Goal: Task Accomplishment & Management: Manage account settings

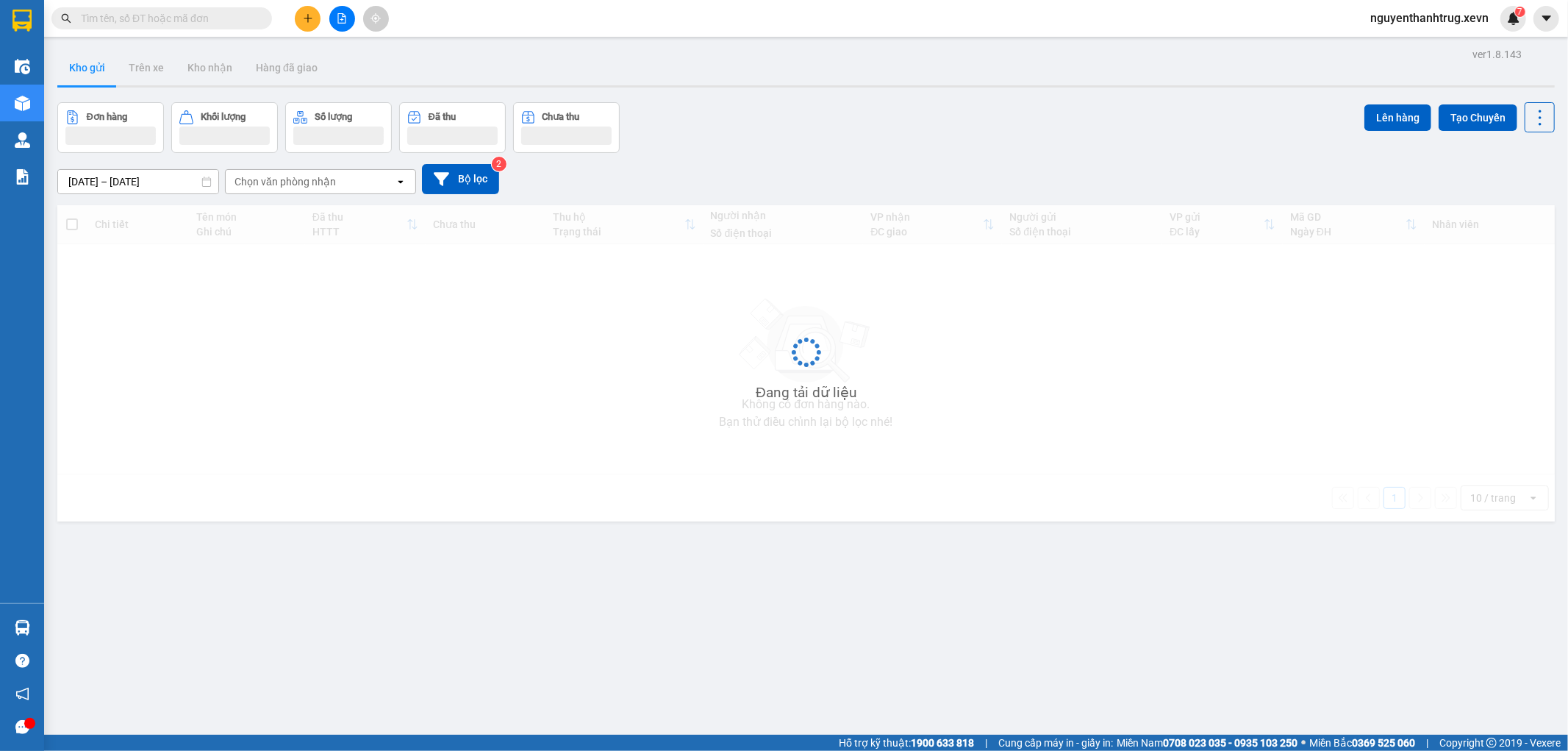
click at [1439, 16] on span "nguyenthanhtrug.xevn" at bounding box center [1429, 18] width 142 height 19
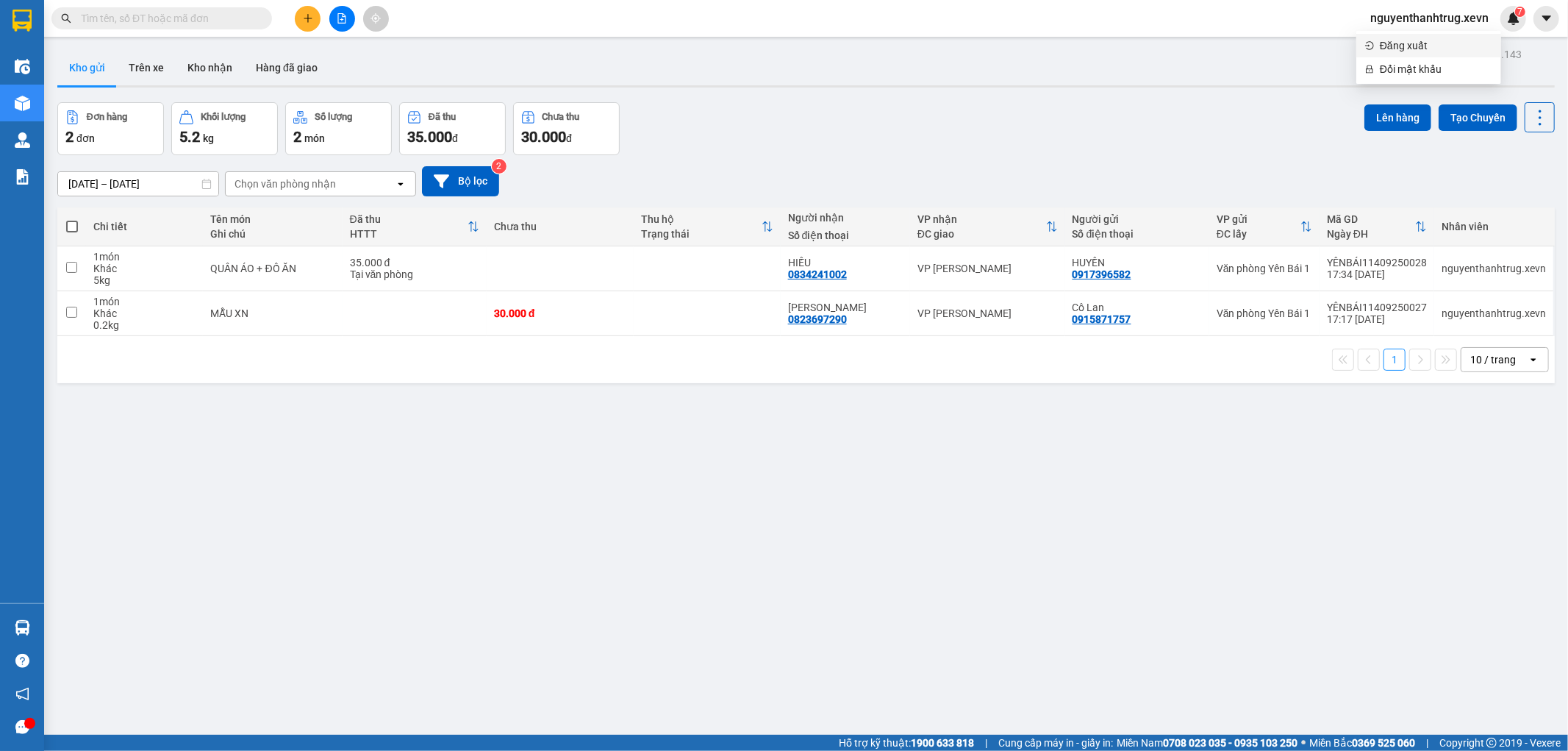
click at [1406, 45] on span "Đăng xuất" at bounding box center [1436, 45] width 113 height 16
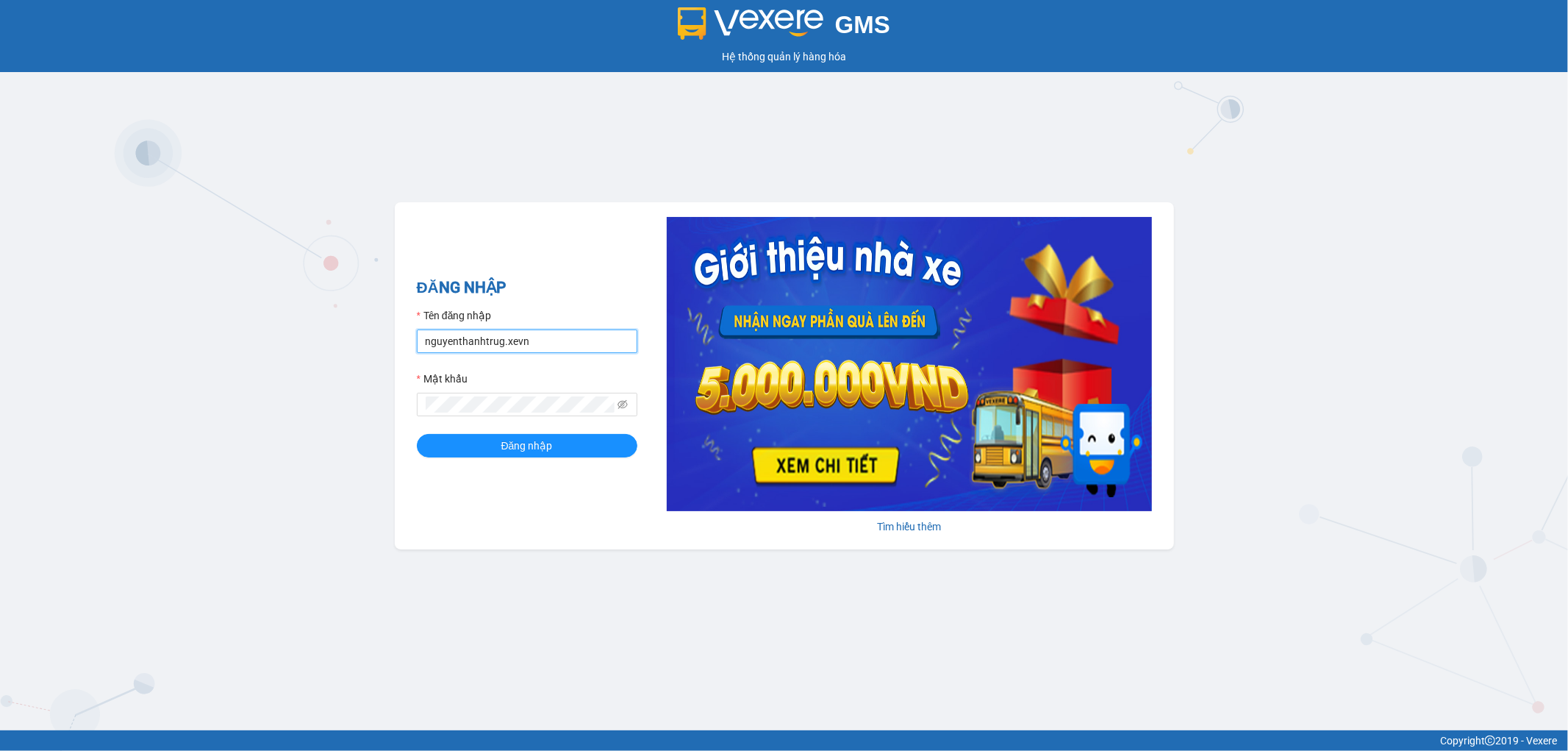
drag, startPoint x: 563, startPoint y: 346, endPoint x: 571, endPoint y: 329, distance: 18.8
click at [563, 346] on input "nguyenthanhtrug.xevn" at bounding box center [527, 342] width 221 height 24
type input "nguyenduykhanh.xevn"
click at [530, 452] on span "Đăng nhập" at bounding box center [526, 446] width 51 height 16
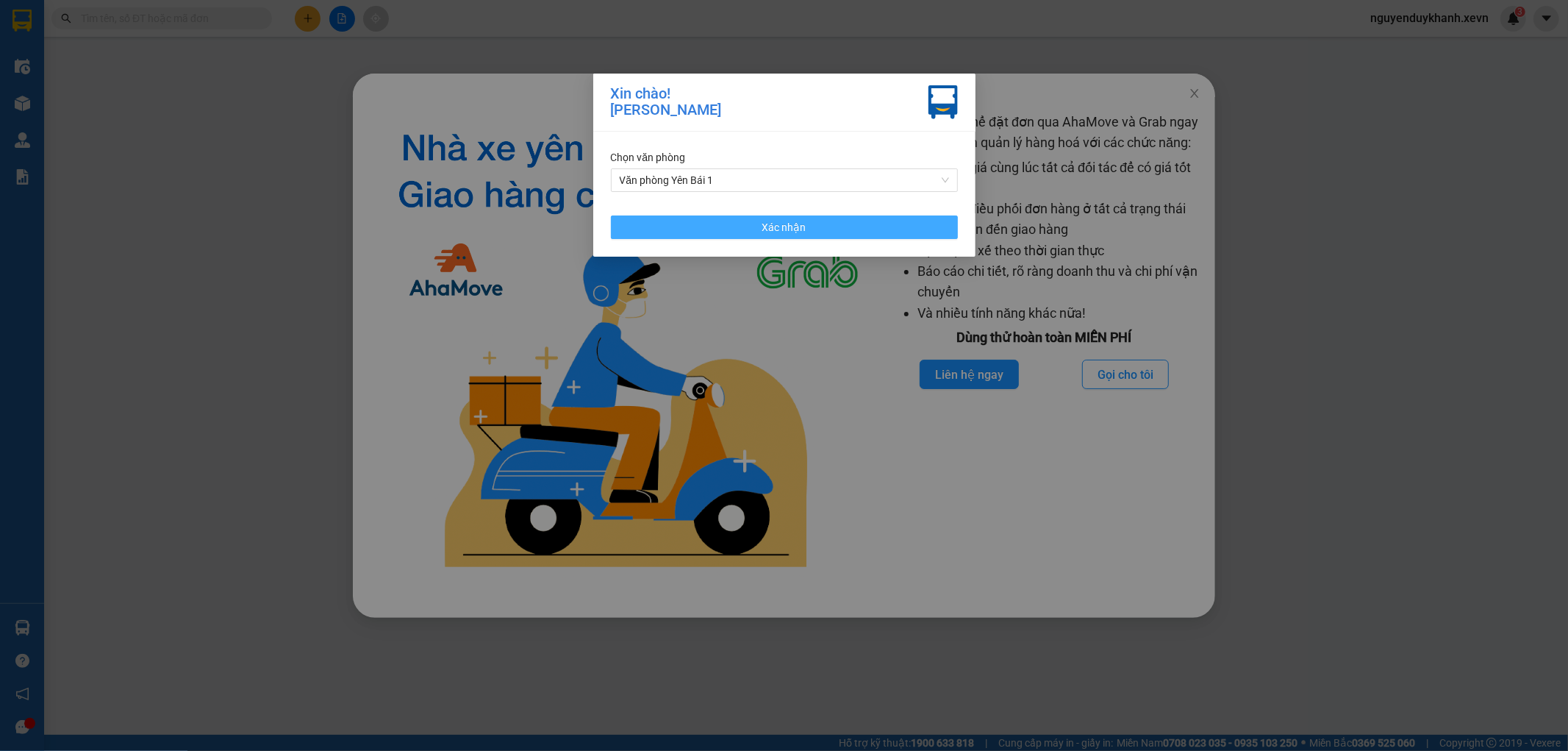
click at [763, 229] on span "Xác nhận" at bounding box center [784, 227] width 44 height 16
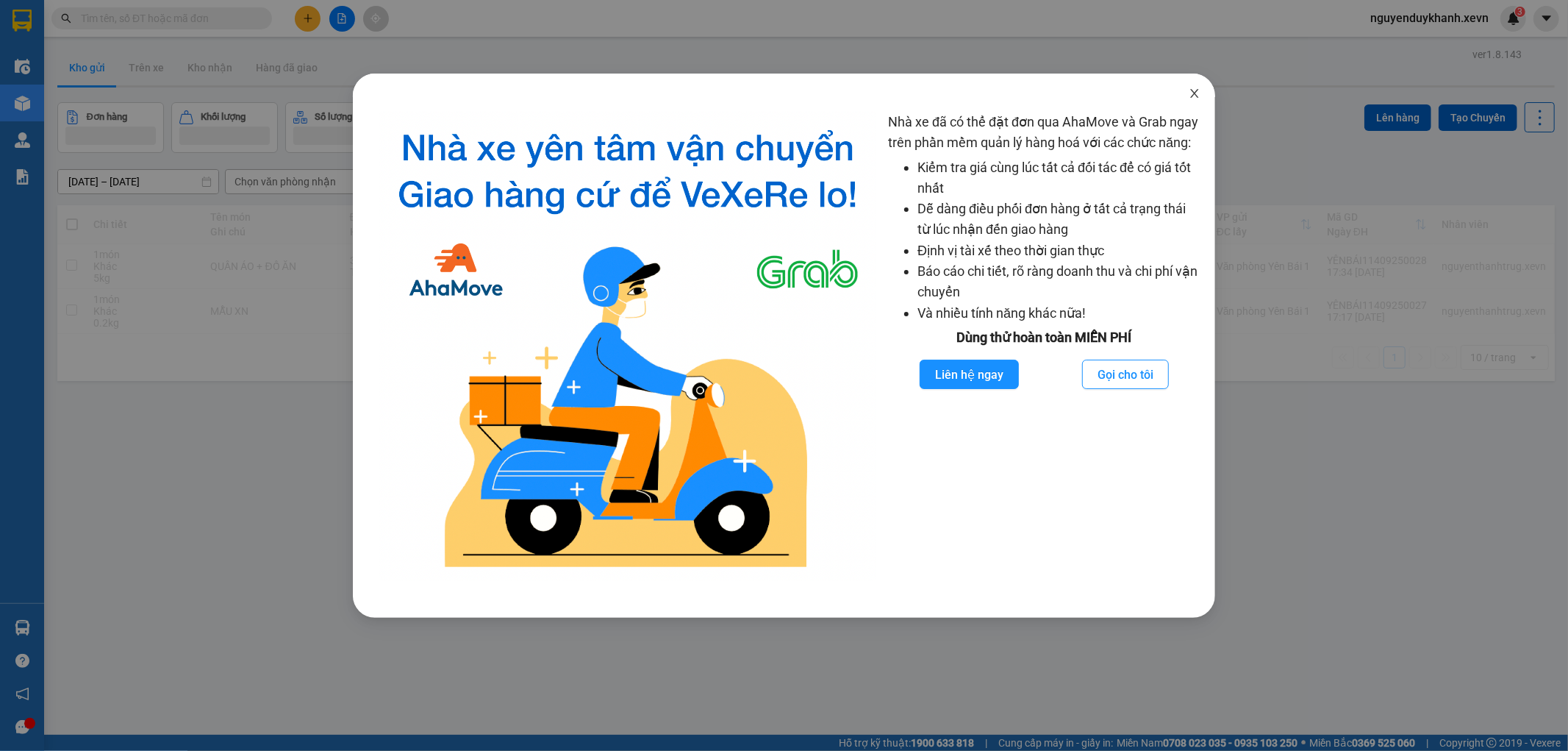
click at [1199, 87] on span "Close" at bounding box center [1194, 94] width 41 height 41
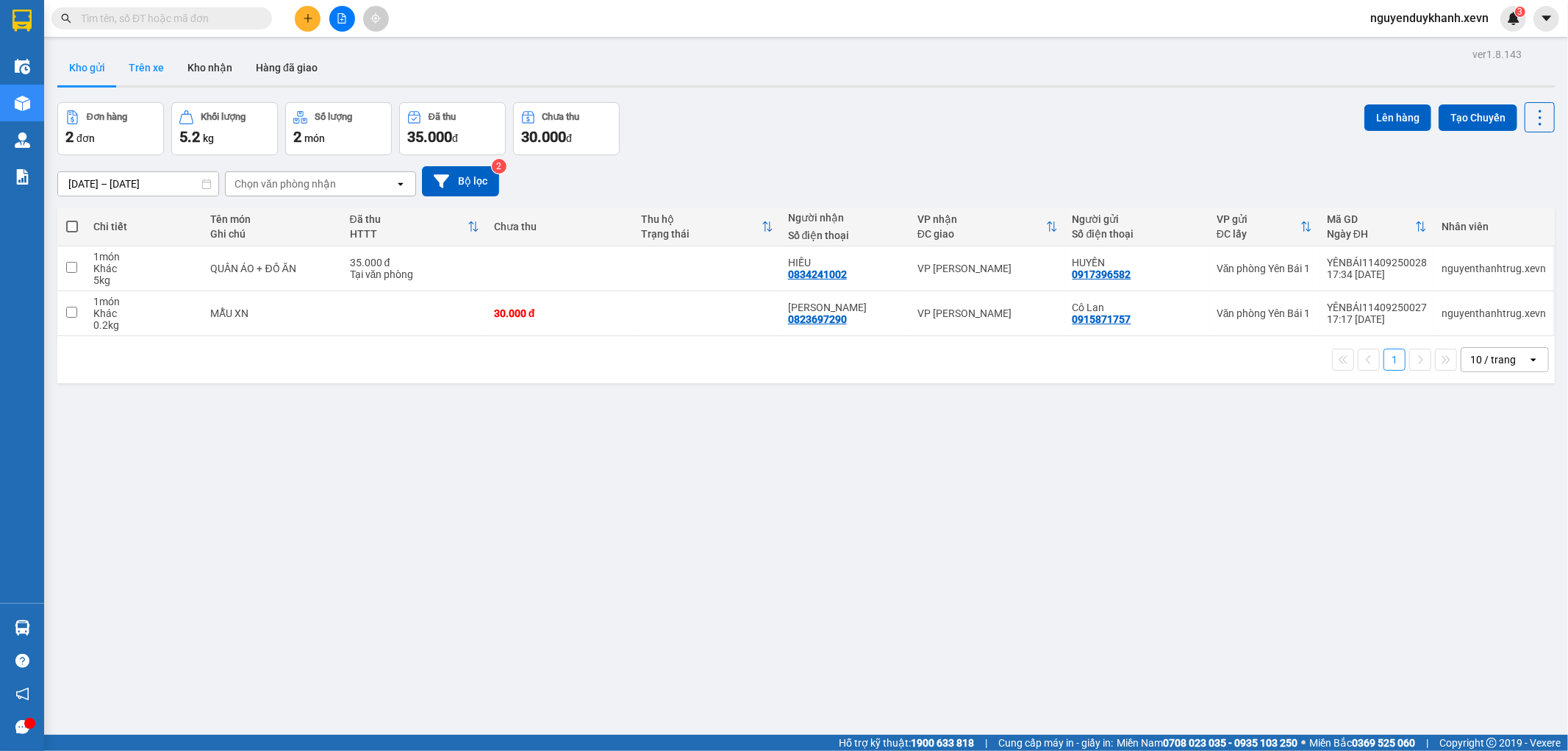
click at [152, 59] on button "Trên xe" at bounding box center [146, 67] width 59 height 35
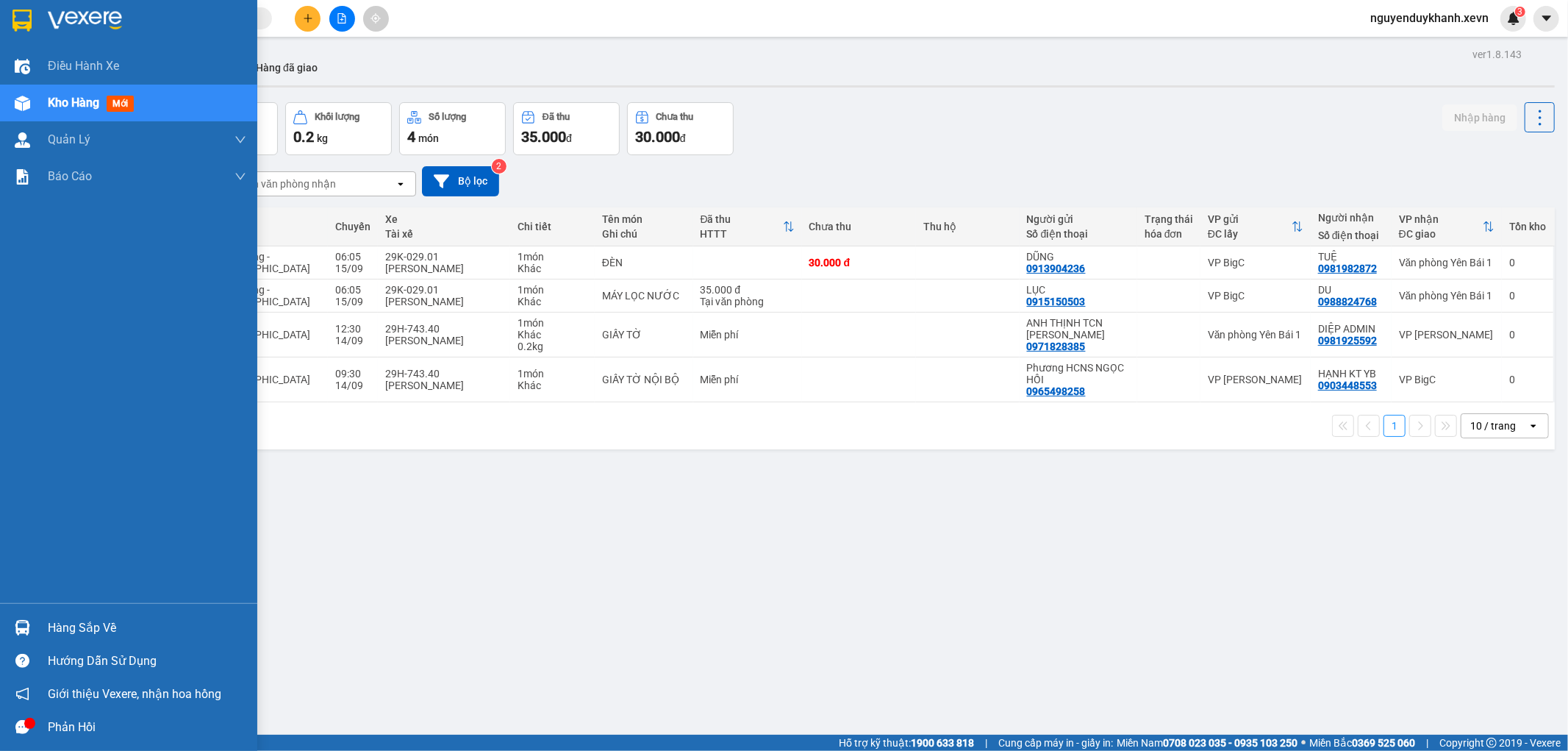
click at [101, 620] on div "Hàng sắp về" at bounding box center [147, 628] width 198 height 22
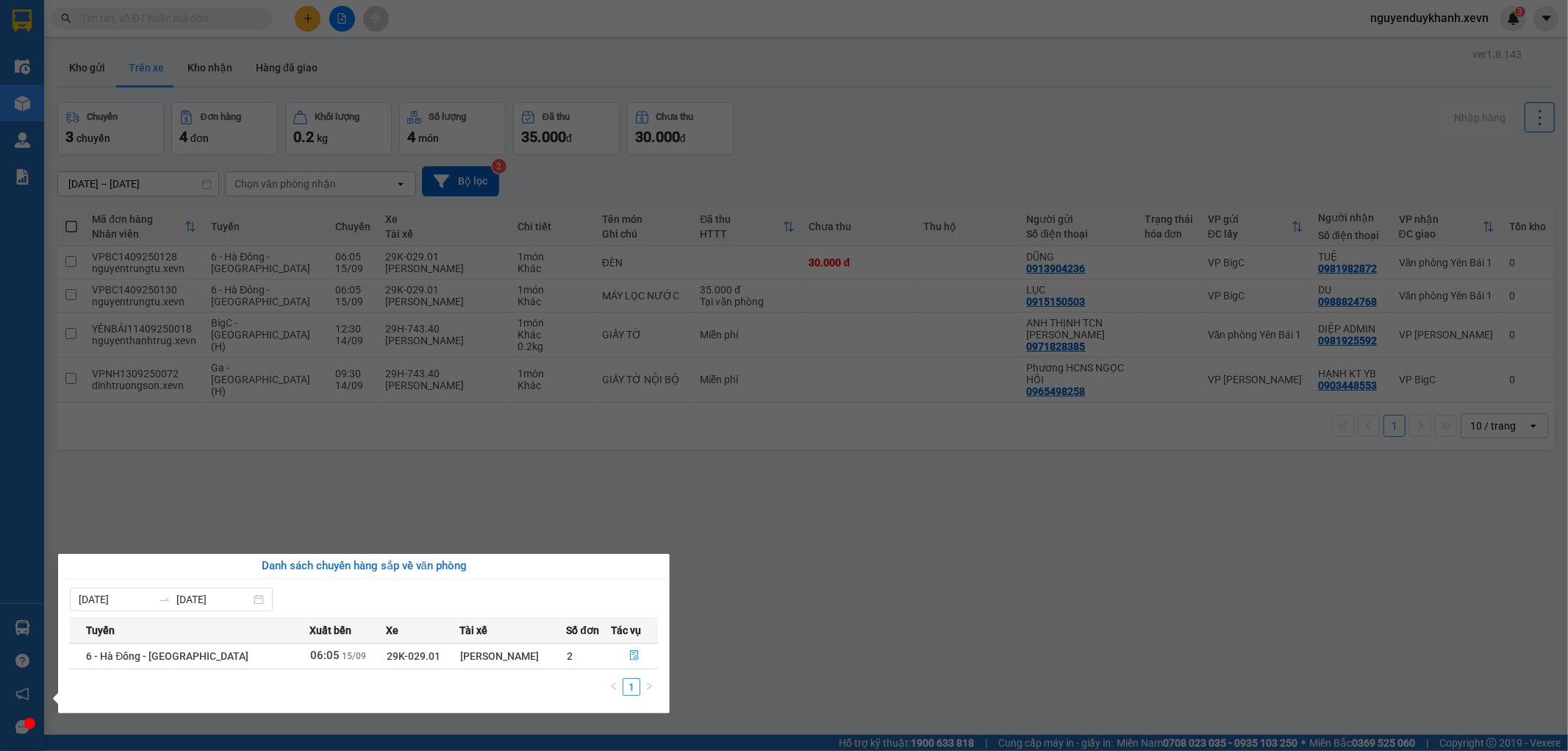
click at [903, 587] on section "Kết quả tìm kiếm ( 0 ) Bộ lọc No Data nguyenduykhanh.xevn 3 Điều hành xe Kho hà…" at bounding box center [784, 375] width 1568 height 751
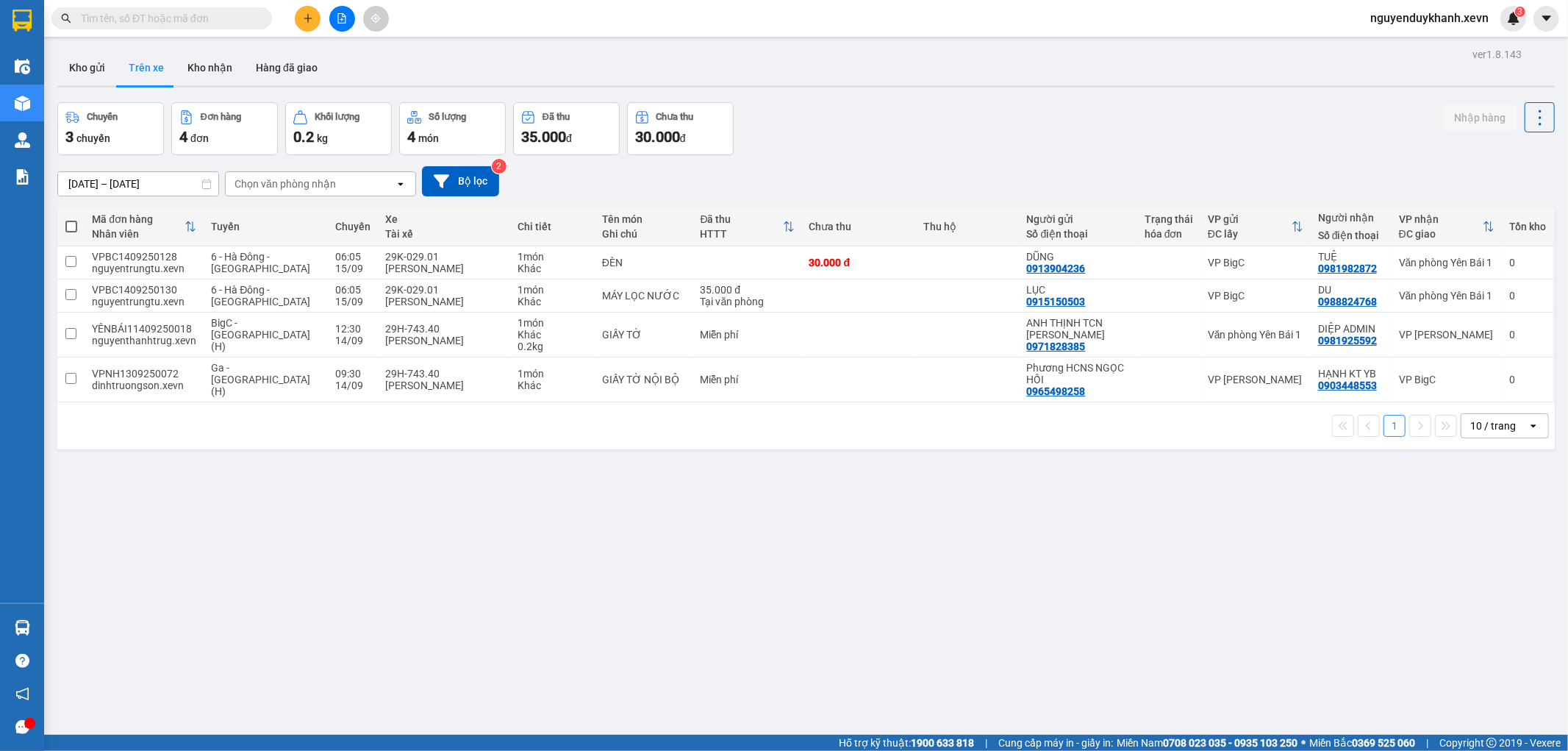
click at [213, 48] on div "ver 1.8.143 Kho gửi Trên xe Kho nhận Hàng đã giao Chuyến 3 chuyến Đơn hàng 4 đơ…" at bounding box center [806, 419] width 1509 height 751
click at [210, 63] on button "Kho nhận" at bounding box center [210, 67] width 69 height 35
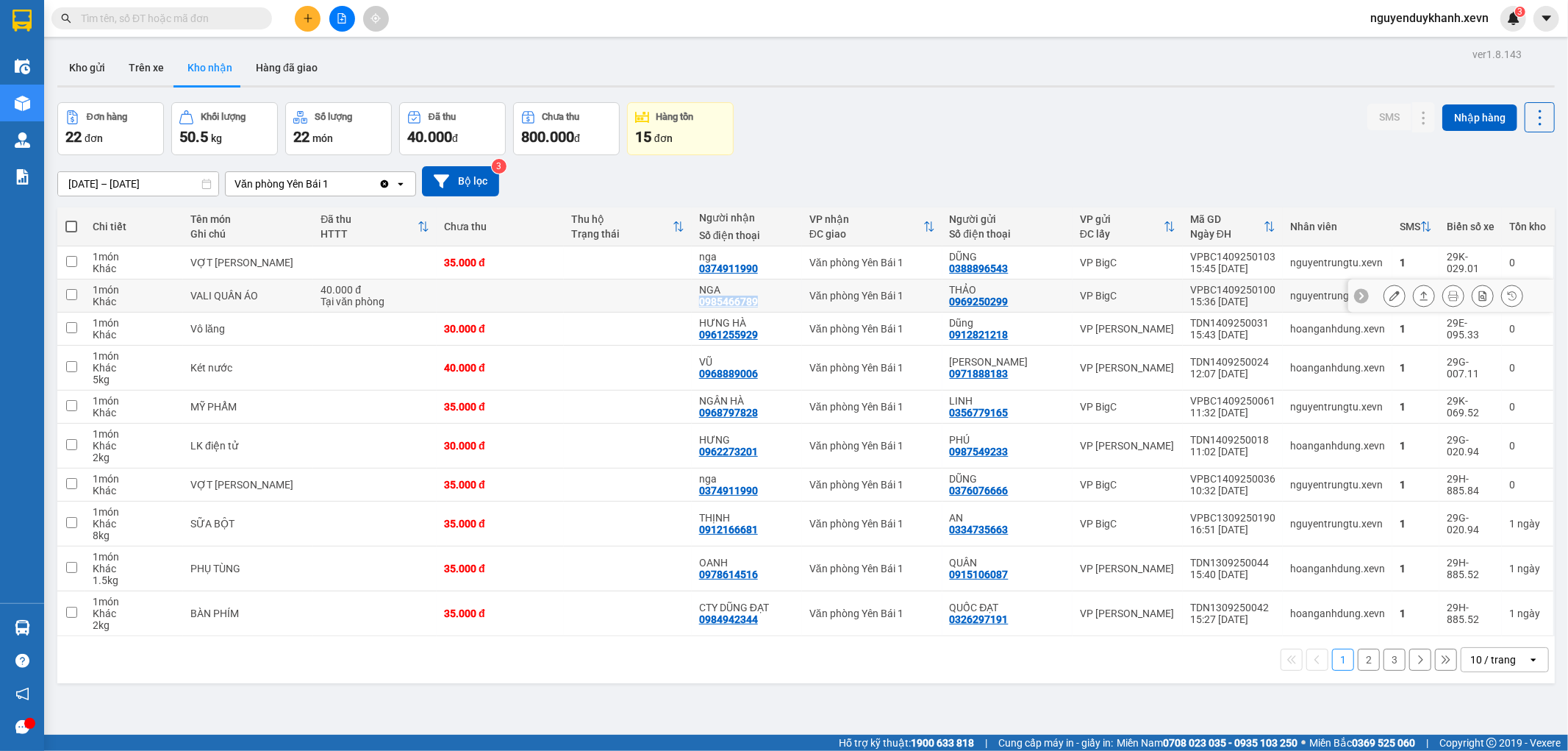
drag, startPoint x: 760, startPoint y: 297, endPoint x: 697, endPoint y: 298, distance: 63.0
click at [699, 298] on div "NGA 0985466789" at bounding box center [747, 296] width 95 height 24
checkbox input "true"
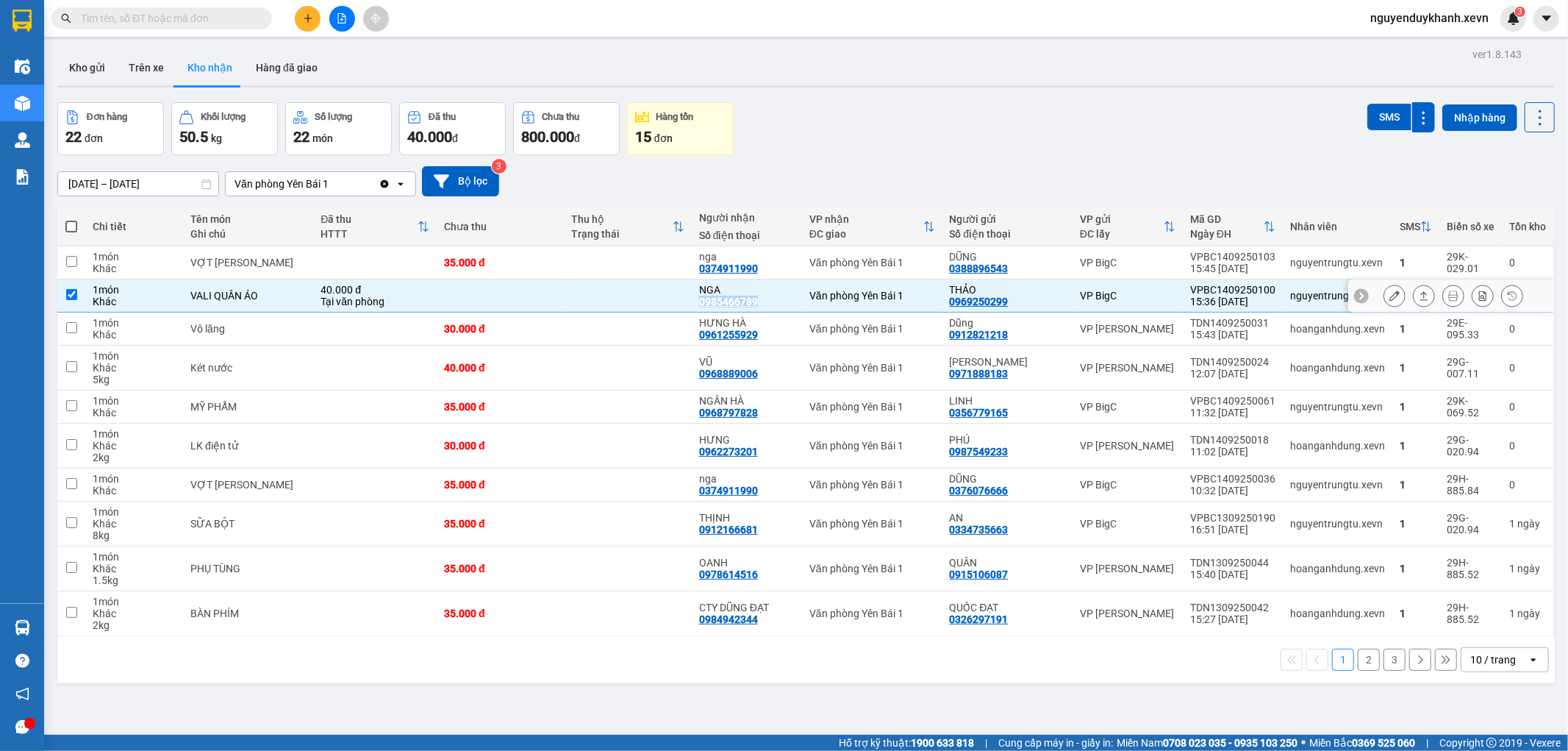
copy div "0985466789"
click at [305, 13] on icon "plus" at bounding box center [308, 19] width 10 height 10
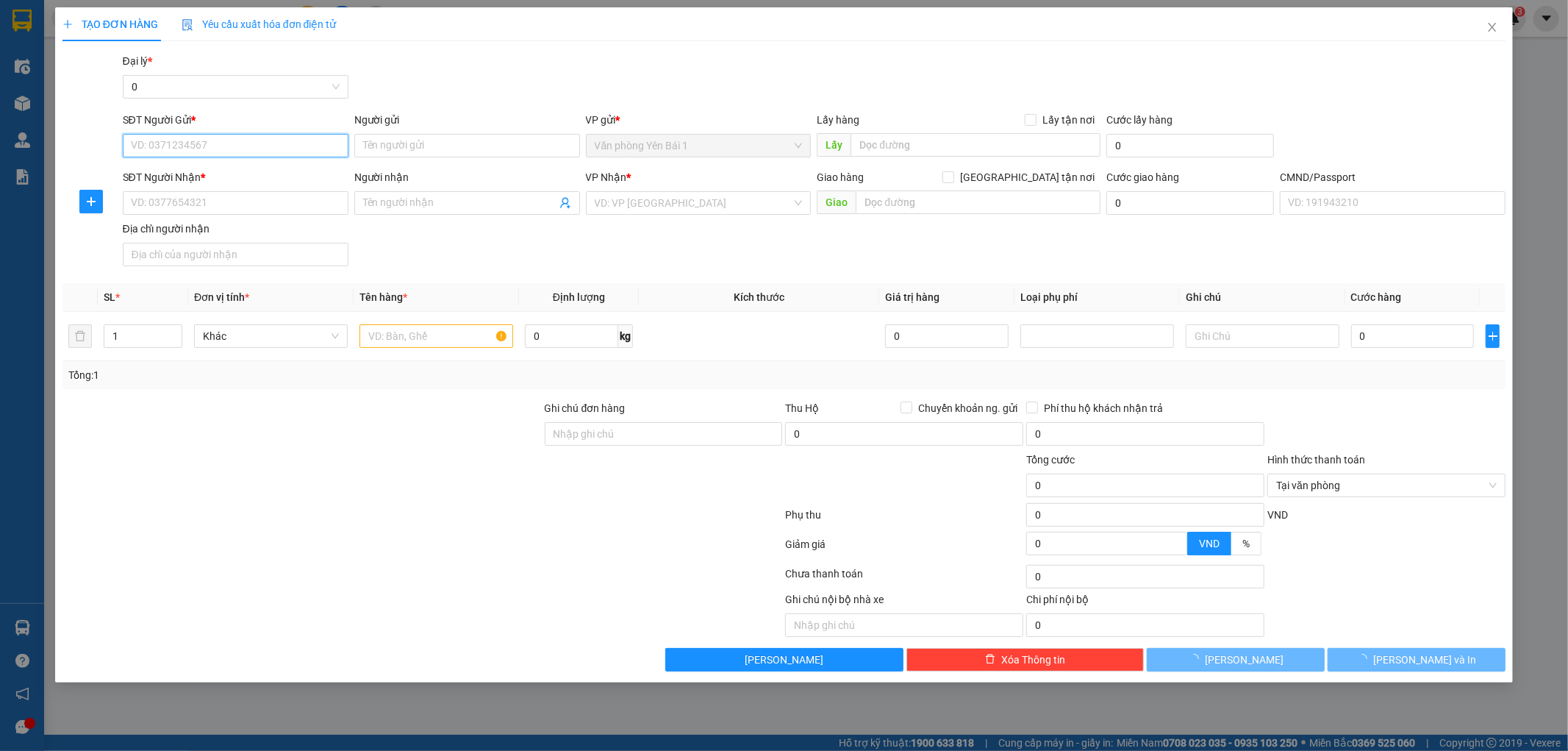
click at [191, 151] on input "SĐT Người Gửi *" at bounding box center [236, 145] width 226 height 24
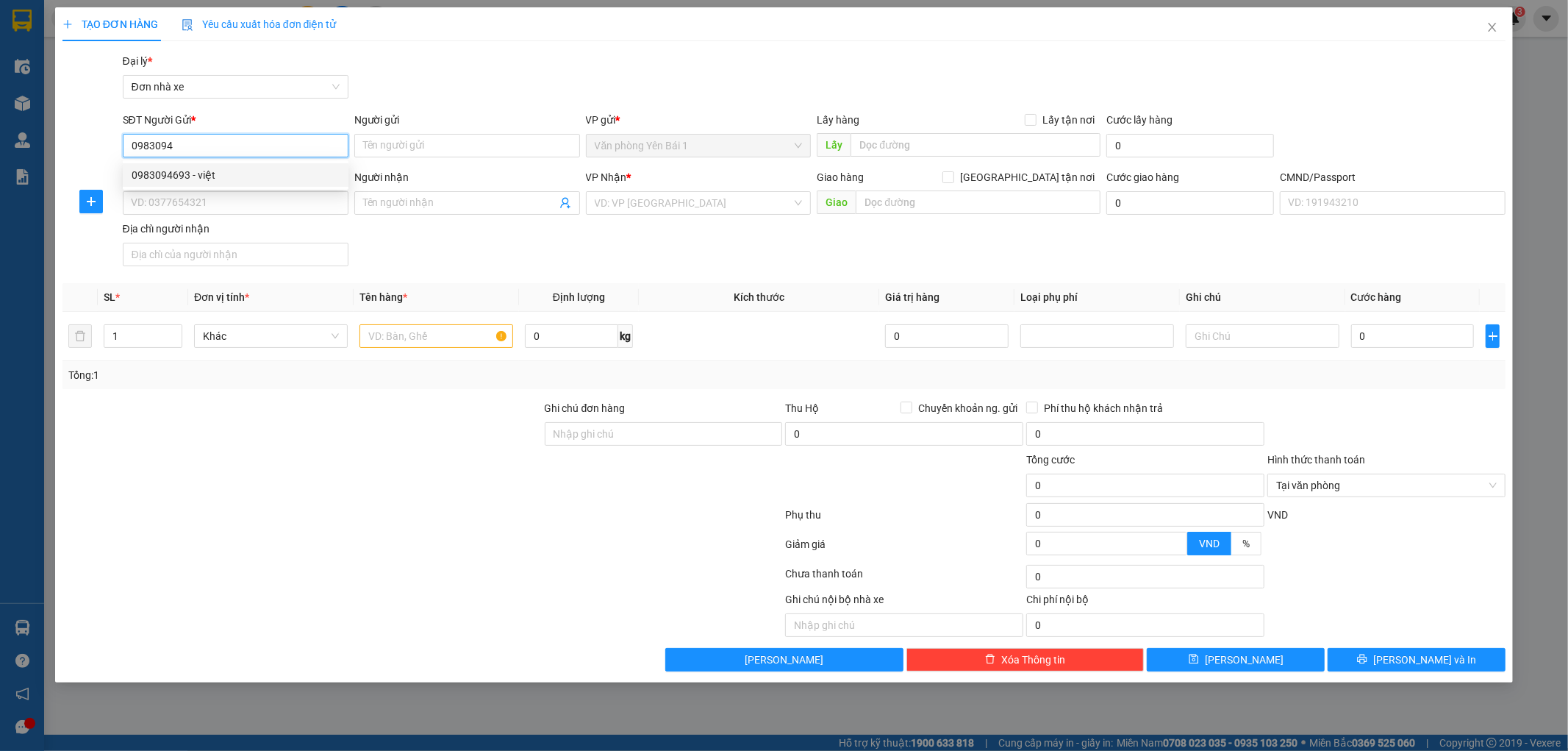
click at [184, 171] on div "0983094693 - việt" at bounding box center [235, 175] width 208 height 16
type input "0983094693"
type input "việt"
type input "0913051734"
type input "ĐẠT"
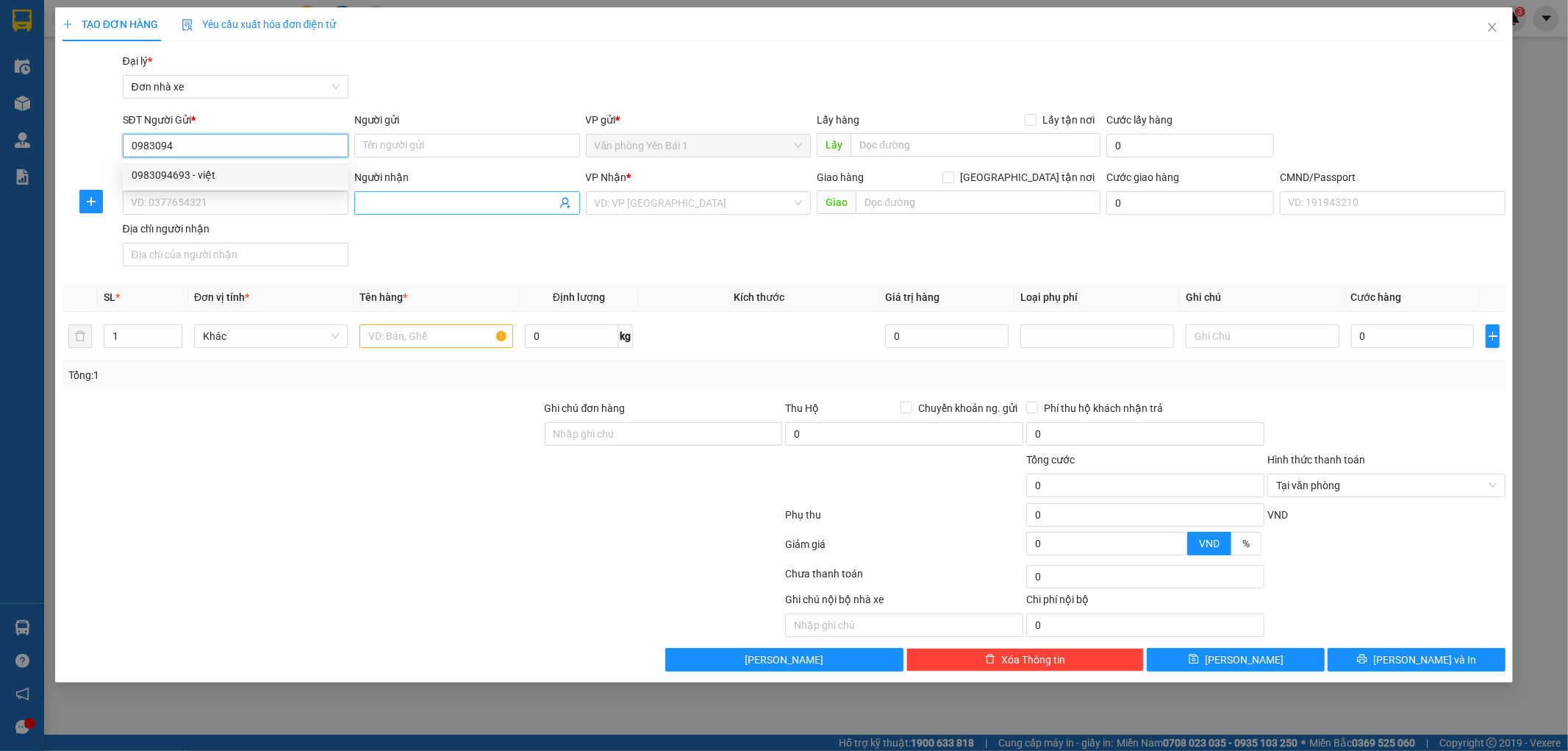
type input "ship 07620816484"
type input "0983094693"
click at [421, 154] on input "việt" at bounding box center [467, 145] width 226 height 24
type input "v"
type input "a"
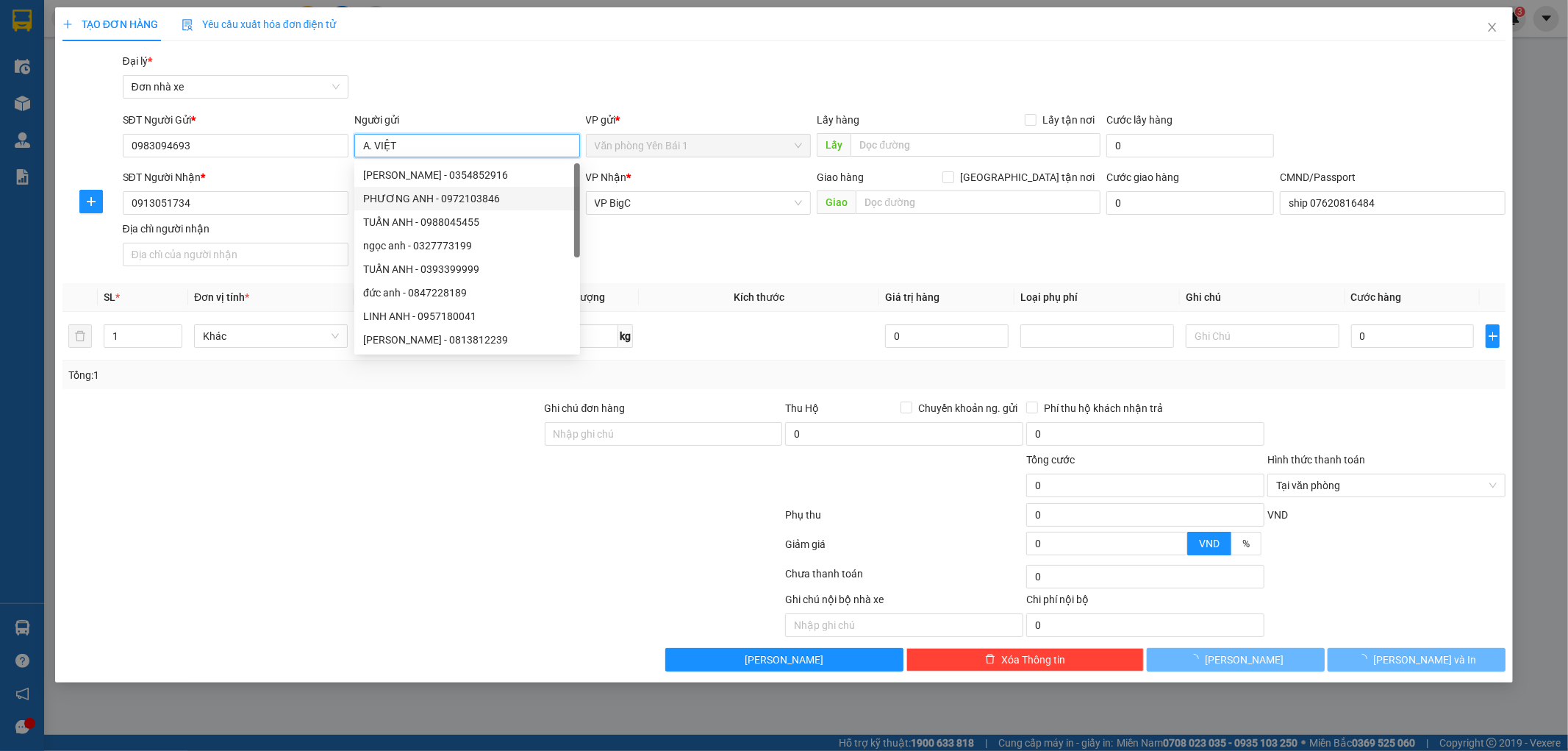
type input "A. VIỆT"
drag, startPoint x: 662, startPoint y: 277, endPoint x: 664, endPoint y: 263, distance: 14.1
click at [662, 273] on div "Transit Pickup Surcharge Ids Transit Deliver Surcharge Ids Transit Deliver Surc…" at bounding box center [784, 362] width 1444 height 618
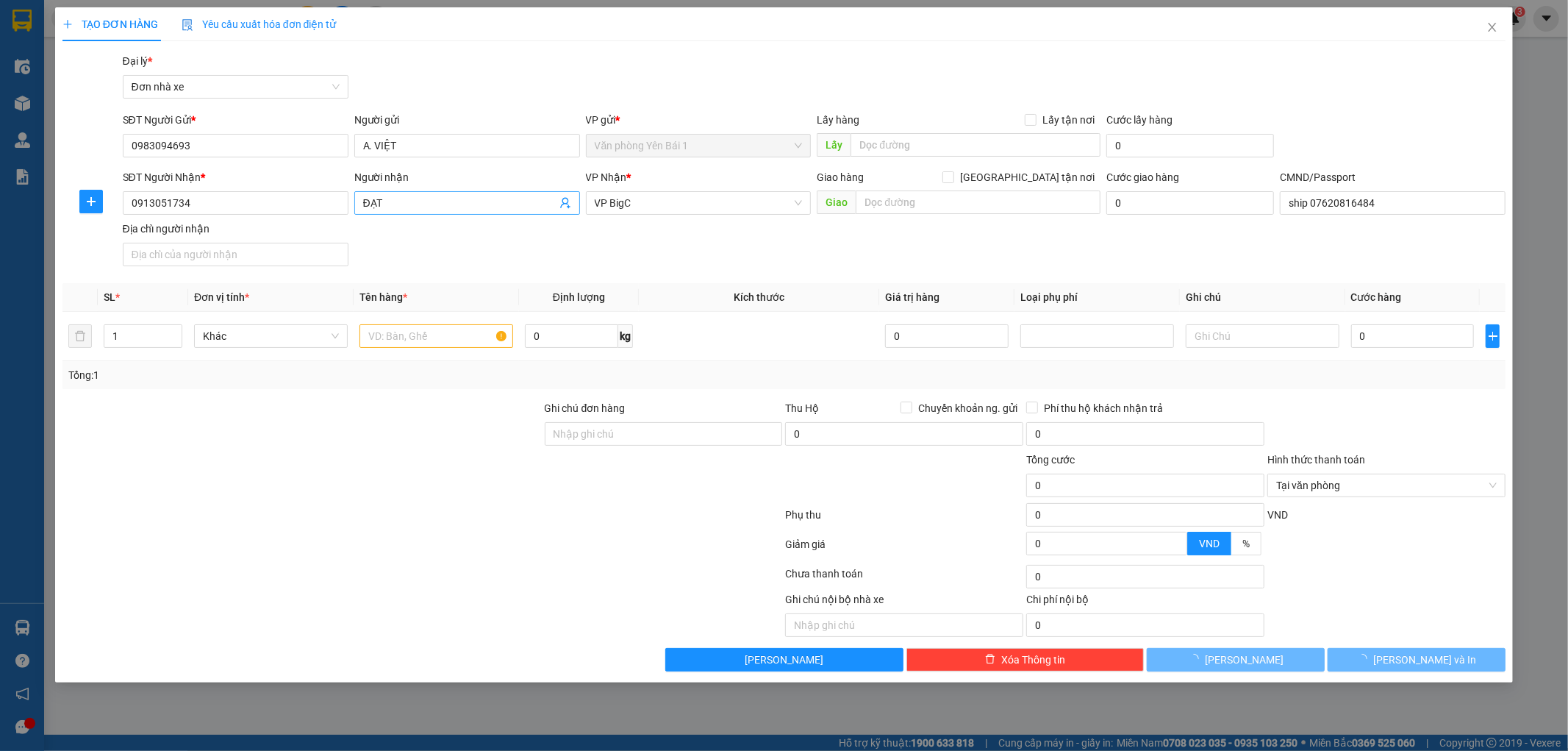
click at [567, 202] on icon "user-add" at bounding box center [564, 203] width 10 height 11
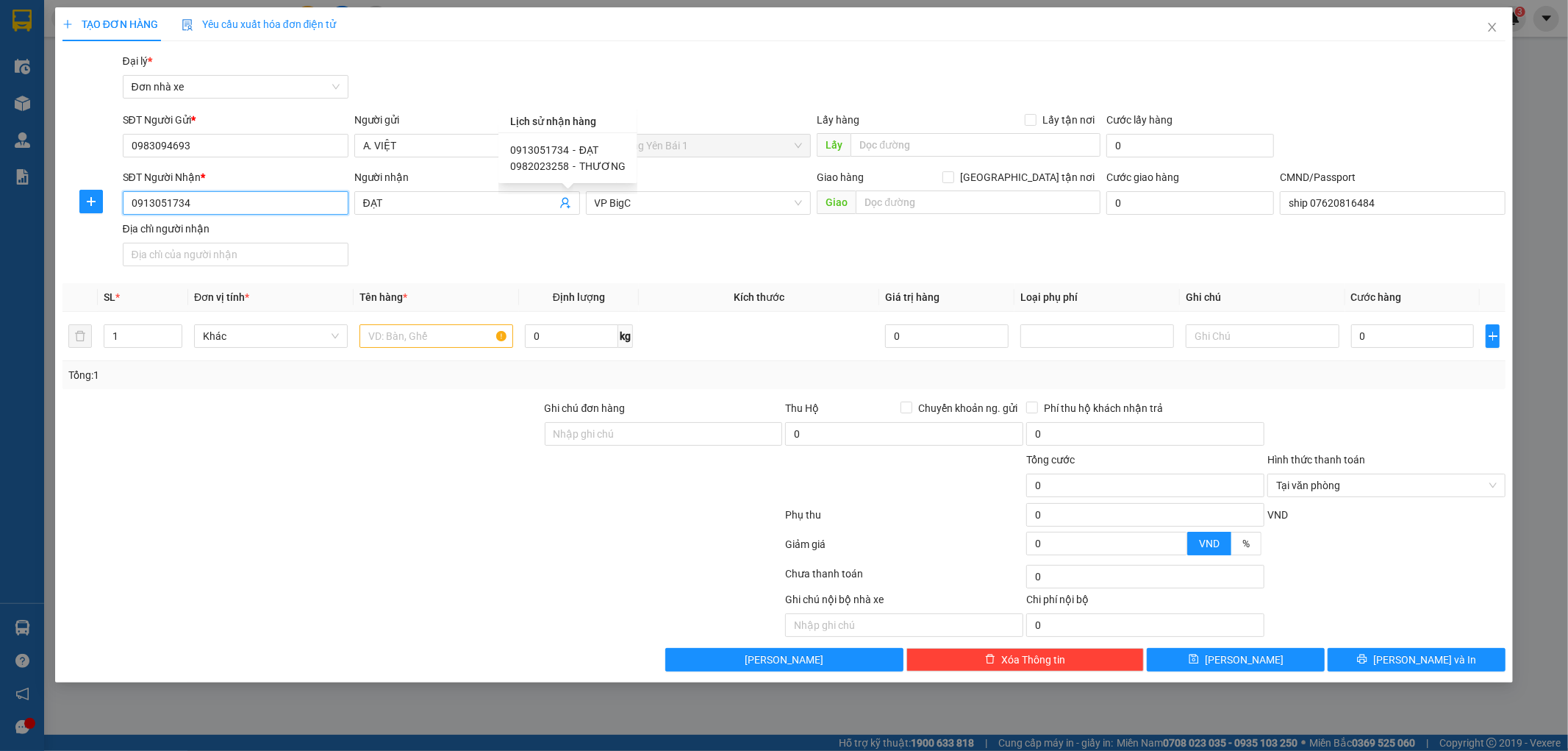
drag, startPoint x: 280, startPoint y: 207, endPoint x: 7, endPoint y: 214, distance: 273.1
click at [7, 214] on div "TẠO ĐƠN HÀNG Yêu cầu xuất hóa đơn điện tử Transit Pickup Surcharge Ids Transit …" at bounding box center [784, 375] width 1568 height 751
type input "0868458693"
click at [413, 203] on input "ĐẠT" at bounding box center [459, 203] width 193 height 16
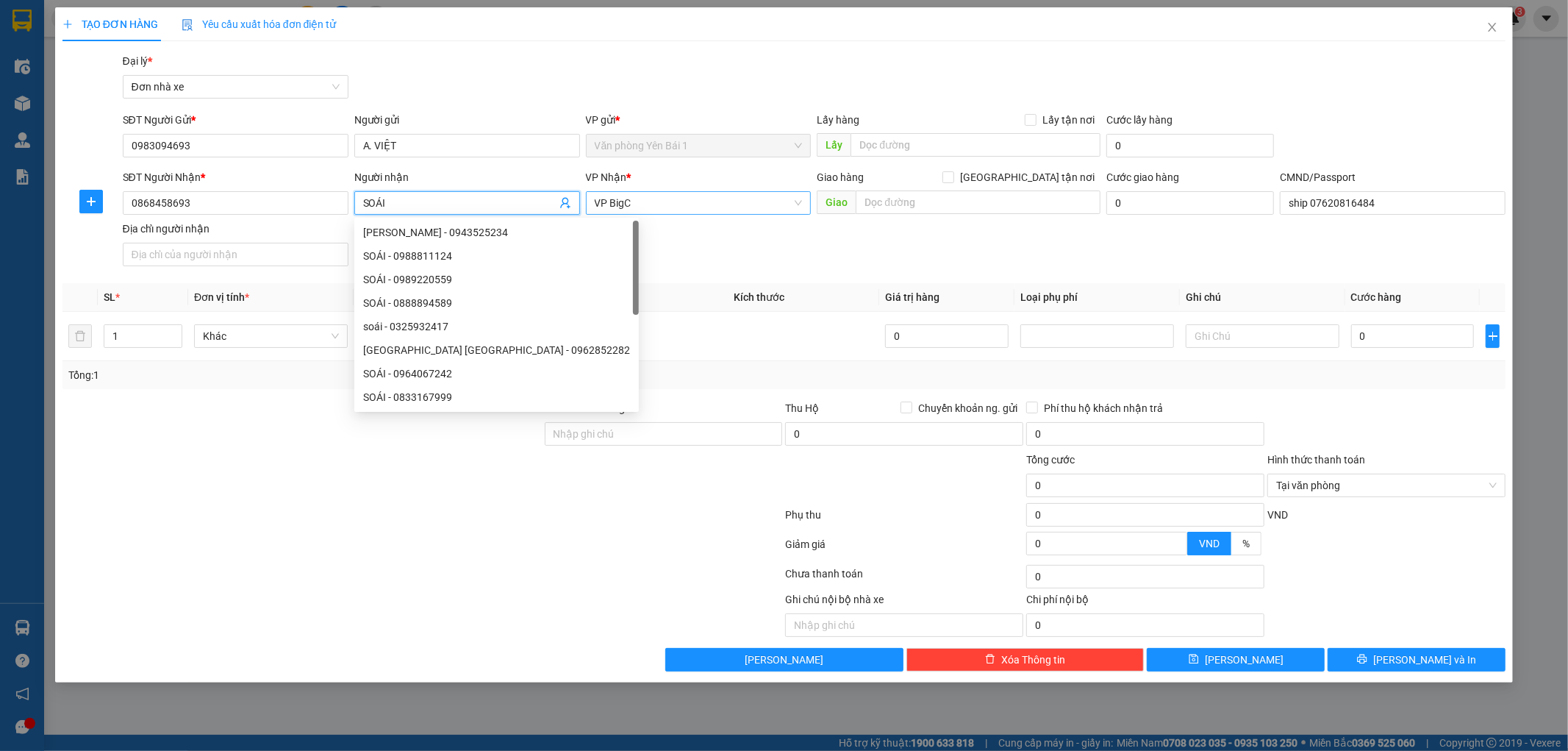
click at [664, 209] on span "VP BigC" at bounding box center [699, 203] width 208 height 22
type input "SOÁI"
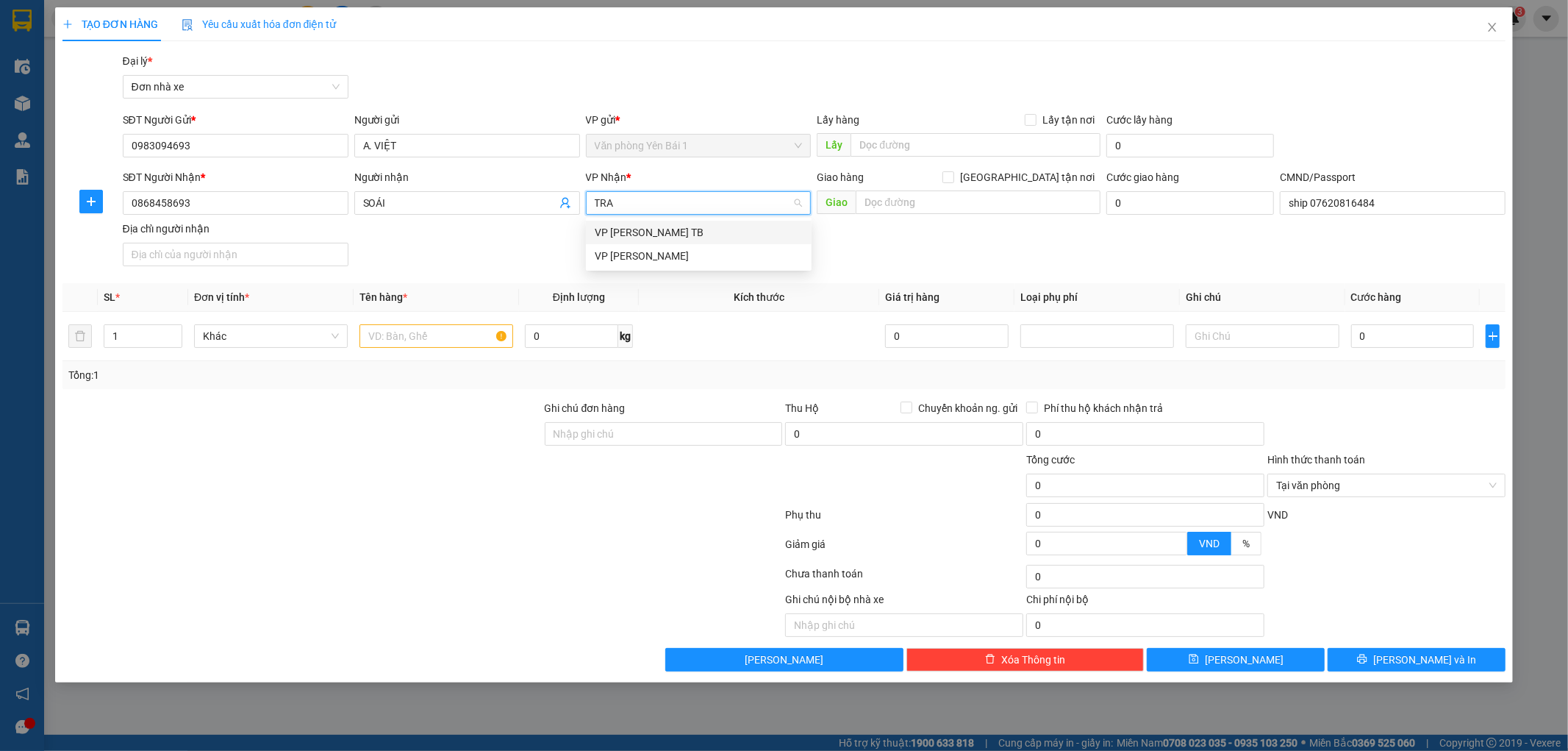
type input "TRAN"
click at [649, 260] on div "VP [PERSON_NAME]" at bounding box center [699, 256] width 208 height 16
click at [415, 336] on input "text" at bounding box center [436, 336] width 154 height 24
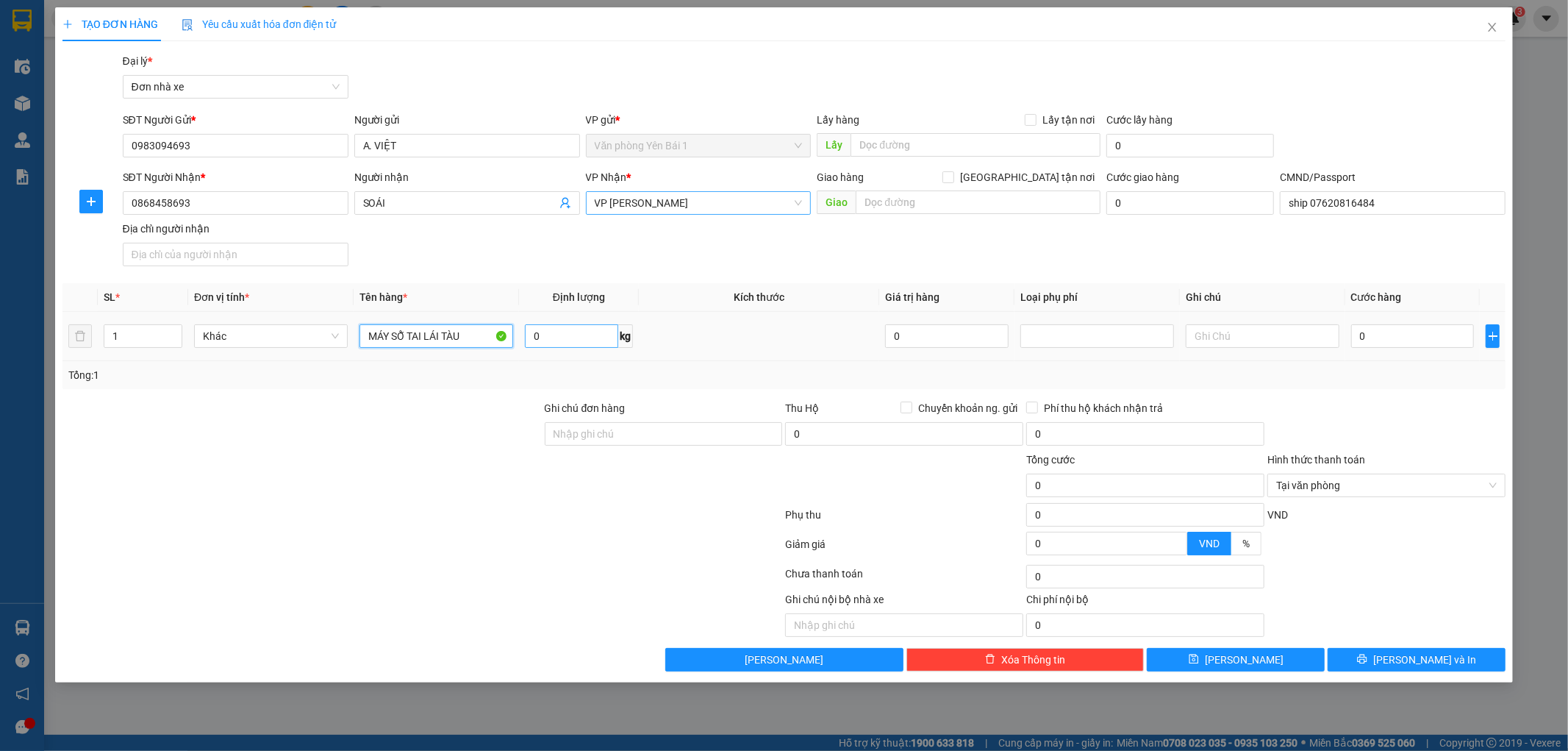
type input "MÁY SỖ TAI LÁI TÀU"
click at [593, 332] on input "0" at bounding box center [571, 336] width 93 height 24
type input "2"
click at [465, 342] on input "MÁY SỖ TAI LÁI TÀU" at bounding box center [436, 336] width 154 height 24
type input "MÁY SỖ TAY"
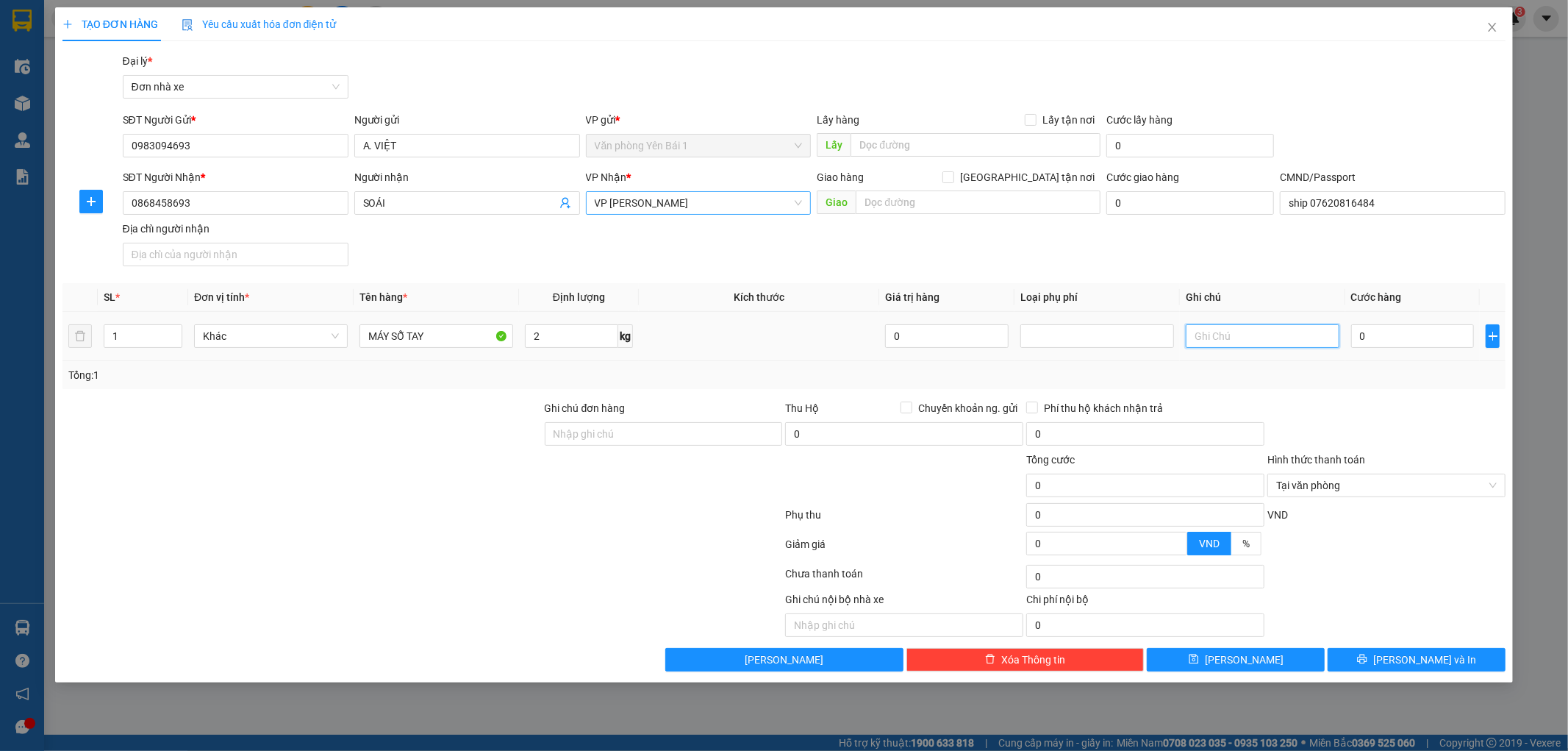
click at [1229, 333] on input "text" at bounding box center [1262, 336] width 154 height 24
type input "HÀNG DỄ VỠ"
click at [1434, 332] on input "0" at bounding box center [1413, 336] width 124 height 24
type input "3"
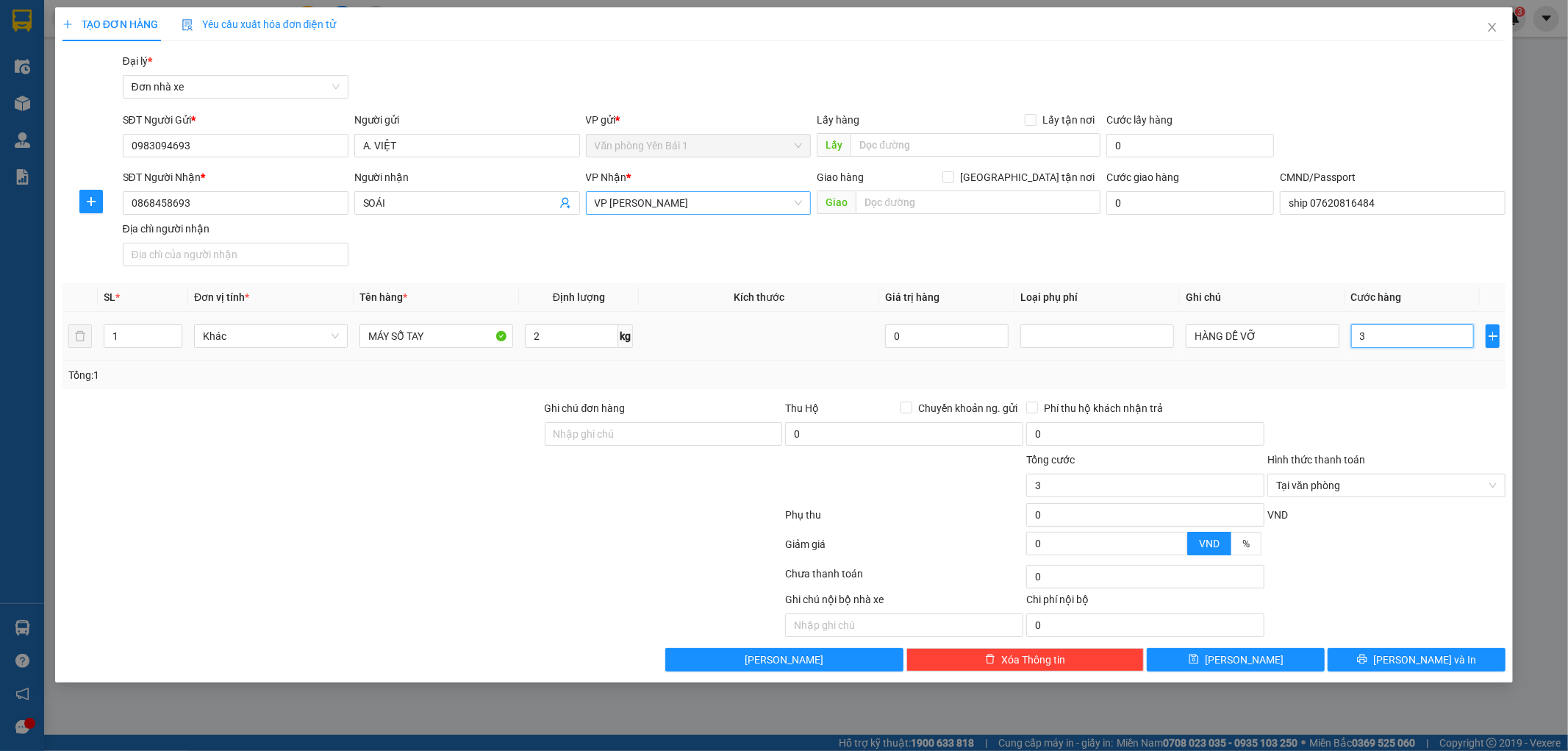
type input "30"
click at [1432, 336] on input "30" at bounding box center [1413, 336] width 124 height 24
type input "30.000"
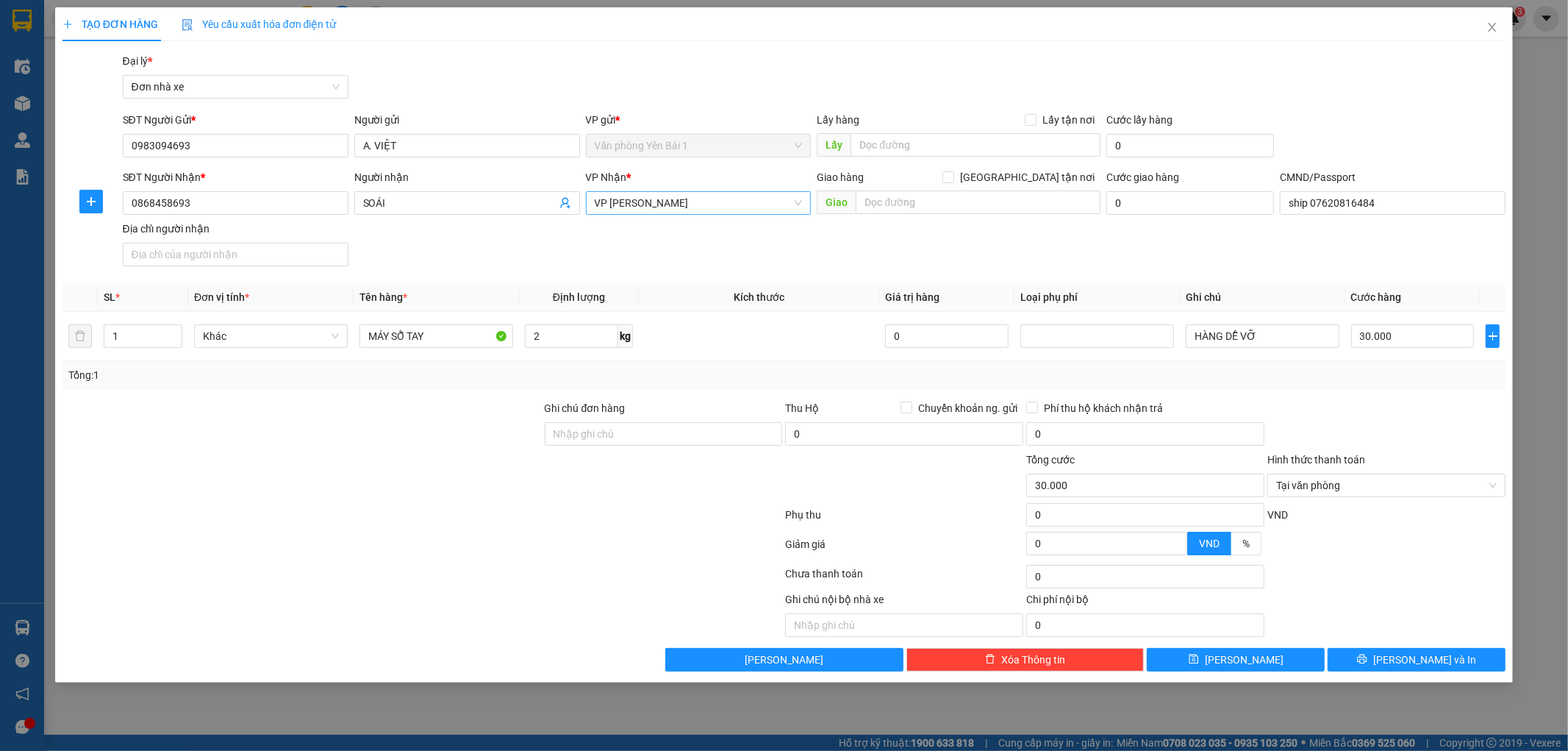
click at [1452, 409] on div at bounding box center [1386, 425] width 241 height 51
click at [1437, 659] on span "Lưu và In" at bounding box center [1425, 660] width 103 height 16
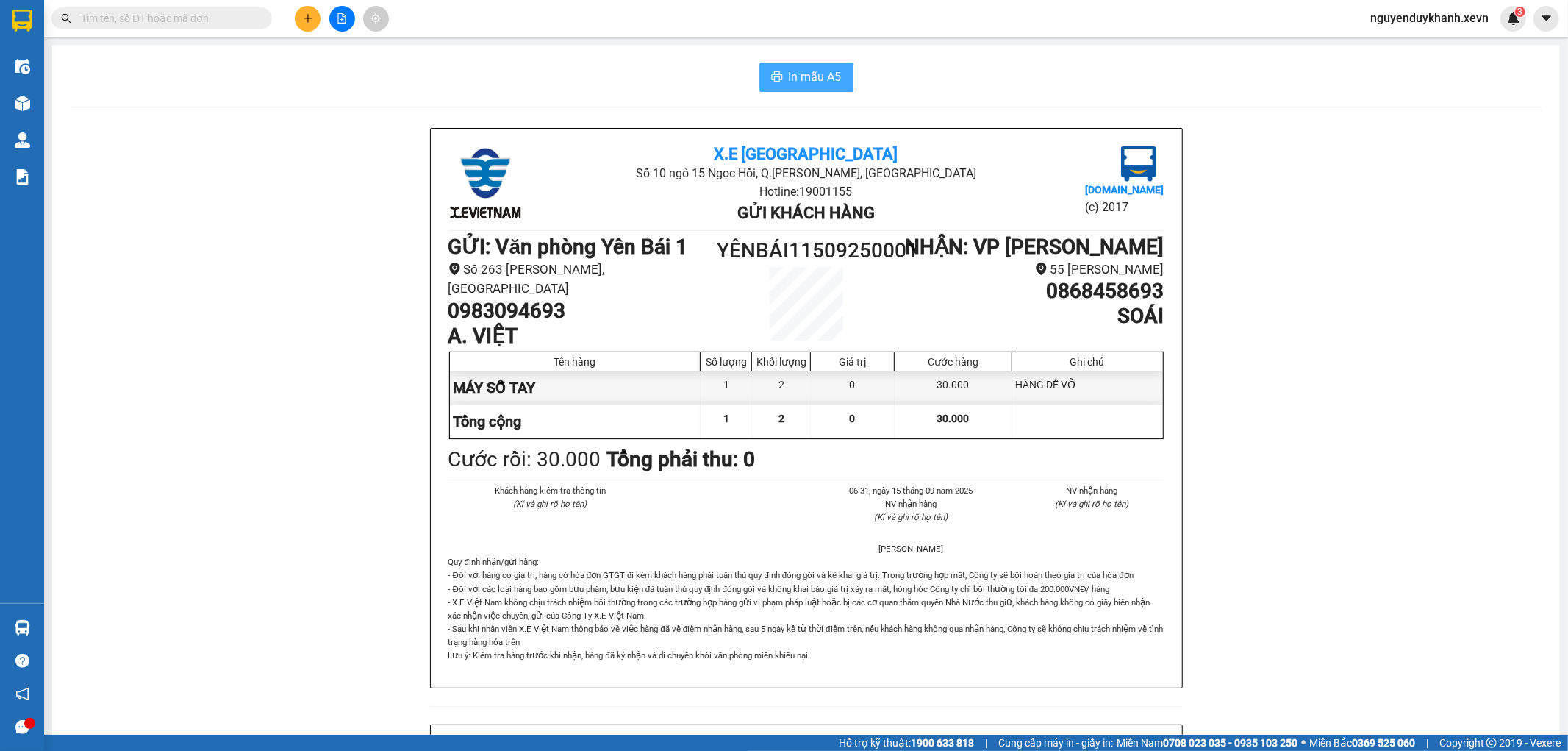
click at [781, 66] on button "In mẫu A5" at bounding box center [807, 77] width 94 height 29
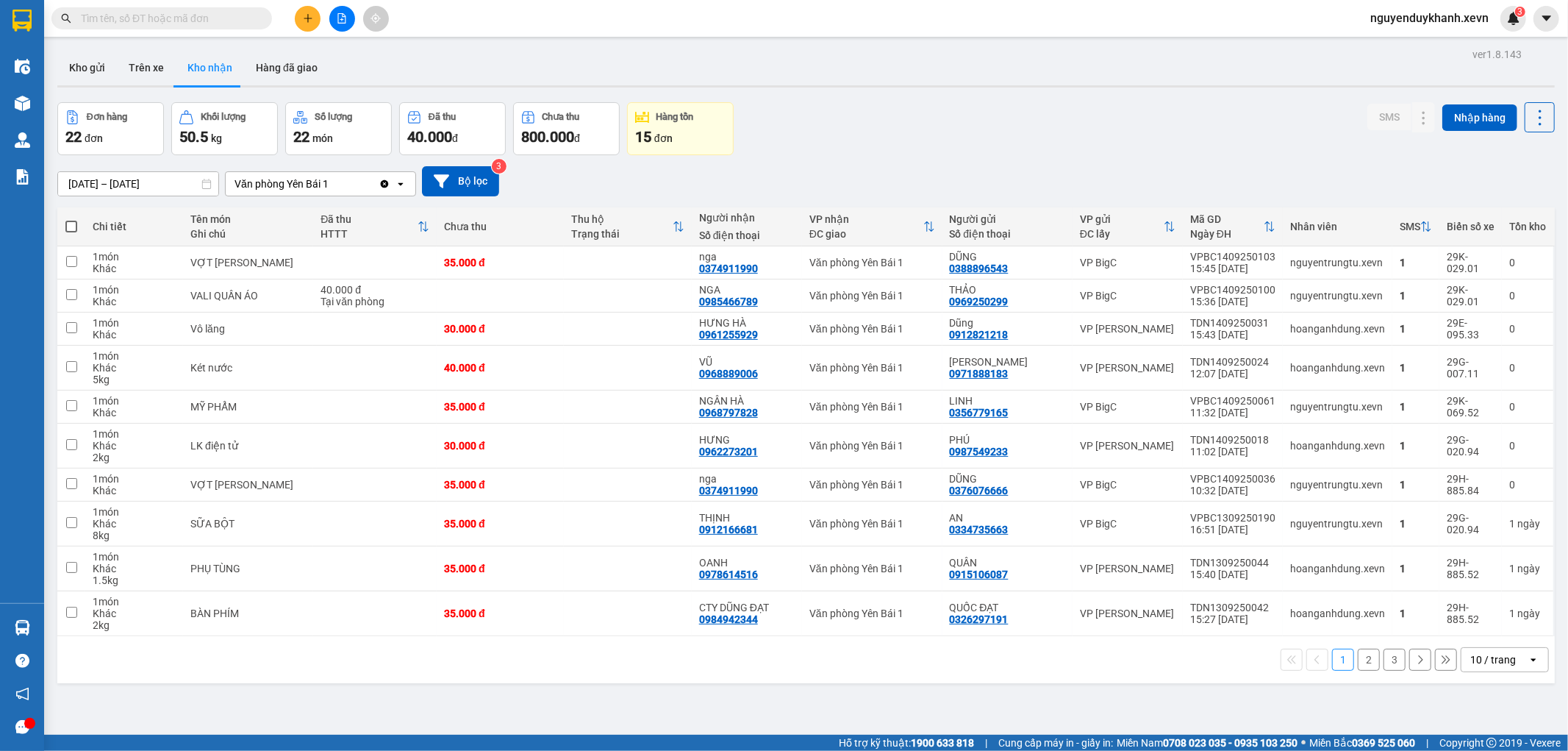
drag, startPoint x: 151, startPoint y: 64, endPoint x: 218, endPoint y: 67, distance: 67.1
click at [147, 64] on button "Trên xe" at bounding box center [146, 67] width 59 height 35
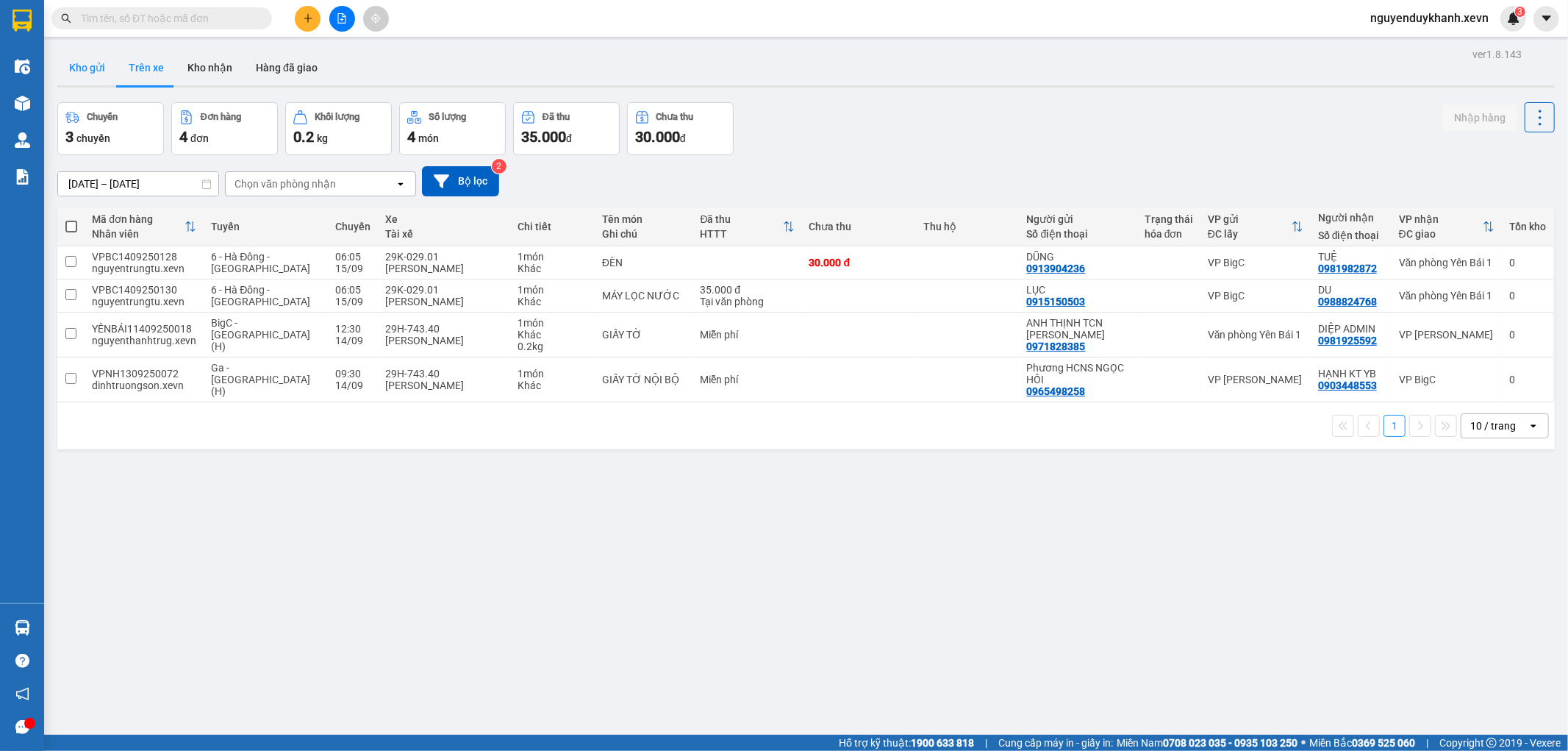
click at [100, 75] on button "Kho gửi" at bounding box center [87, 67] width 60 height 35
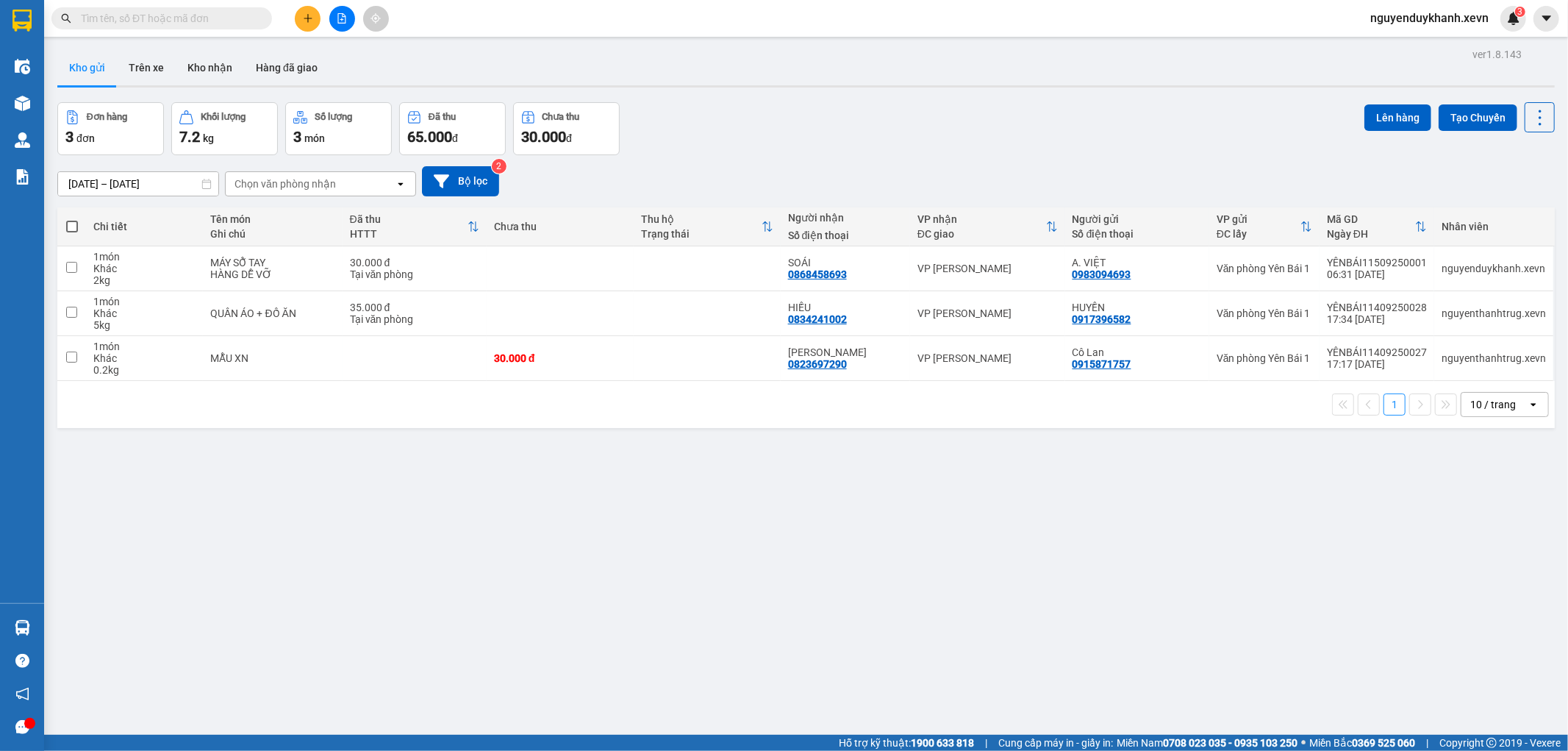
click at [800, 584] on div "ver 1.8.143 Kho gửi Trên xe Kho nhận Hàng đã giao Đơn hàng 3 đơn Khối lượng 7.2…" at bounding box center [806, 419] width 1509 height 751
click at [688, 371] on td at bounding box center [707, 359] width 147 height 45
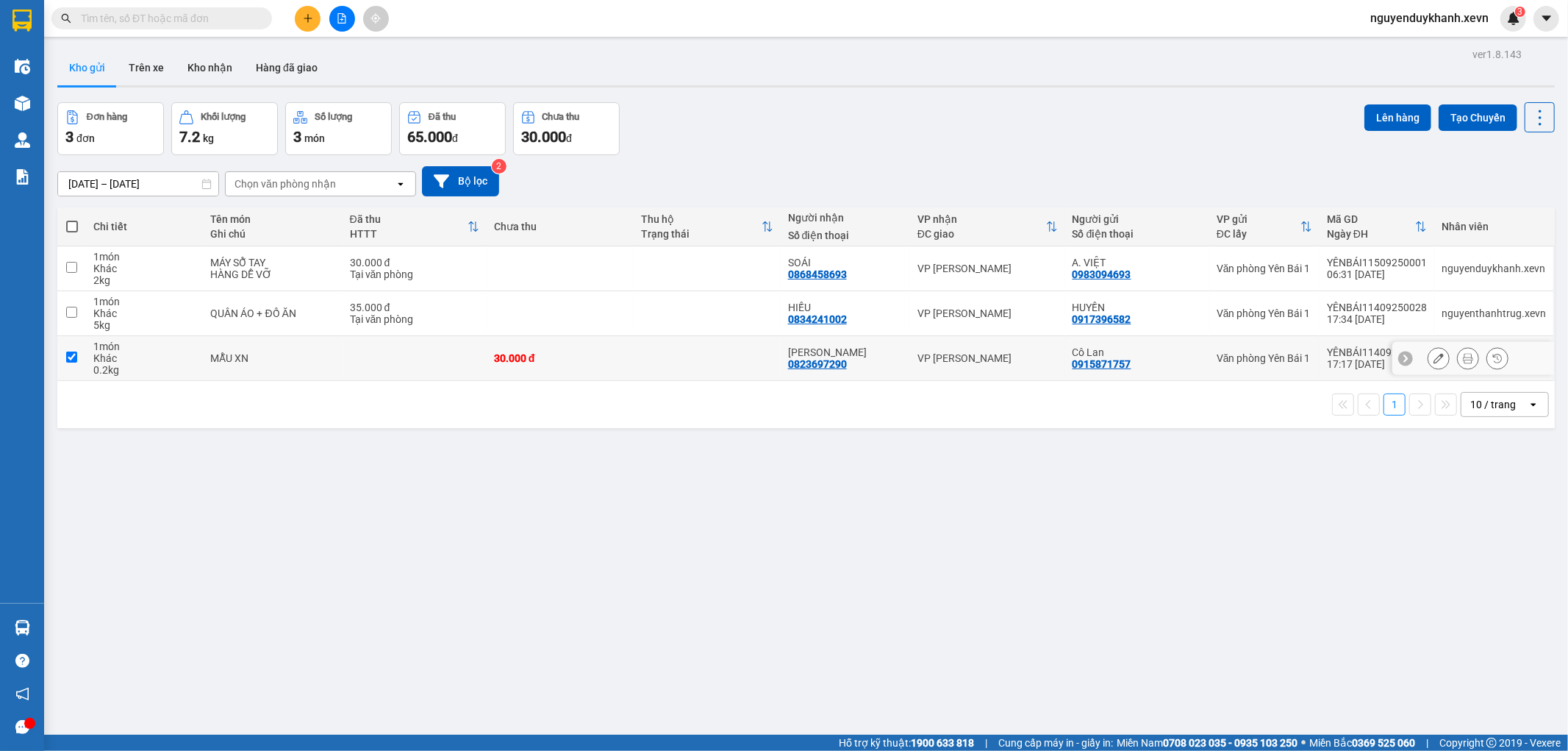
checkbox input "true"
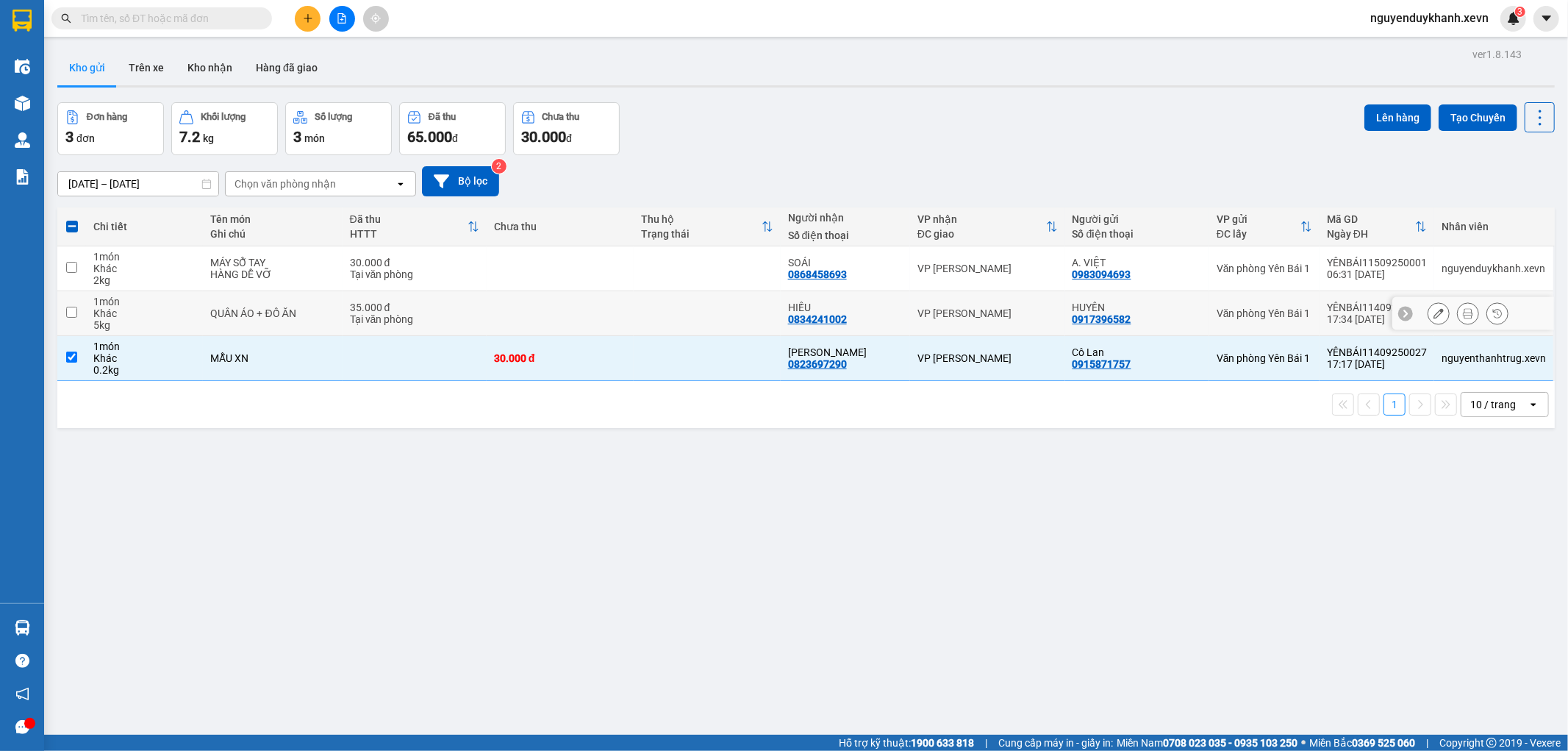
click at [692, 310] on td at bounding box center [707, 313] width 147 height 45
checkbox input "true"
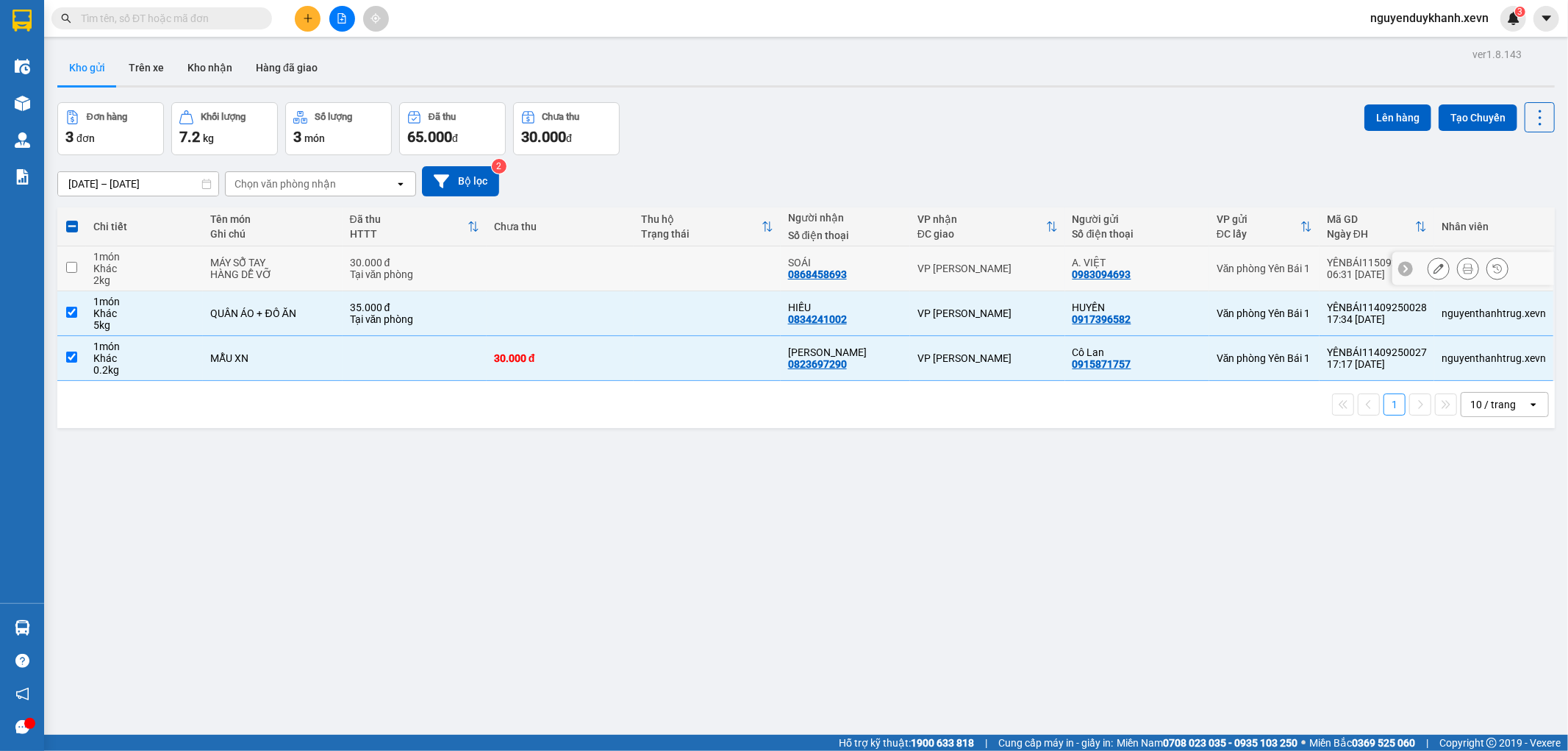
click at [736, 250] on td at bounding box center [707, 268] width 147 height 45
checkbox input "true"
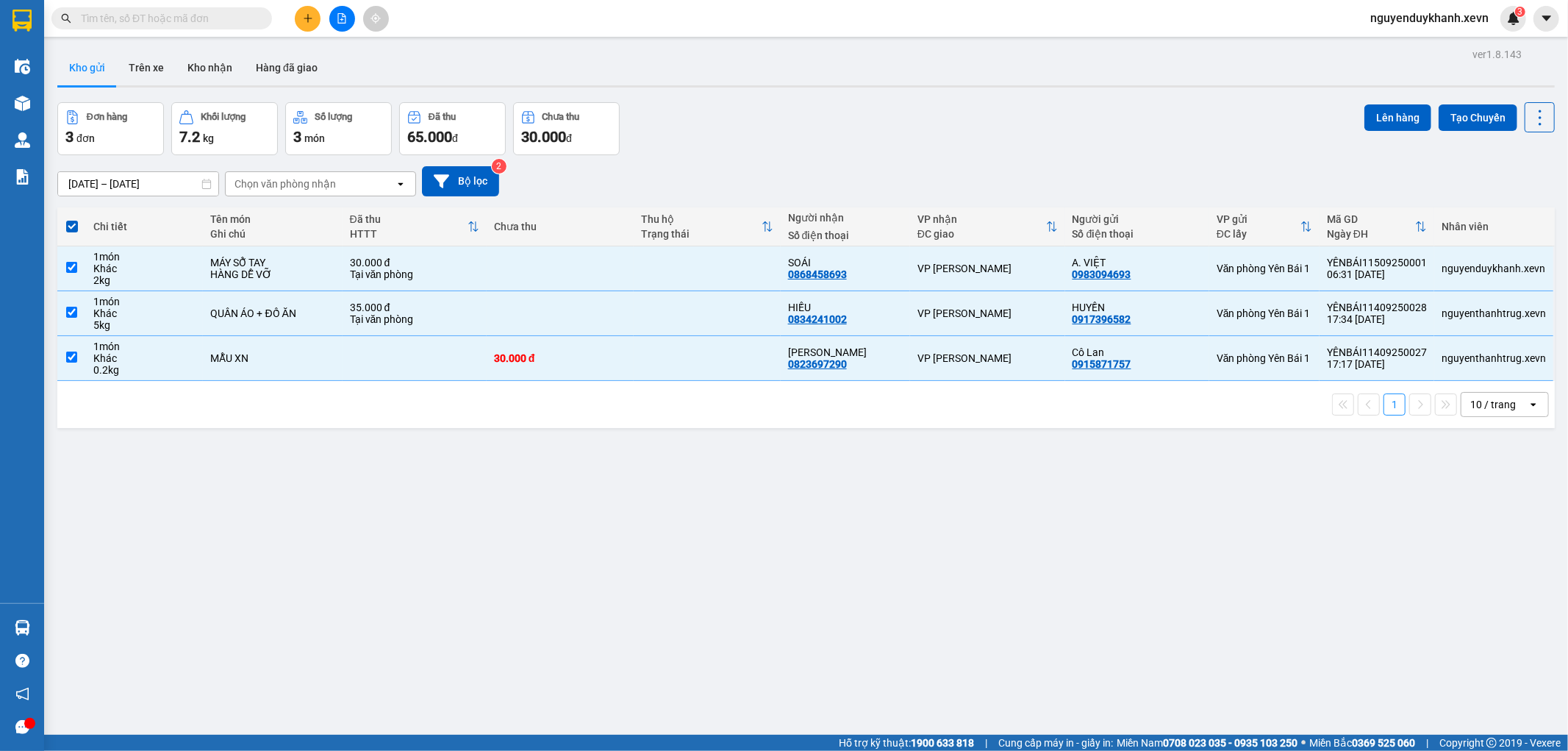
click at [1457, 98] on div "ver 1.8.143 Kho gửi Trên xe Kho nhận Hàng đã giao Đơn hàng 3 đơn Khối lượng 7.2…" at bounding box center [806, 419] width 1509 height 751
click at [1458, 107] on button "Tạo Chuyến" at bounding box center [1479, 117] width 79 height 26
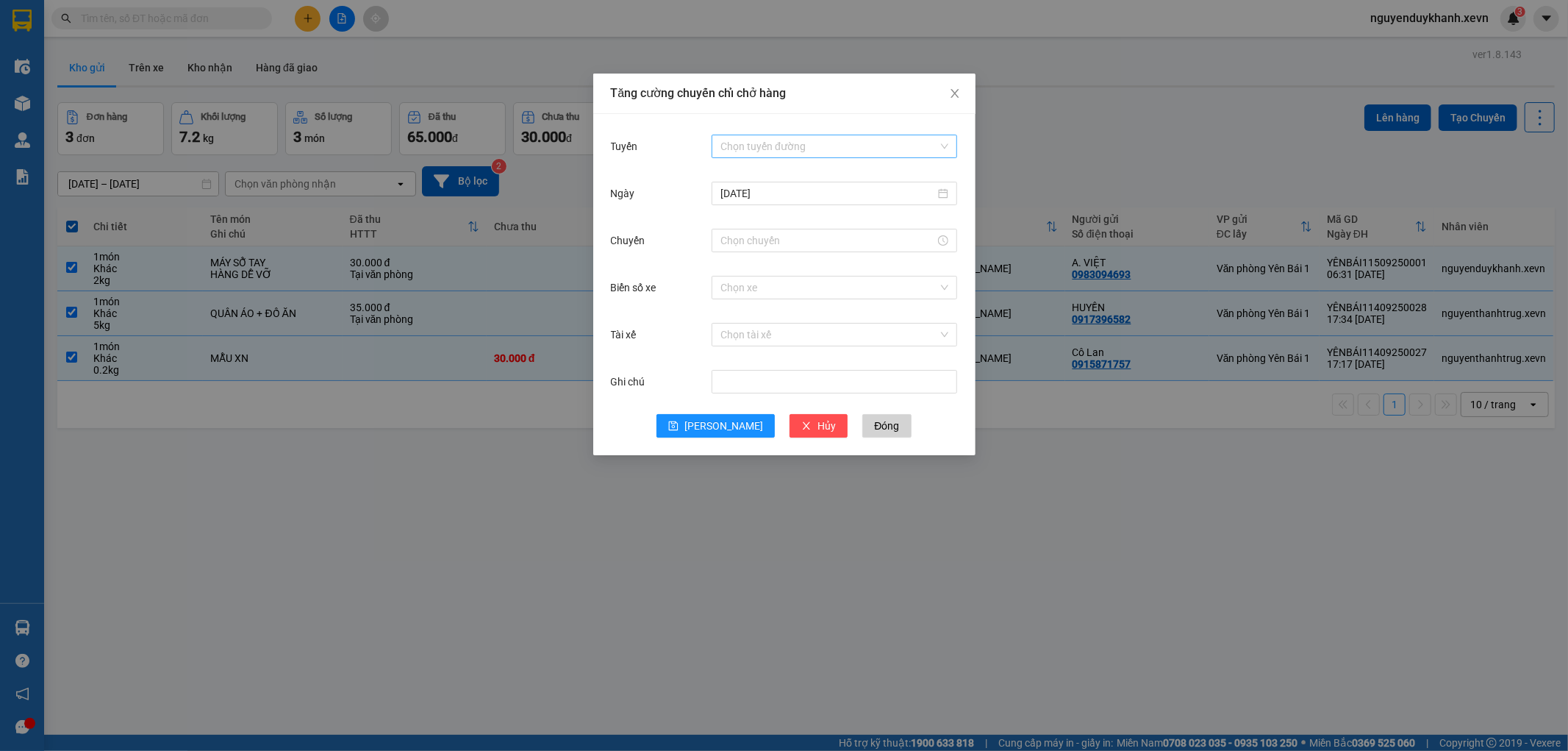
click at [807, 145] on input "Tuyến" at bounding box center [829, 146] width 218 height 22
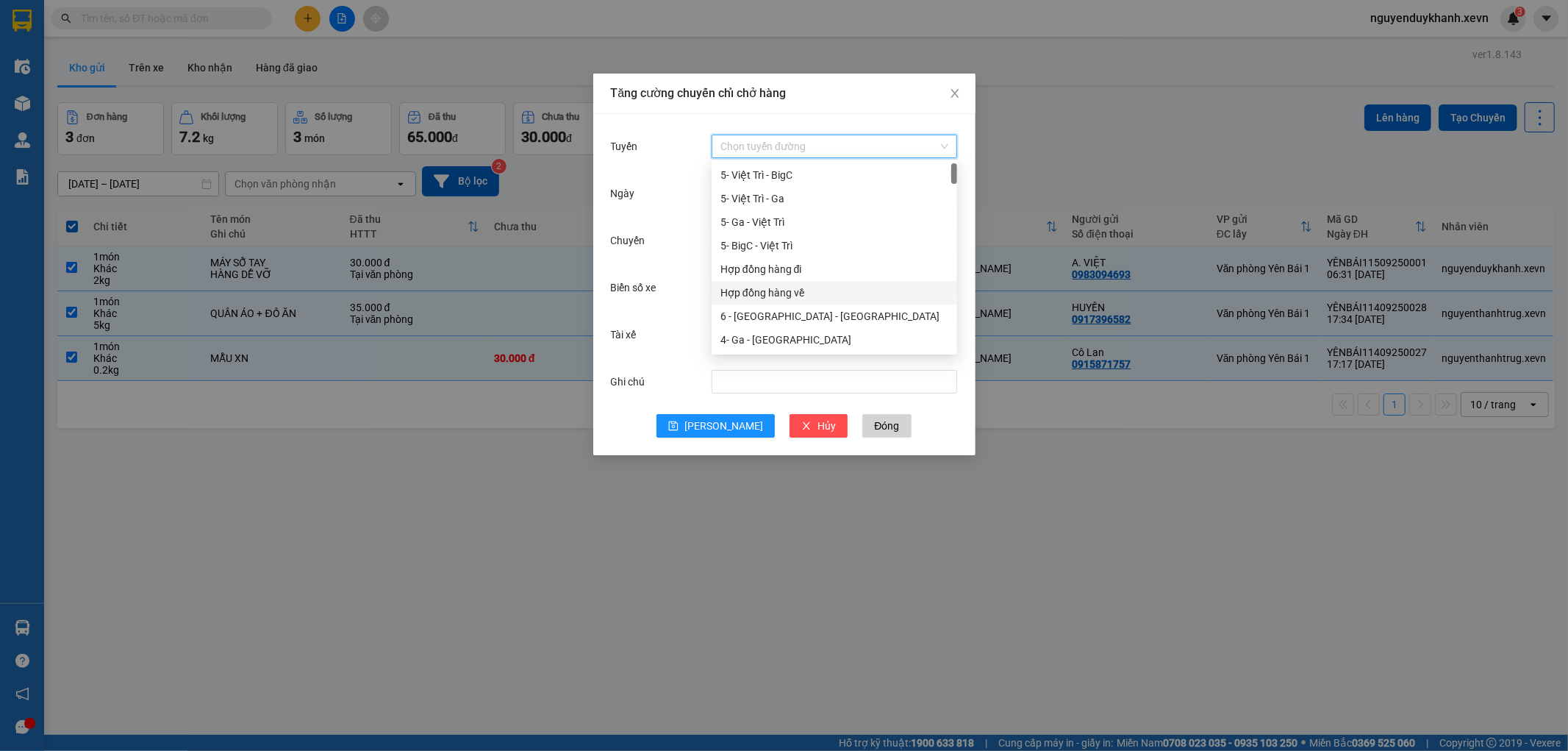
scroll to position [163, 0]
click at [765, 263] on div "6 - [PERSON_NAME] - [GEOGRAPHIC_DATA]" at bounding box center [834, 271] width 228 height 16
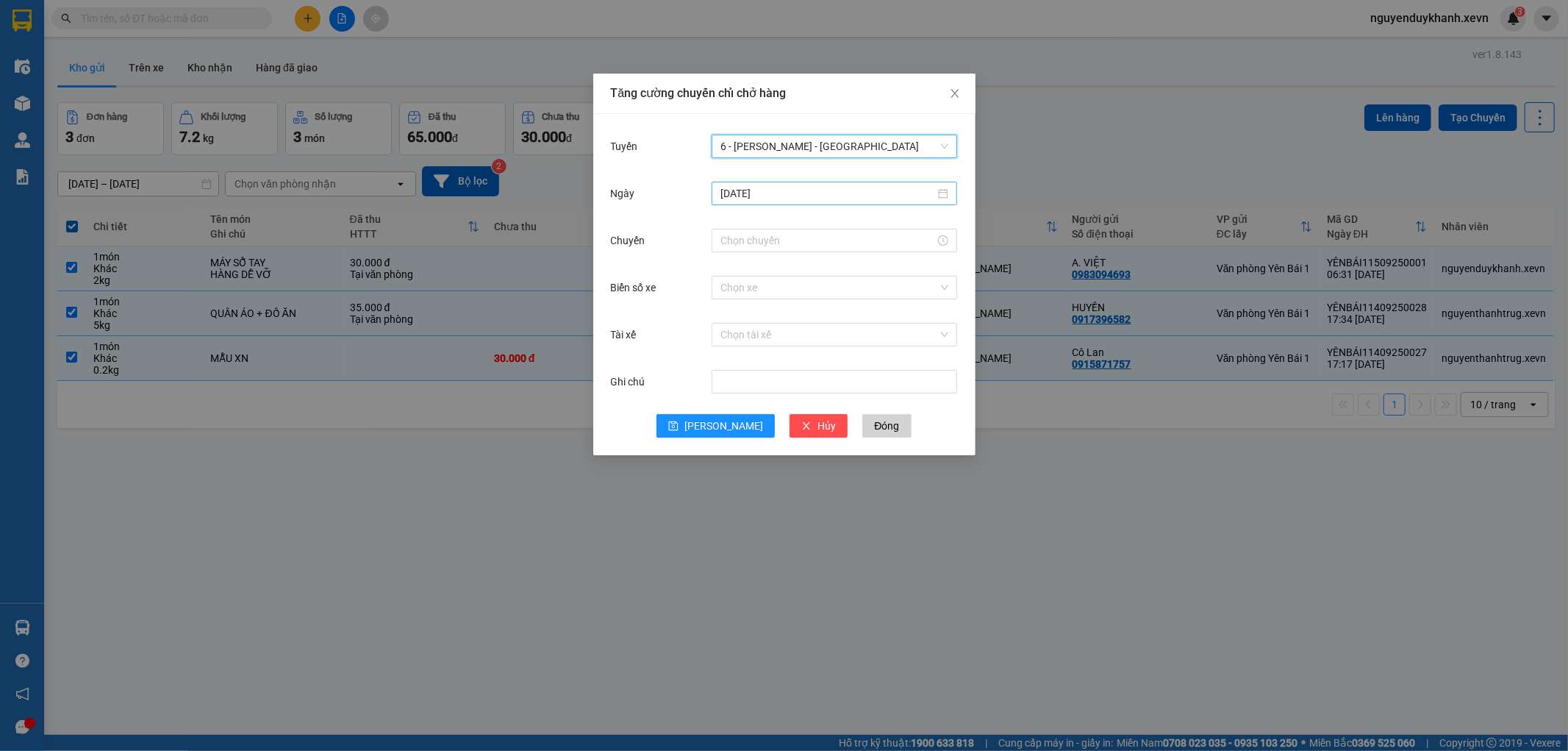
click at [767, 198] on input "14/09/2025" at bounding box center [828, 193] width 215 height 16
type input "[DATE]"
click at [761, 326] on div "15" at bounding box center [761, 323] width 18 height 18
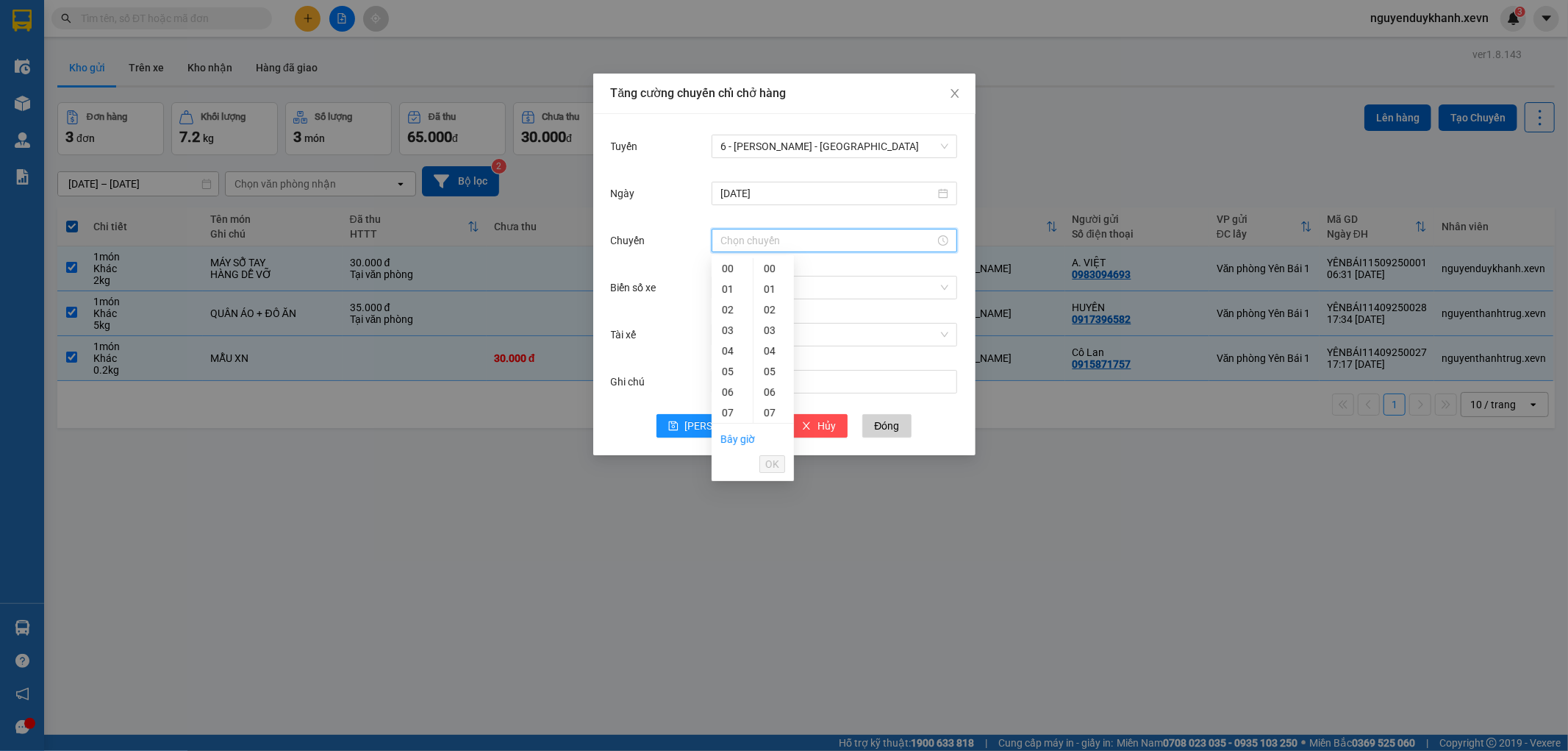
click at [745, 238] on input "Chuyến" at bounding box center [828, 241] width 215 height 16
click at [732, 305] on div "07" at bounding box center [731, 304] width 41 height 21
type input "07:00"
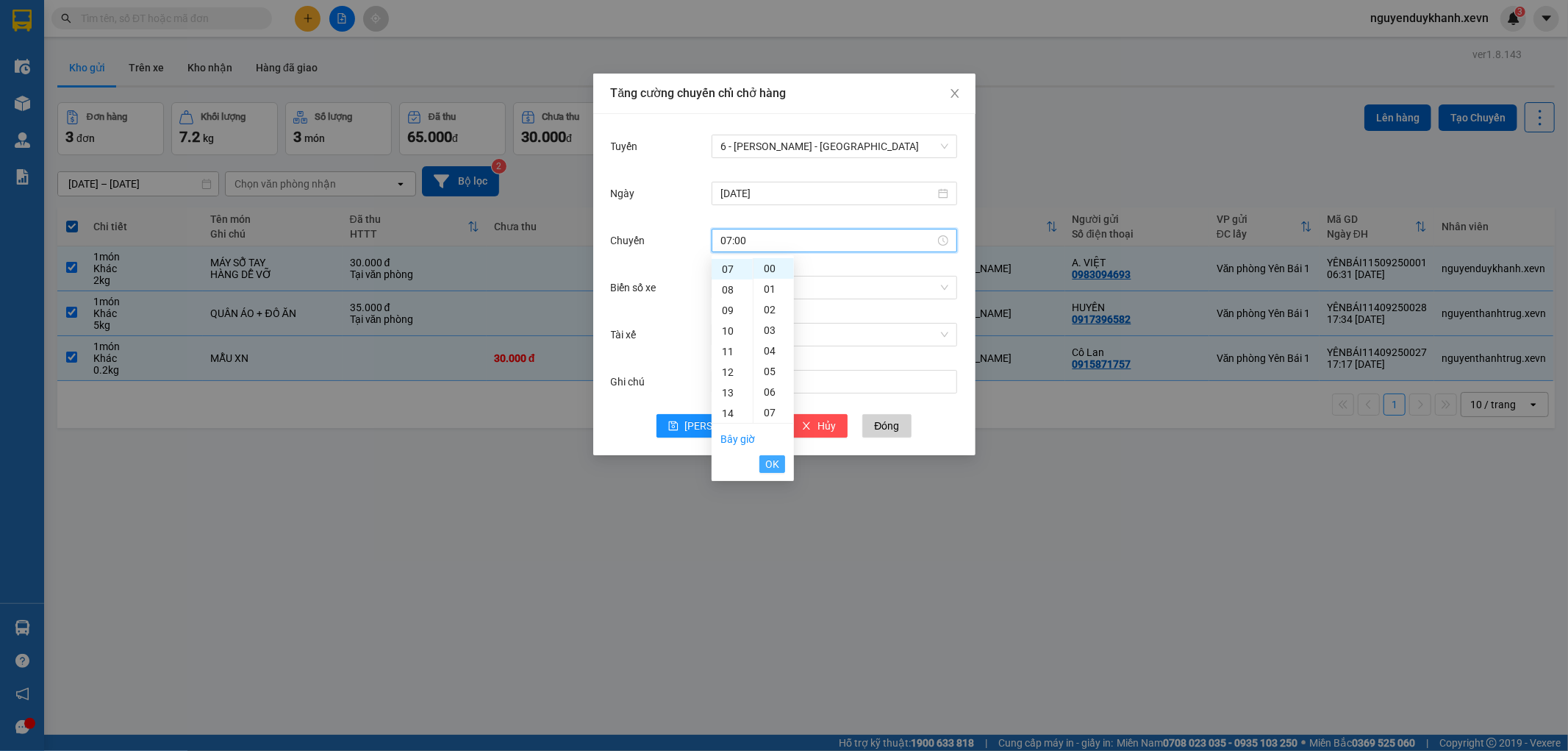
click at [768, 465] on span "OK" at bounding box center [772, 464] width 14 height 16
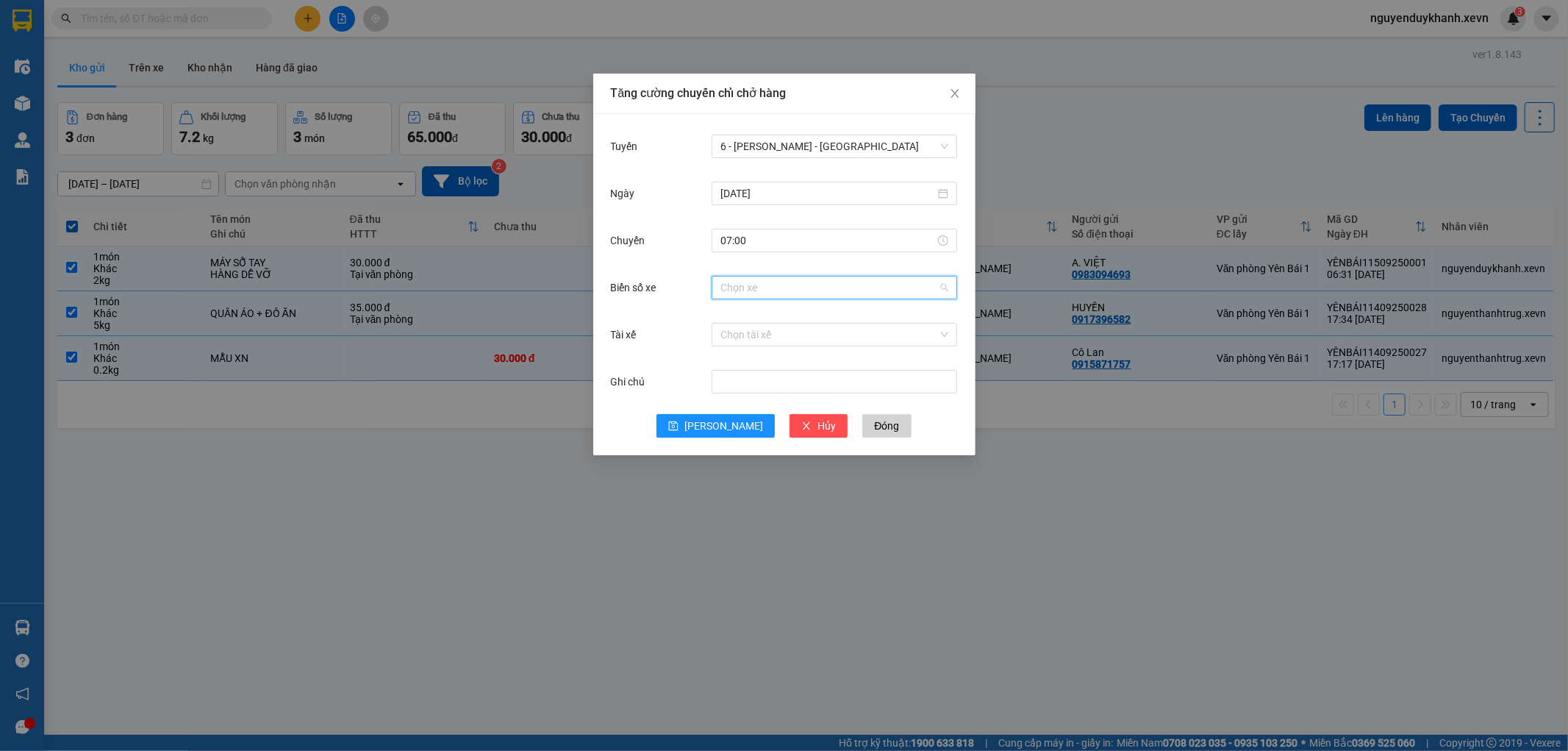
click at [747, 295] on input "Biển số xe" at bounding box center [829, 288] width 218 height 22
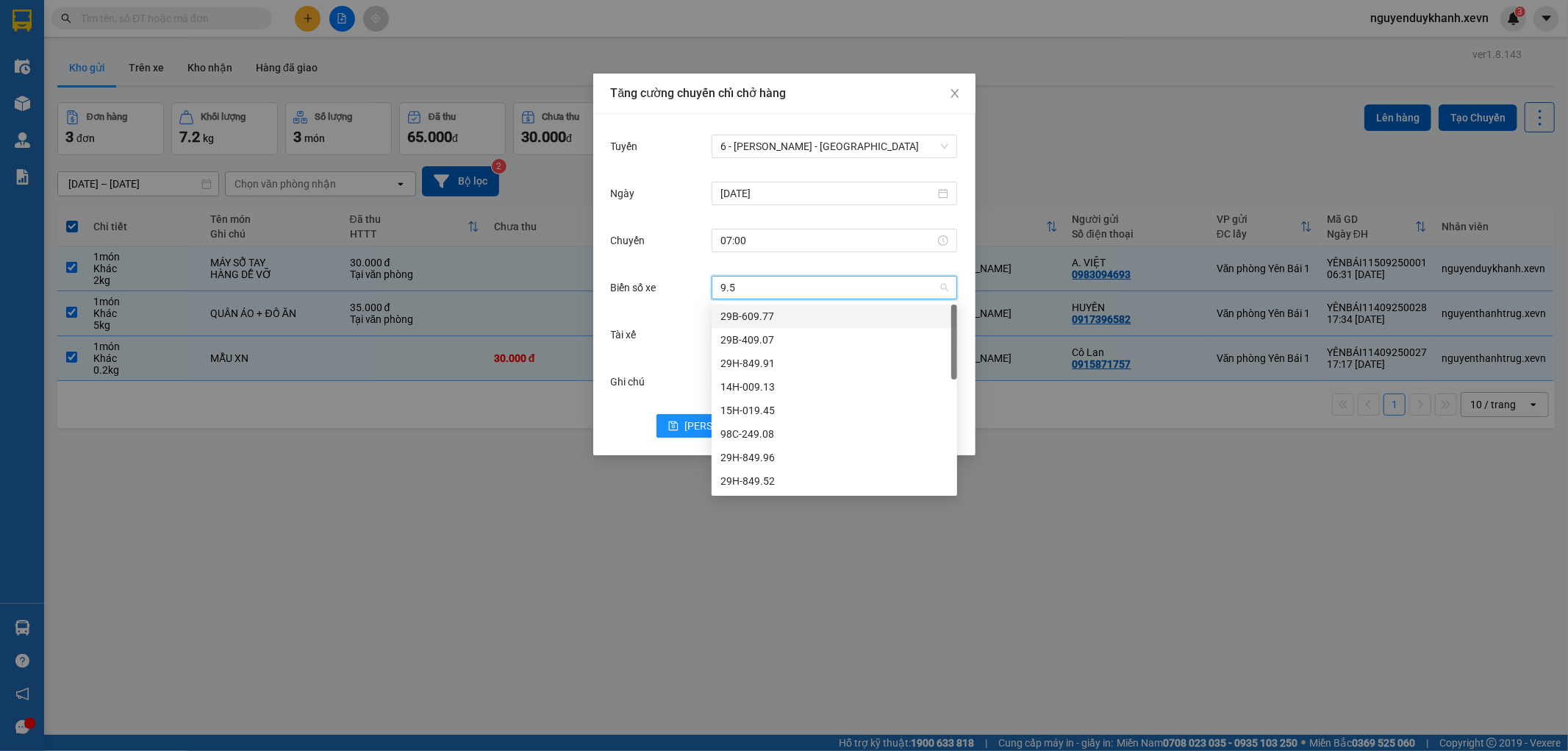
type input "9.52"
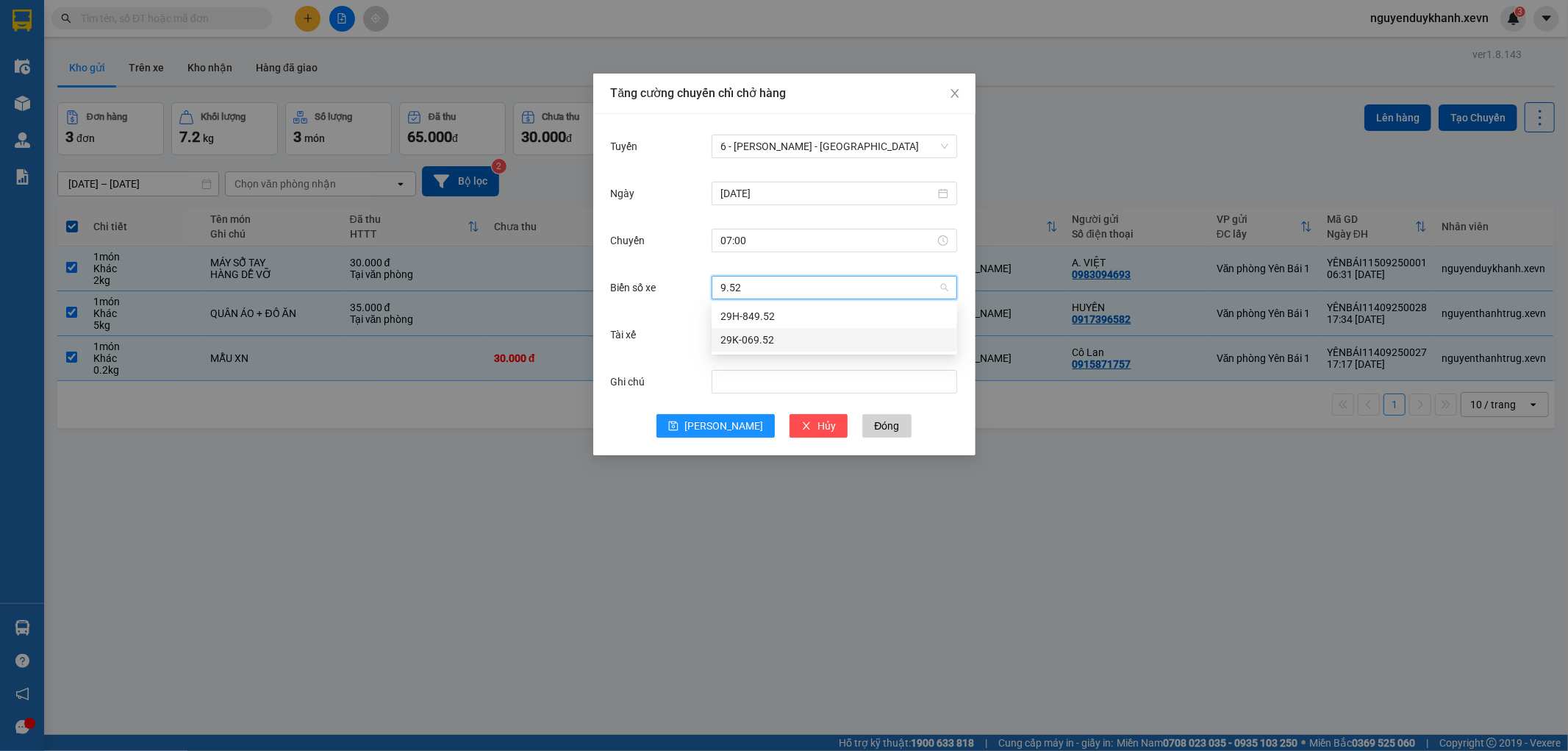
click at [744, 336] on div "29K-069.52" at bounding box center [834, 340] width 228 height 16
click at [728, 333] on input "Tài xế" at bounding box center [829, 335] width 218 height 22
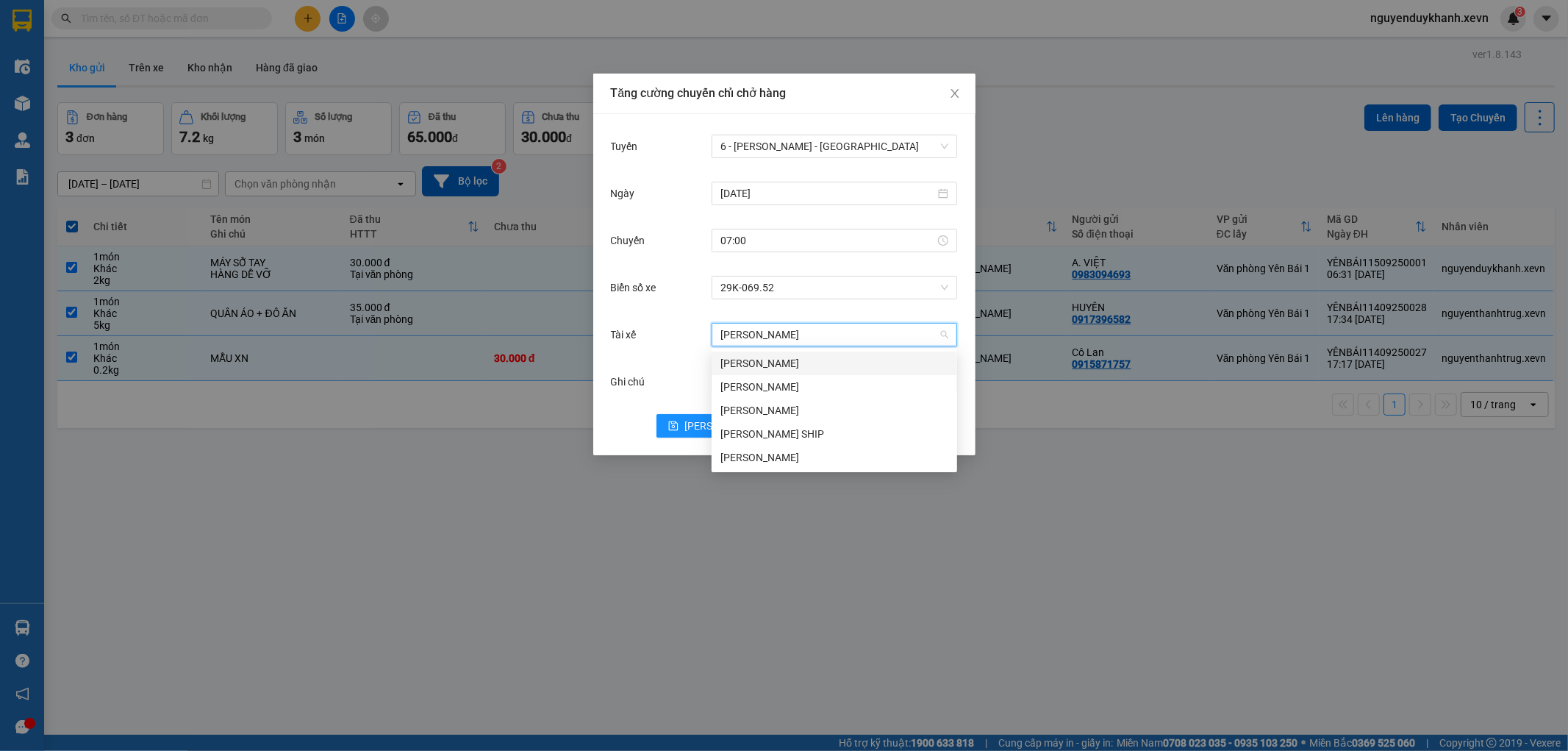
type input "VŨ HOA"
click at [743, 357] on div "[PERSON_NAME]" at bounding box center [834, 363] width 228 height 16
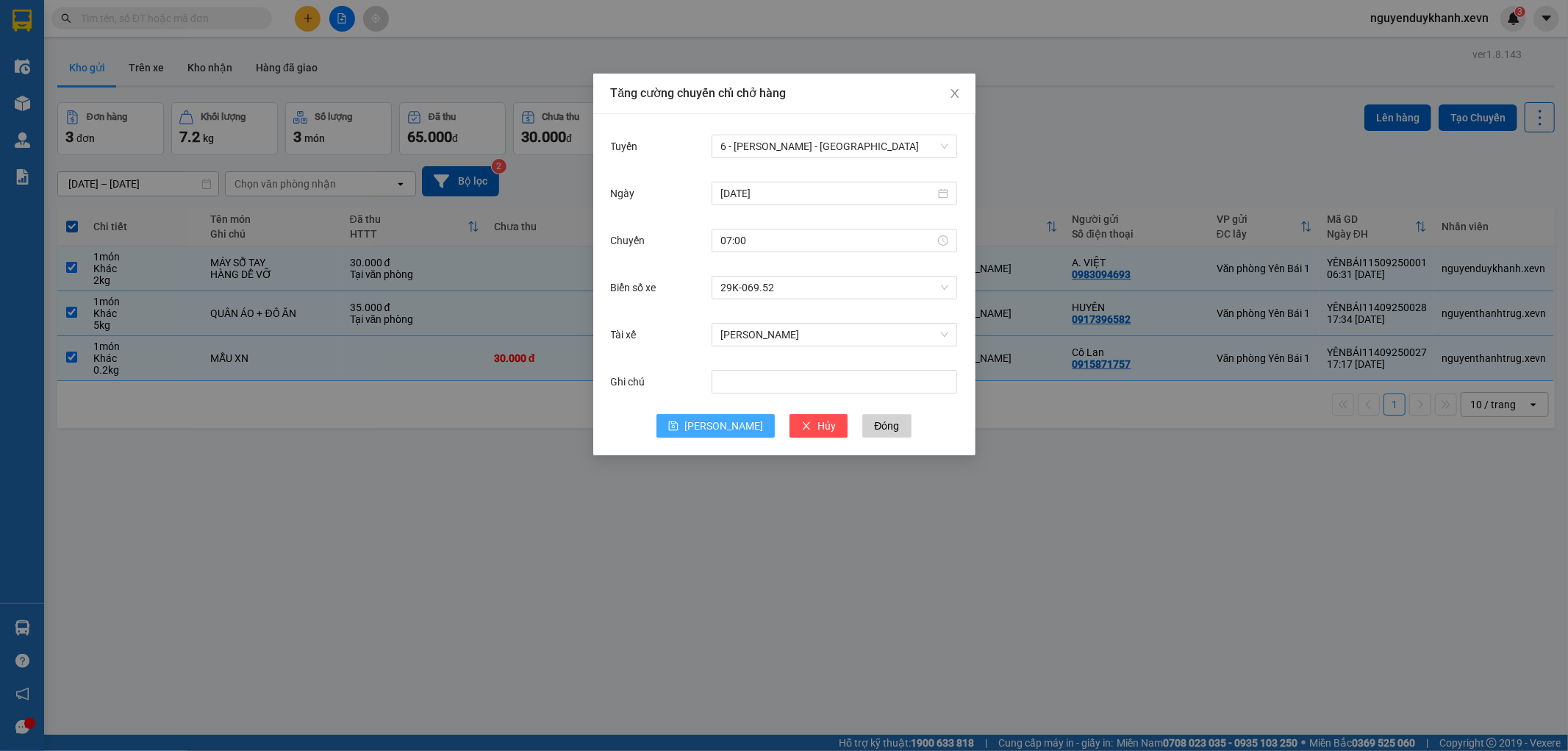
click at [711, 430] on button "Lưu" at bounding box center [716, 426] width 119 height 24
click at [1144, 507] on div "Tăng cường chuyến chỉ chở hàng Tuyến Chọn tuyến đường Ngày Chuyến Biển số xe Ch…" at bounding box center [784, 375] width 1568 height 751
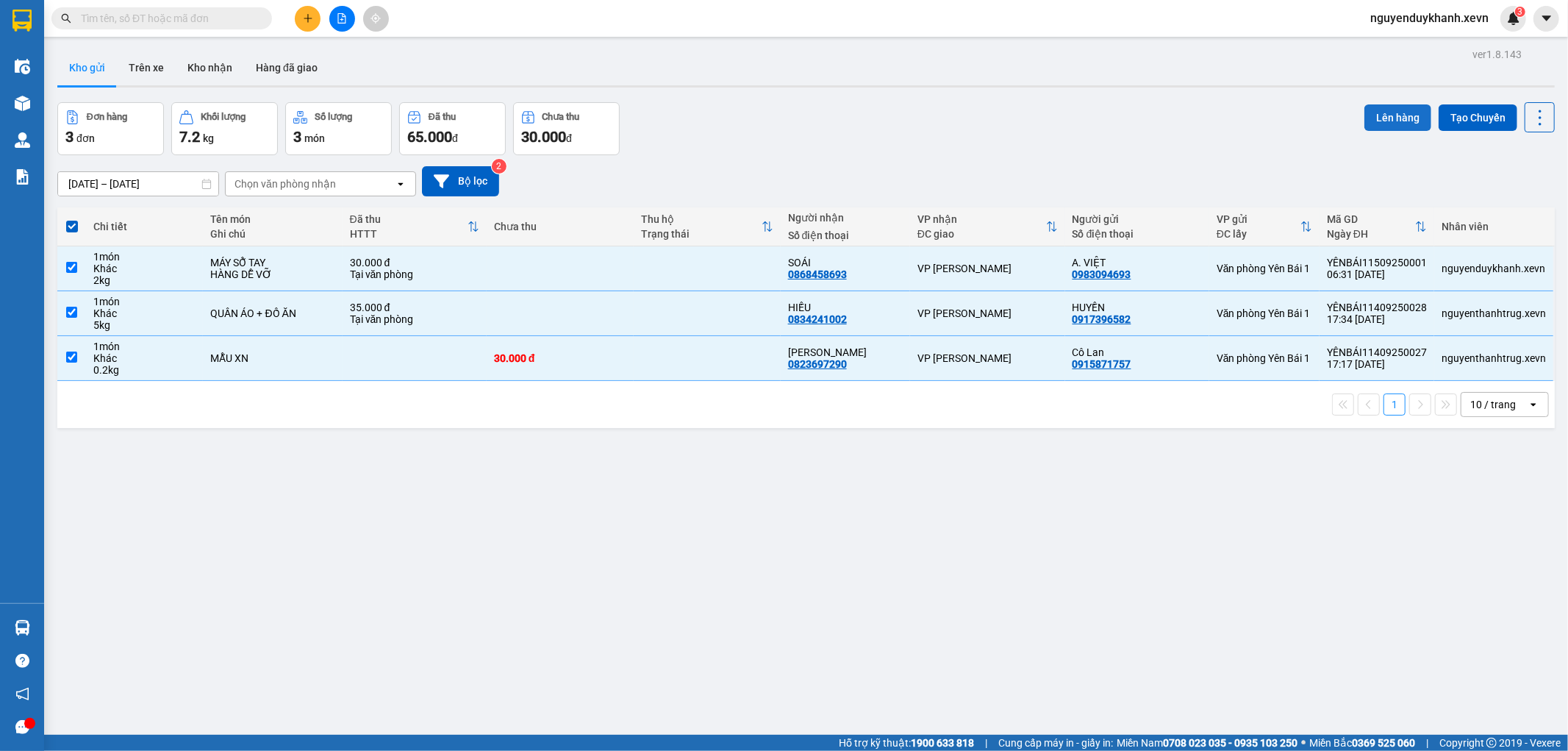
click at [1364, 113] on button "Lên hàng" at bounding box center [1398, 117] width 67 height 26
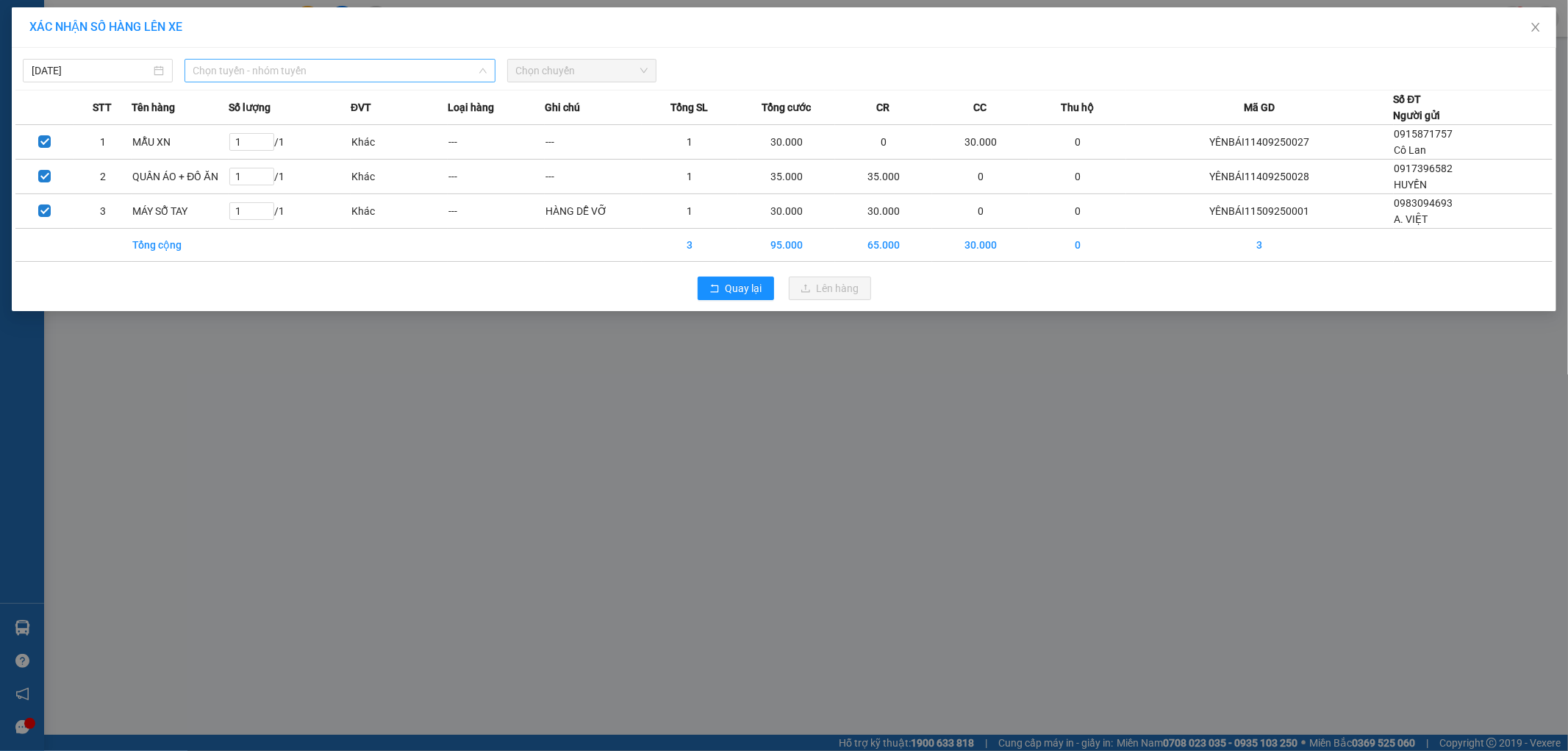
click at [388, 71] on span "Chọn tuyến - nhóm tuyến" at bounding box center [339, 71] width 293 height 22
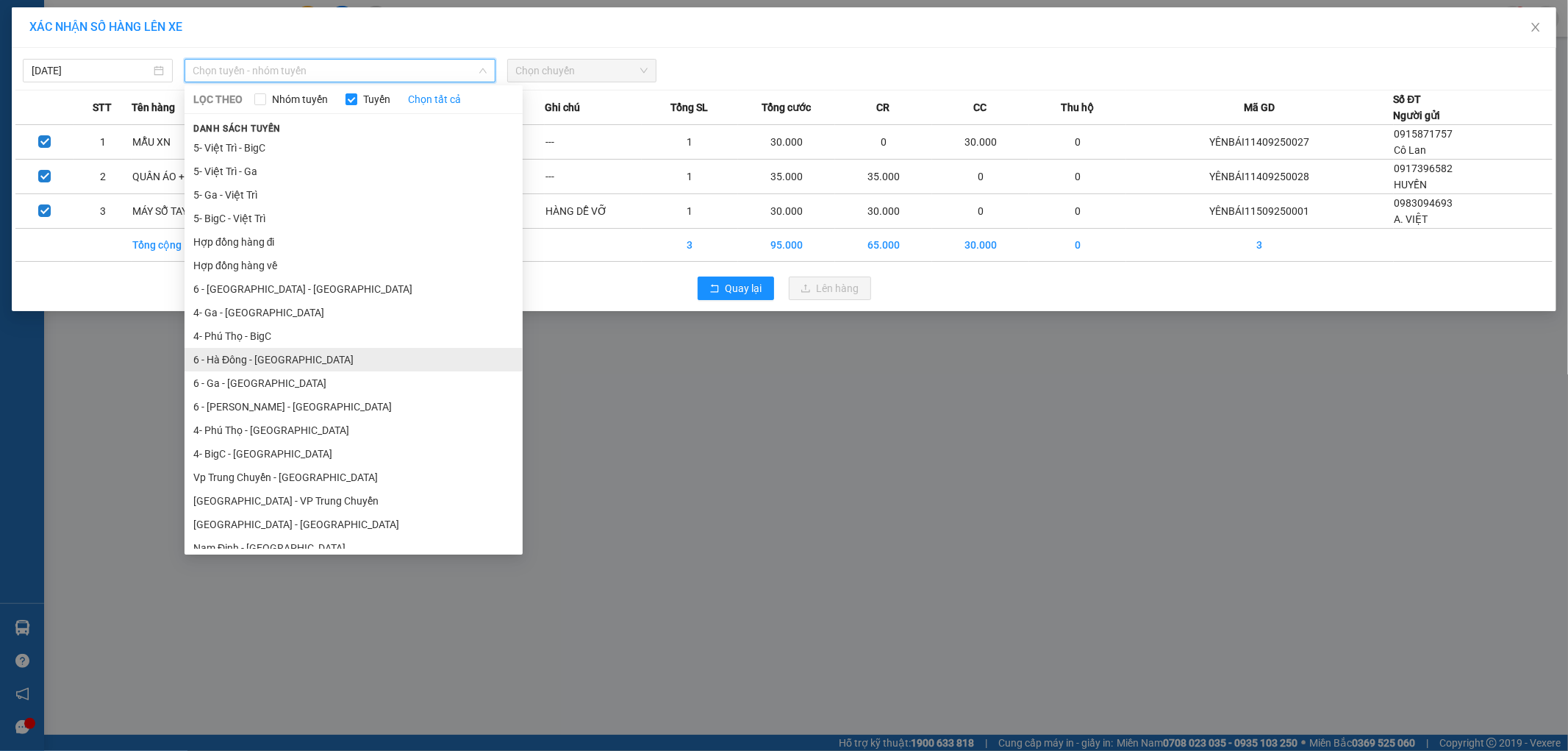
scroll to position [81, 0]
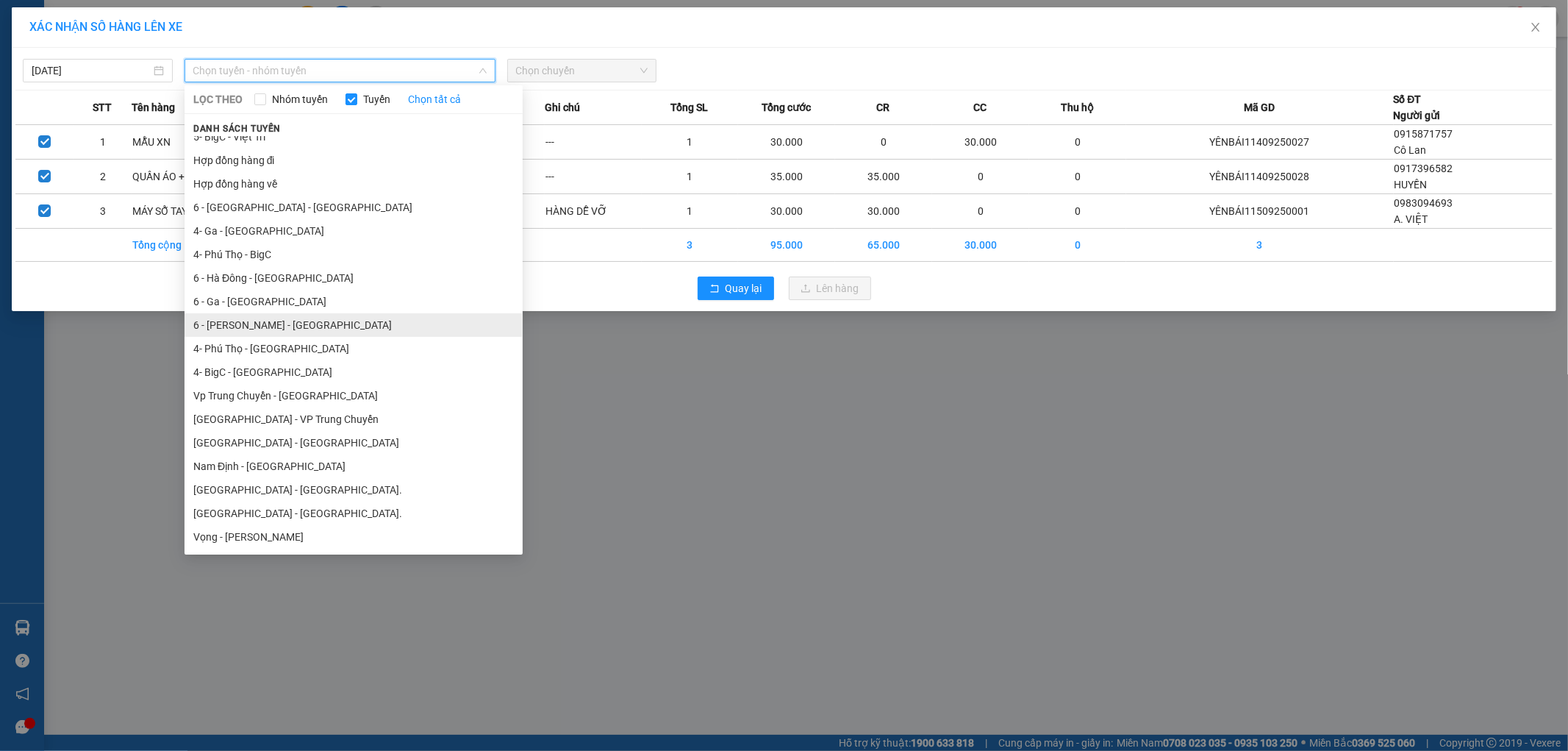
click at [262, 321] on li "6 - [PERSON_NAME] - [GEOGRAPHIC_DATA]" at bounding box center [353, 325] width 339 height 24
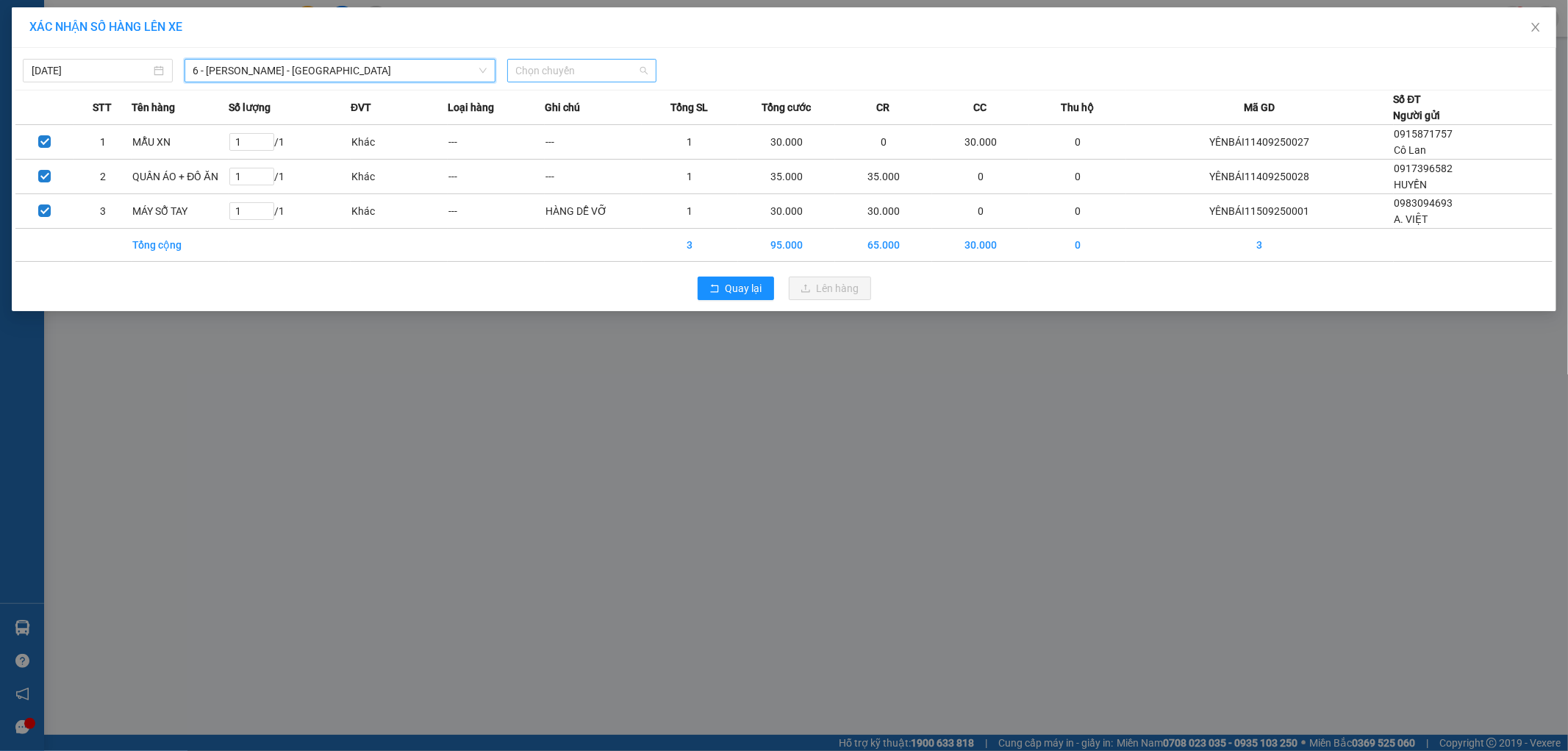
click at [599, 71] on span "Chọn chuyến" at bounding box center [582, 71] width 132 height 22
click at [593, 125] on div "07:00 (TC) - 29K-069.52" at bounding box center [573, 124] width 115 height 16
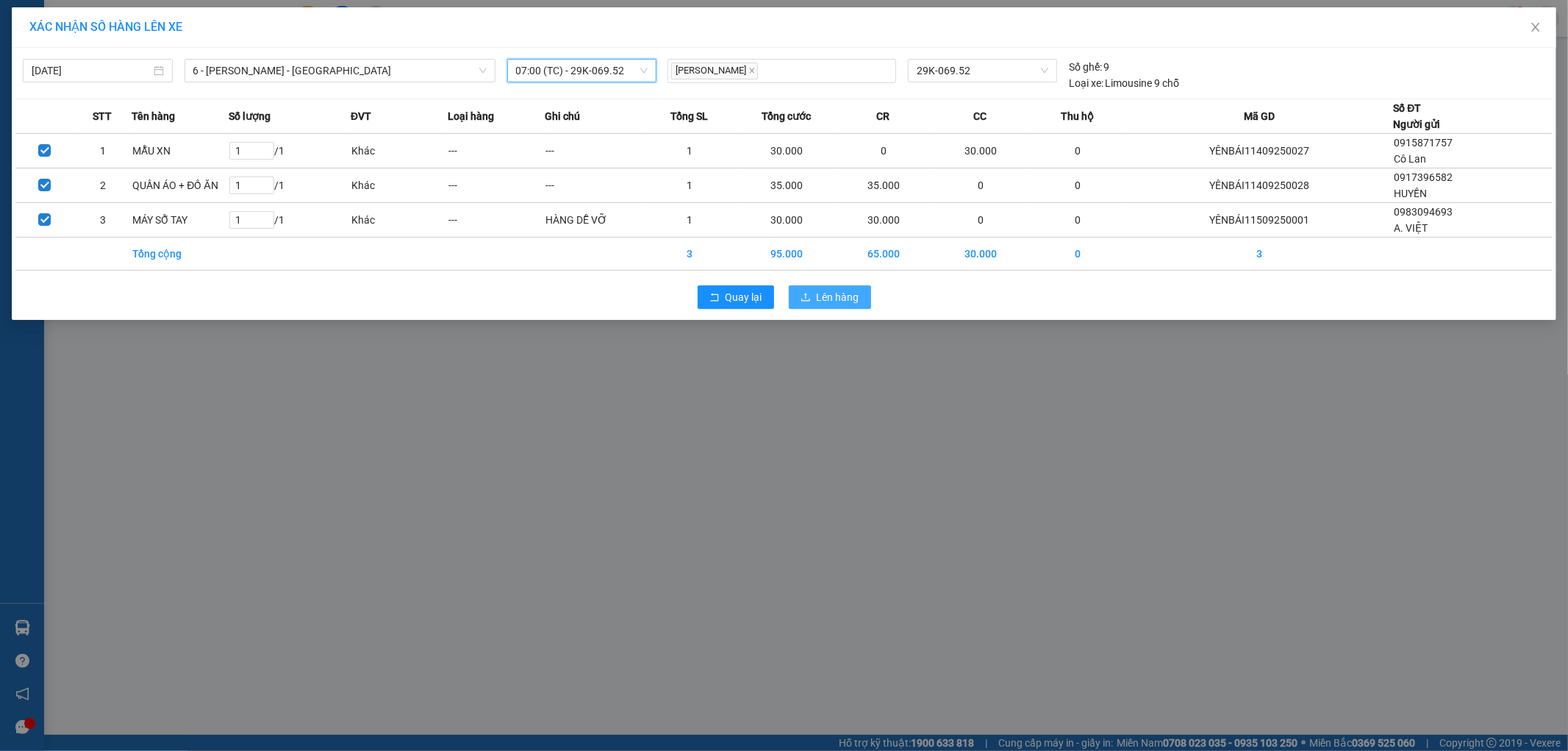
click at [840, 298] on span "Lên hàng" at bounding box center [837, 298] width 42 height 16
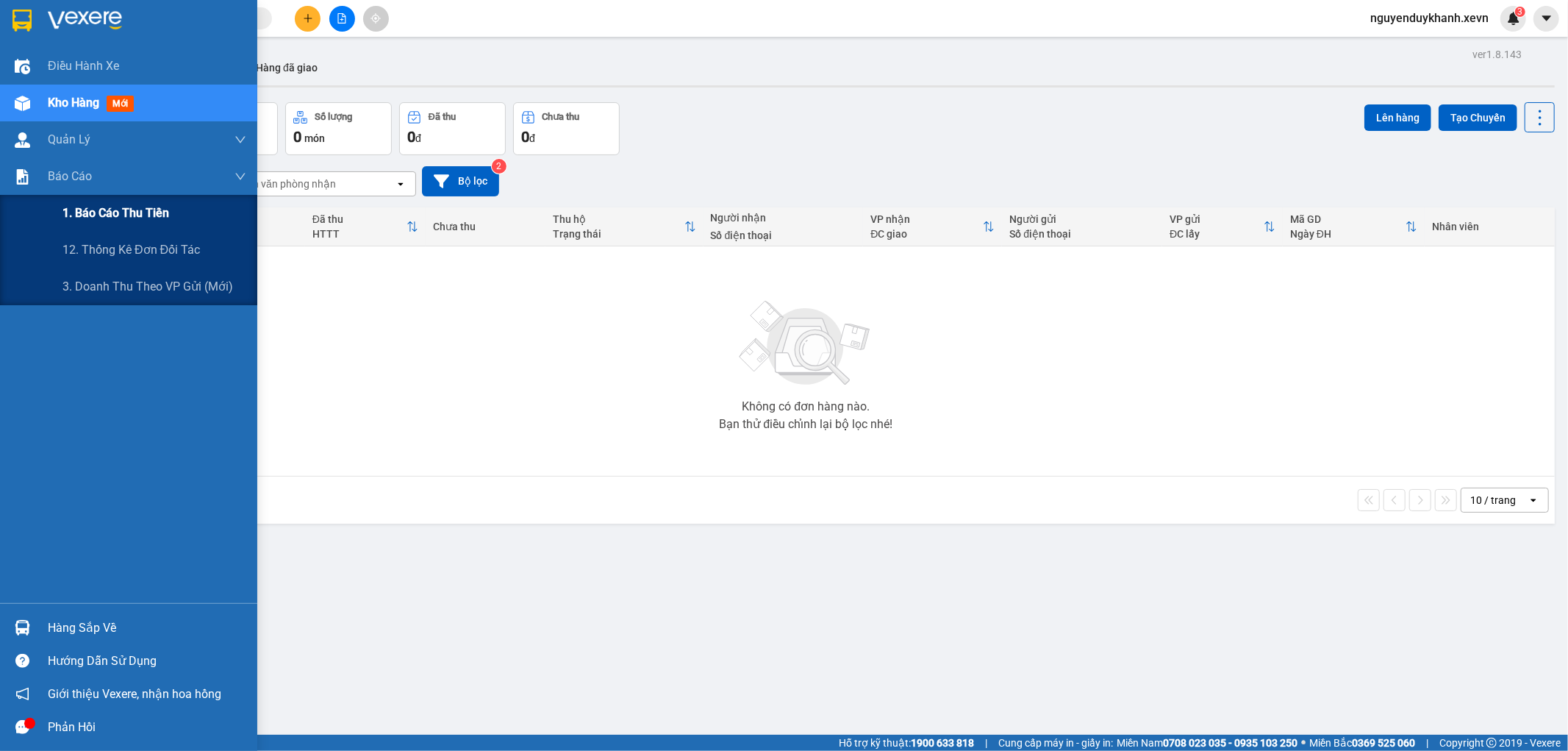
click at [104, 223] on div "1. Báo cáo thu tiền" at bounding box center [154, 213] width 184 height 37
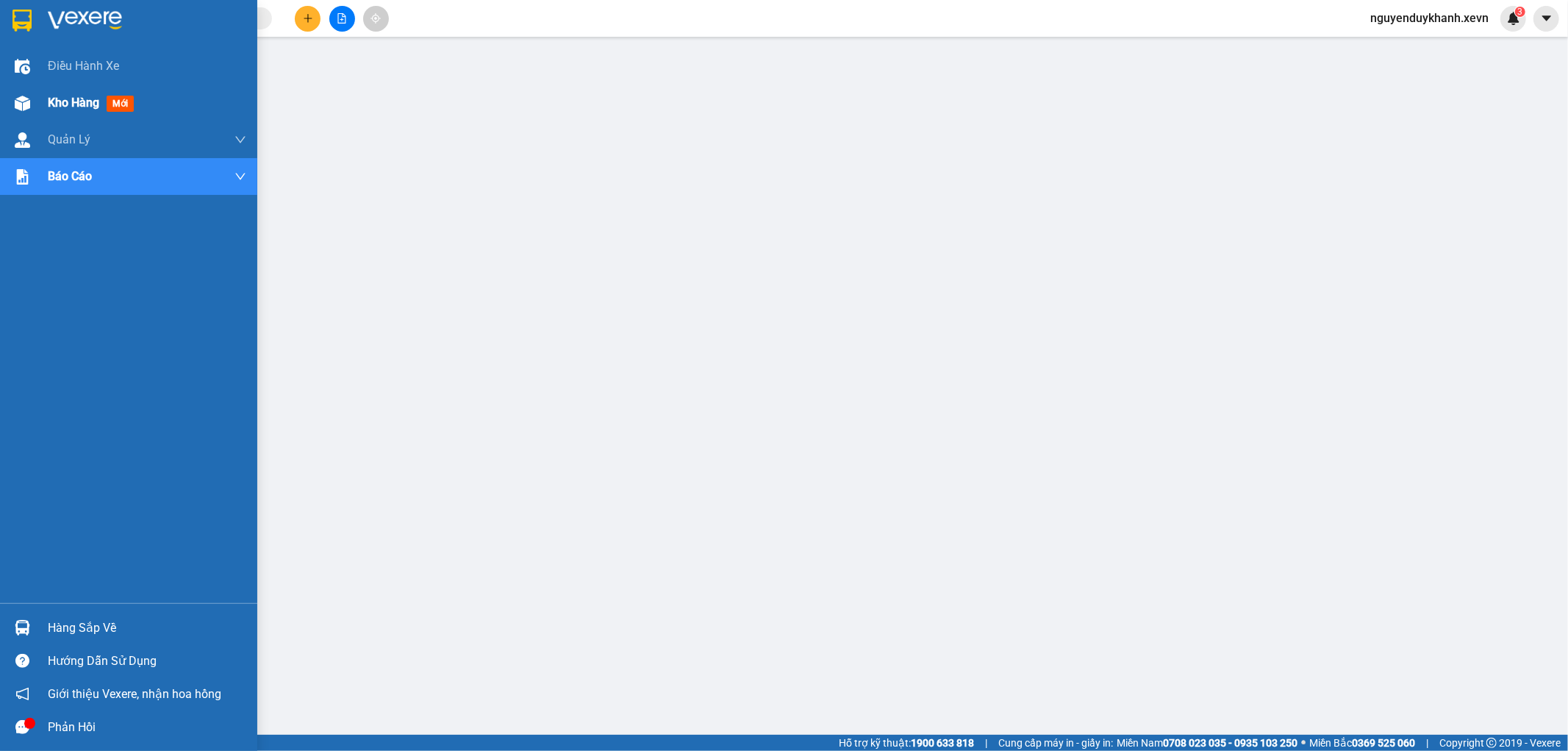
click at [18, 106] on img at bounding box center [22, 103] width 16 height 16
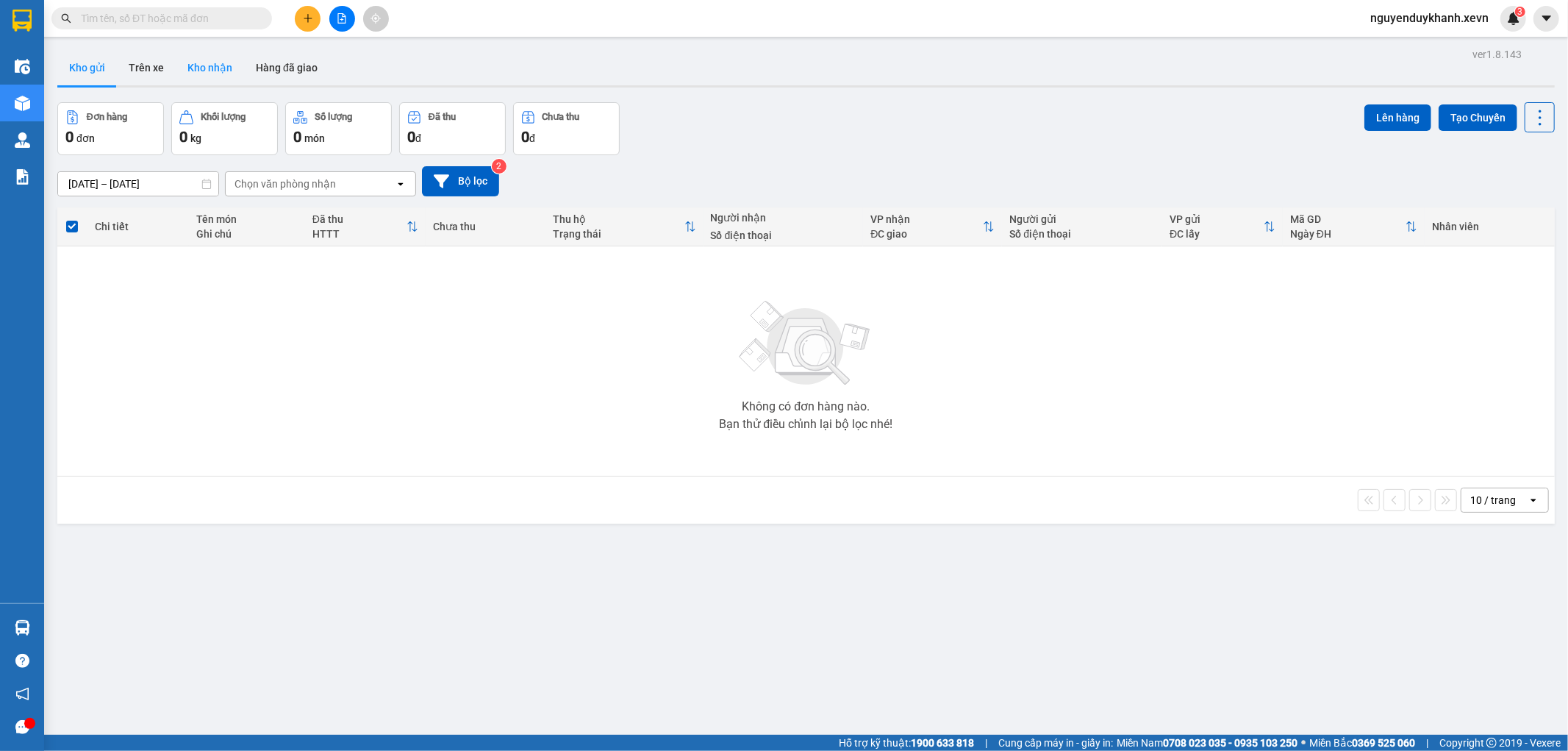
click at [204, 69] on button "Kho nhận" at bounding box center [210, 67] width 69 height 35
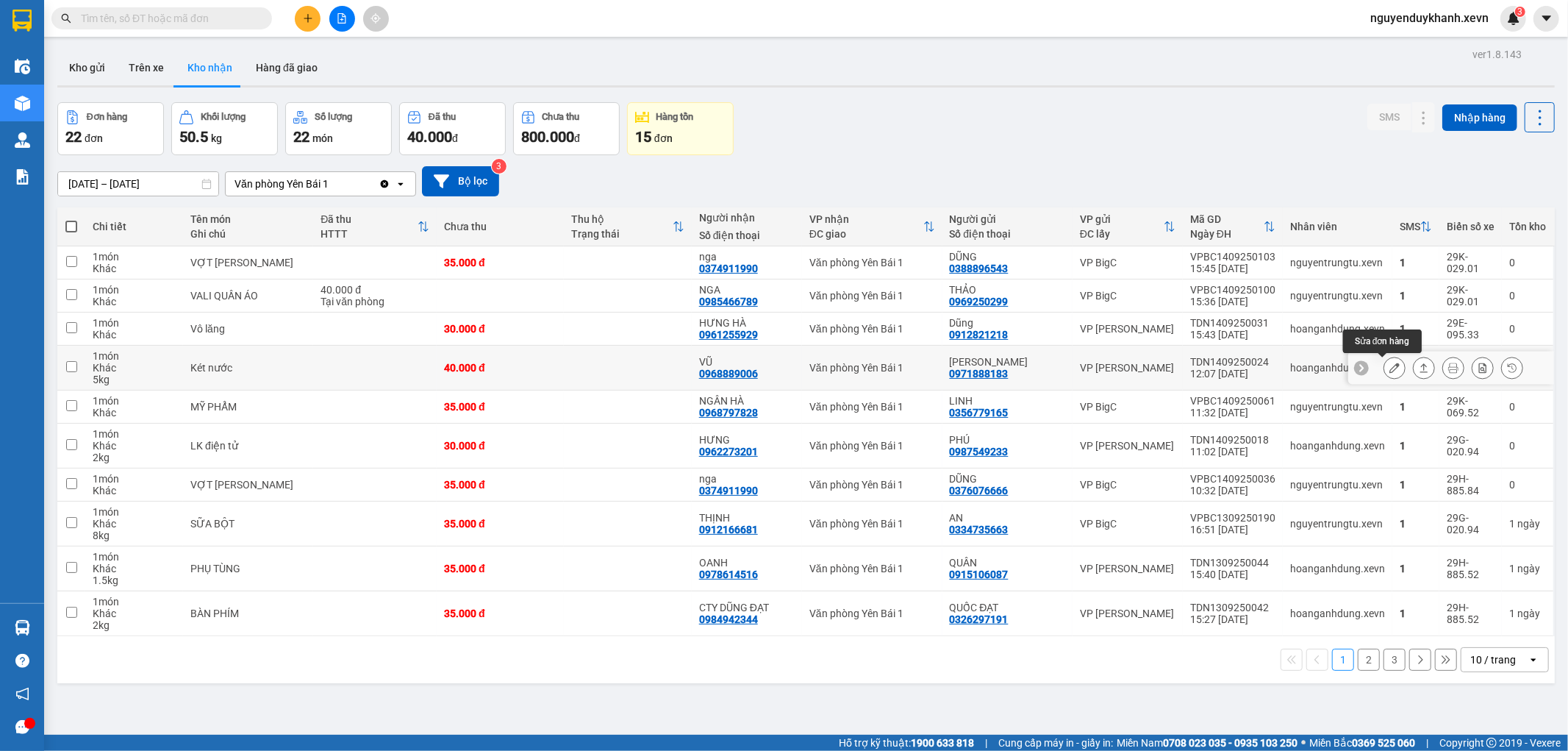
click at [1390, 368] on icon at bounding box center [1395, 368] width 10 height 10
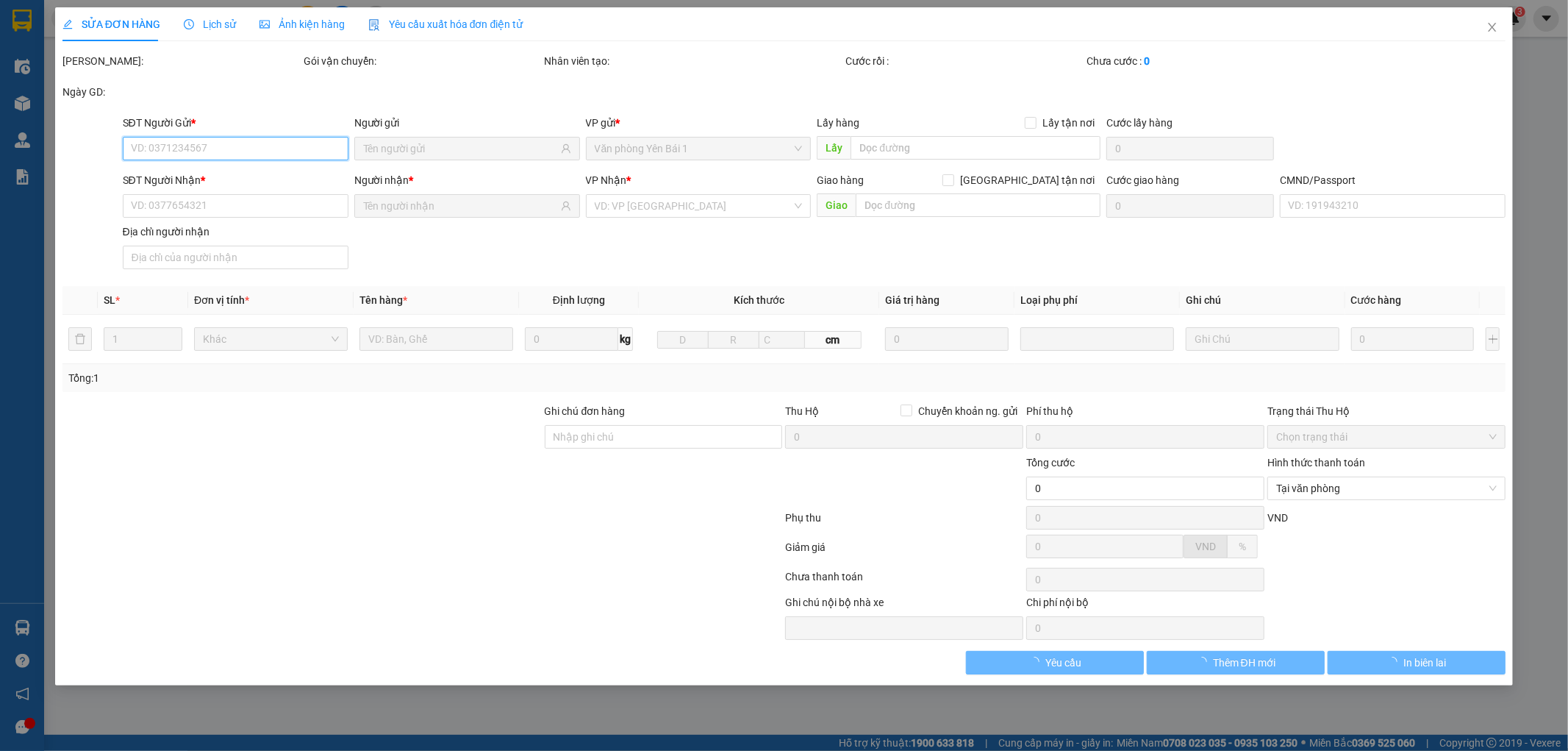
type input "0971888183"
type input "TIẾN CƯỜNG"
type input "0968889006"
type input "VŨ"
type input "015092010708 ANH VŨ"
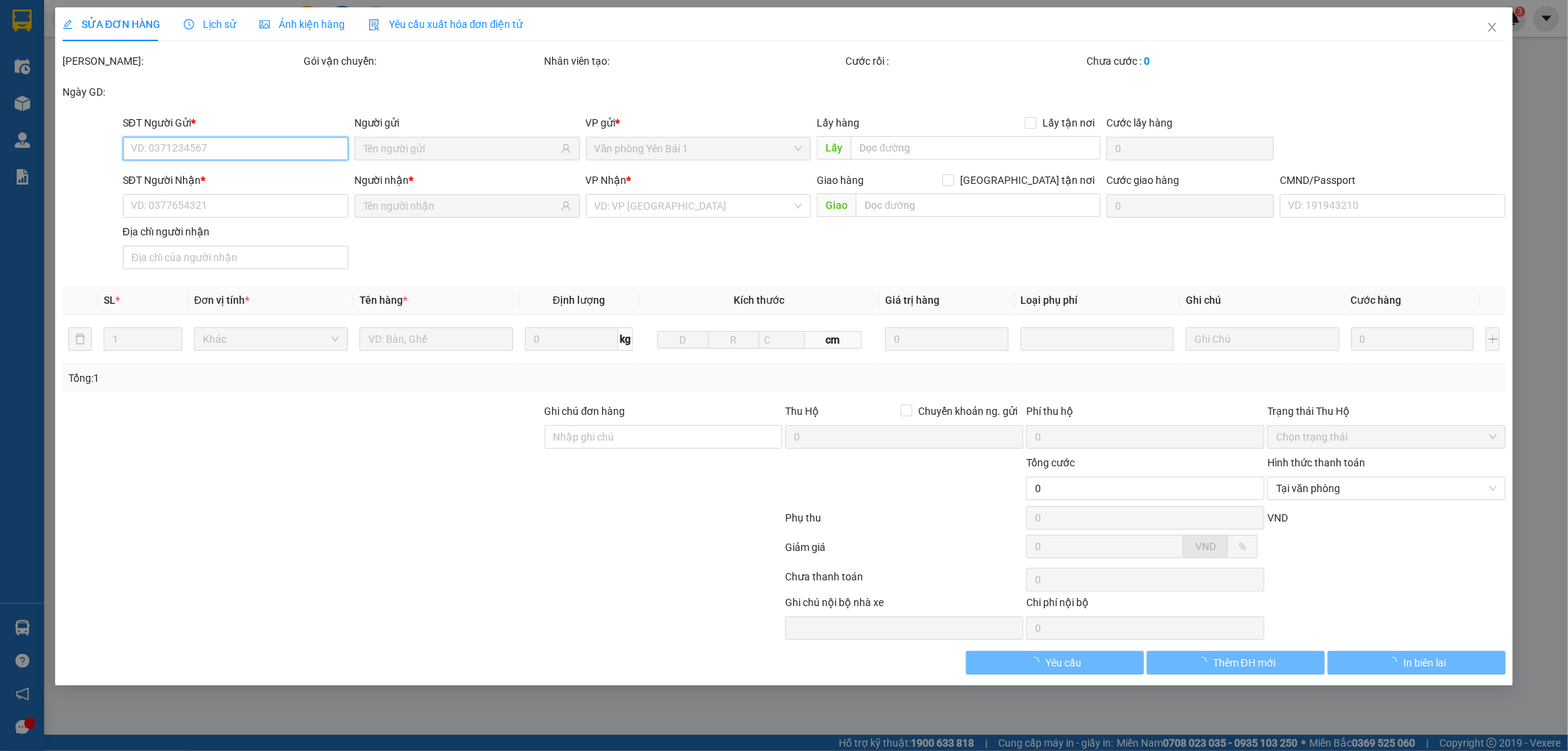
type input "123"
type input "40.000"
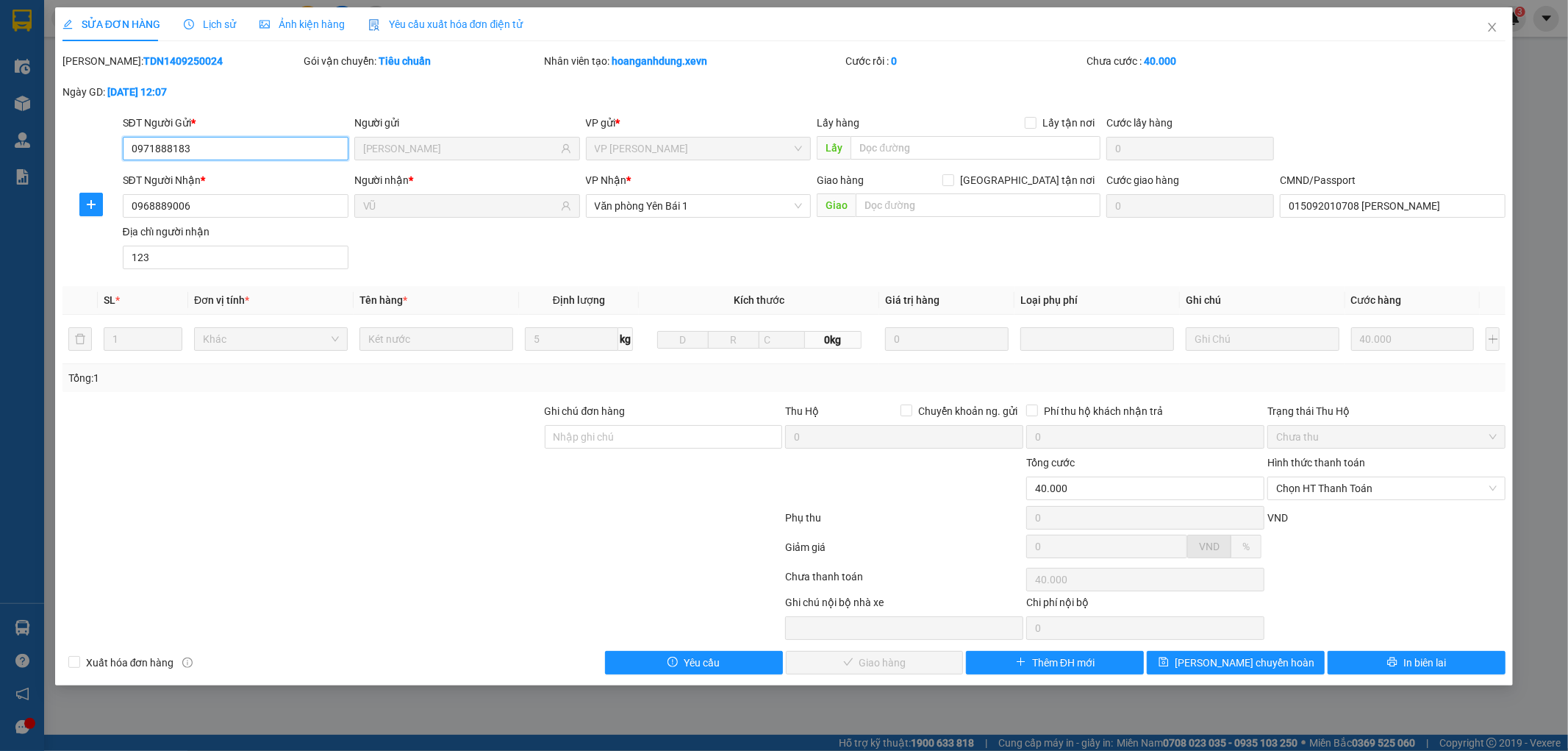
drag, startPoint x: 1345, startPoint y: 484, endPoint x: 1342, endPoint y: 500, distance: 16.3
click at [1344, 486] on span "Chọn HT Thanh Toán" at bounding box center [1387, 488] width 221 height 22
click at [1338, 516] on div "Tại văn phòng" at bounding box center [1388, 518] width 221 height 16
type input "0"
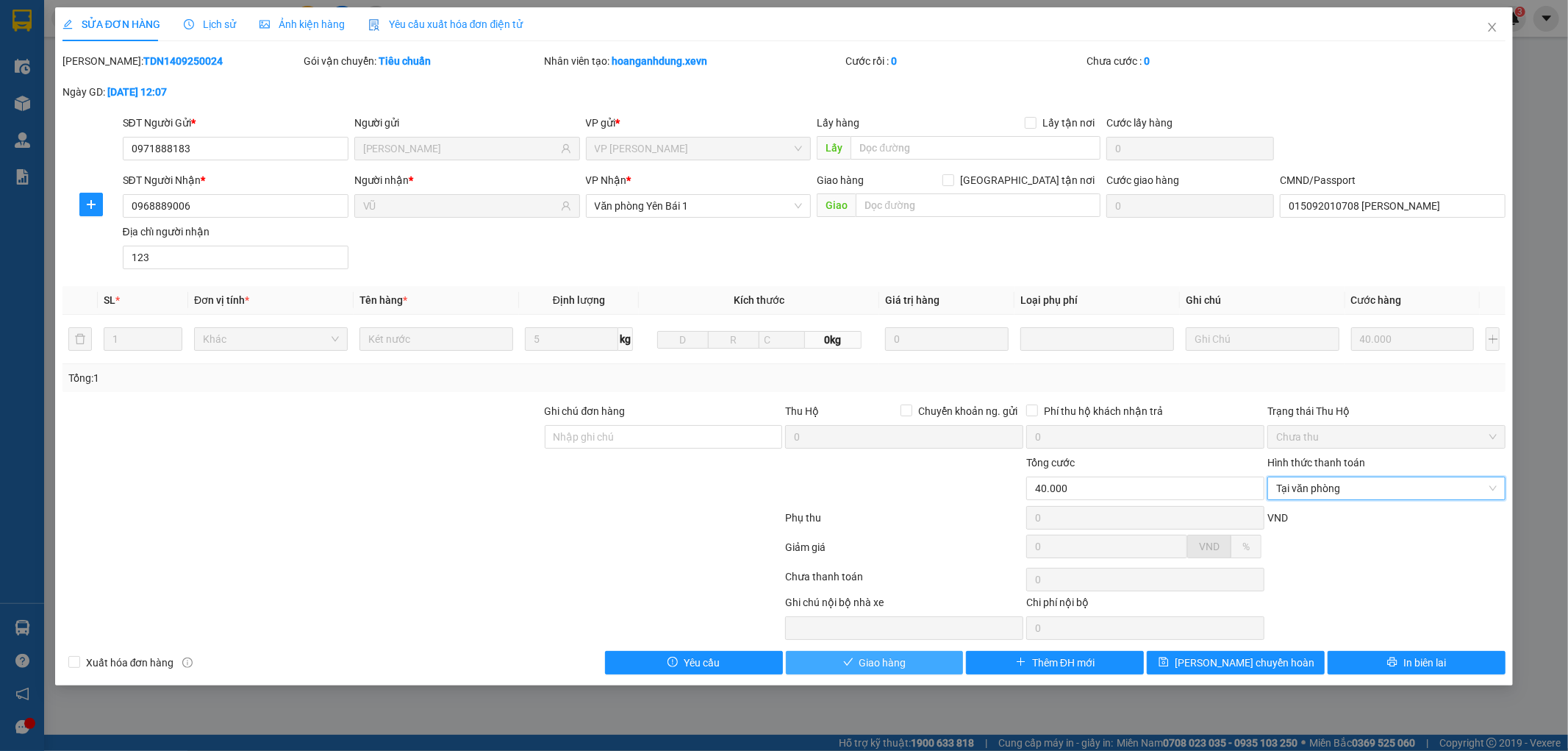
click at [890, 662] on span "Giao hàng" at bounding box center [883, 663] width 47 height 16
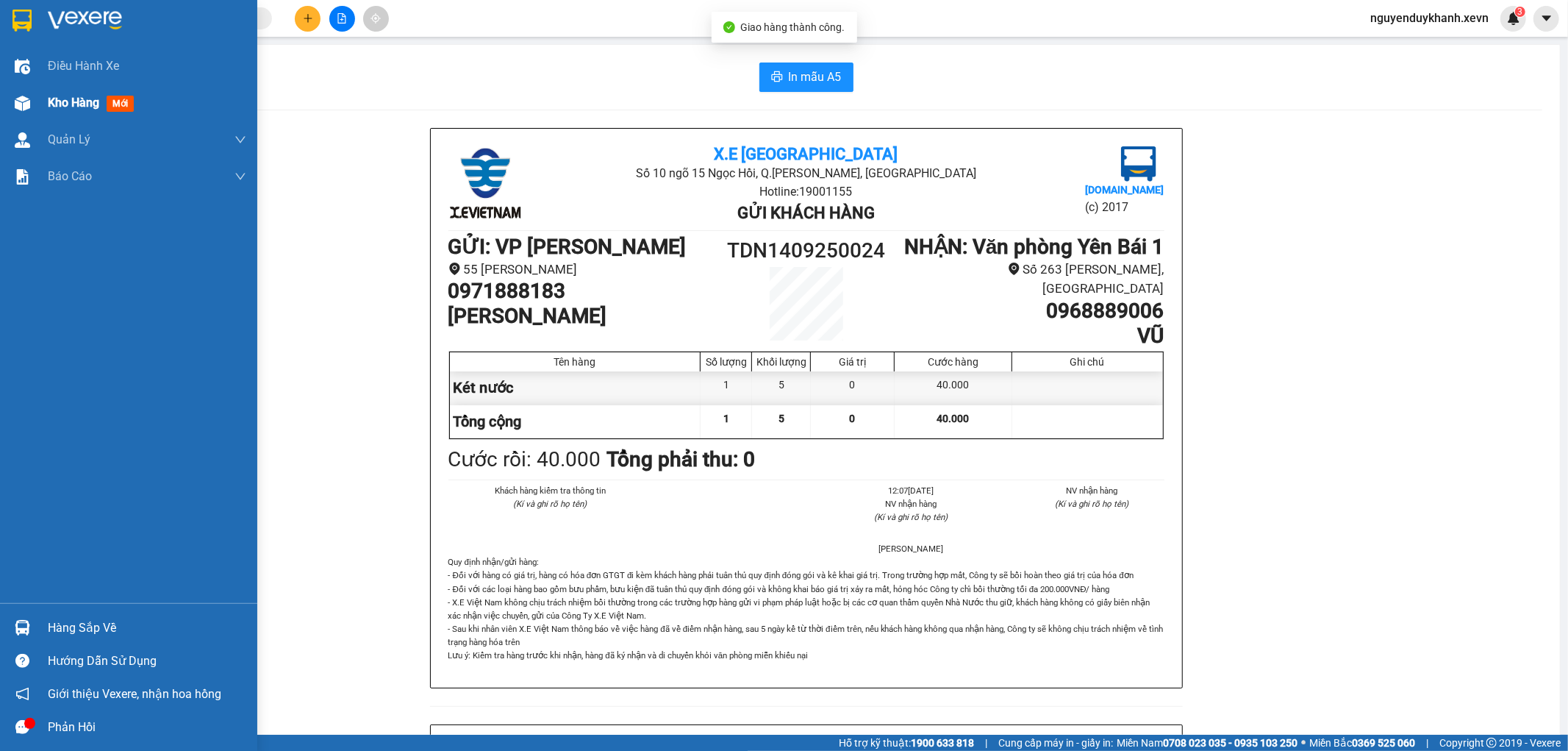
click at [7, 104] on div "Kho hàng mới" at bounding box center [128, 102] width 257 height 37
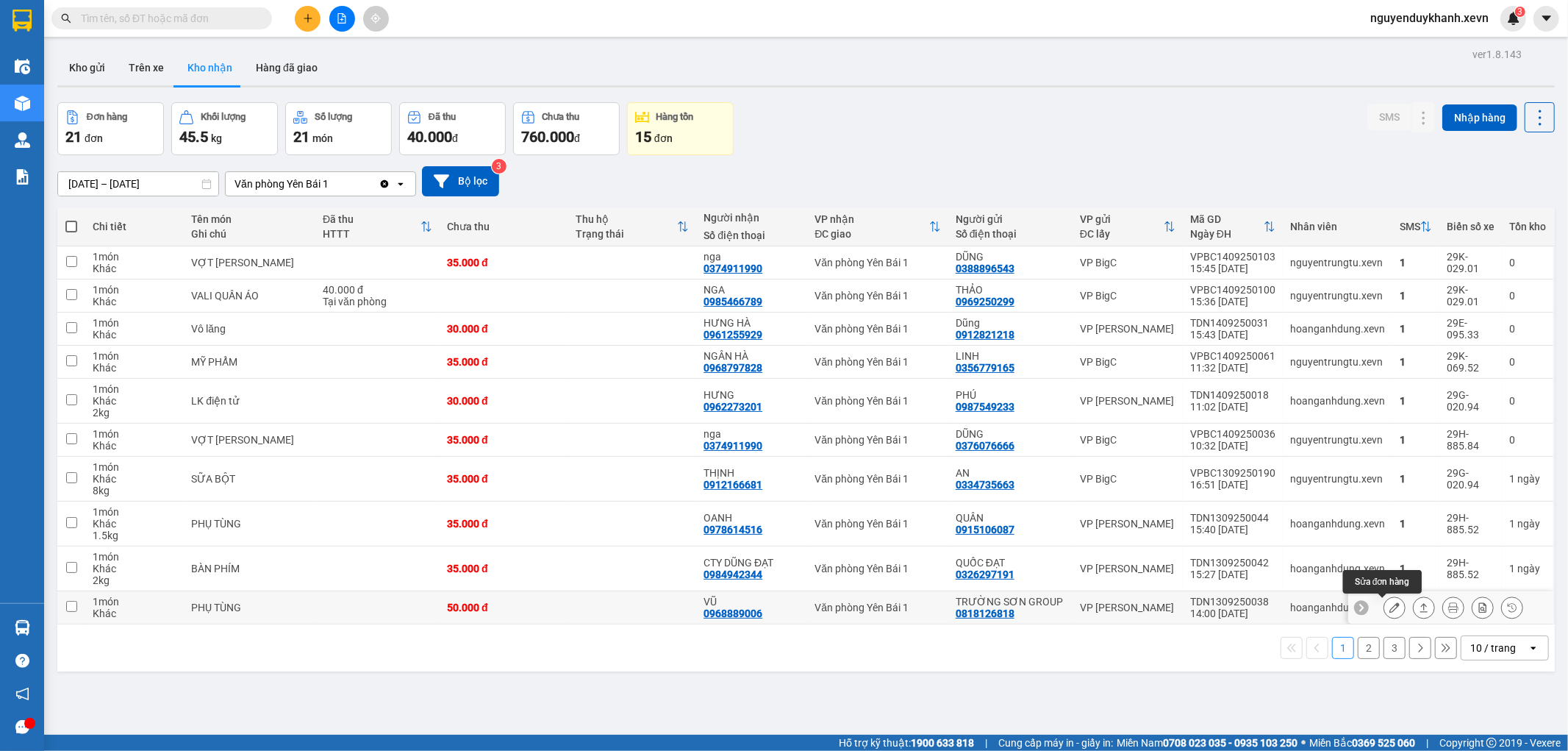
click at [1390, 610] on icon at bounding box center [1395, 608] width 10 height 10
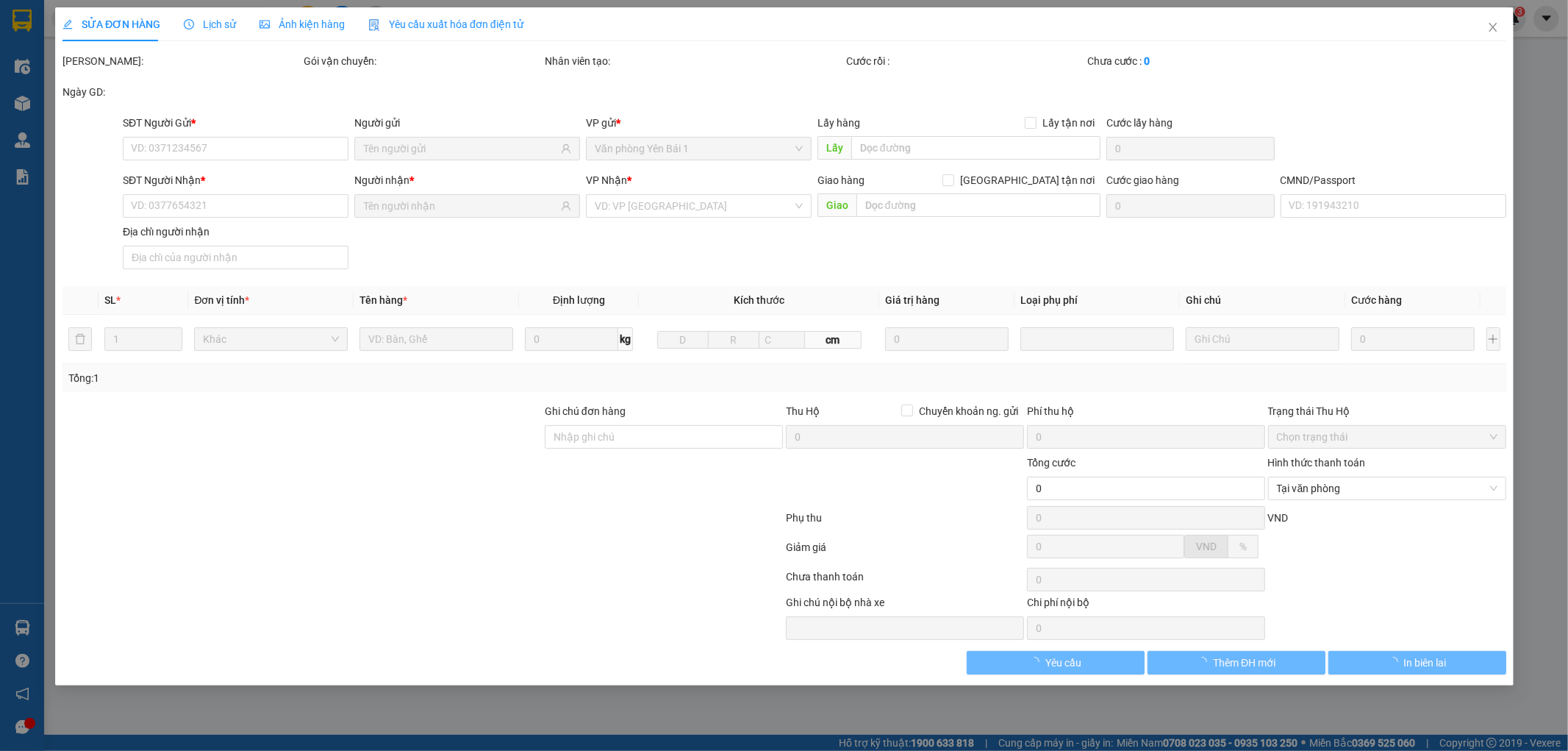
type input "0818126818"
type input "TRƯỜNG SƠN GROUP"
type input "0968889006"
type input "VŨ"
type input "015092010708 ANH VŨ"
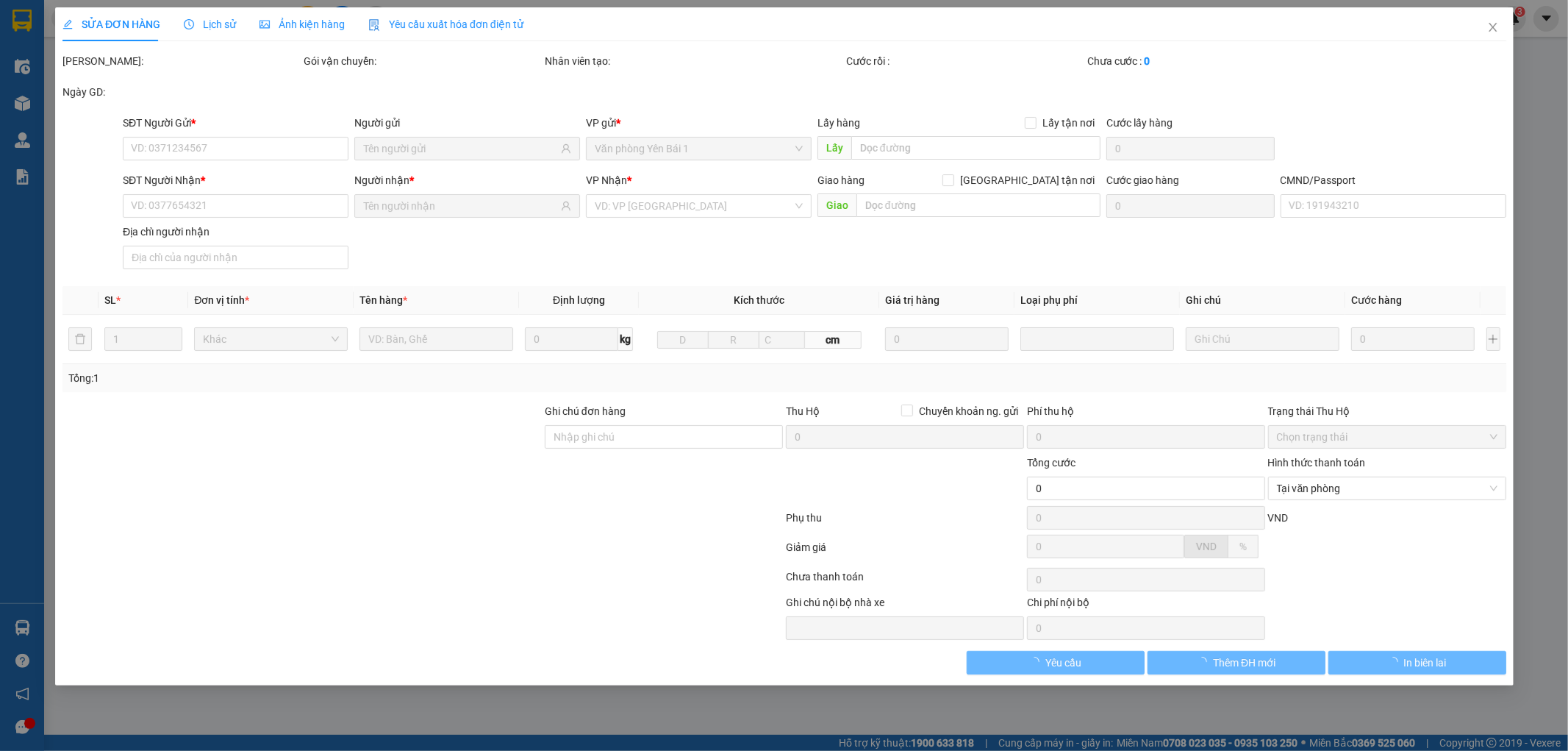
type input "50.000"
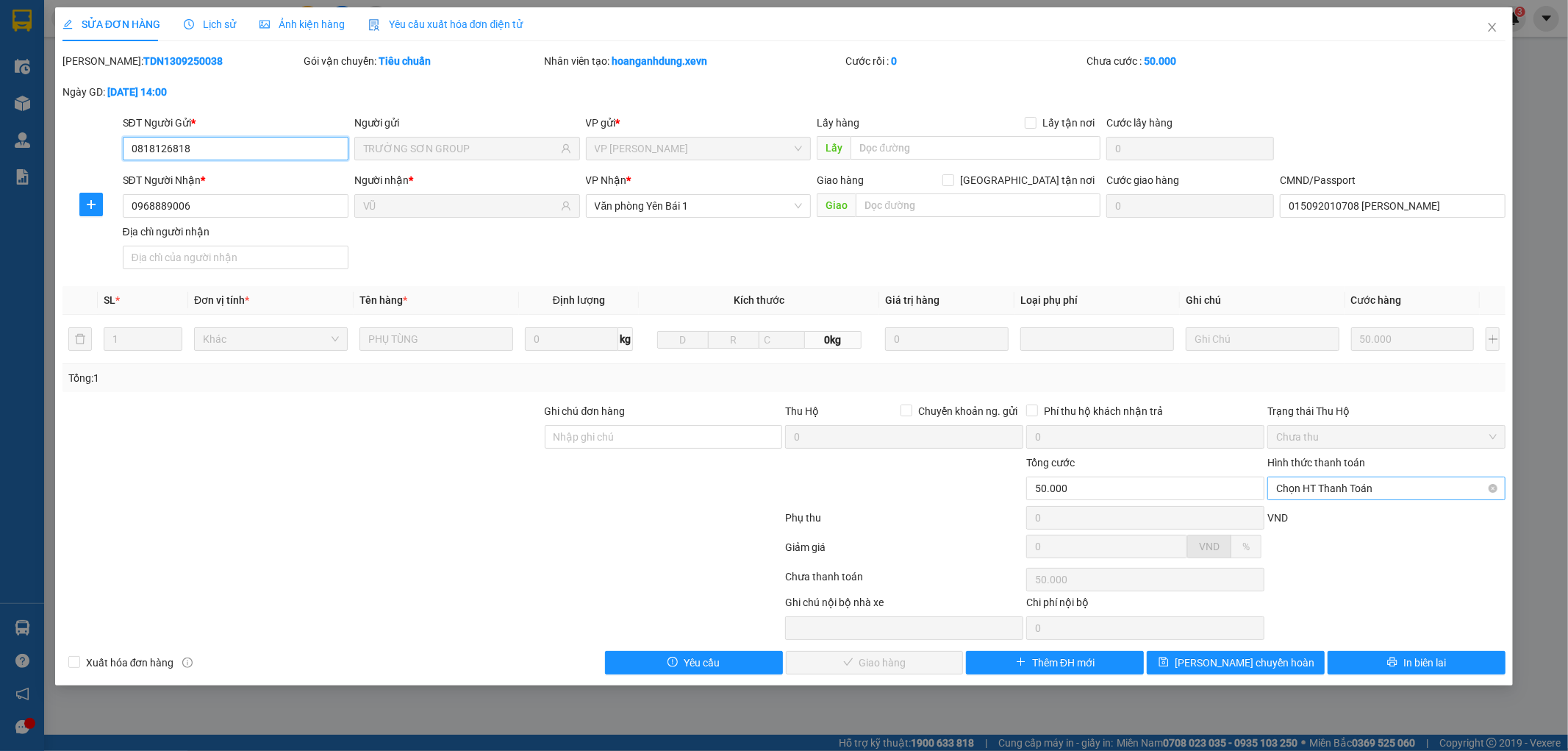
click at [1358, 489] on span "Chọn HT Thanh Toán" at bounding box center [1387, 488] width 221 height 22
click at [1326, 525] on div "Tại văn phòng" at bounding box center [1388, 518] width 221 height 16
type input "0"
click at [863, 669] on span "Giao hàng" at bounding box center [883, 663] width 47 height 16
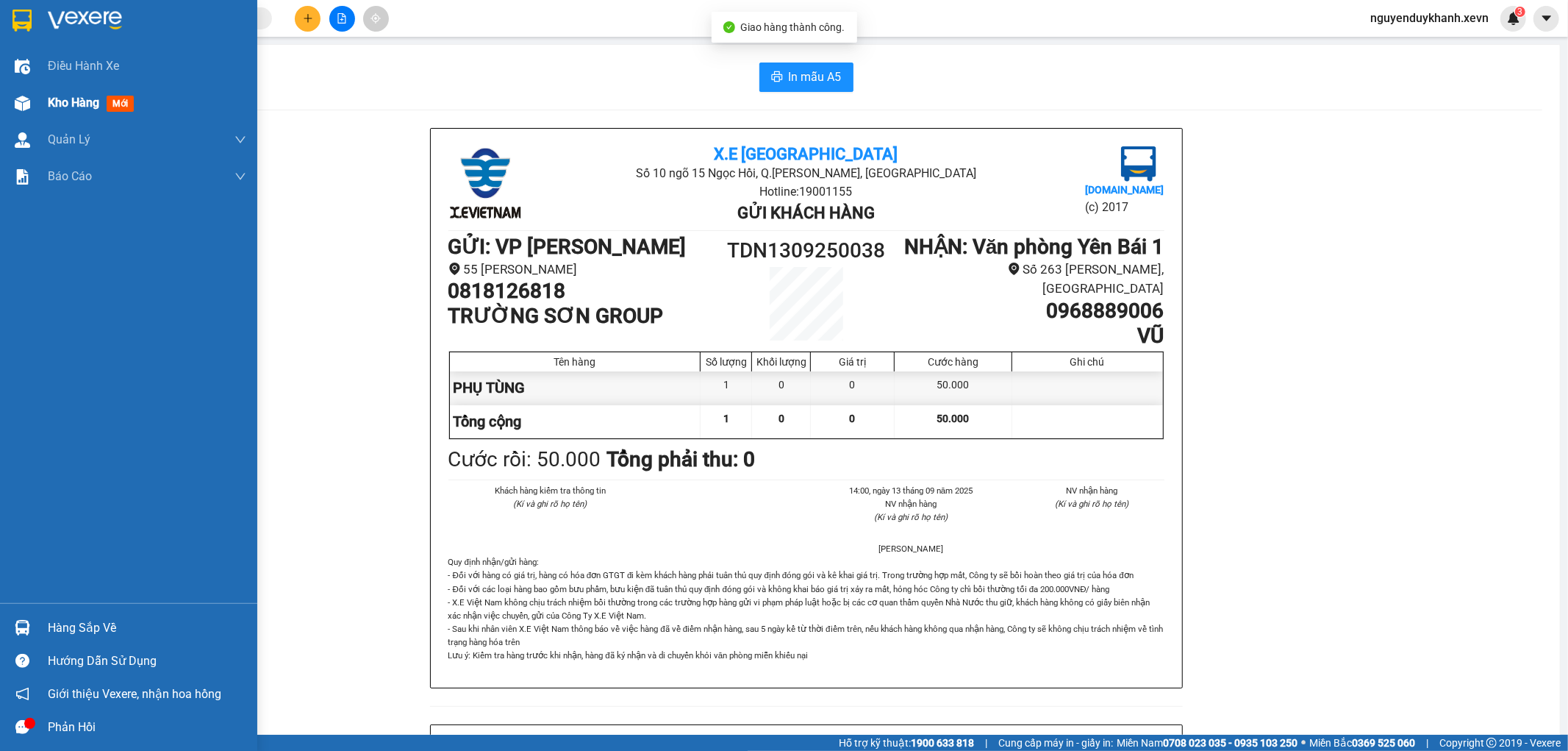
click at [23, 107] on img at bounding box center [22, 103] width 16 height 16
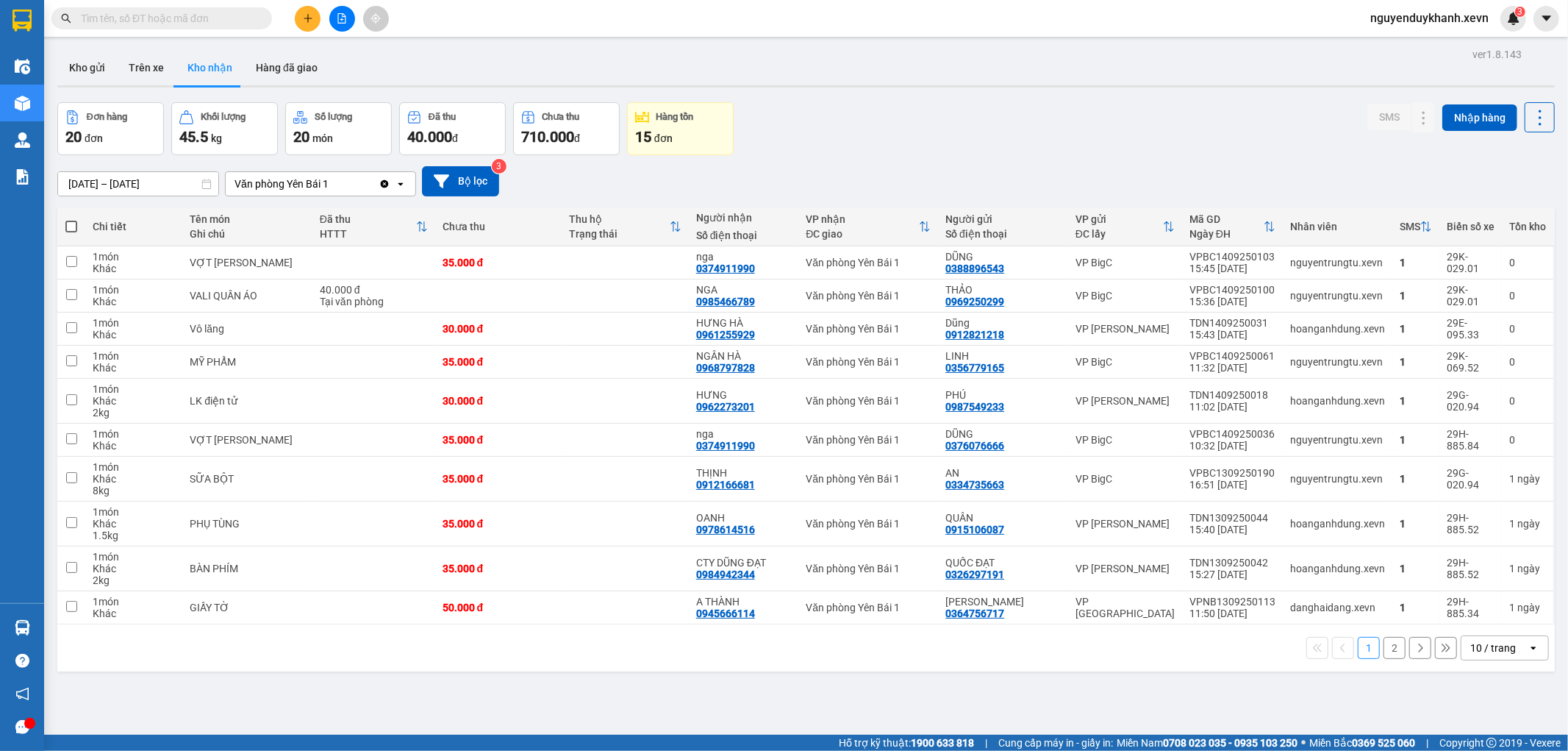
click at [1384, 653] on button "2" at bounding box center [1395, 648] width 22 height 22
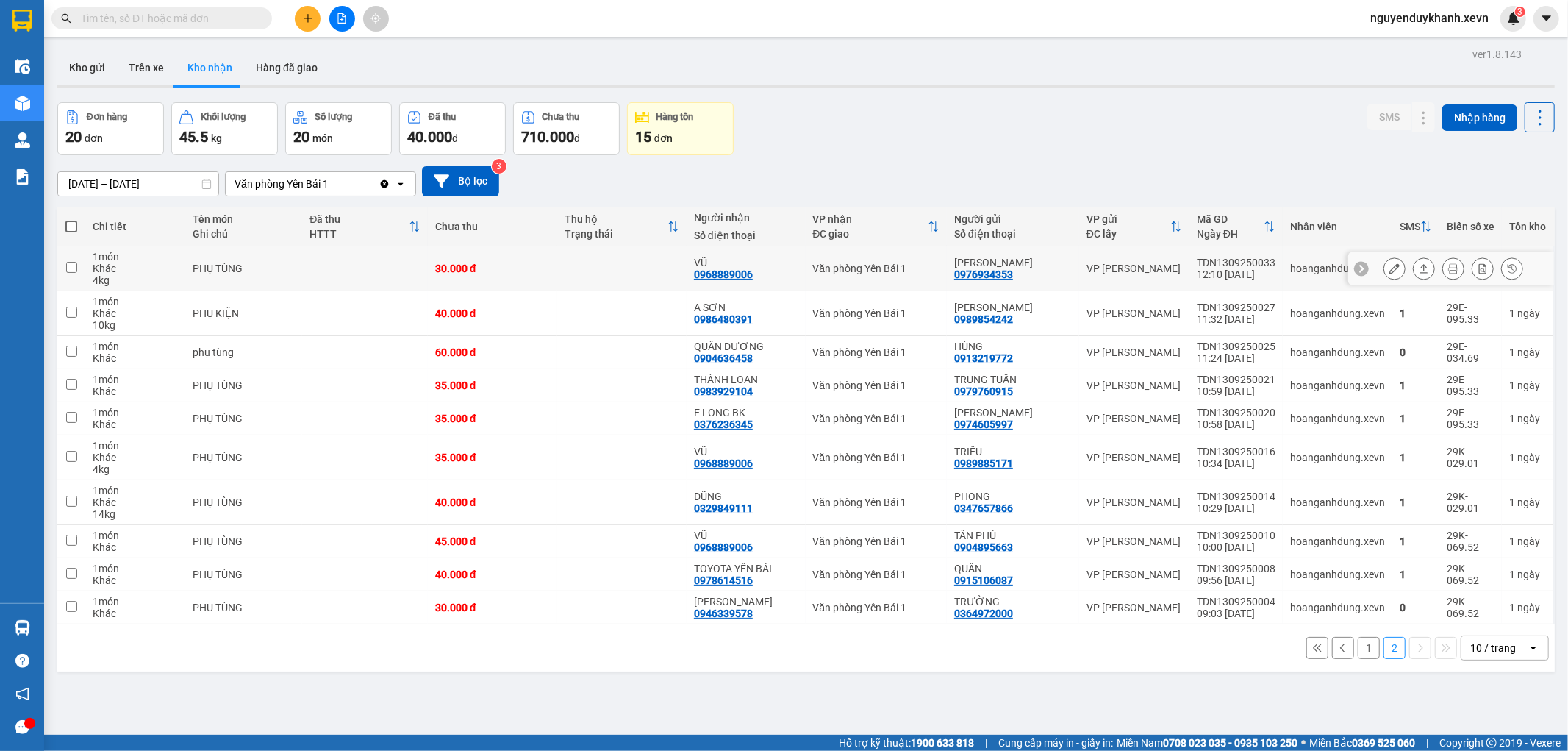
click at [1390, 265] on icon at bounding box center [1395, 268] width 10 height 10
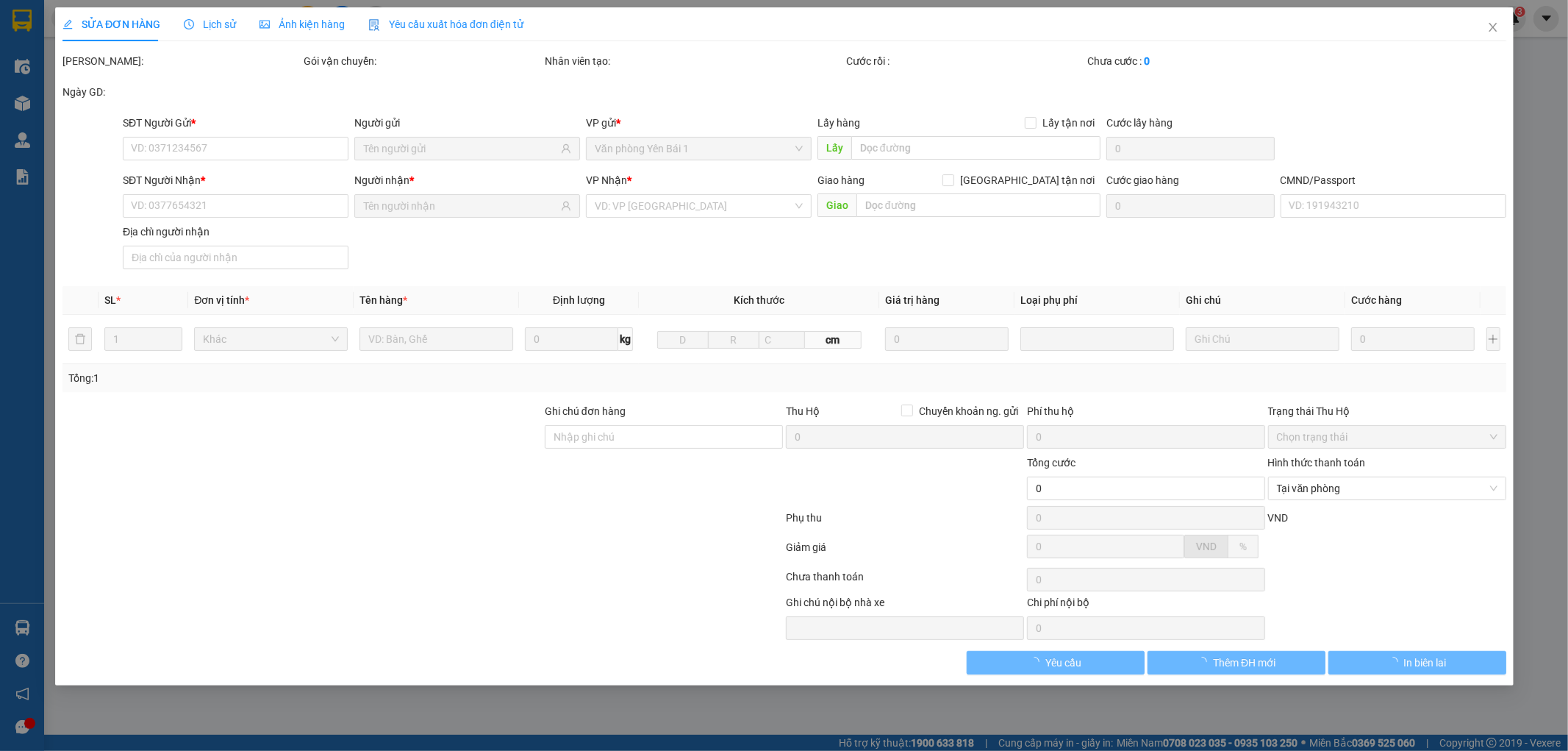
type input "0976934353"
type input "PHẠM GIA"
type input "0968889006"
type input "VŨ"
type input "015092010708 ANH VŨ"
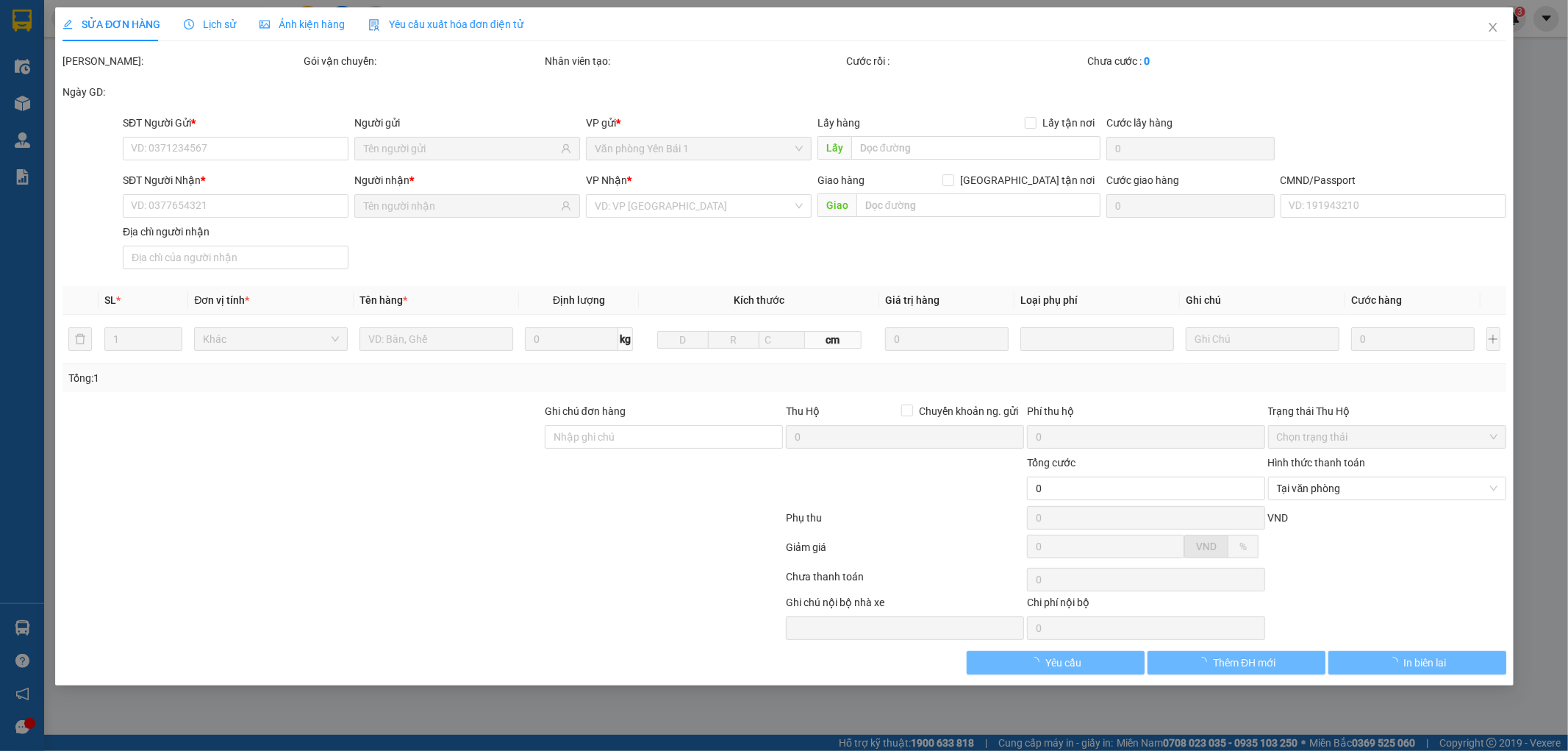
type input "30.000"
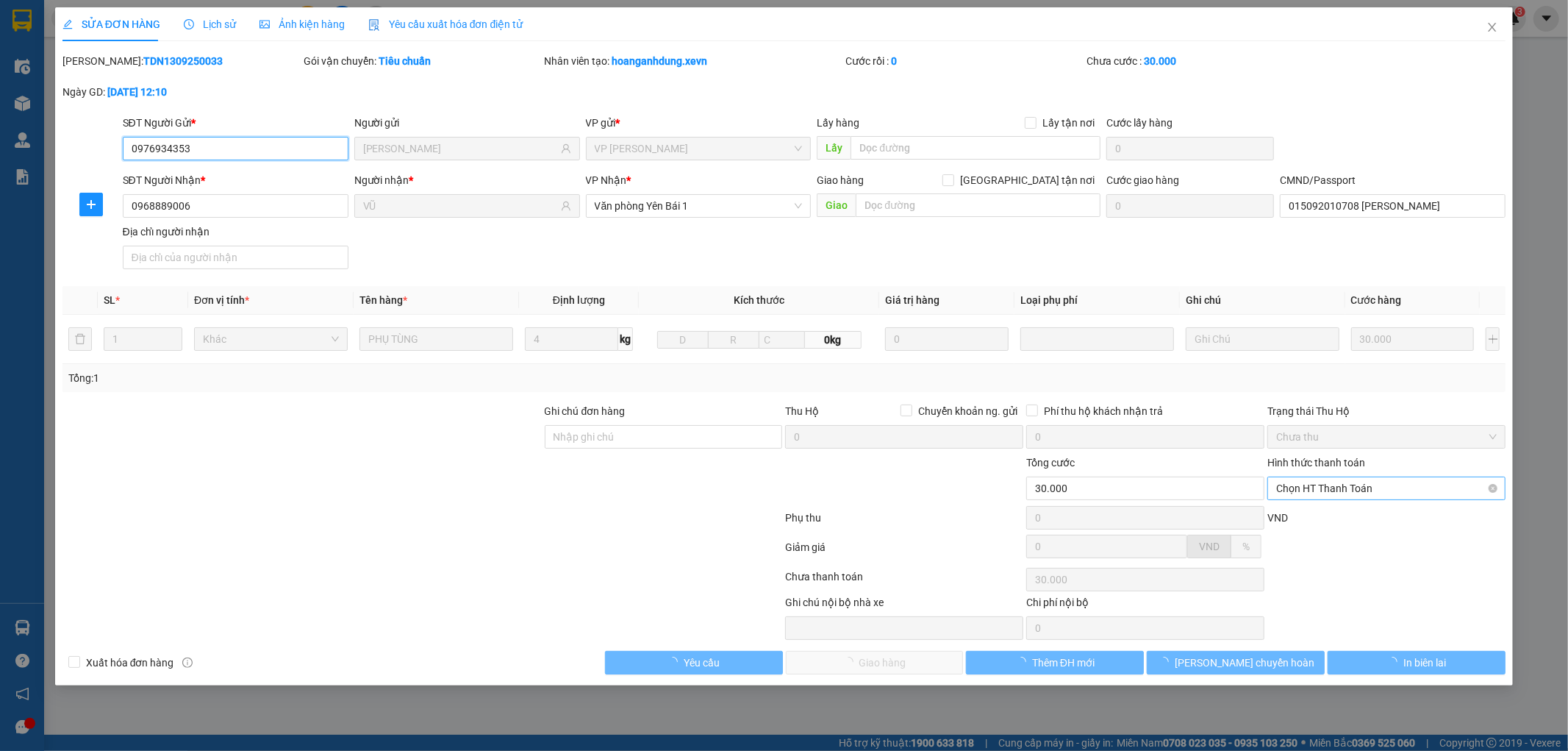
click at [1347, 489] on span "Chọn HT Thanh Toán" at bounding box center [1387, 488] width 221 height 22
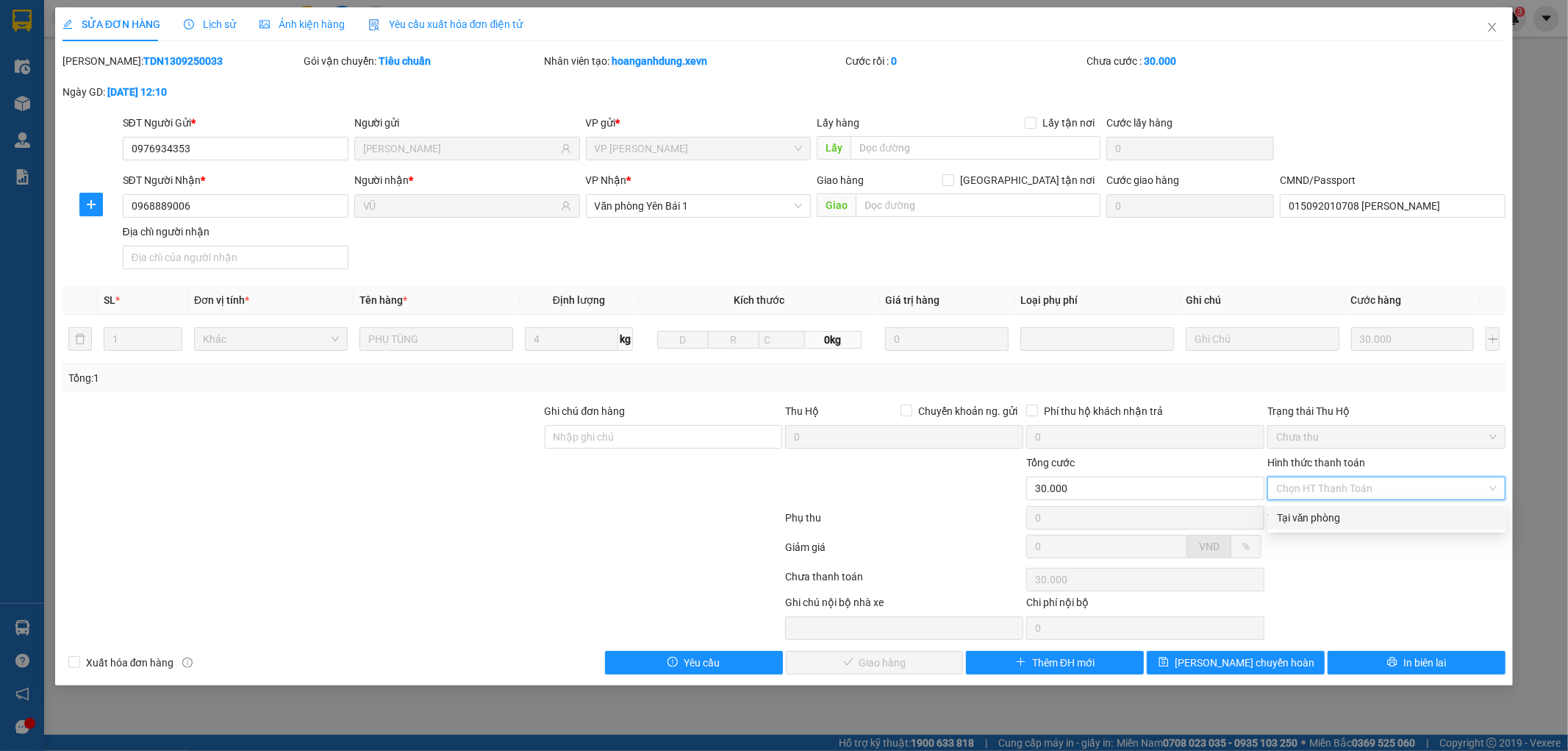
click at [1328, 509] on div "Tại văn phòng" at bounding box center [1387, 518] width 238 height 24
type input "0"
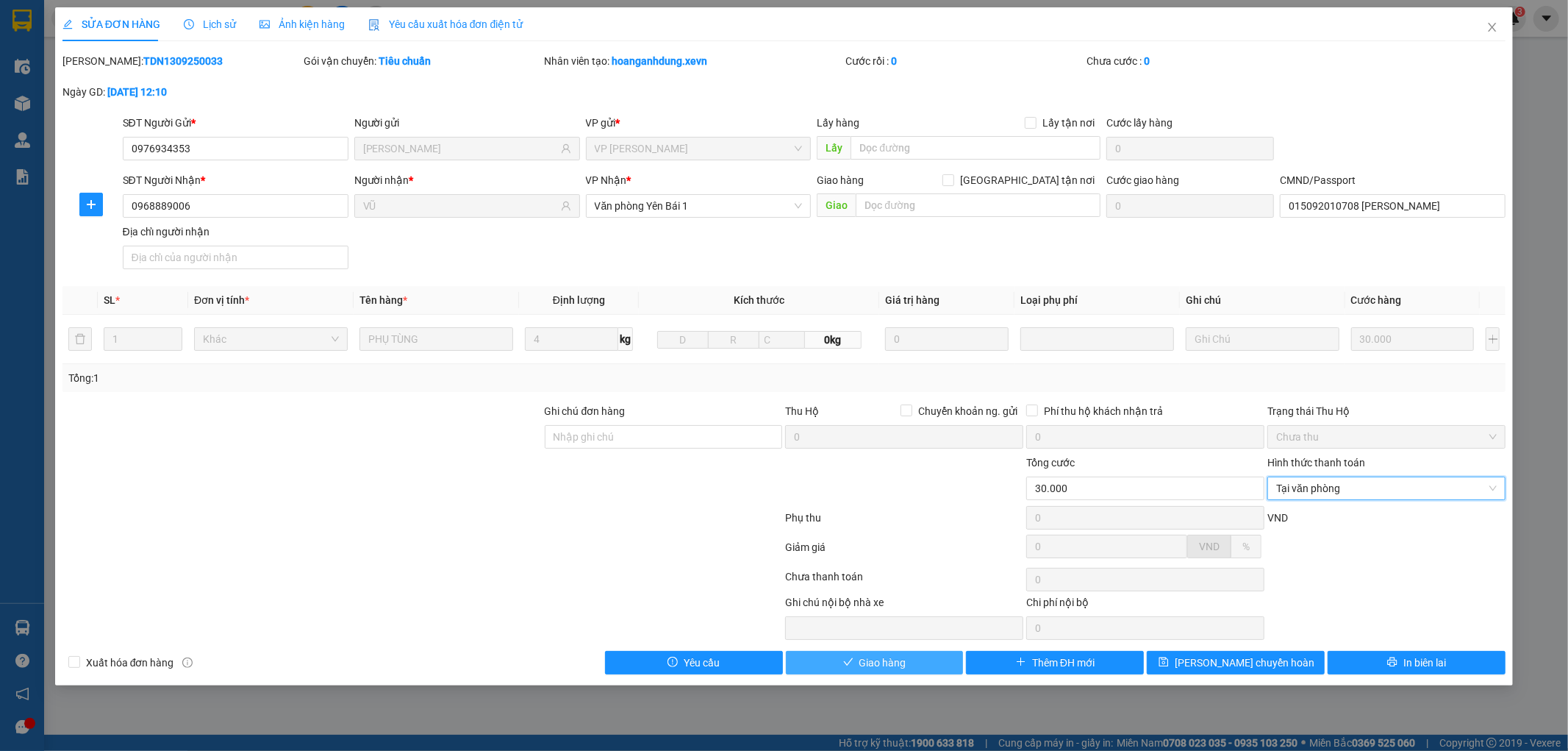
click at [882, 665] on span "Giao hàng" at bounding box center [883, 663] width 47 height 16
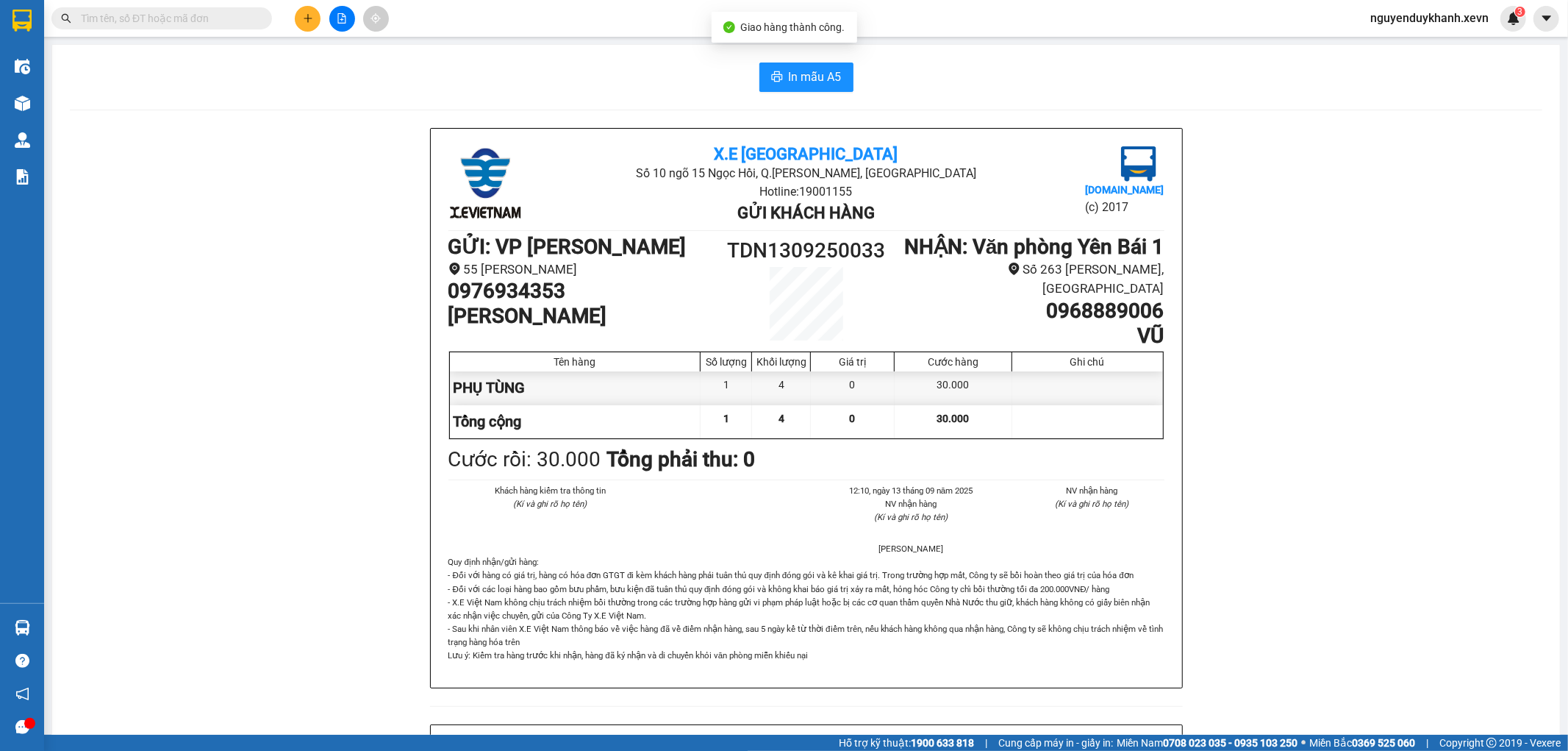
click at [17, 107] on img at bounding box center [22, 103] width 16 height 16
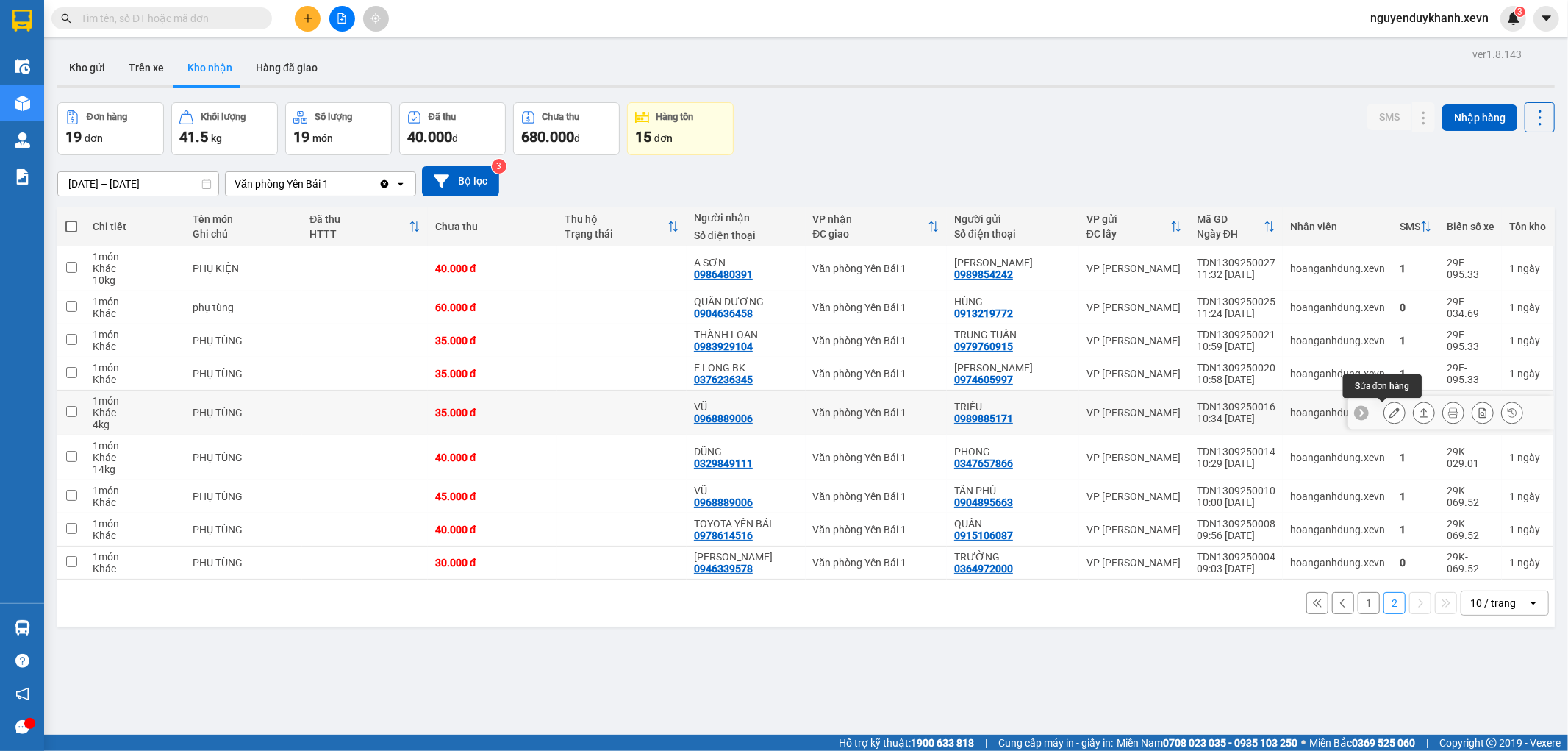
click at [1390, 412] on icon at bounding box center [1395, 412] width 10 height 10
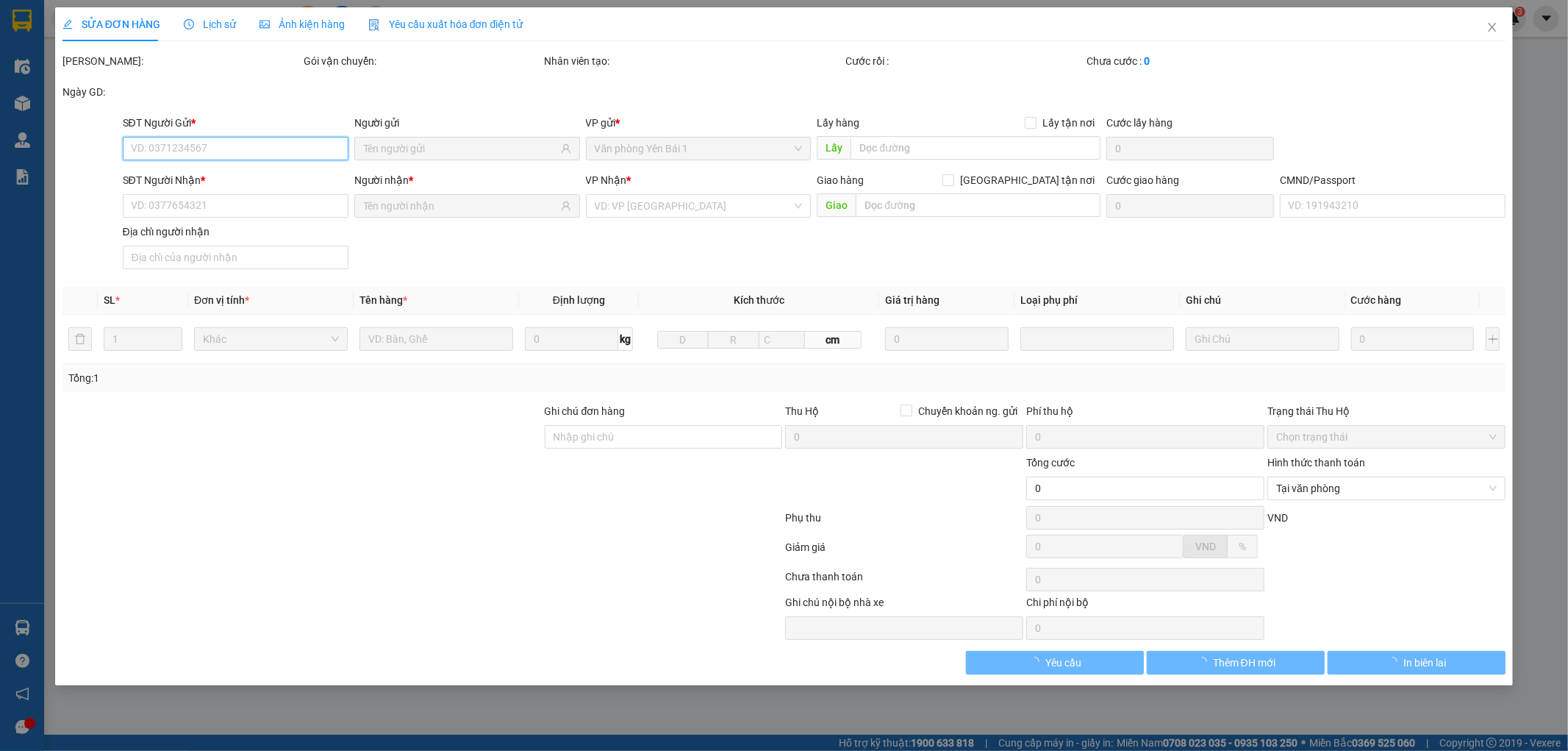
type input "0989885171"
type input "TRIỀU"
type input "0968889006"
type input "VŨ"
type input "015092010708 ANH VŨ"
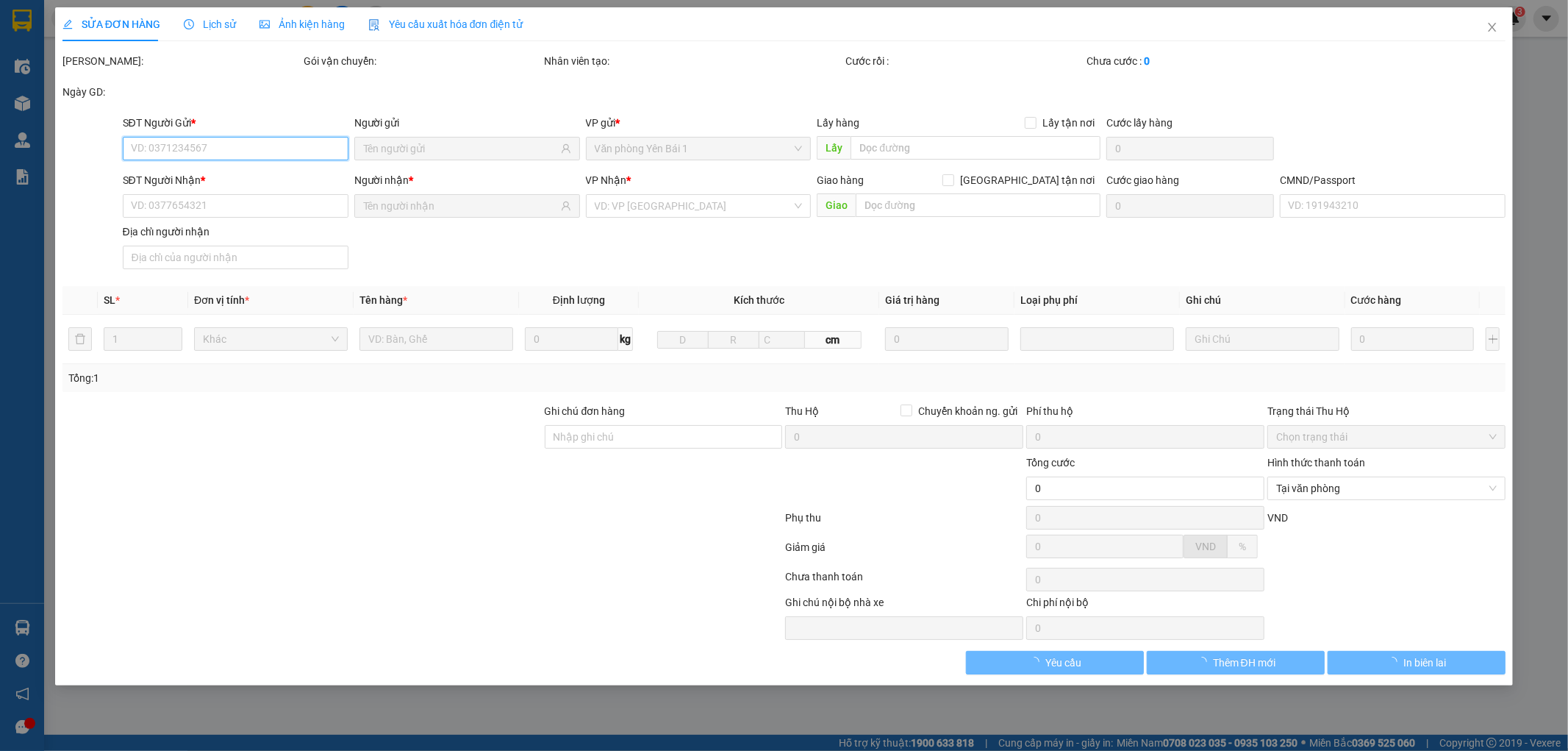
type input "35.000"
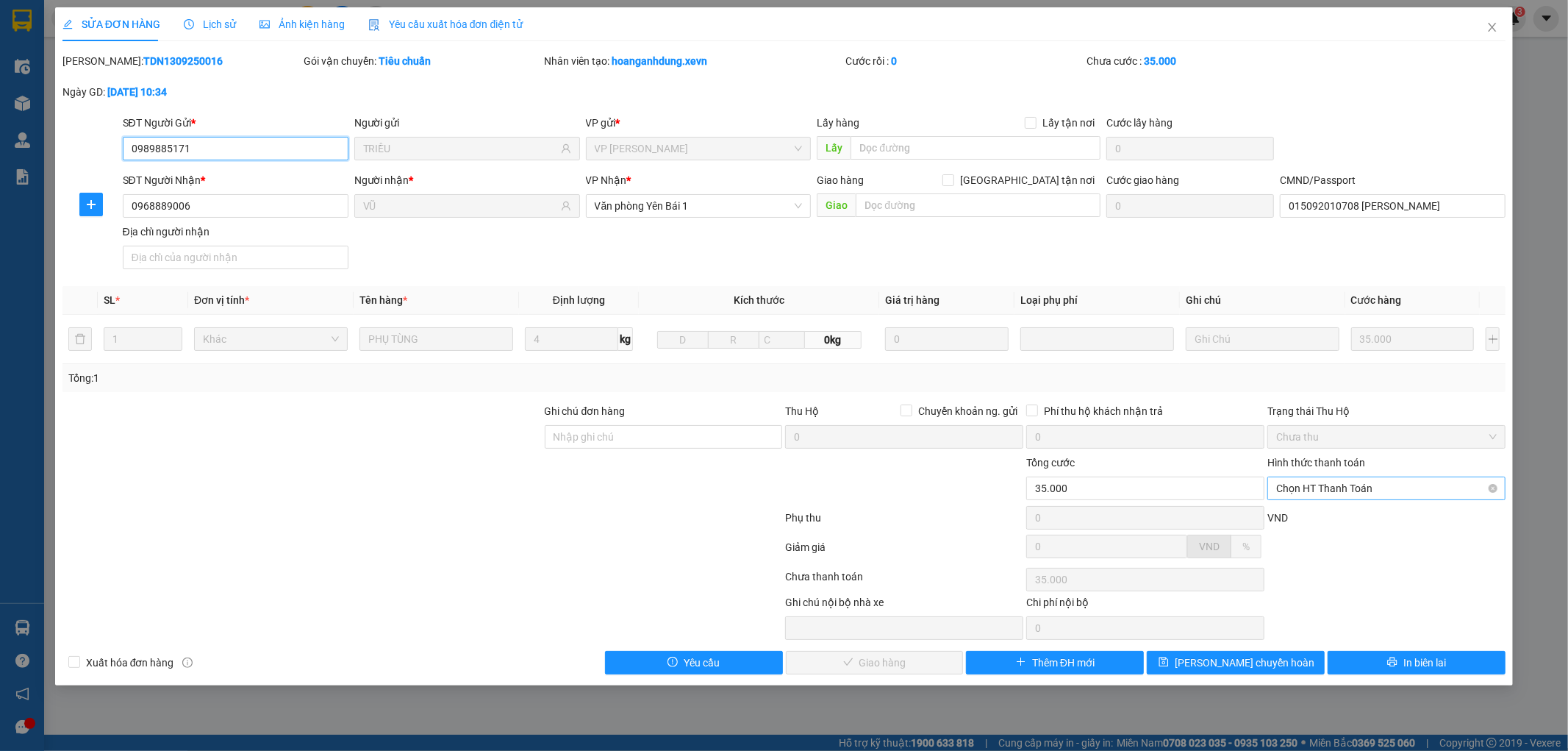
click at [1348, 497] on span "Chọn HT Thanh Toán" at bounding box center [1387, 488] width 221 height 22
click at [1339, 515] on div "Tại văn phòng" at bounding box center [1388, 518] width 221 height 16
type input "0"
click at [857, 658] on button "Giao hàng" at bounding box center [875, 663] width 178 height 24
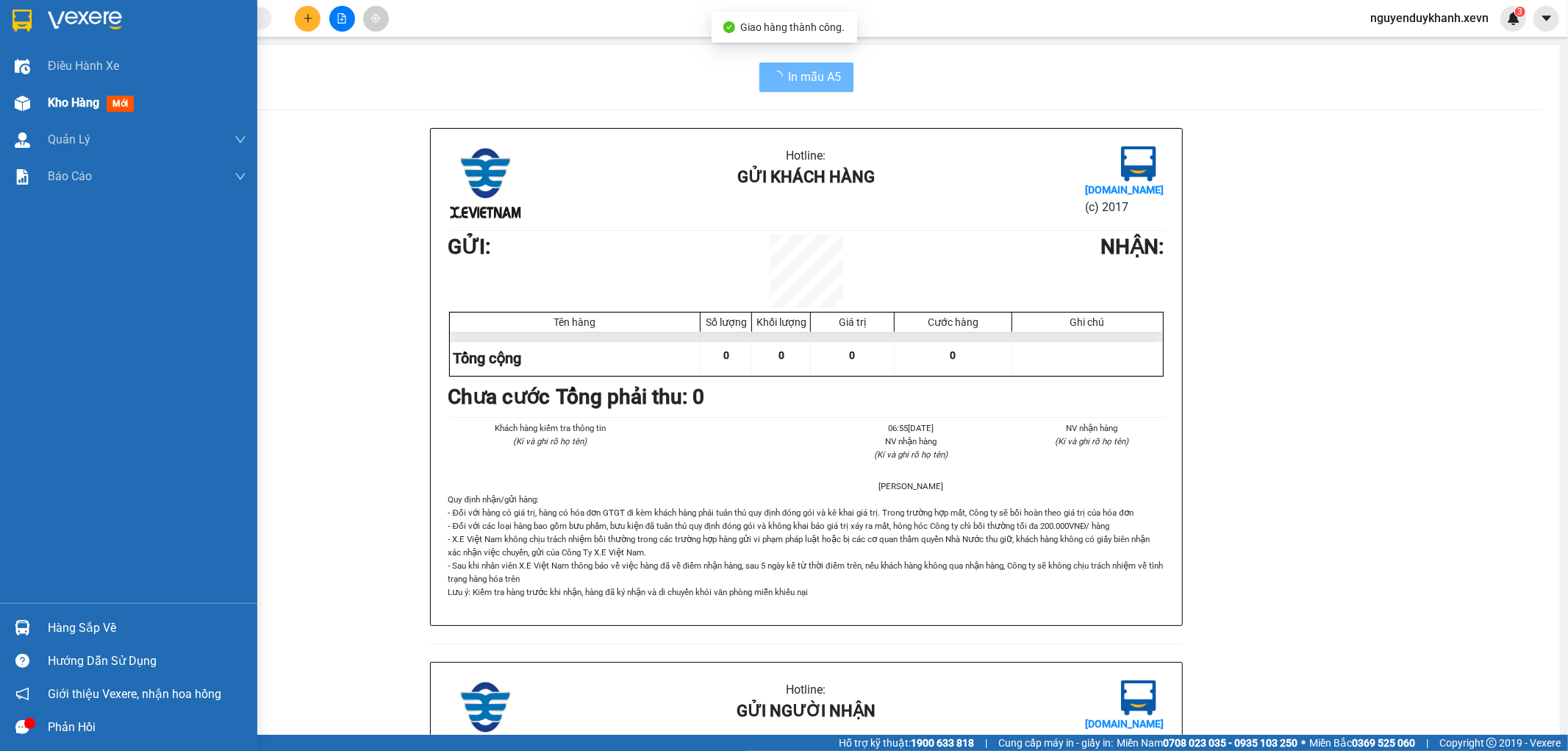
click at [15, 97] on img at bounding box center [22, 103] width 16 height 16
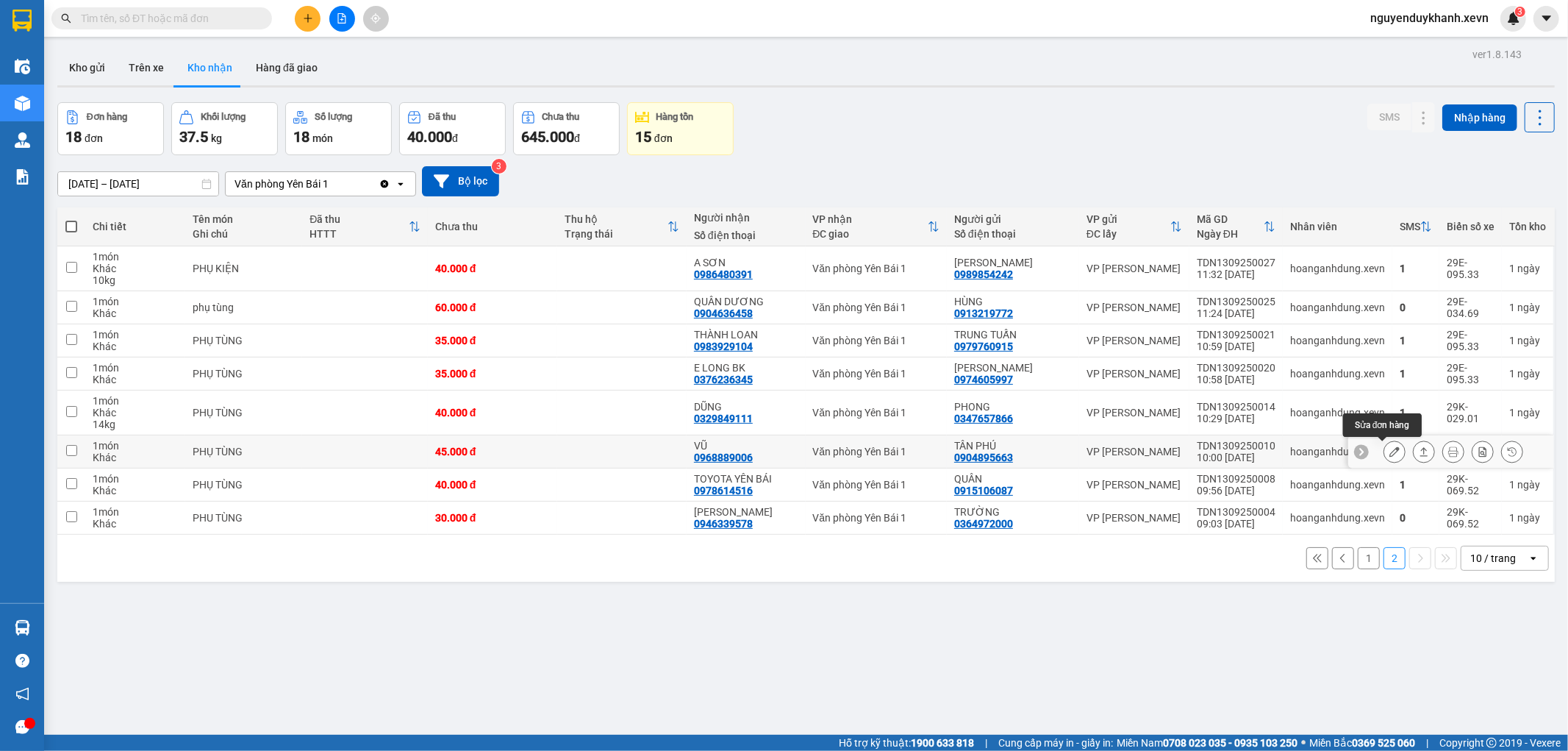
click at [1390, 451] on icon at bounding box center [1395, 452] width 10 height 10
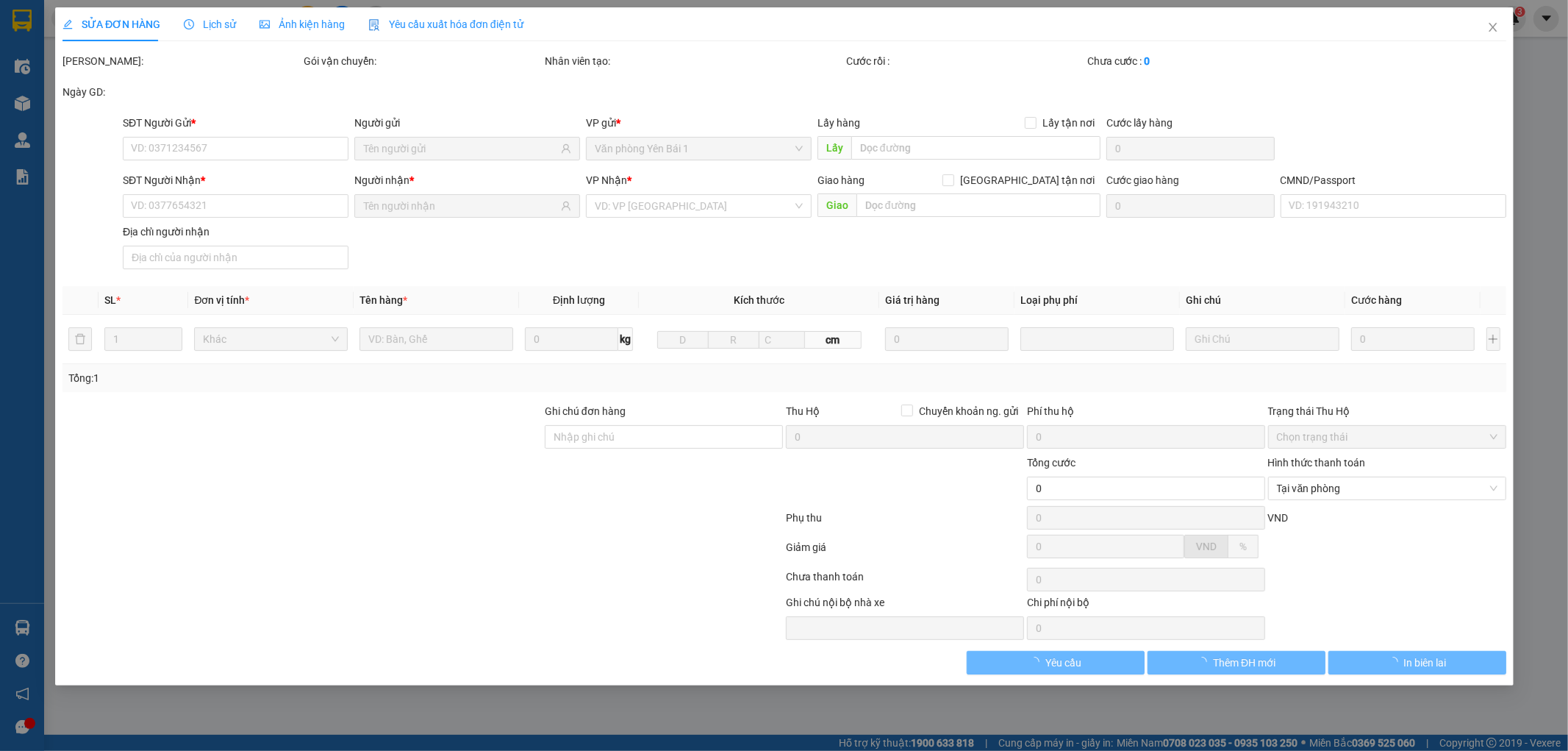
type input "0904895663"
type input "TÂN PHÚ"
type input "0968889006"
type input "VŨ"
type input "015092010708 ANH VŨ"
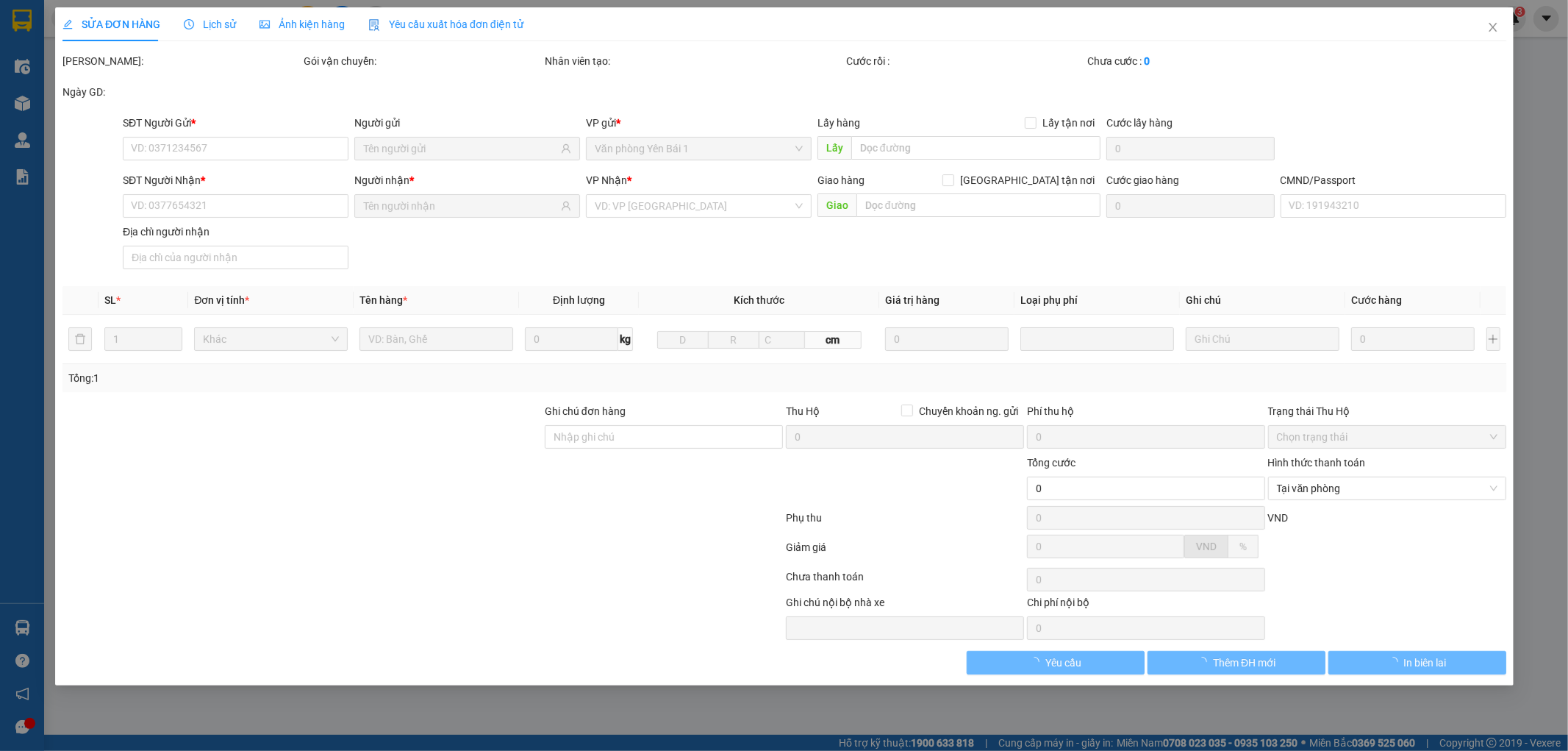
type input "45.000"
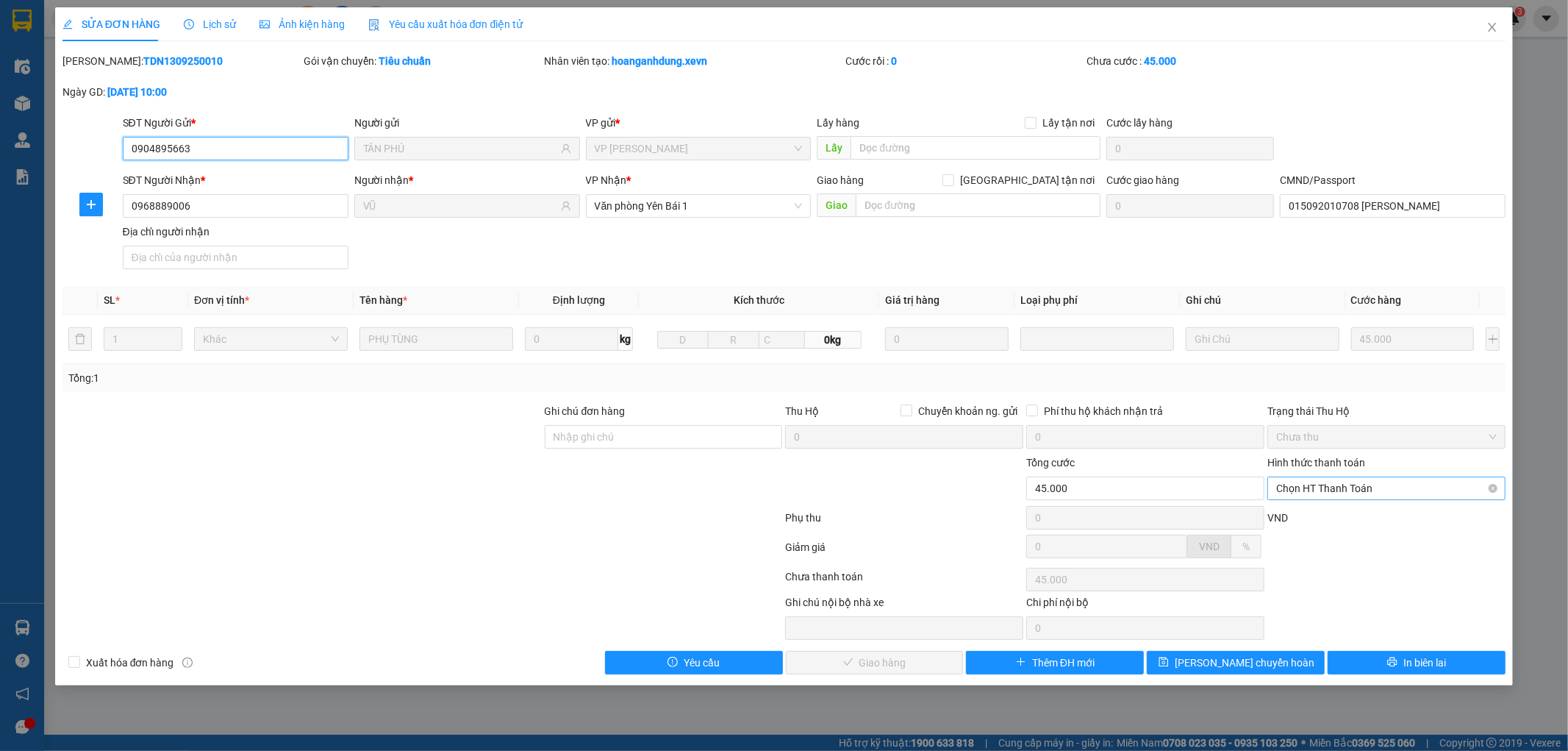
click at [1344, 494] on span "Chọn HT Thanh Toán" at bounding box center [1387, 488] width 221 height 22
click at [1341, 521] on div "Tại văn phòng" at bounding box center [1388, 518] width 221 height 16
type input "0"
click at [883, 665] on span "Giao hàng" at bounding box center [883, 663] width 47 height 16
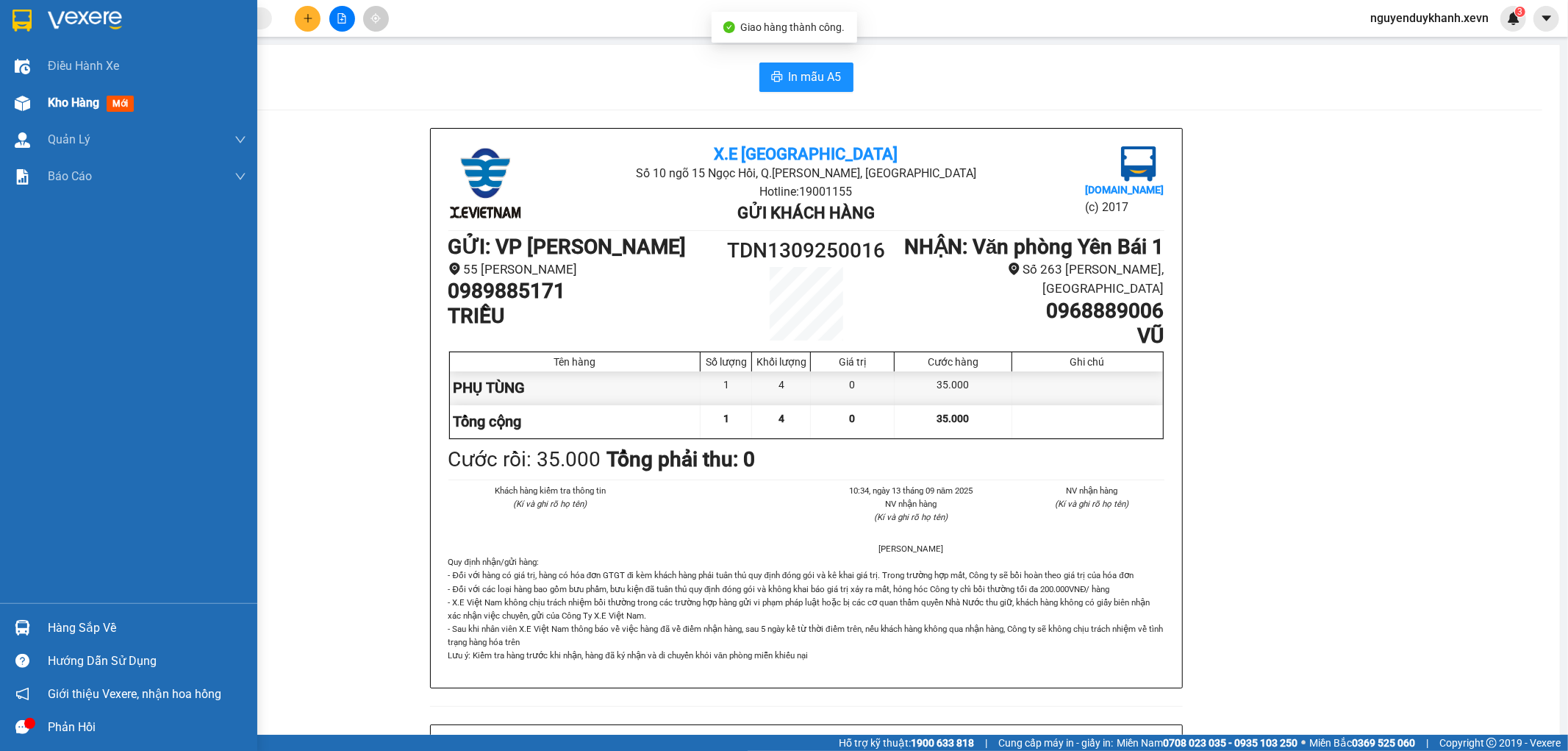
click at [23, 104] on img at bounding box center [22, 103] width 16 height 16
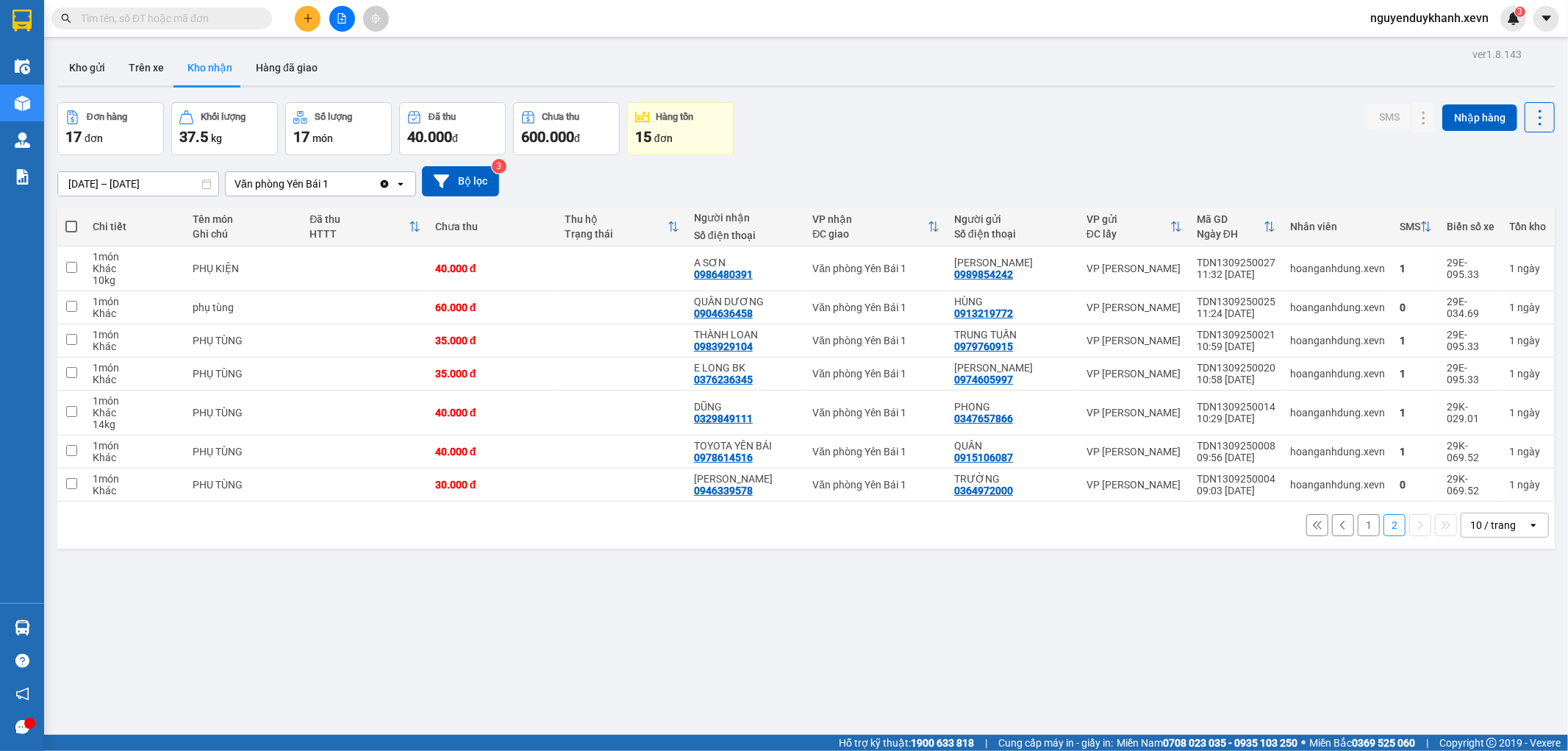
click at [312, 180] on div "Văn phòng Yên Bái 1" at bounding box center [282, 184] width 94 height 15
click at [149, 182] on input "[DATE] – [DATE]" at bounding box center [138, 184] width 160 height 24
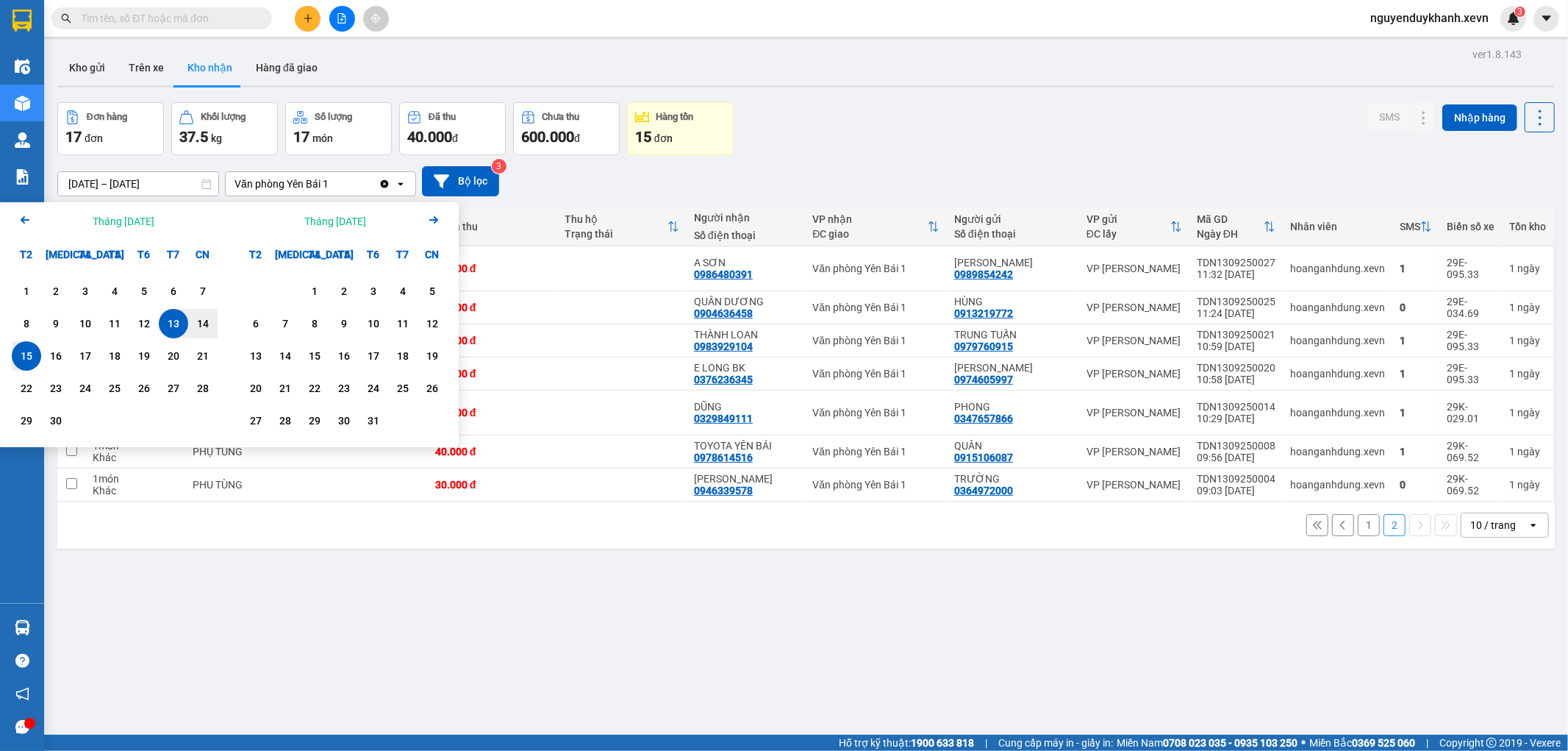
click at [20, 219] on icon "Arrow Left" at bounding box center [25, 220] width 18 height 18
click at [148, 384] on div "22" at bounding box center [144, 389] width 21 height 18
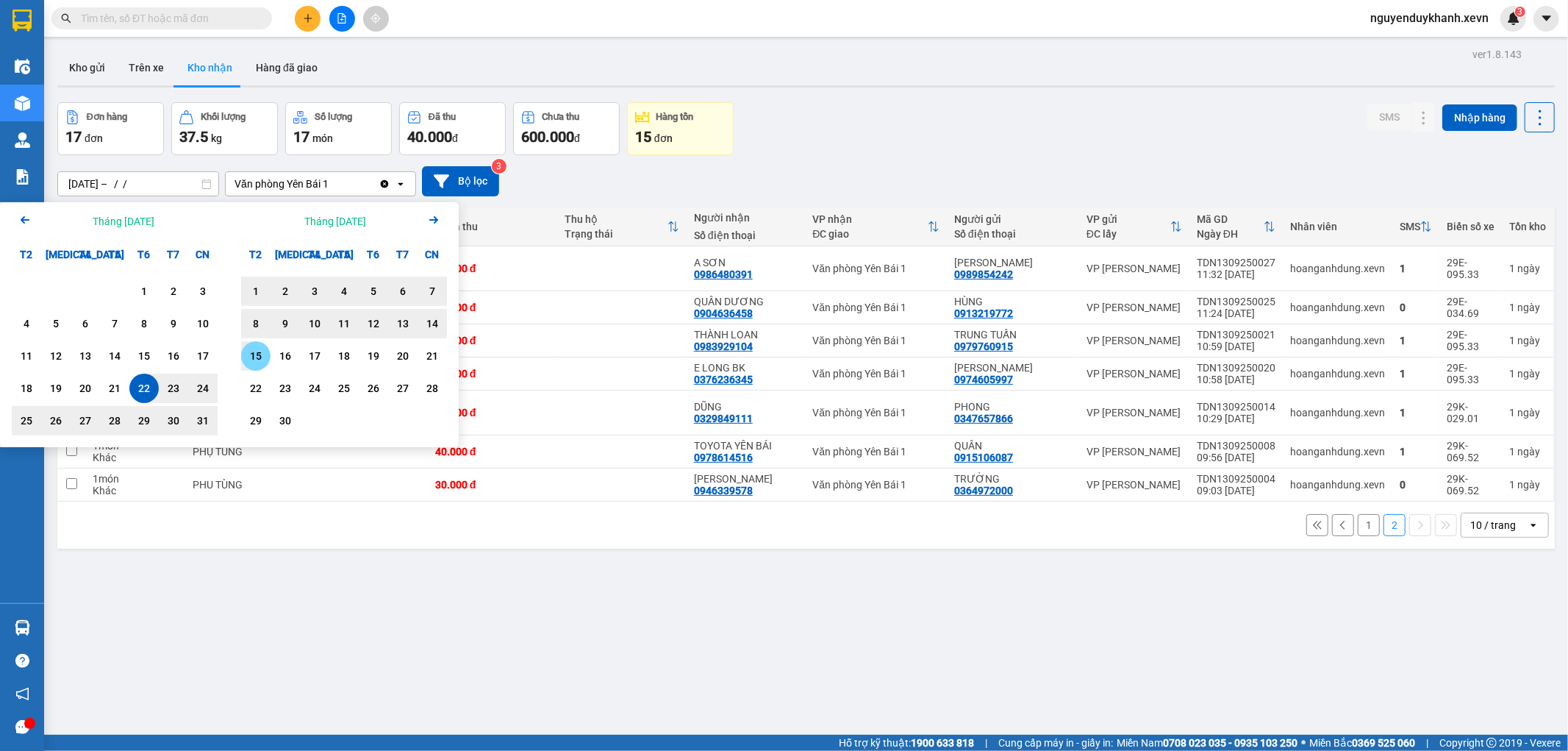
click at [258, 353] on div "15" at bounding box center [256, 356] width 21 height 18
type input "[DATE] – [DATE]"
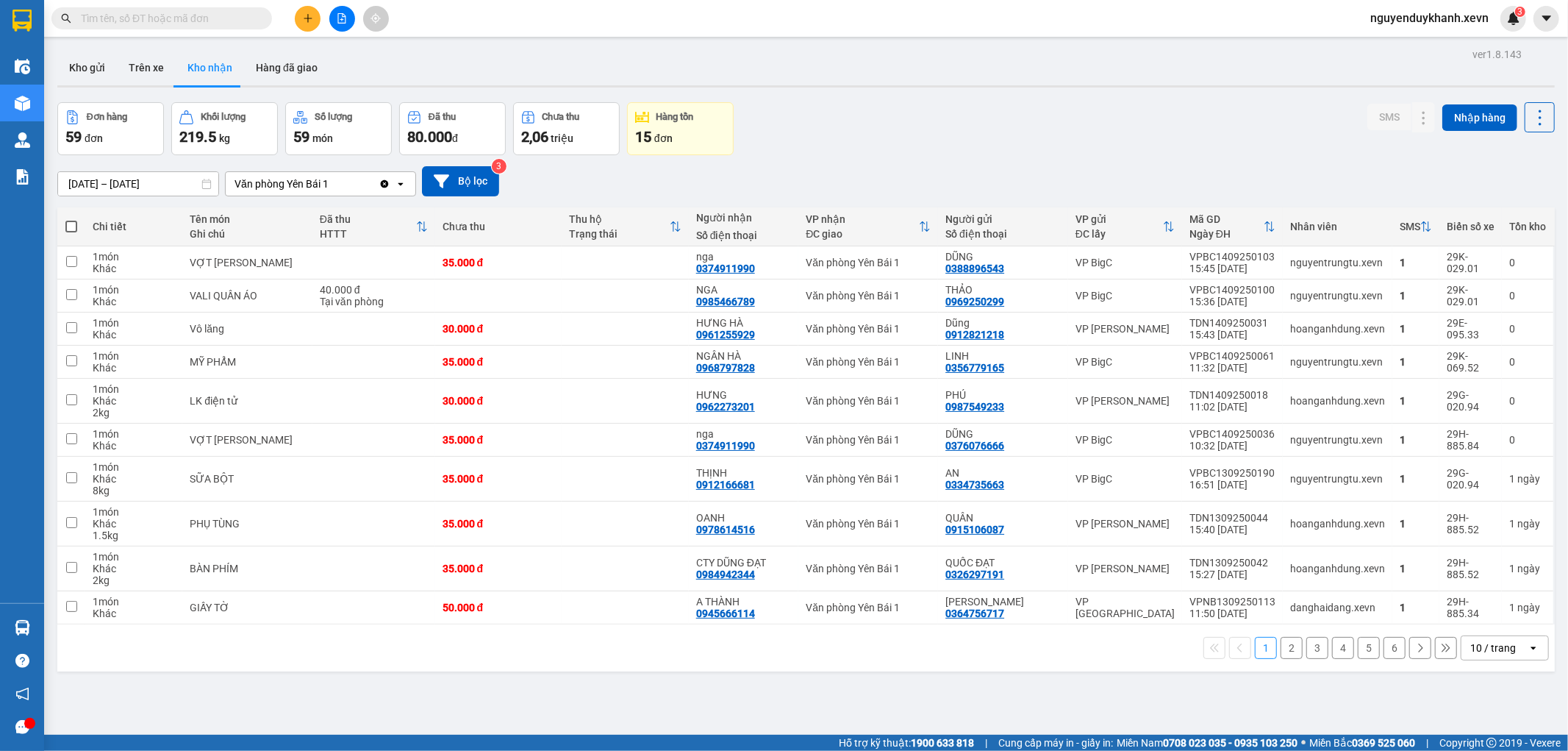
click at [1387, 653] on button "6" at bounding box center [1395, 648] width 22 height 22
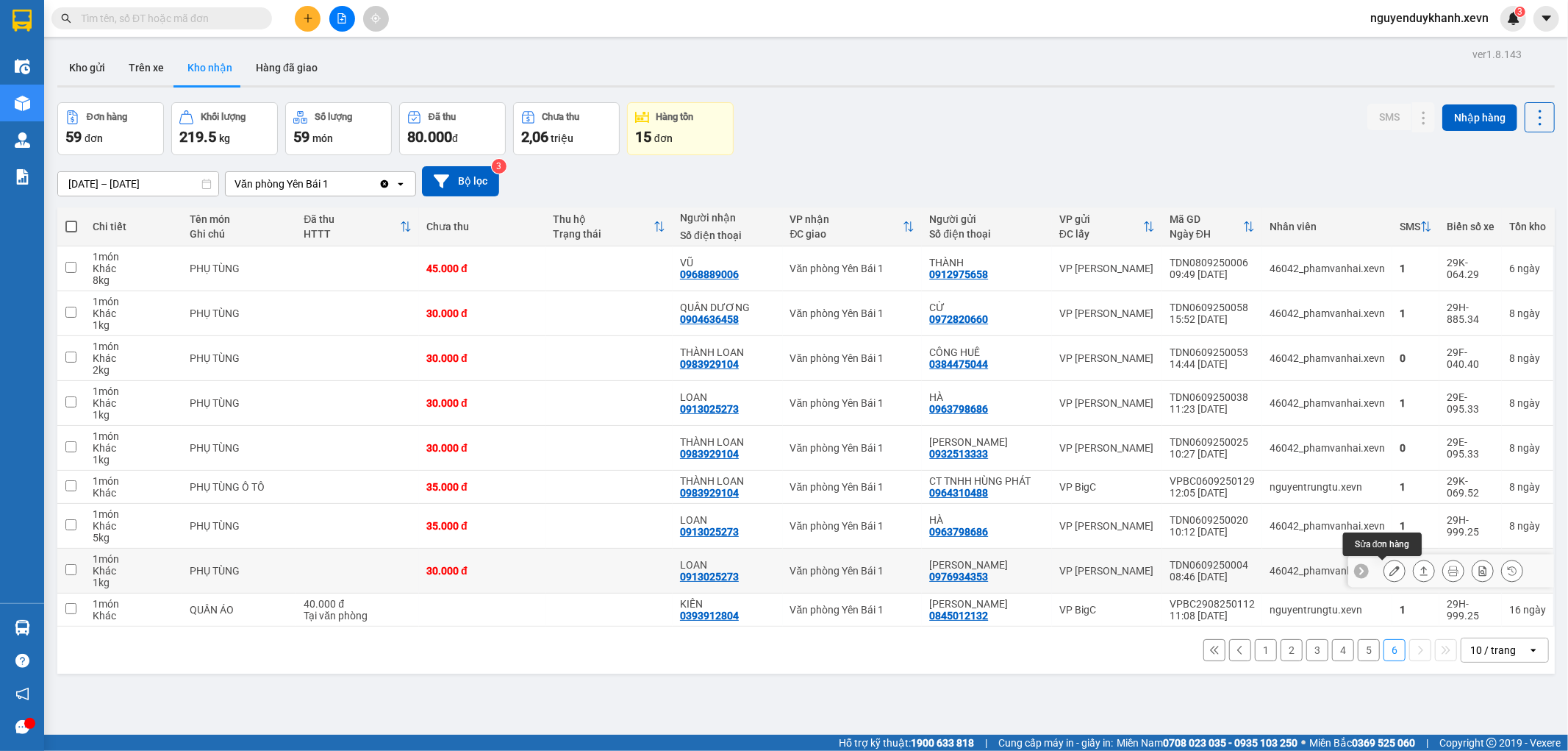
click at [1390, 576] on icon at bounding box center [1395, 571] width 10 height 10
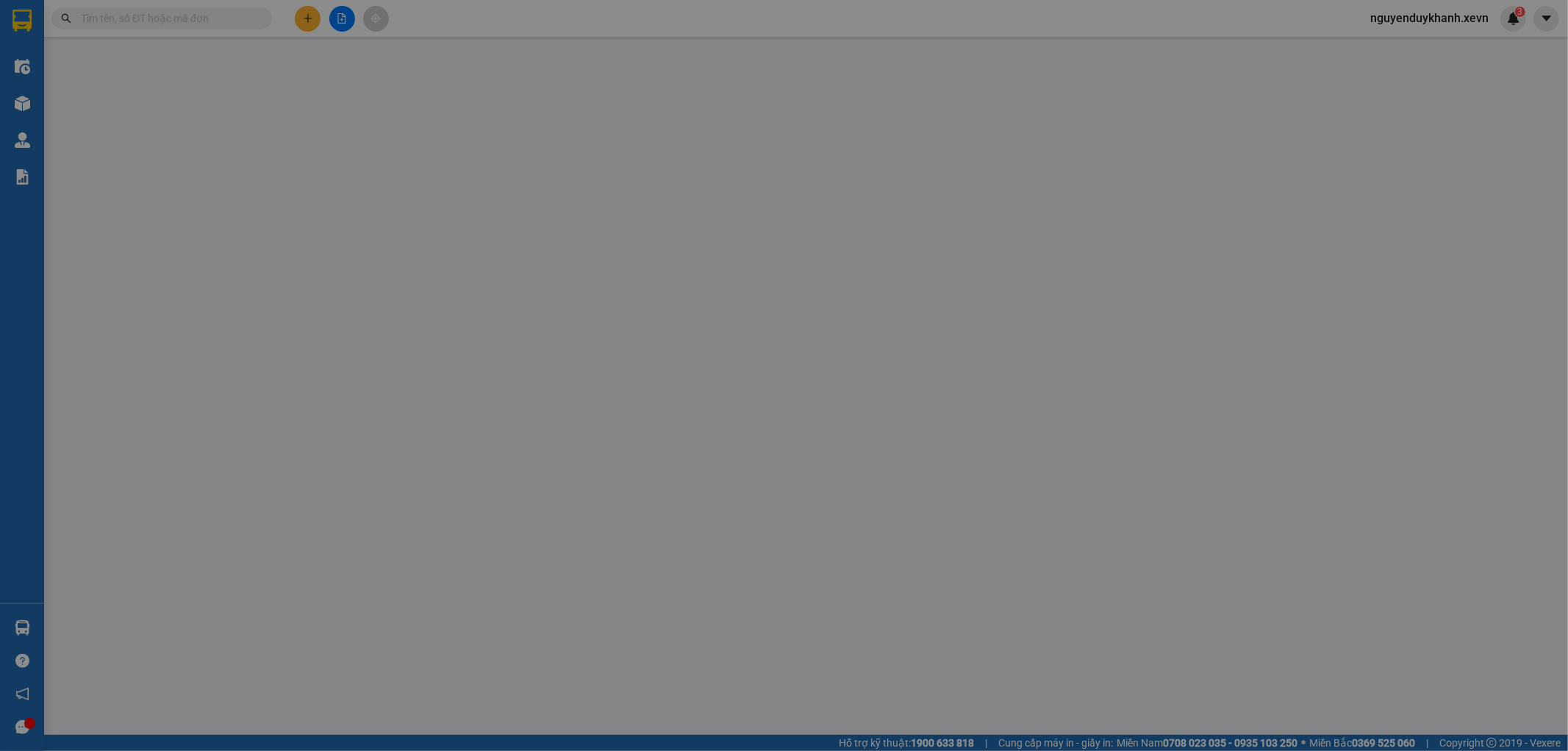
type input "0976934353"
type input "PHẠM GIA"
type input "0913025273"
type input "LOAN"
type input "GIAO TẬN NƠI"
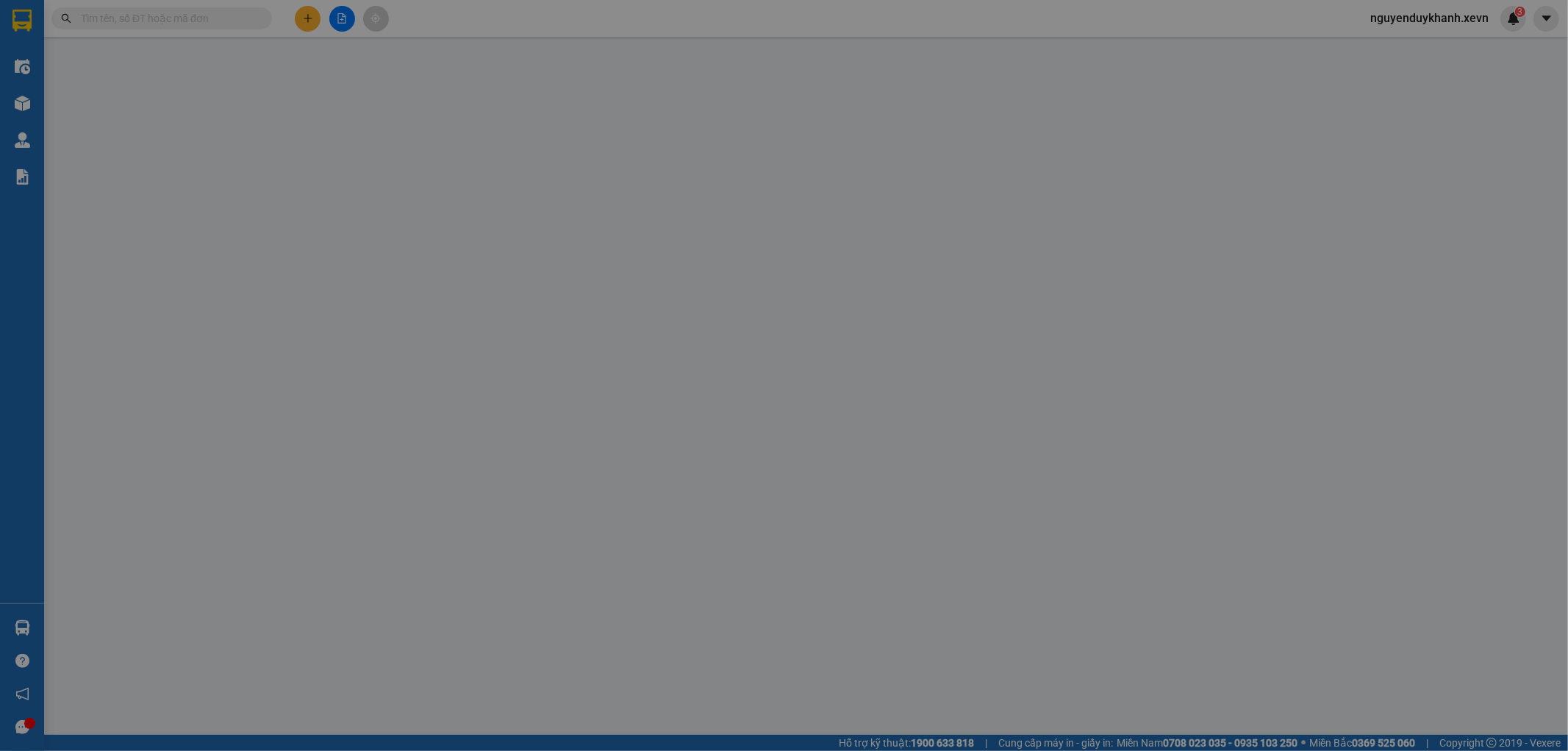
type input "123"
type input "30.000"
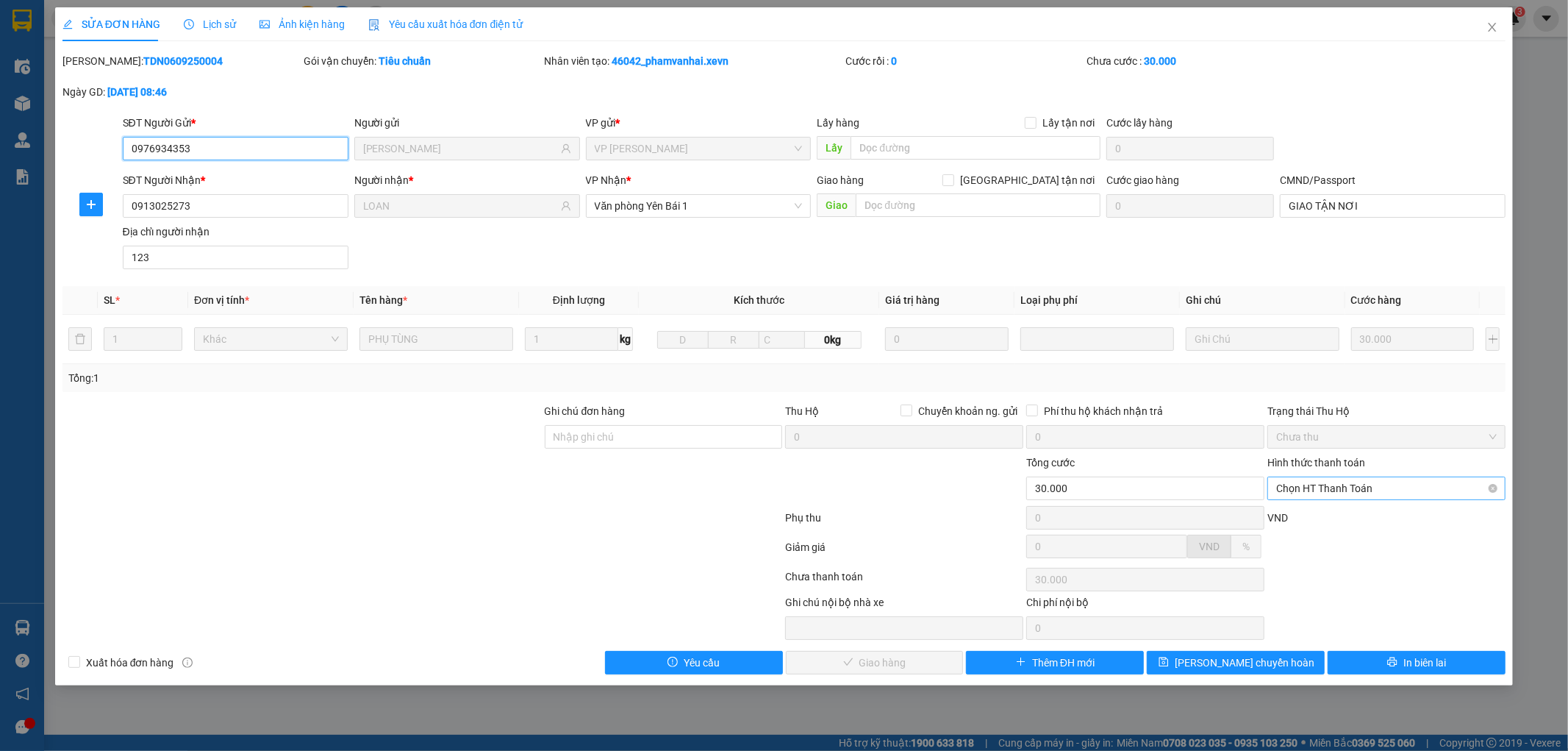
click at [1367, 491] on span "Chọn HT Thanh Toán" at bounding box center [1387, 488] width 221 height 22
click at [1347, 512] on div "Tại văn phòng" at bounding box center [1388, 518] width 221 height 16
type input "0"
click at [868, 667] on span "Giao hàng" at bounding box center [883, 663] width 47 height 16
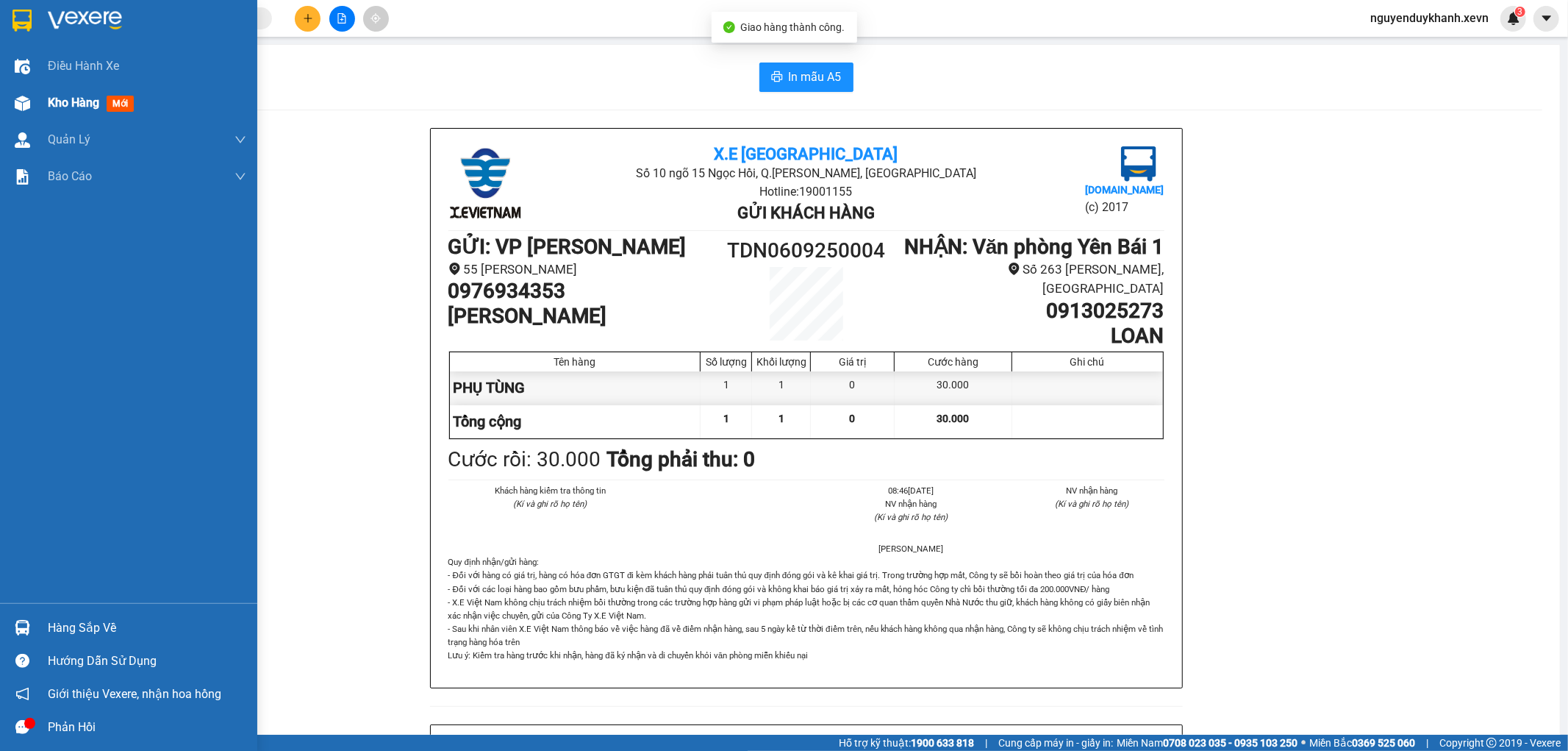
click at [31, 107] on div at bounding box center [22, 103] width 26 height 26
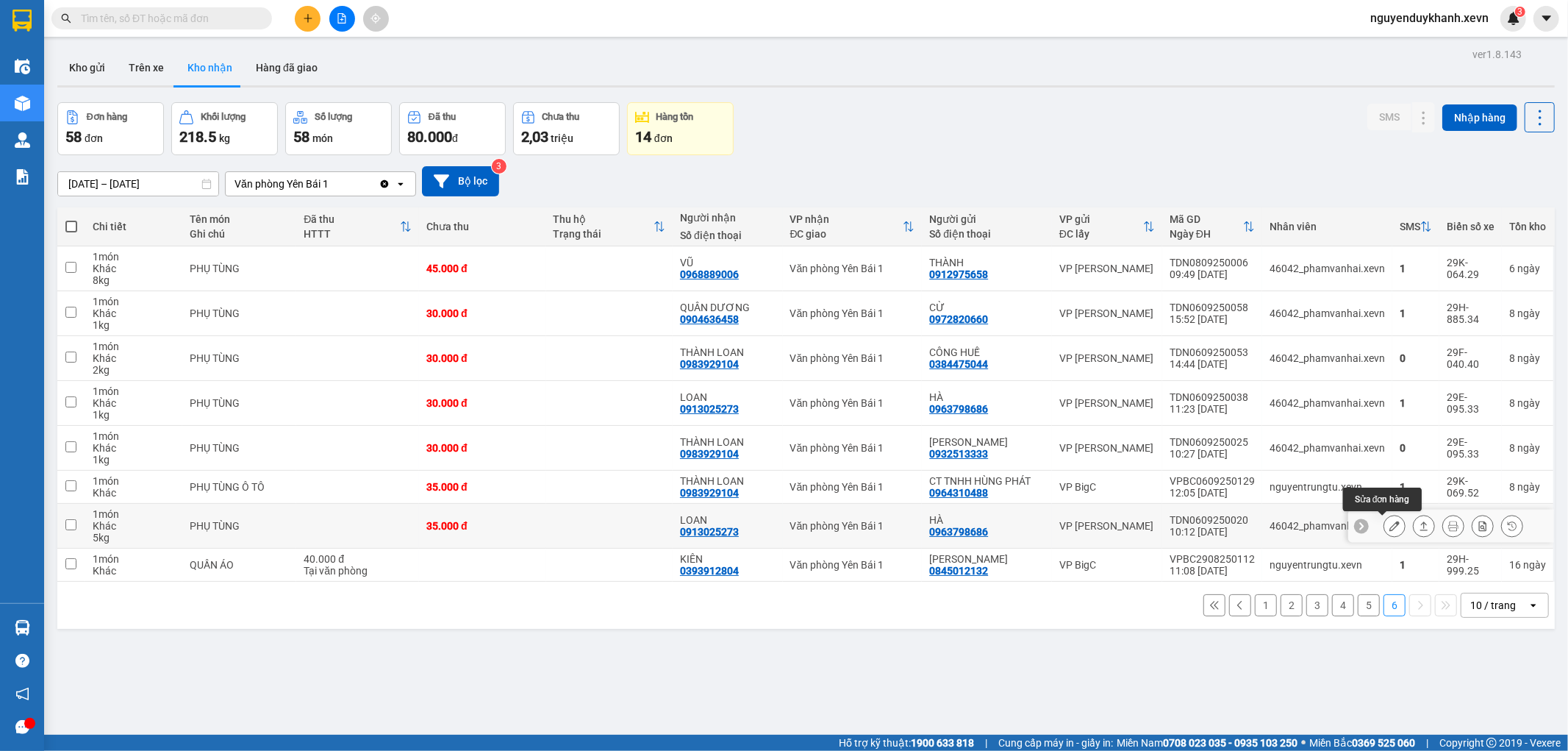
click at [1390, 525] on icon at bounding box center [1395, 526] width 10 height 10
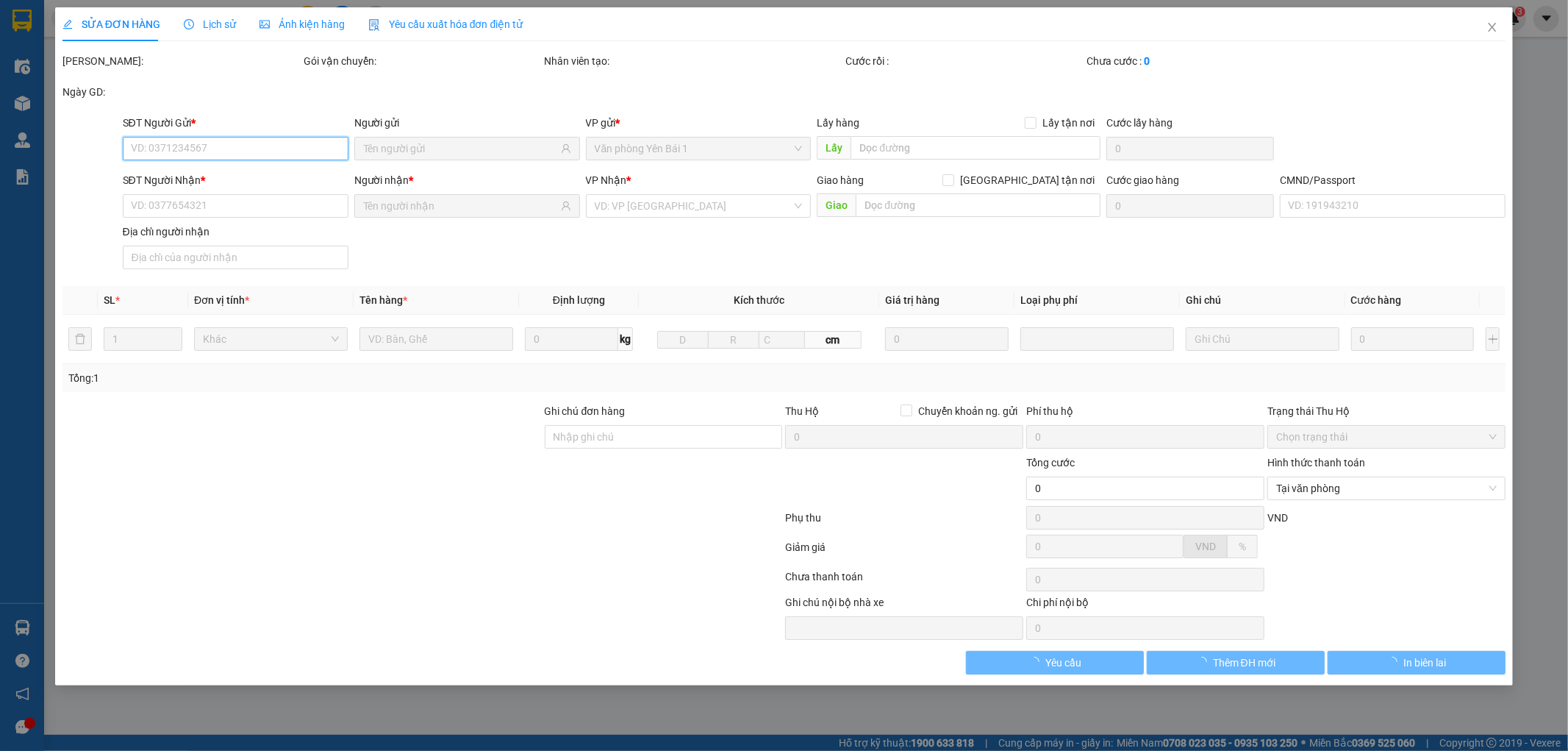
type input "0963798686"
type input "HÀ"
type input "0913025273"
type input "LOAN"
type input "GIAO TẬN NƠI"
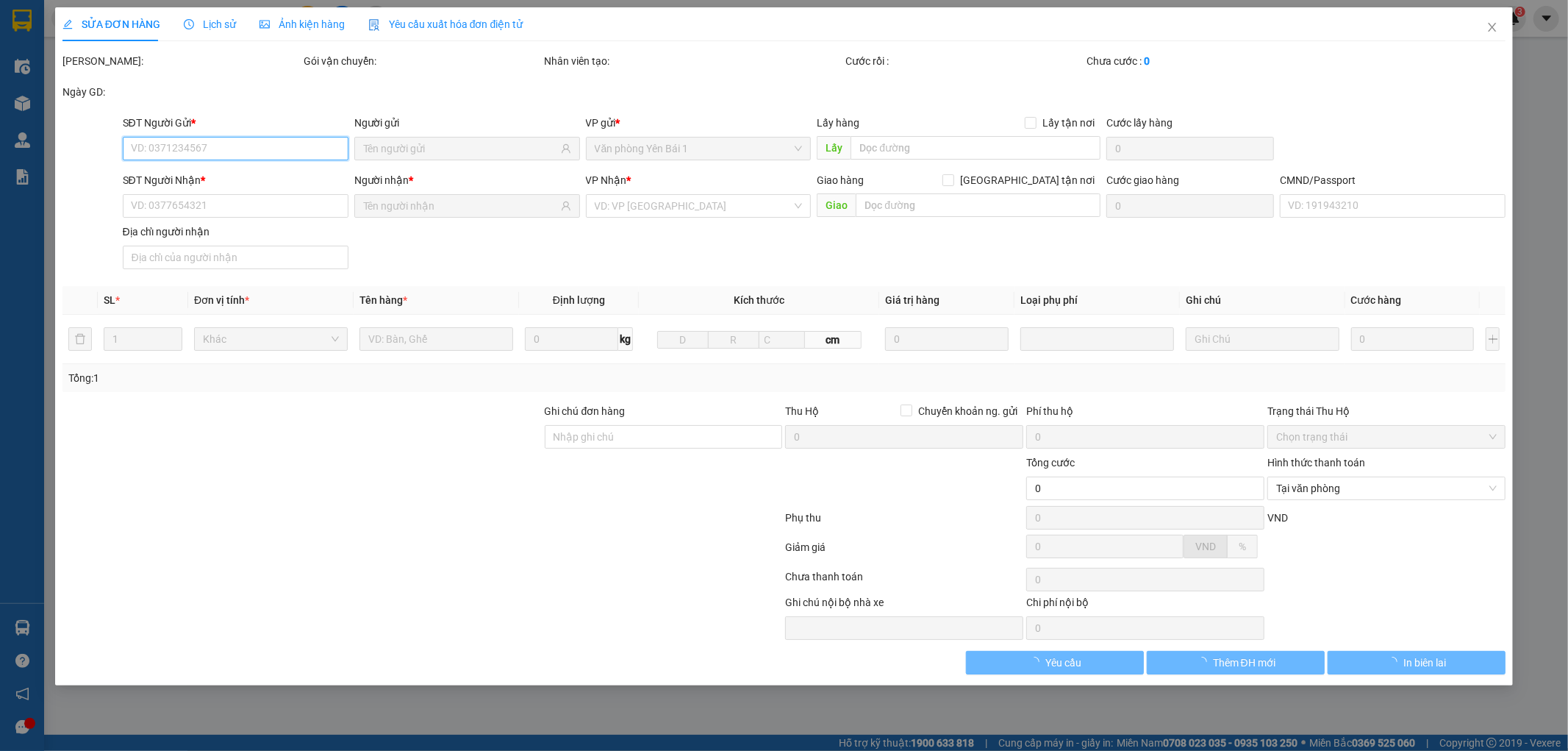
type input "123"
type input "35.000"
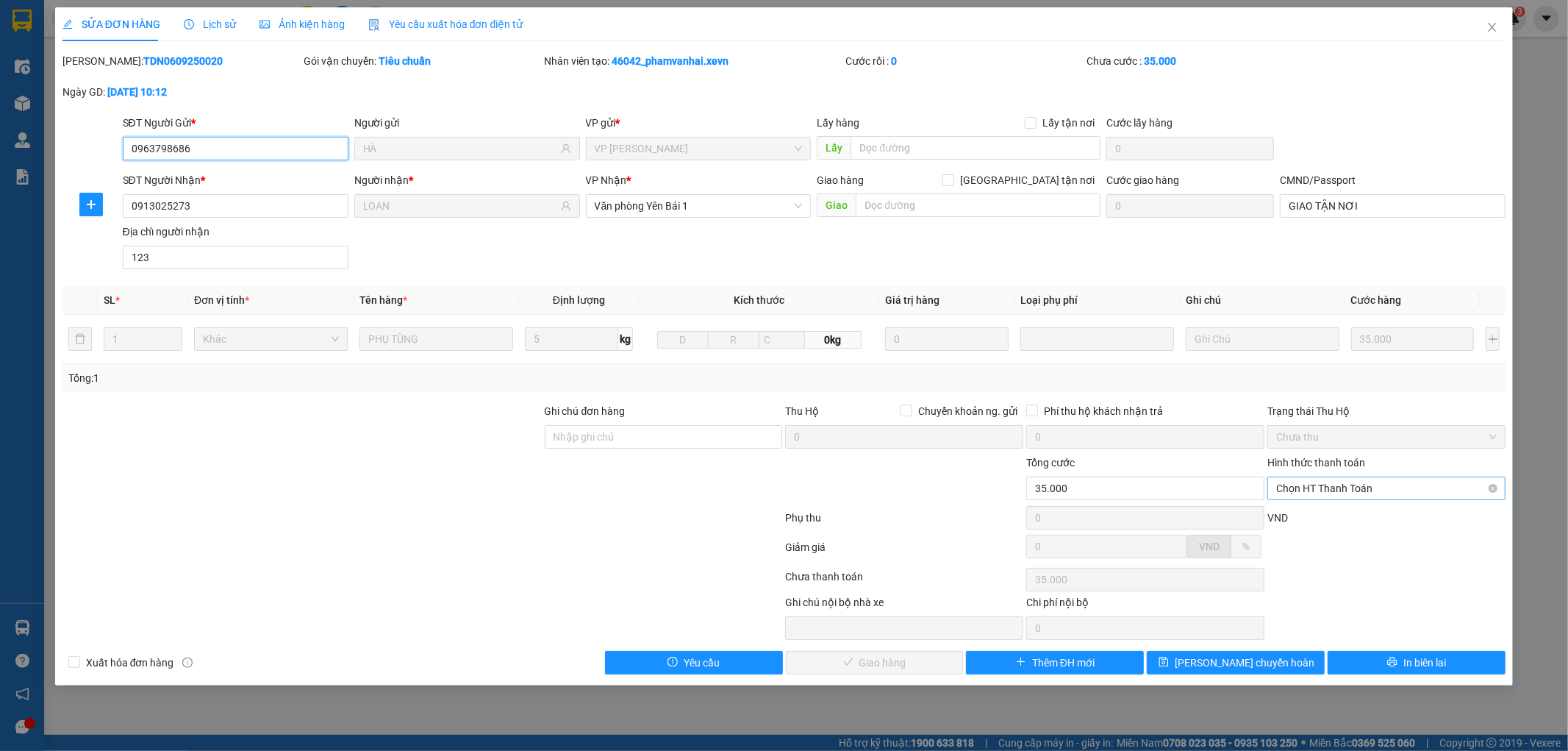
click at [1358, 484] on span "Chọn HT Thanh Toán" at bounding box center [1387, 488] width 221 height 22
click at [1346, 519] on div "Tại văn phòng" at bounding box center [1388, 518] width 221 height 16
type input "0"
click at [849, 662] on icon "check" at bounding box center [848, 662] width 10 height 10
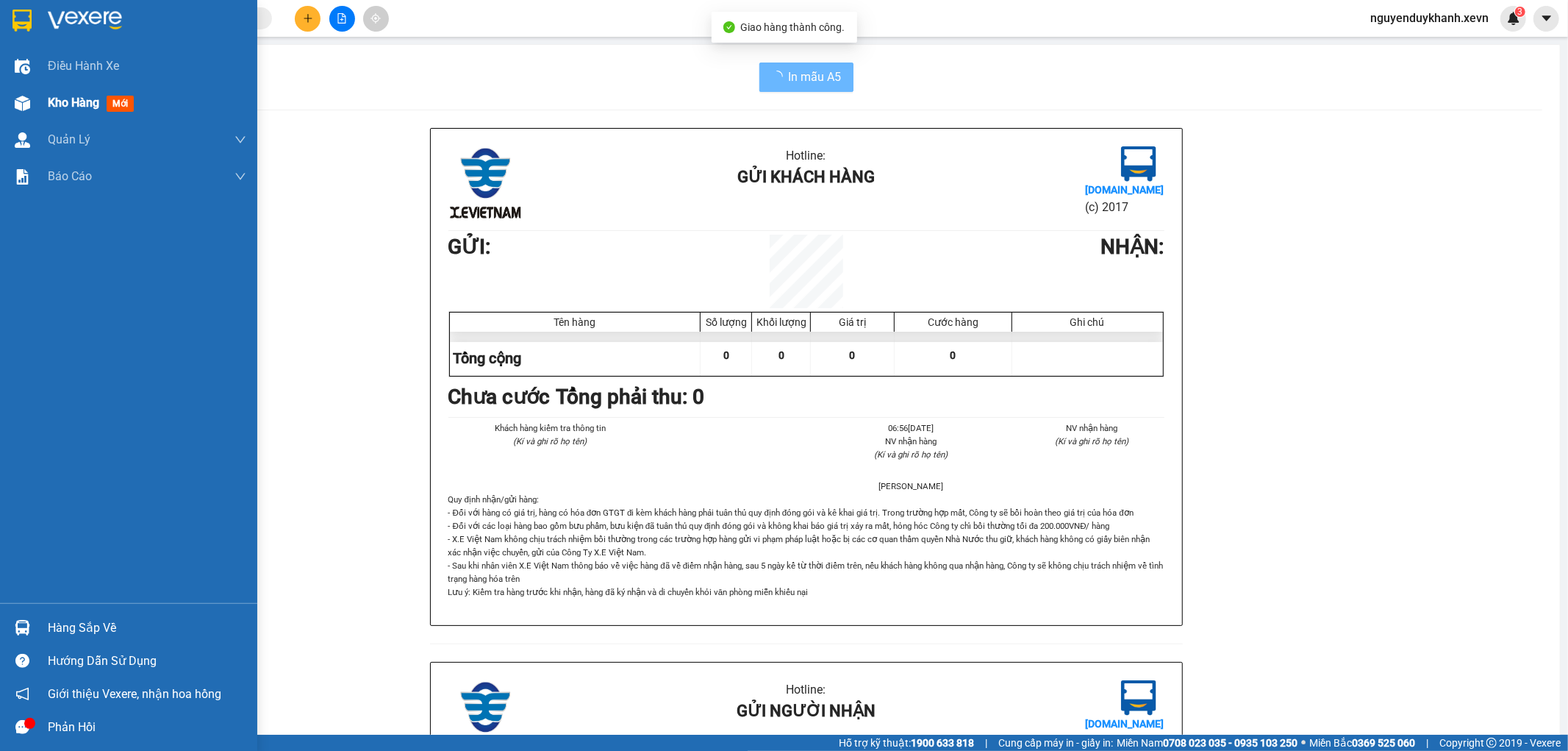
click at [19, 98] on img at bounding box center [22, 103] width 16 height 16
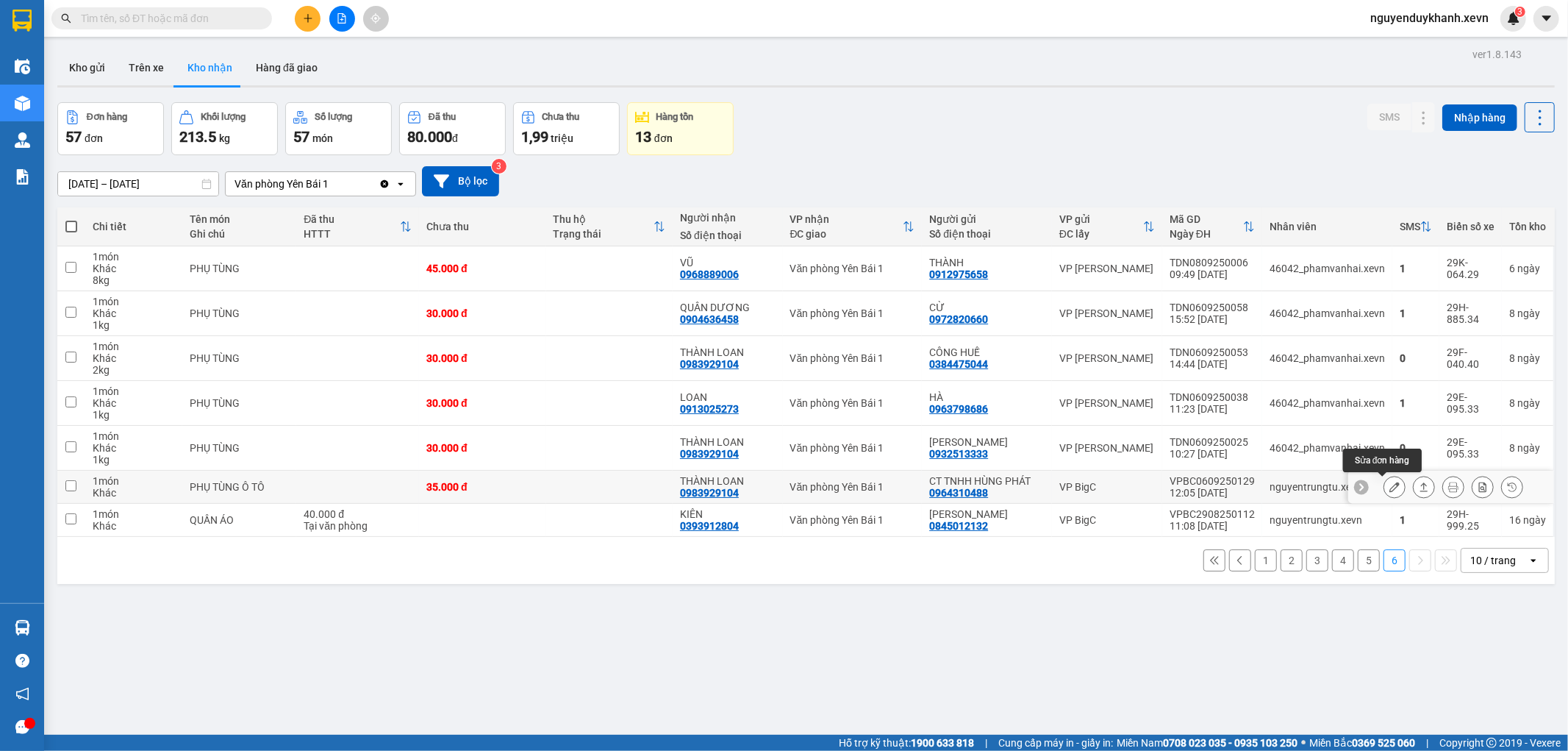
click at [1391, 486] on button at bounding box center [1395, 487] width 21 height 26
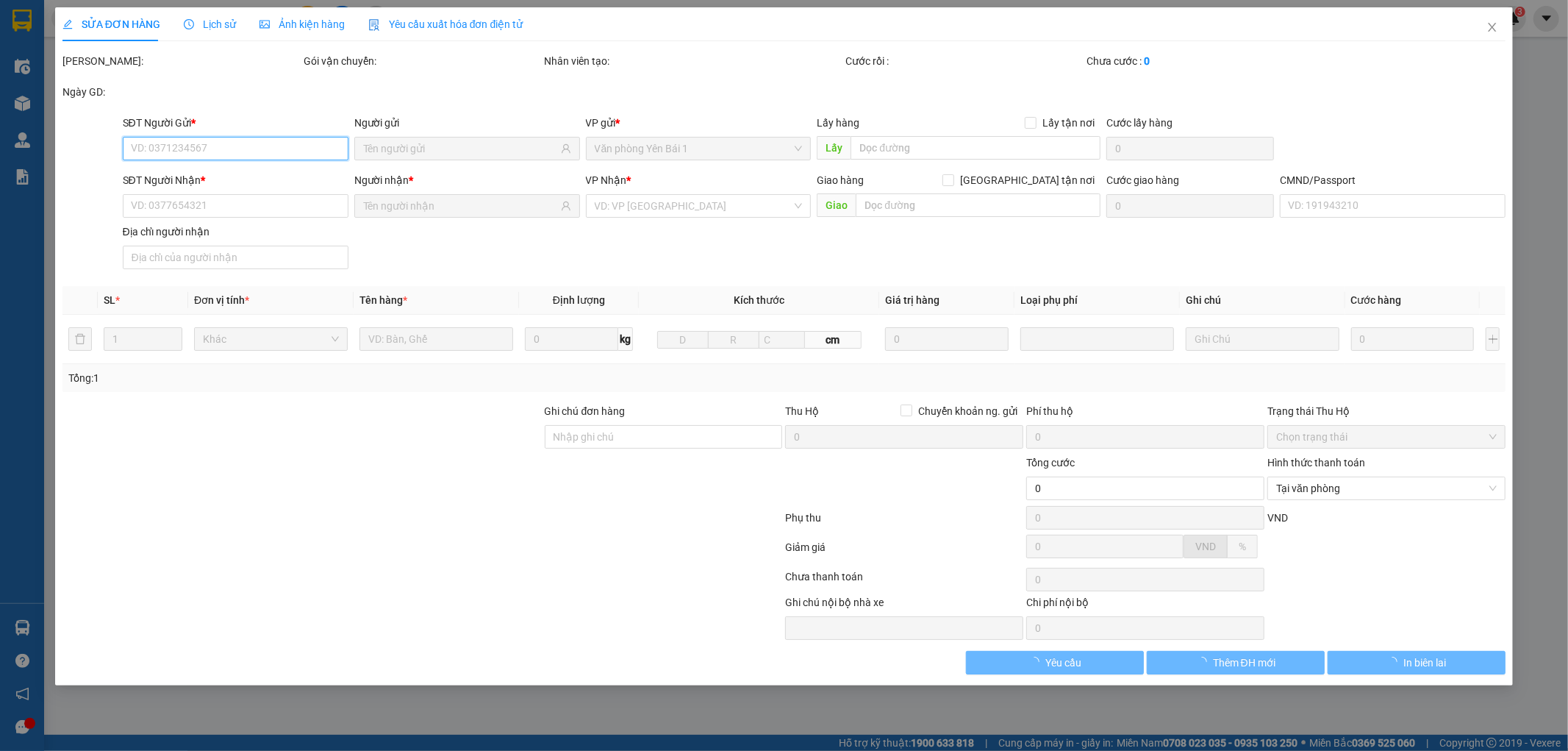
type input "0964310488"
type input "CT TNHH HÙNG PHÁT"
type input "0983929104"
type input "THÀNH LOAN"
type input "NGUYỄN NGỌC SƠN 034085009599"
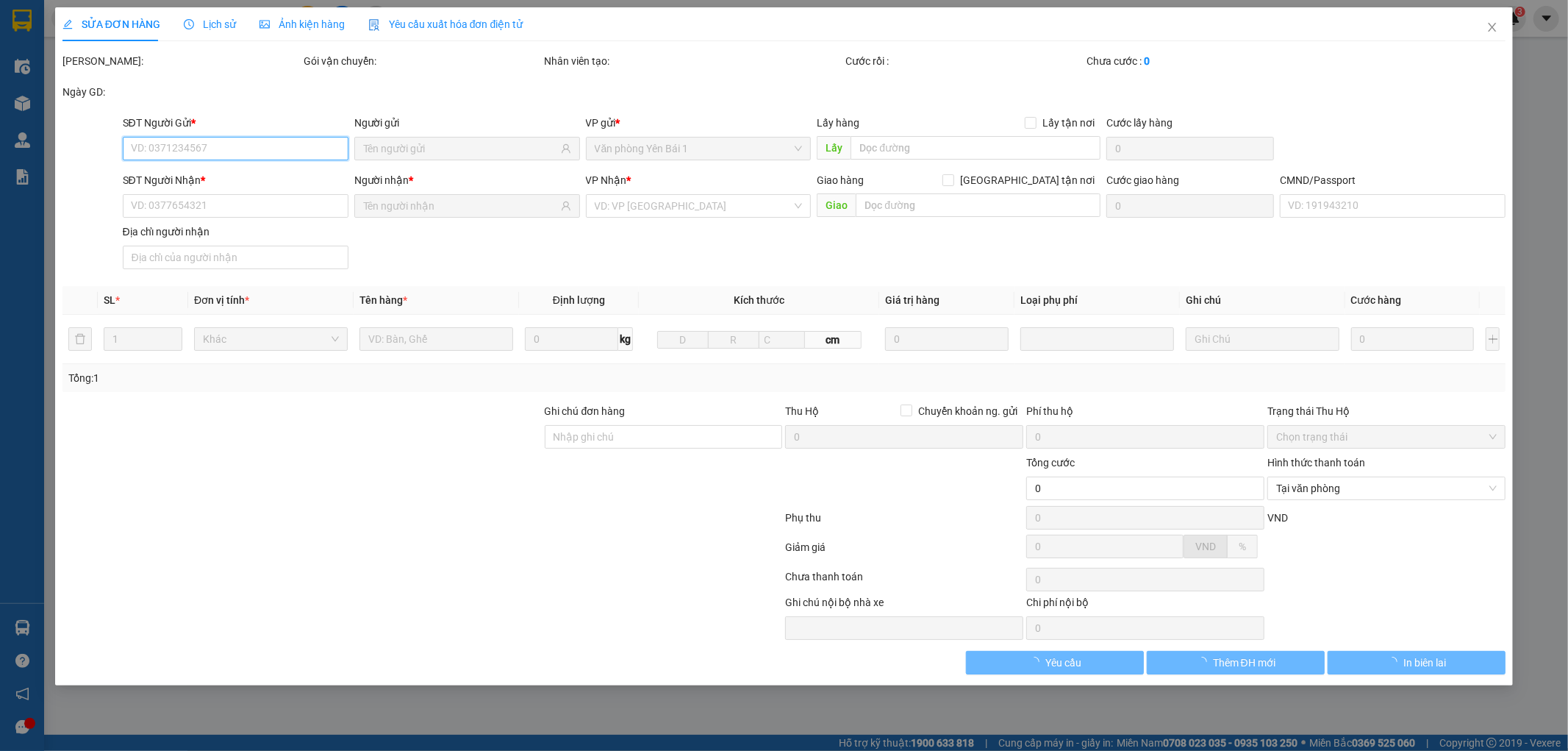
type input "35.000"
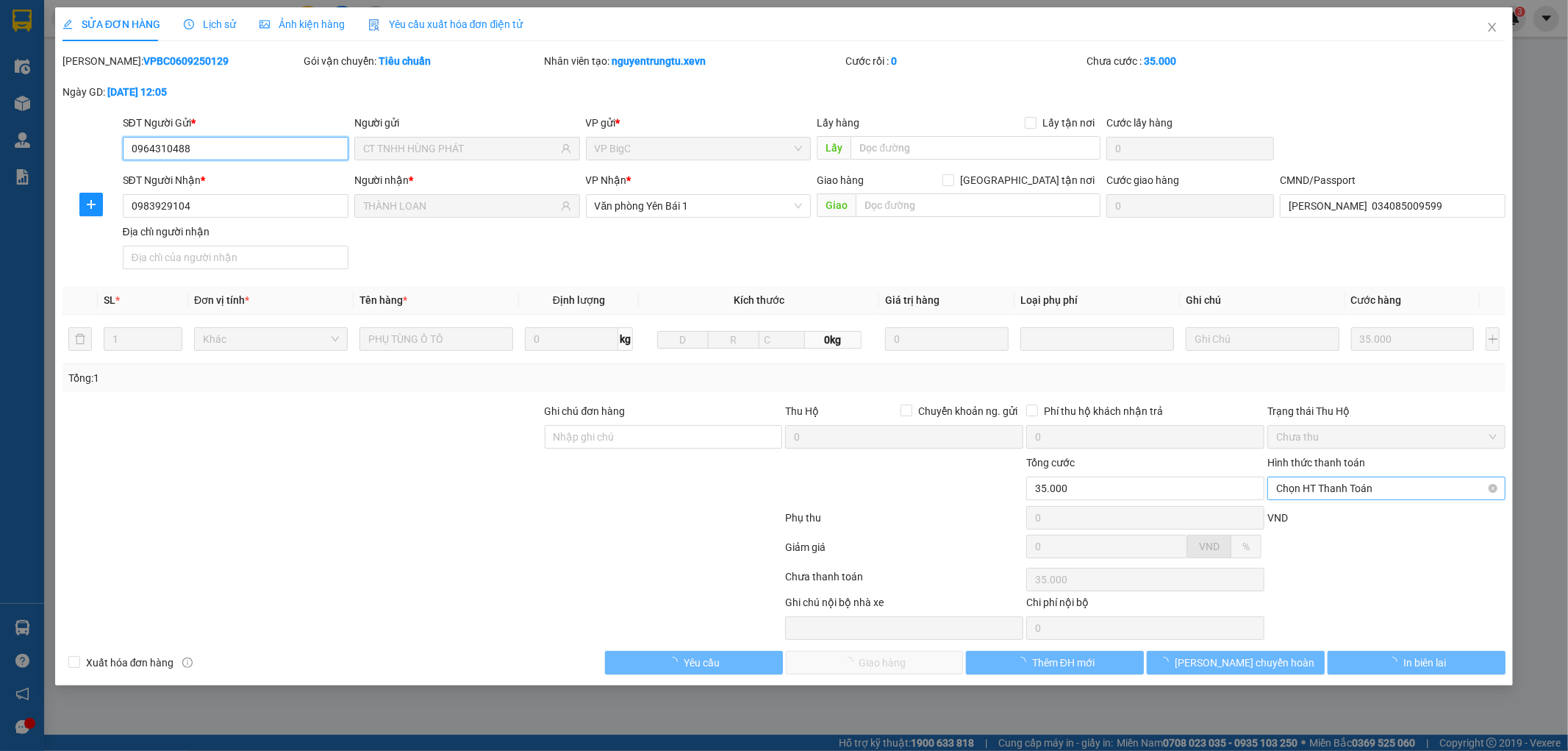
click at [1355, 491] on span "Chọn HT Thanh Toán" at bounding box center [1387, 488] width 221 height 22
click at [1341, 510] on div "Tại văn phòng" at bounding box center [1388, 518] width 221 height 16
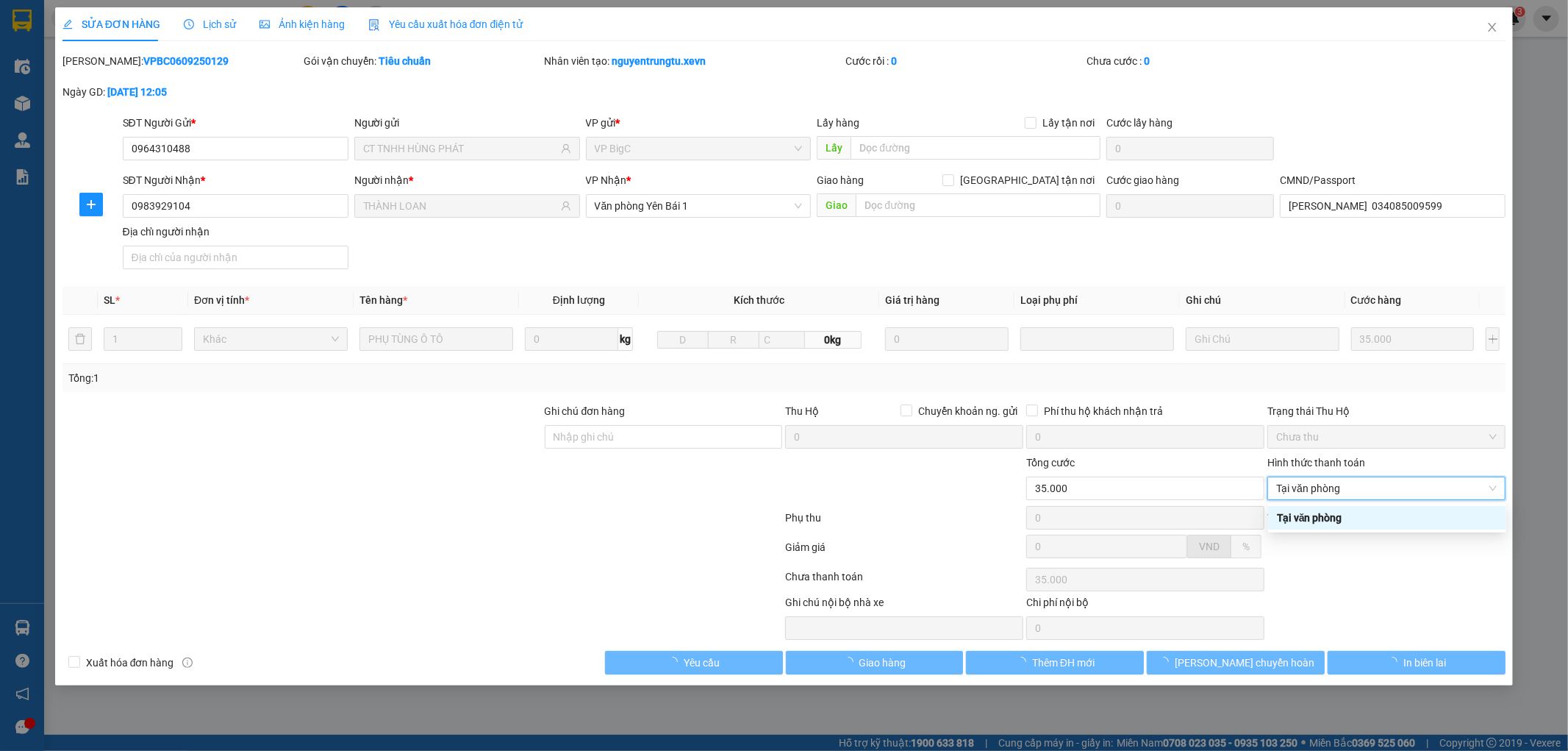
type input "0"
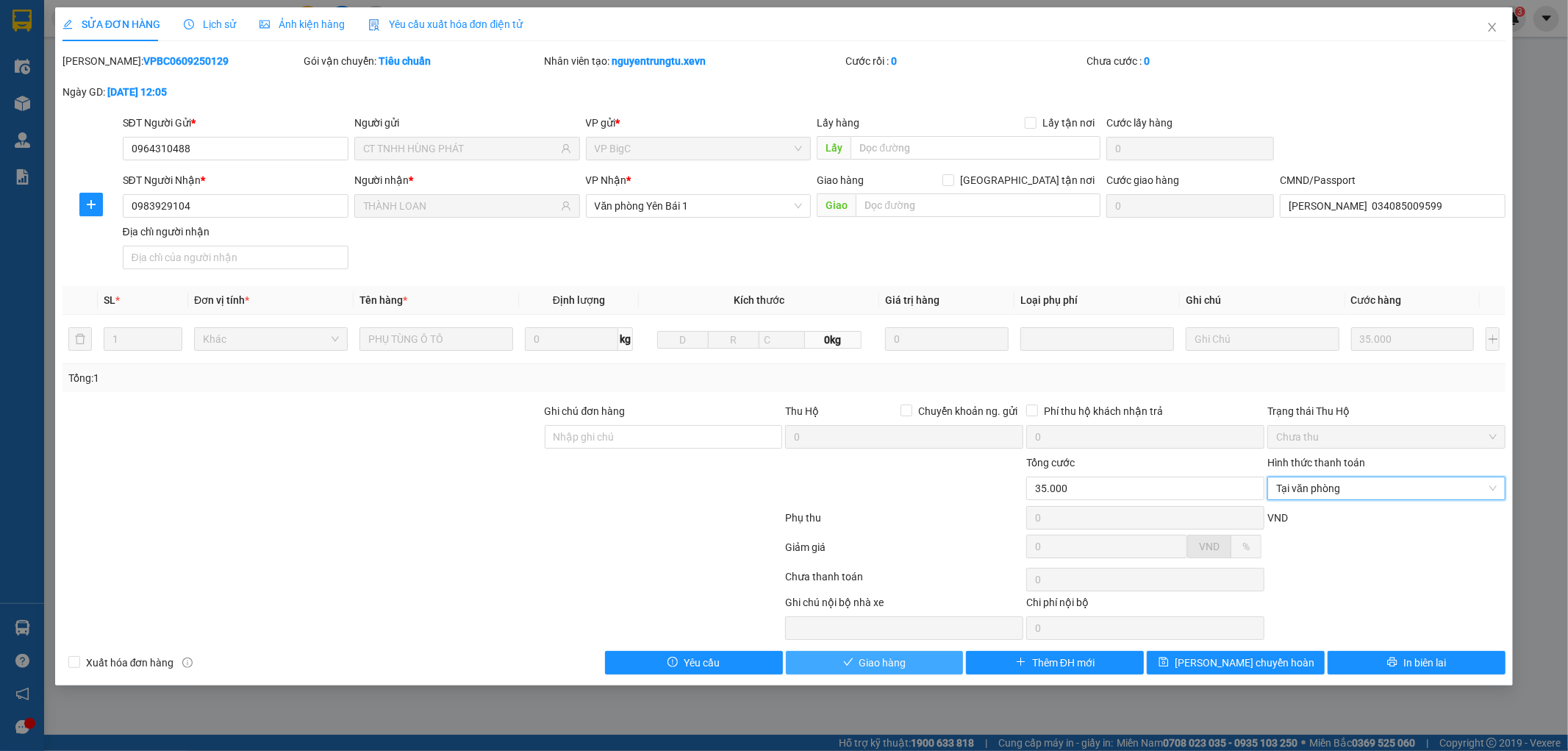
click at [879, 671] on button "Giao hàng" at bounding box center [875, 663] width 178 height 24
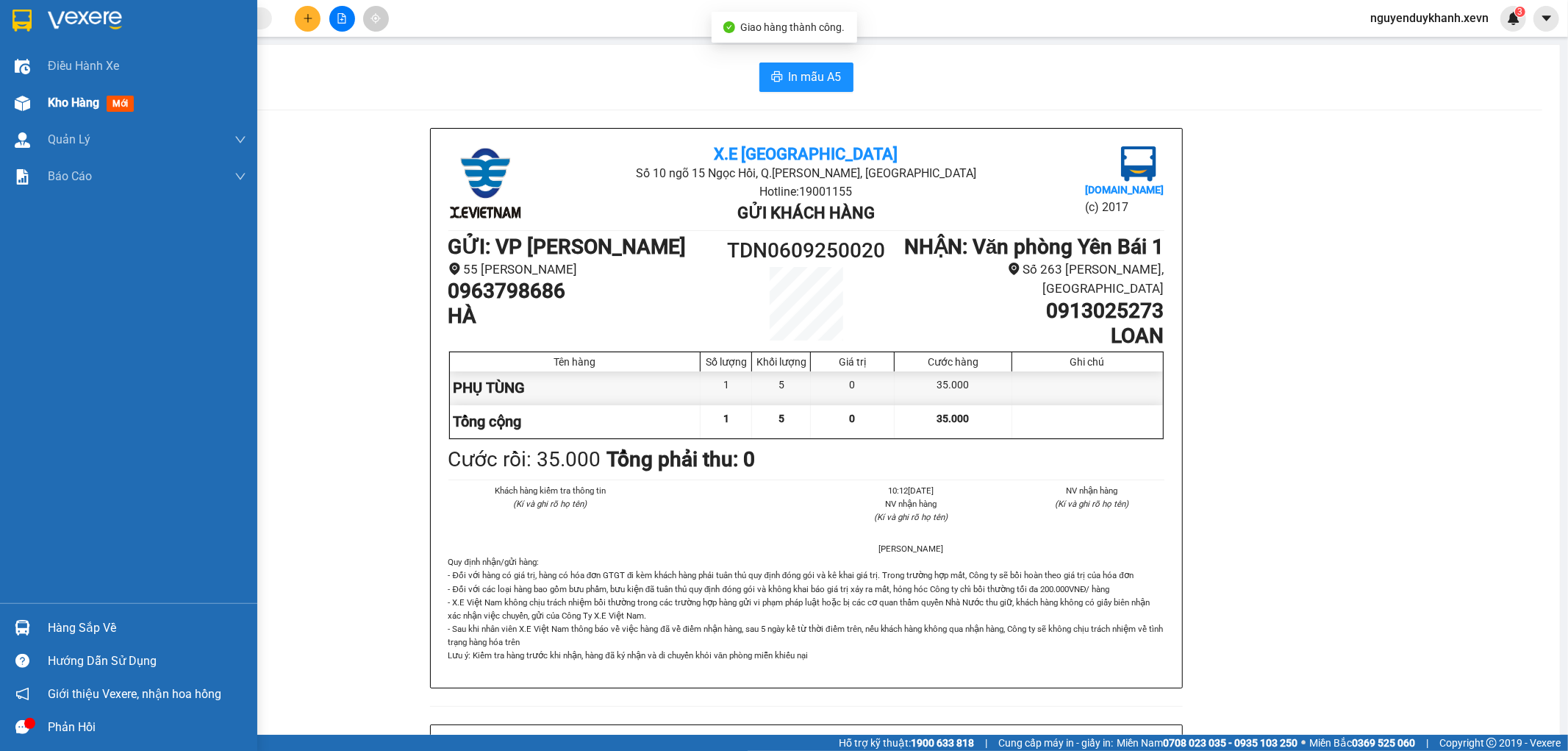
click at [31, 97] on div at bounding box center [22, 103] width 26 height 26
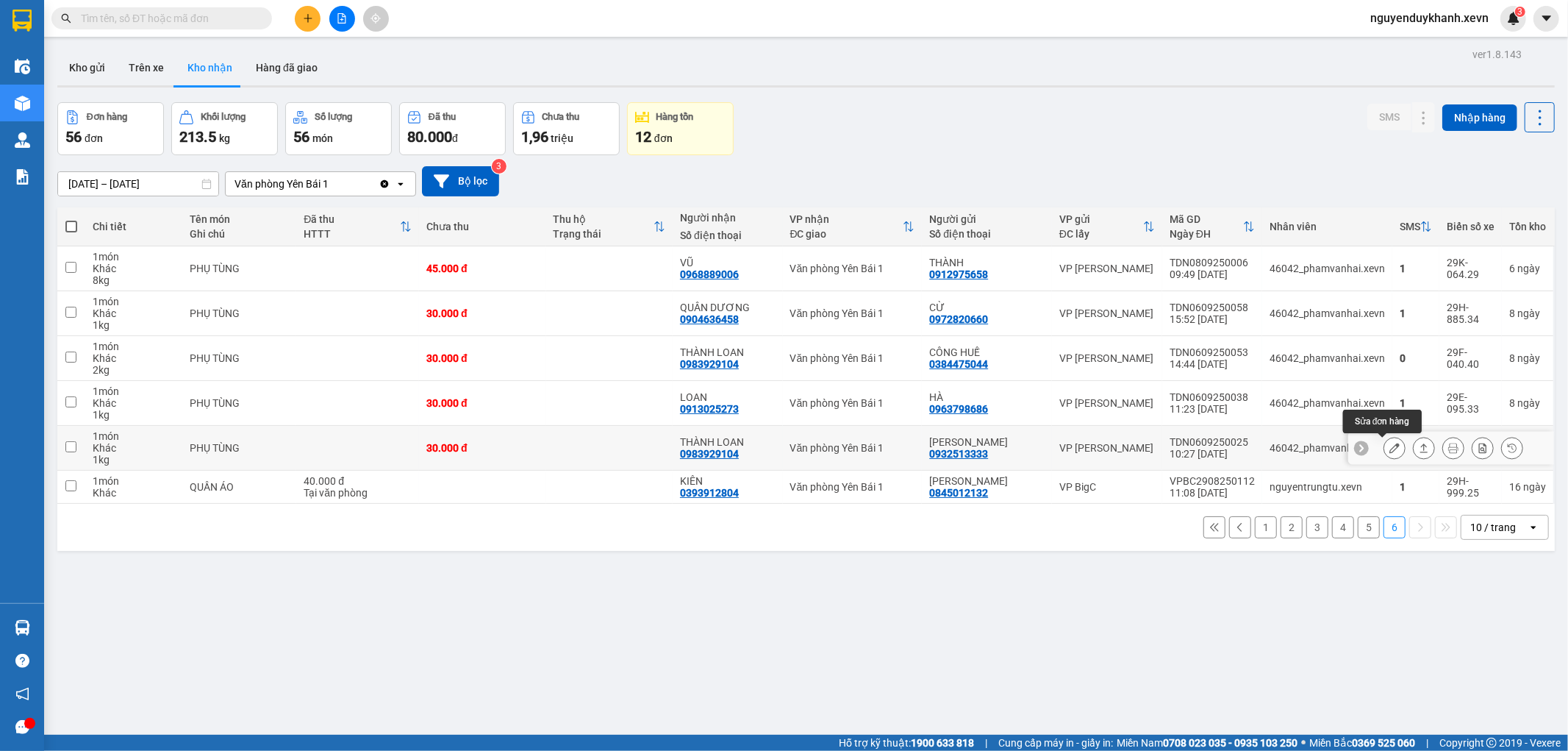
click at [1390, 448] on icon at bounding box center [1395, 448] width 10 height 10
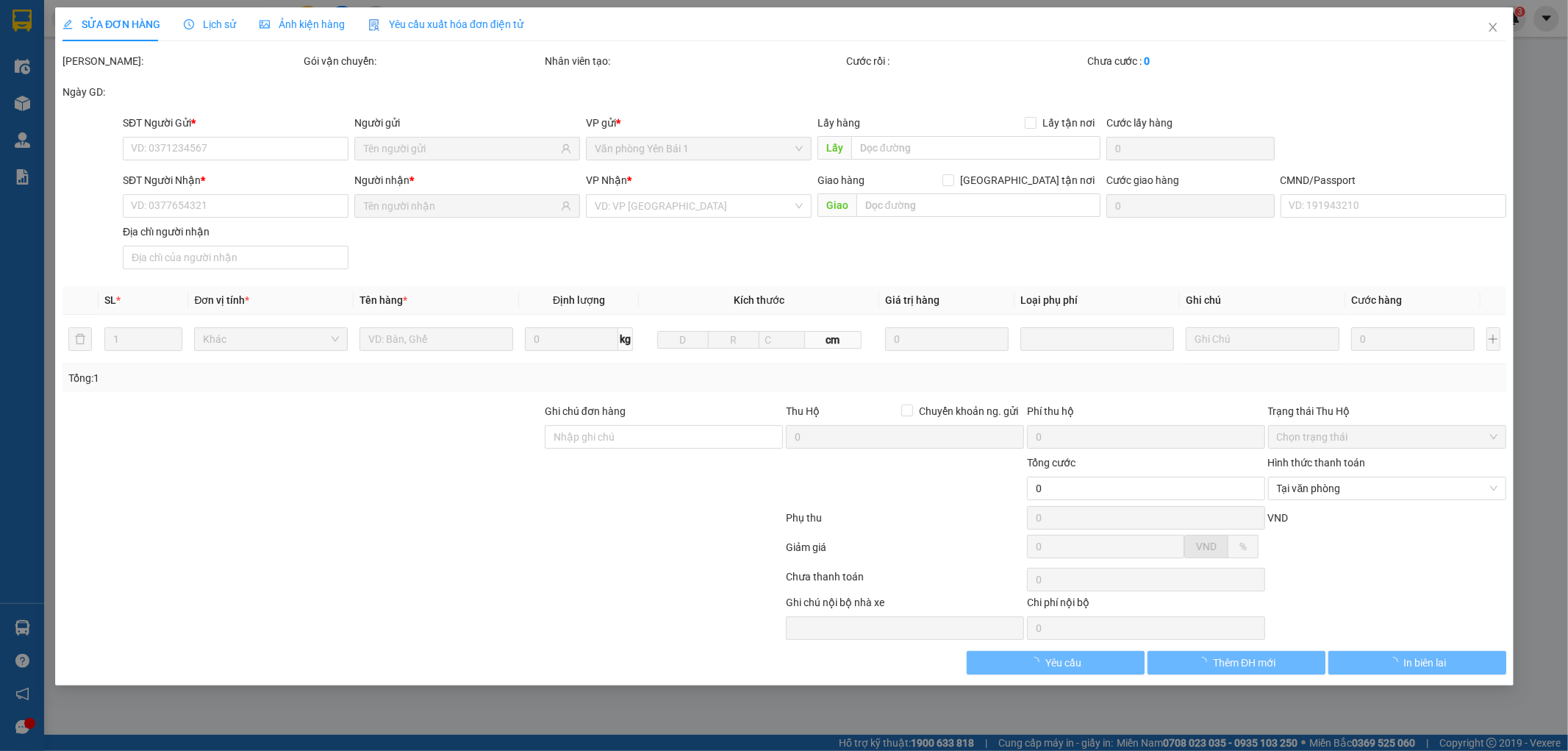
type input "0932513333"
type input "LÊ ĐỨC THUẬN"
type input "0983929104"
type input "THÀNH LOAN"
type input "GIAO TẬN NƠI"
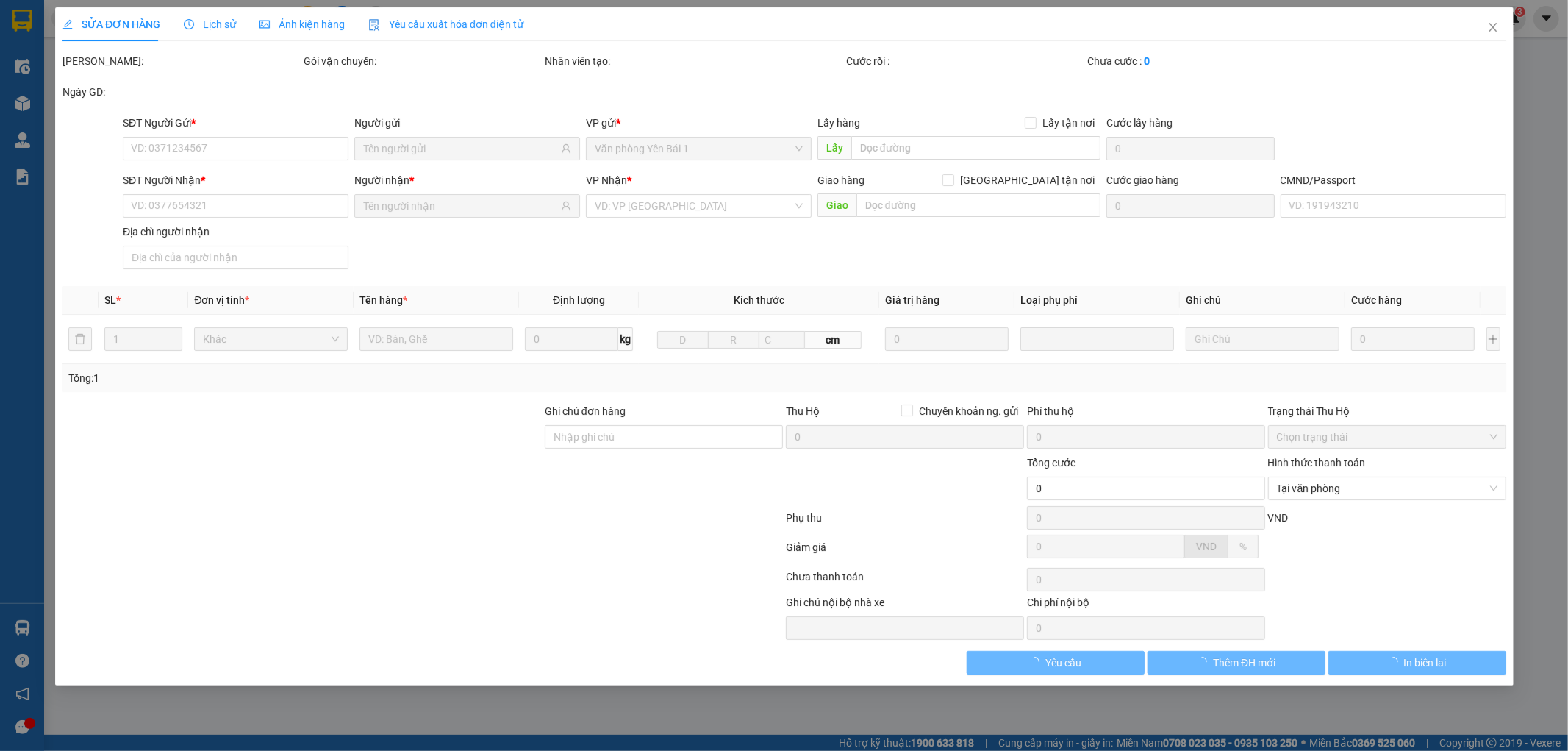
type input "30.000"
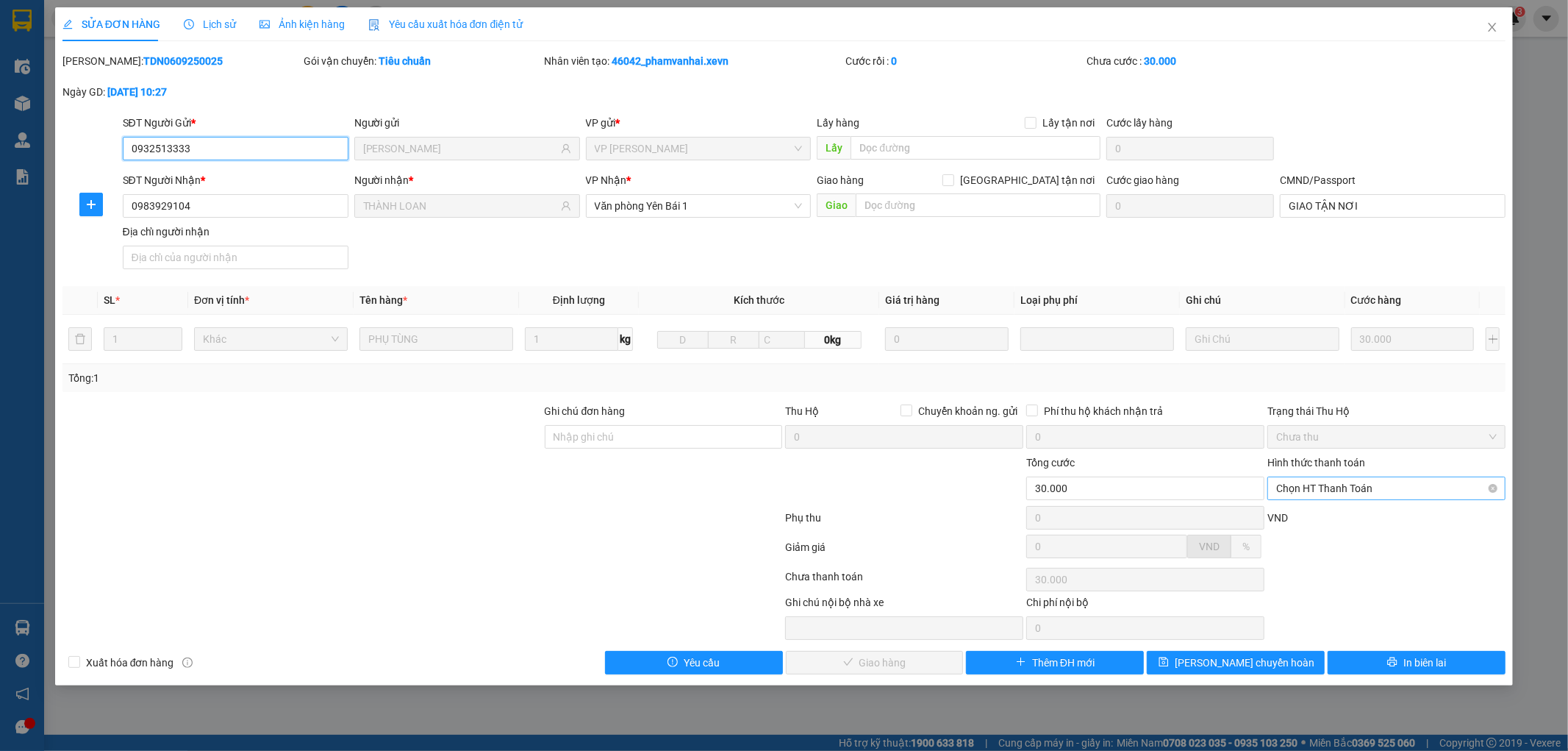
click at [1335, 487] on span "Chọn HT Thanh Toán" at bounding box center [1387, 488] width 221 height 22
click at [1322, 515] on div "Tại văn phòng" at bounding box center [1388, 518] width 221 height 16
type input "0"
click at [905, 658] on span "Giao hàng" at bounding box center [883, 663] width 47 height 16
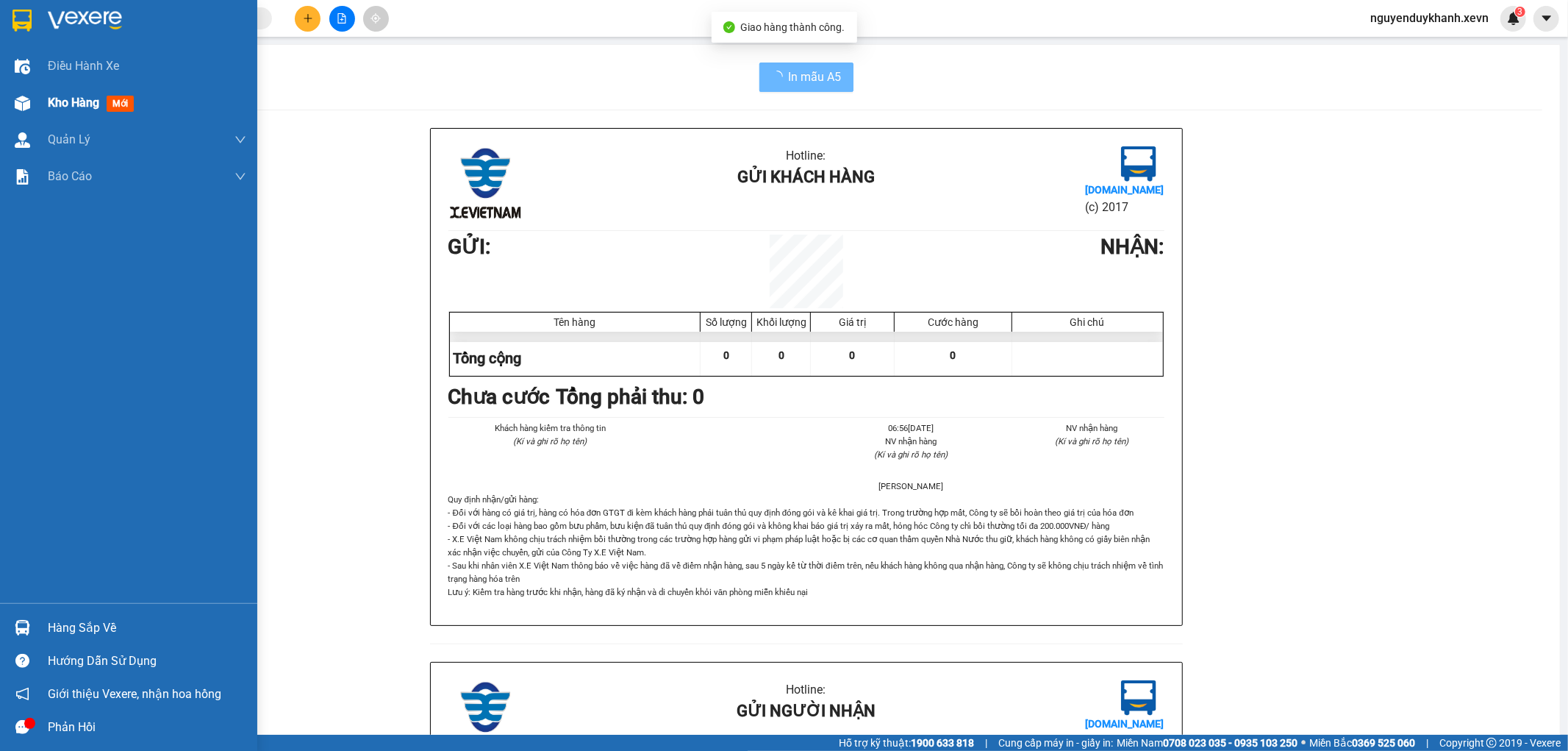
click at [15, 107] on img at bounding box center [22, 103] width 16 height 16
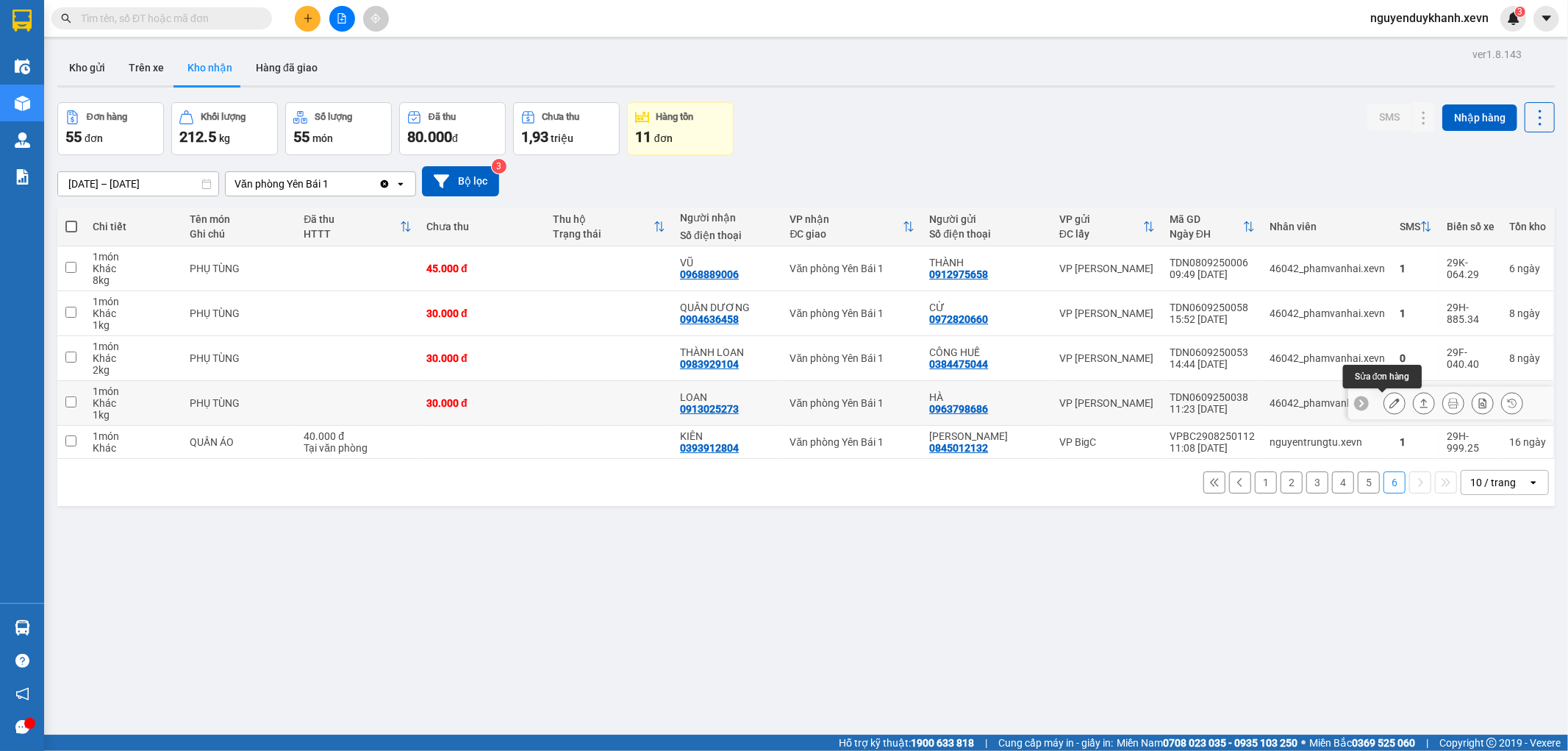
click at [1388, 401] on button at bounding box center [1395, 403] width 21 height 26
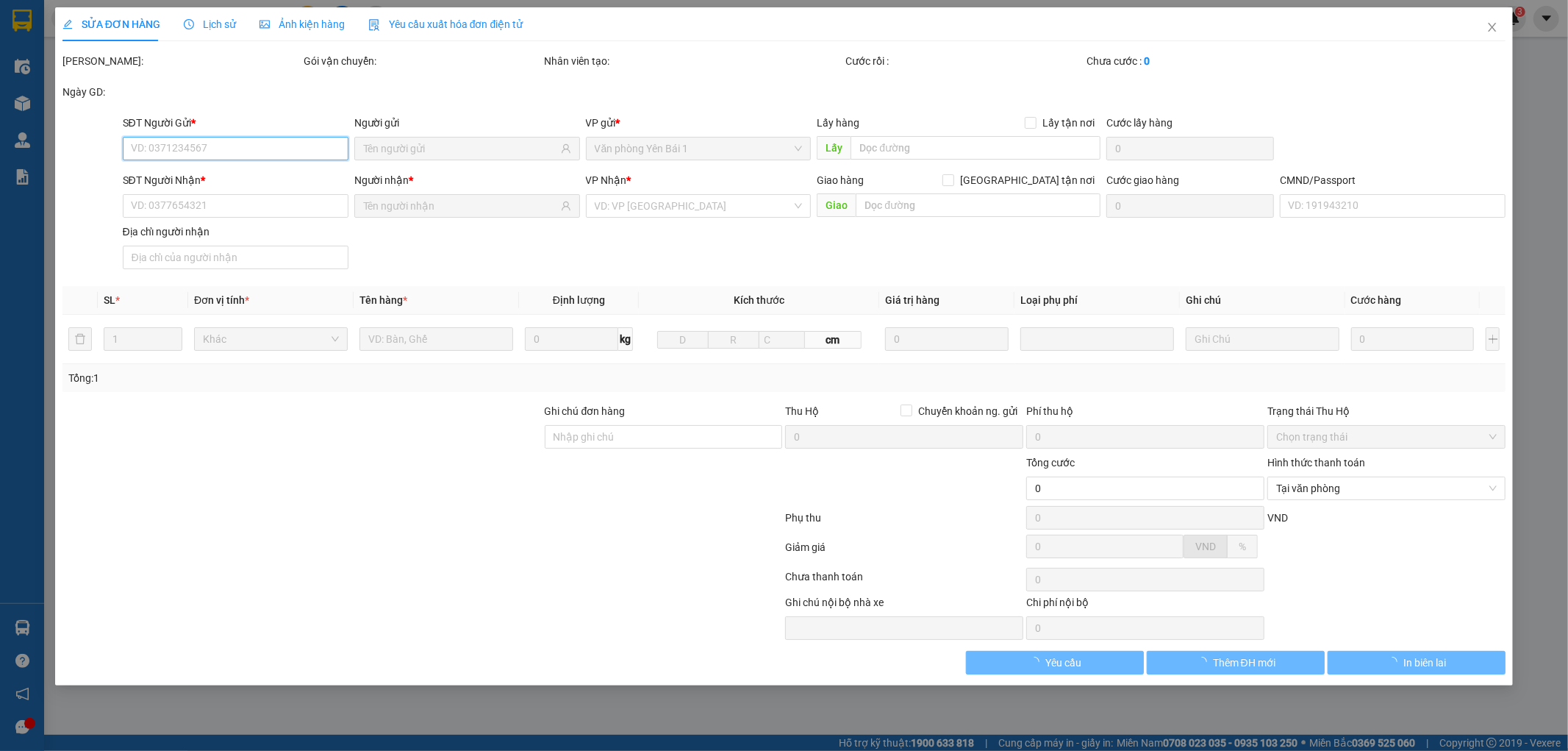
type input "0963798686"
type input "HÀ"
type input "0913025273"
type input "LOAN"
type input "GIAO TẬN NƠI"
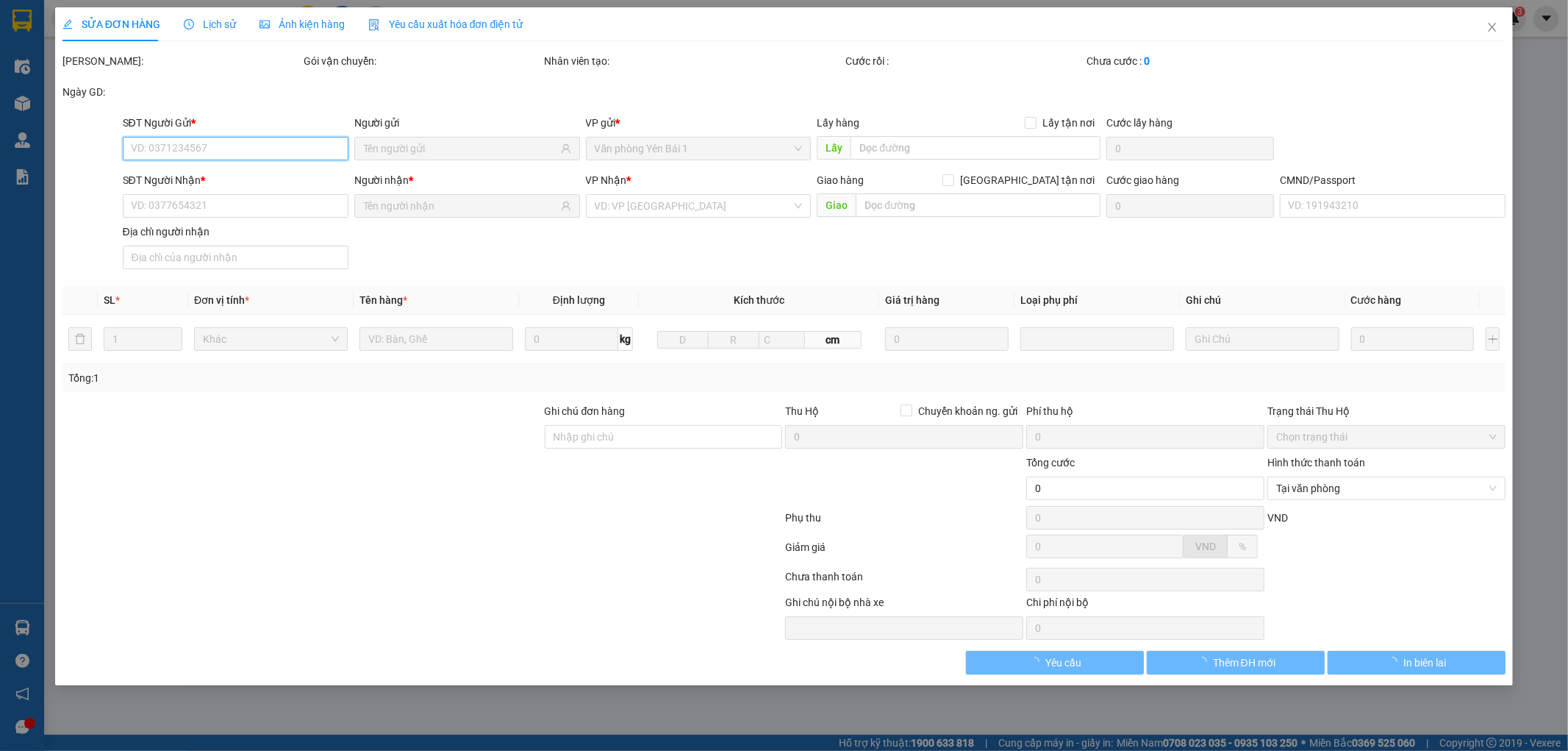
type input "123"
type input "30.000"
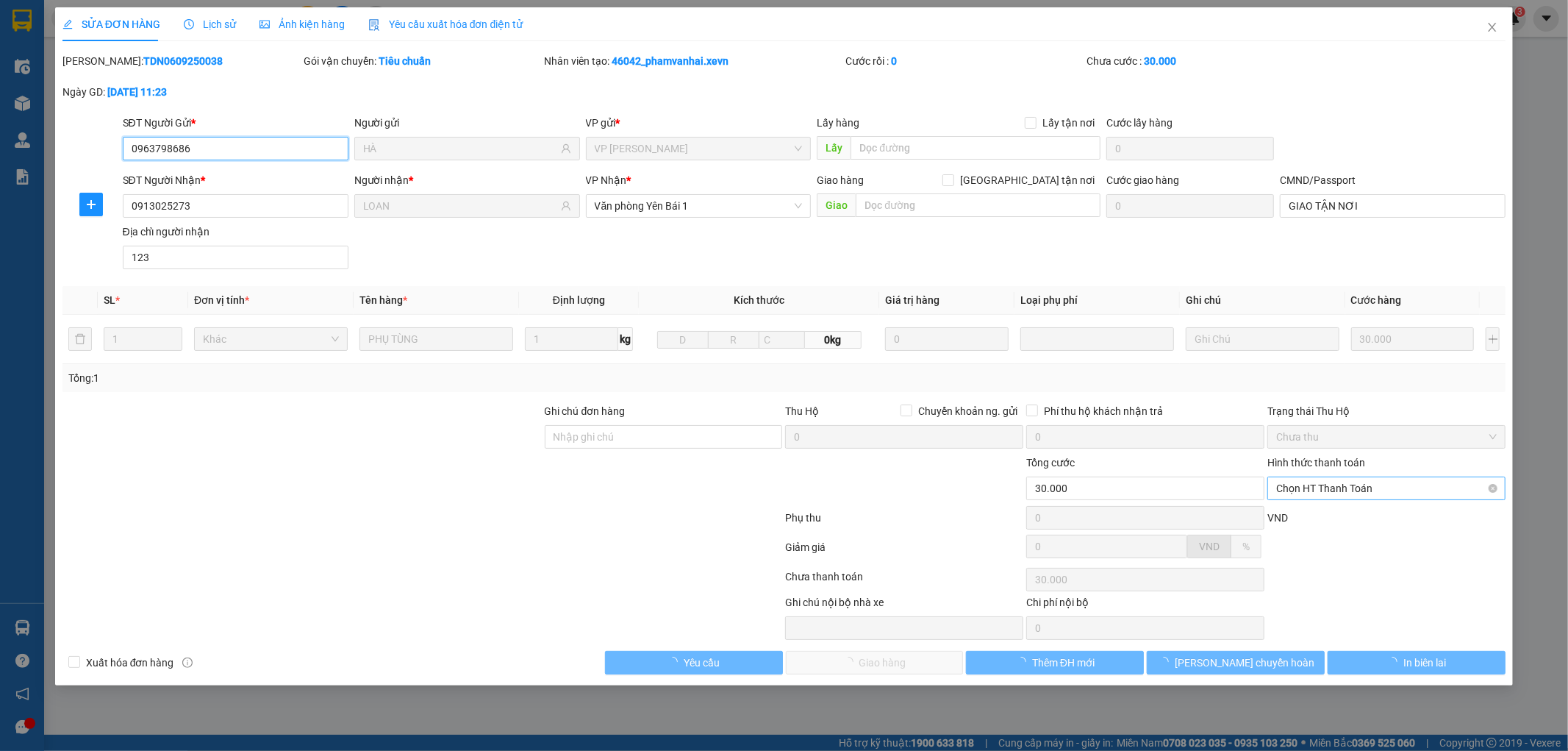
click at [1363, 483] on span "Chọn HT Thanh Toán" at bounding box center [1387, 488] width 221 height 22
drag, startPoint x: 1338, startPoint y: 505, endPoint x: 1317, endPoint y: 518, distance: 24.7
click at [1338, 506] on div "Tại văn phòng" at bounding box center [1387, 518] width 238 height 24
type input "0"
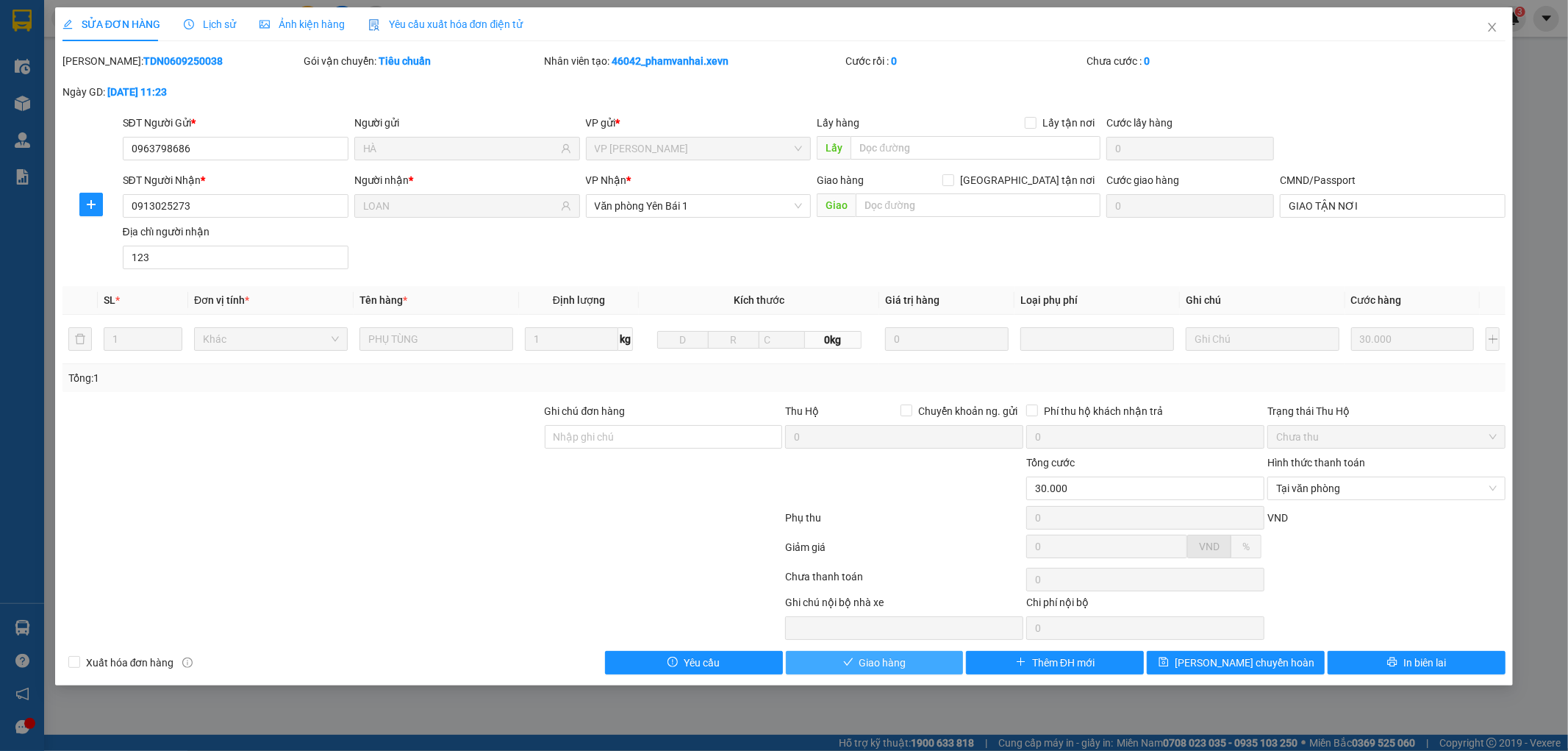
click at [885, 660] on span "Giao hàng" at bounding box center [883, 663] width 47 height 16
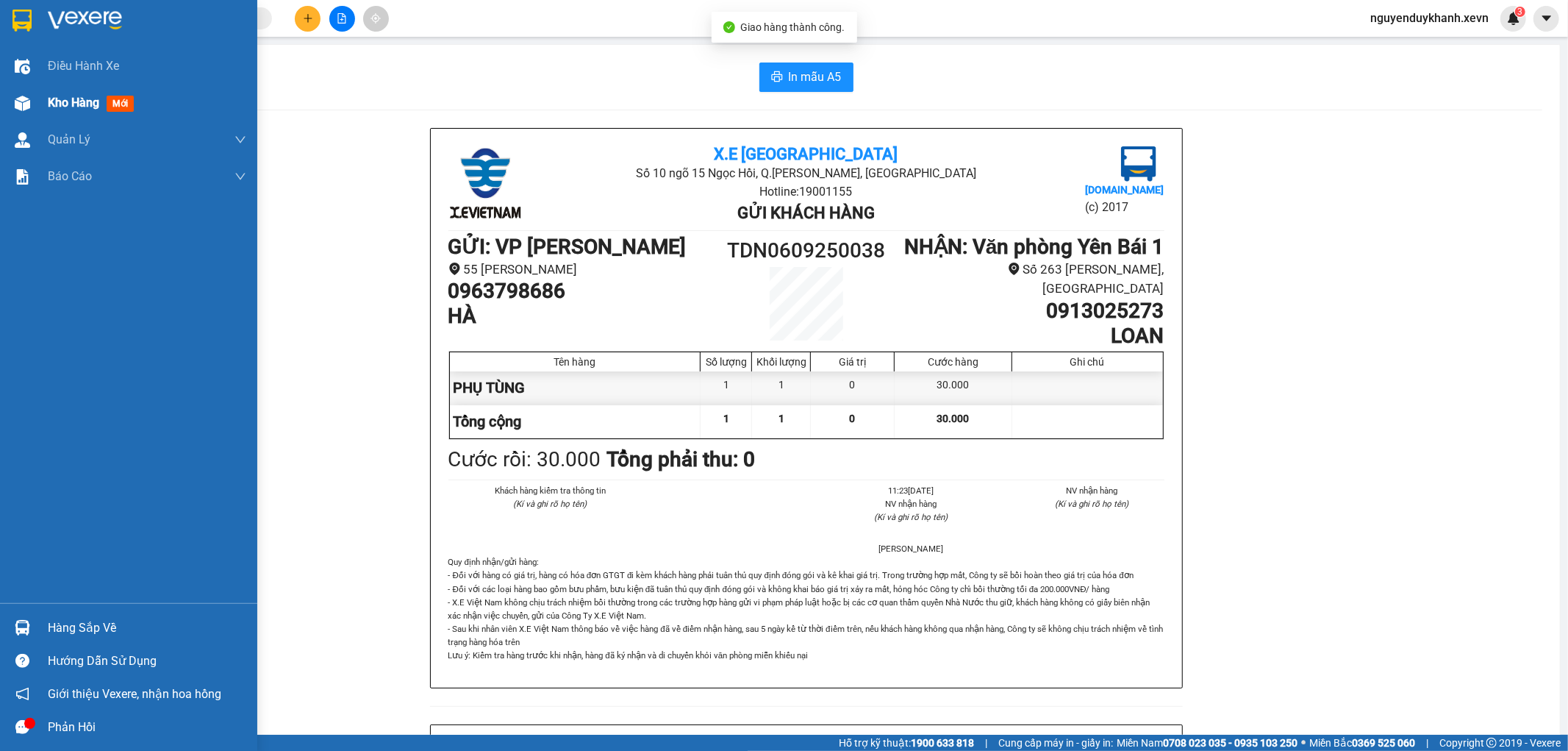
click at [28, 115] on div at bounding box center [22, 103] width 26 height 26
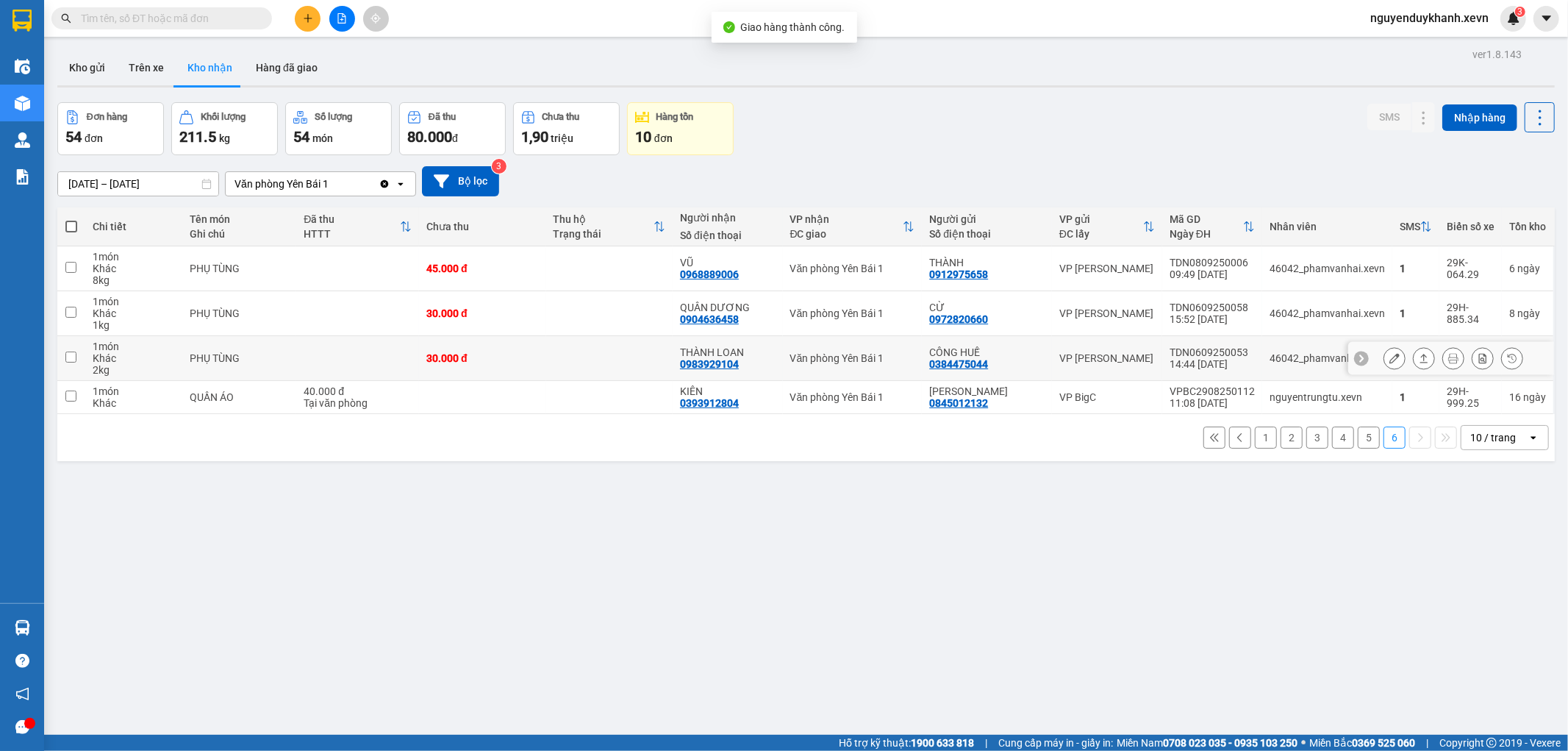
click at [1390, 356] on icon at bounding box center [1395, 358] width 10 height 10
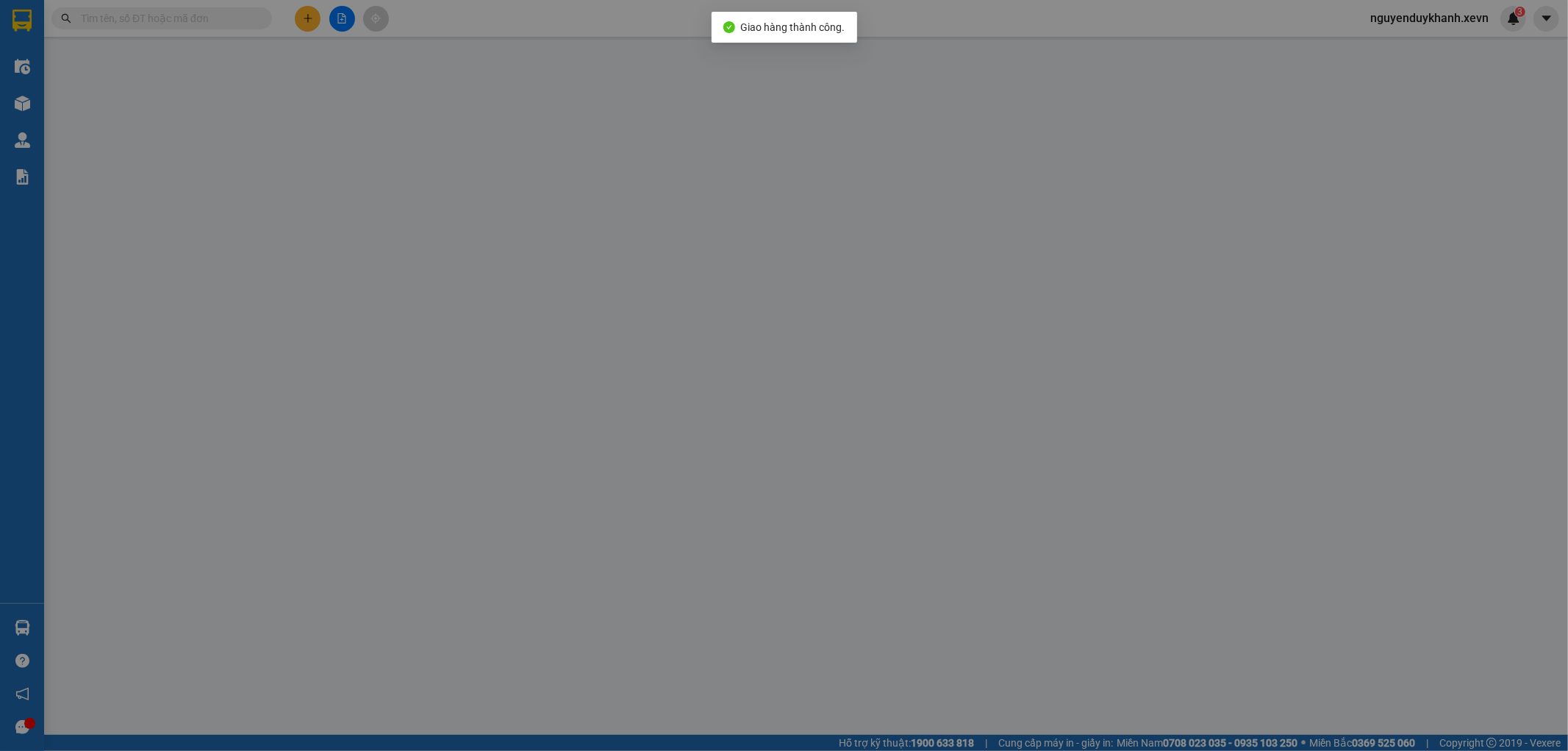
type input "0384475044"
type input "CÔNG HUẾ"
type input "0983929104"
type input "THÀNH LOAN"
type input "GIAO TẬN NƠI"
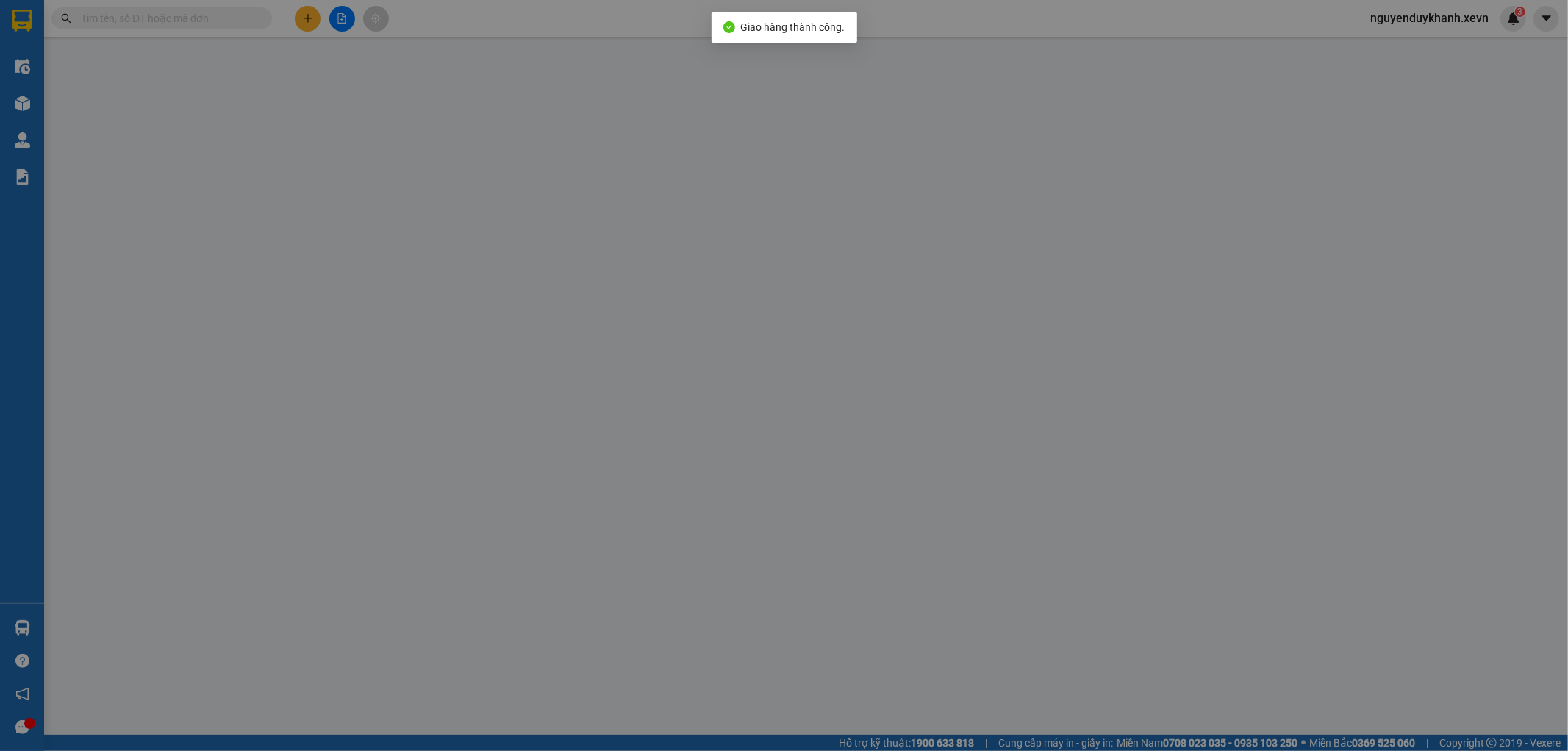
type input "30.000"
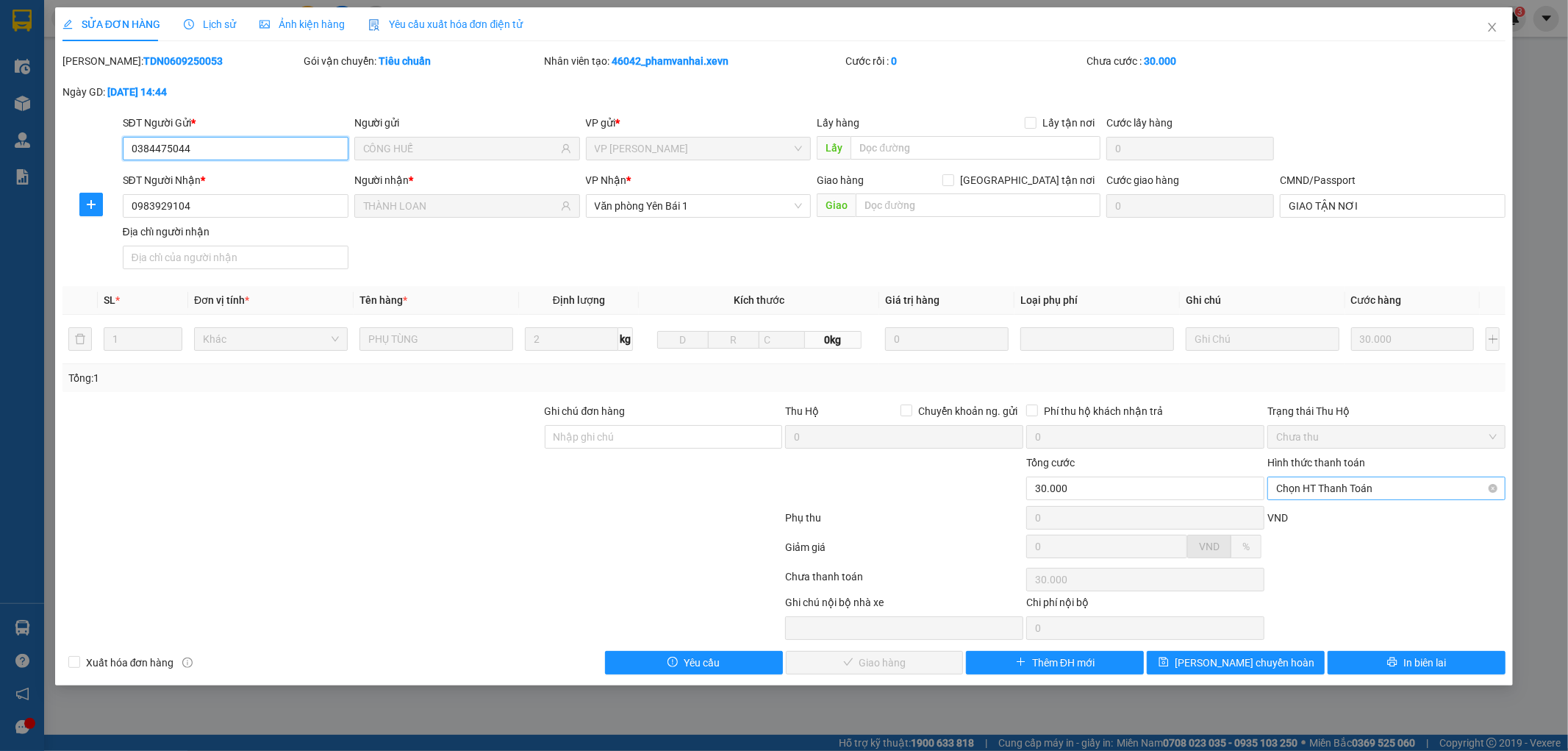
click at [1331, 486] on span "Chọn HT Thanh Toán" at bounding box center [1387, 488] width 221 height 22
click at [1316, 525] on div "Tại văn phòng" at bounding box center [1388, 518] width 221 height 16
type input "0"
click at [878, 655] on span "Giao hàng" at bounding box center [883, 663] width 47 height 16
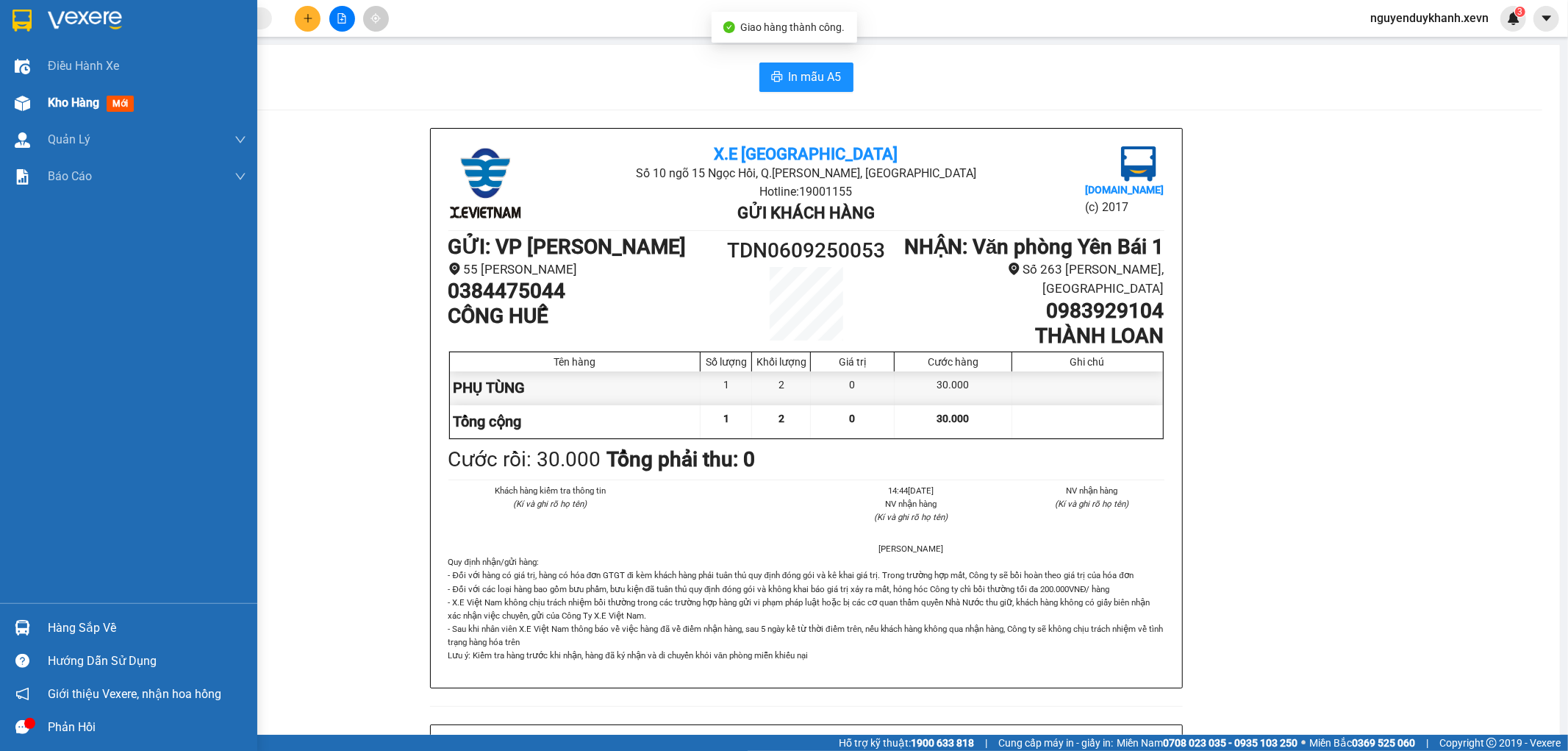
click at [35, 93] on div "Kho hàng mới" at bounding box center [128, 102] width 257 height 37
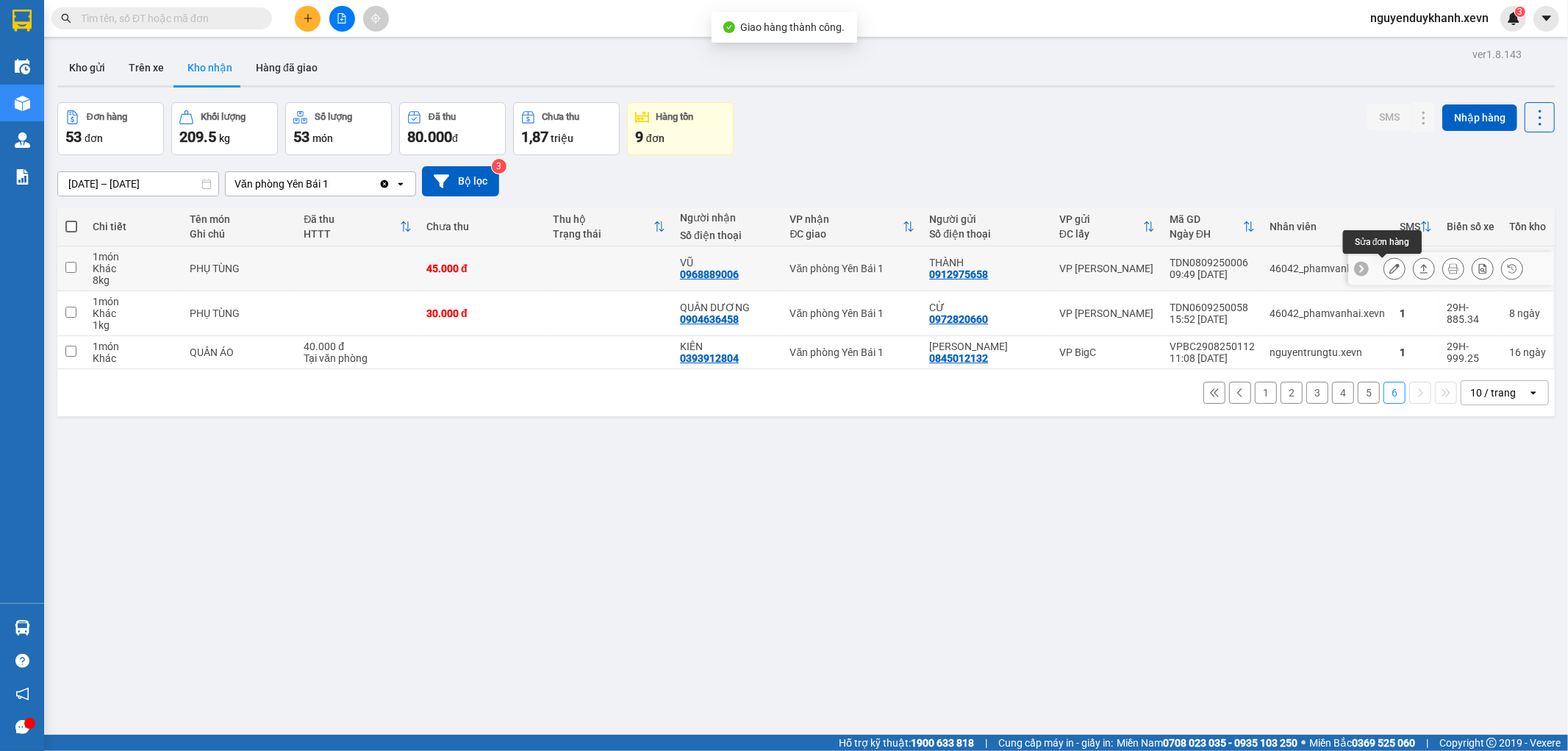
click at [1390, 265] on button at bounding box center [1395, 268] width 21 height 26
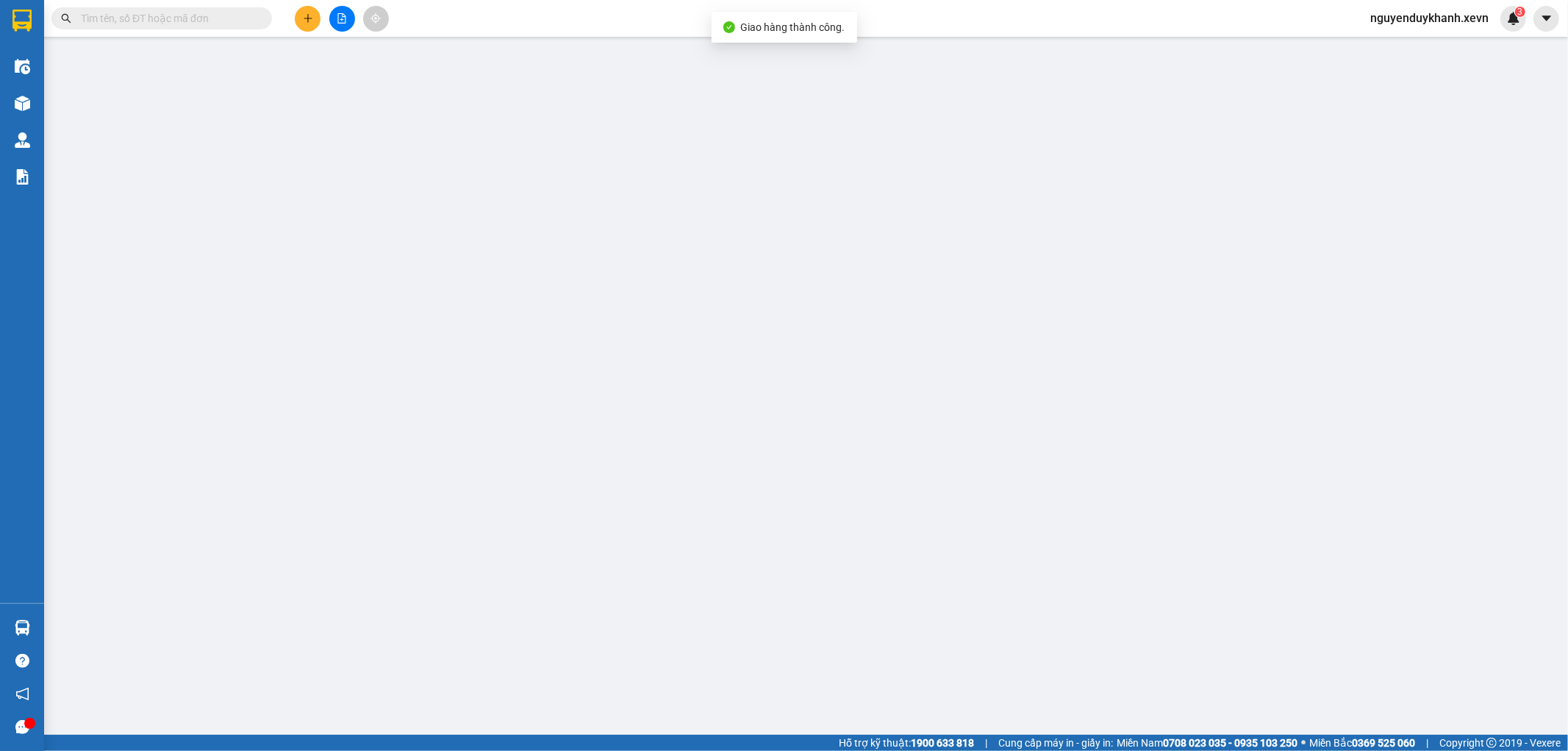
type input "0912975658"
type input "THÀNH"
type input "0968889006"
type input "VŨ"
type input "015092010708 ANH VŨ"
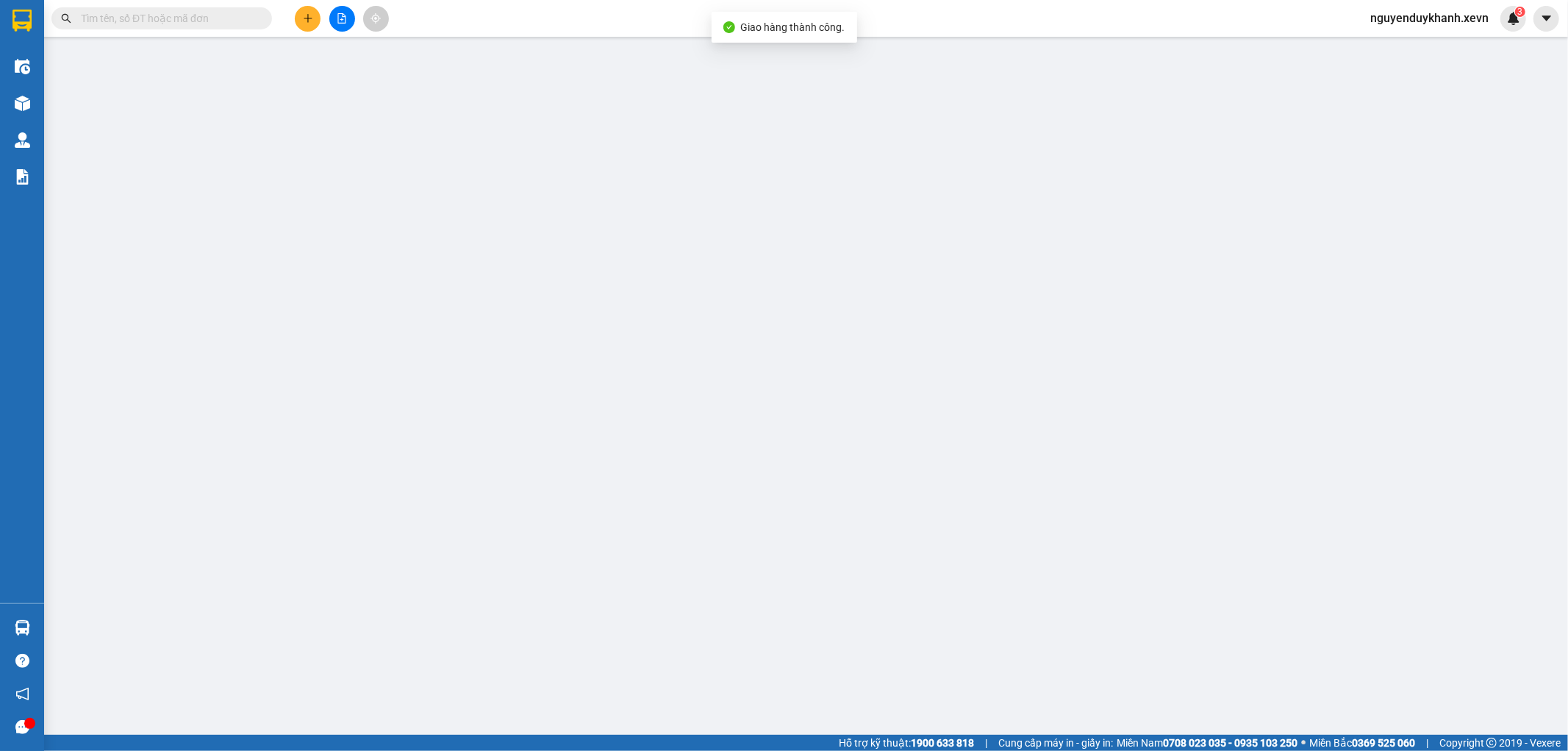
type input "45.000"
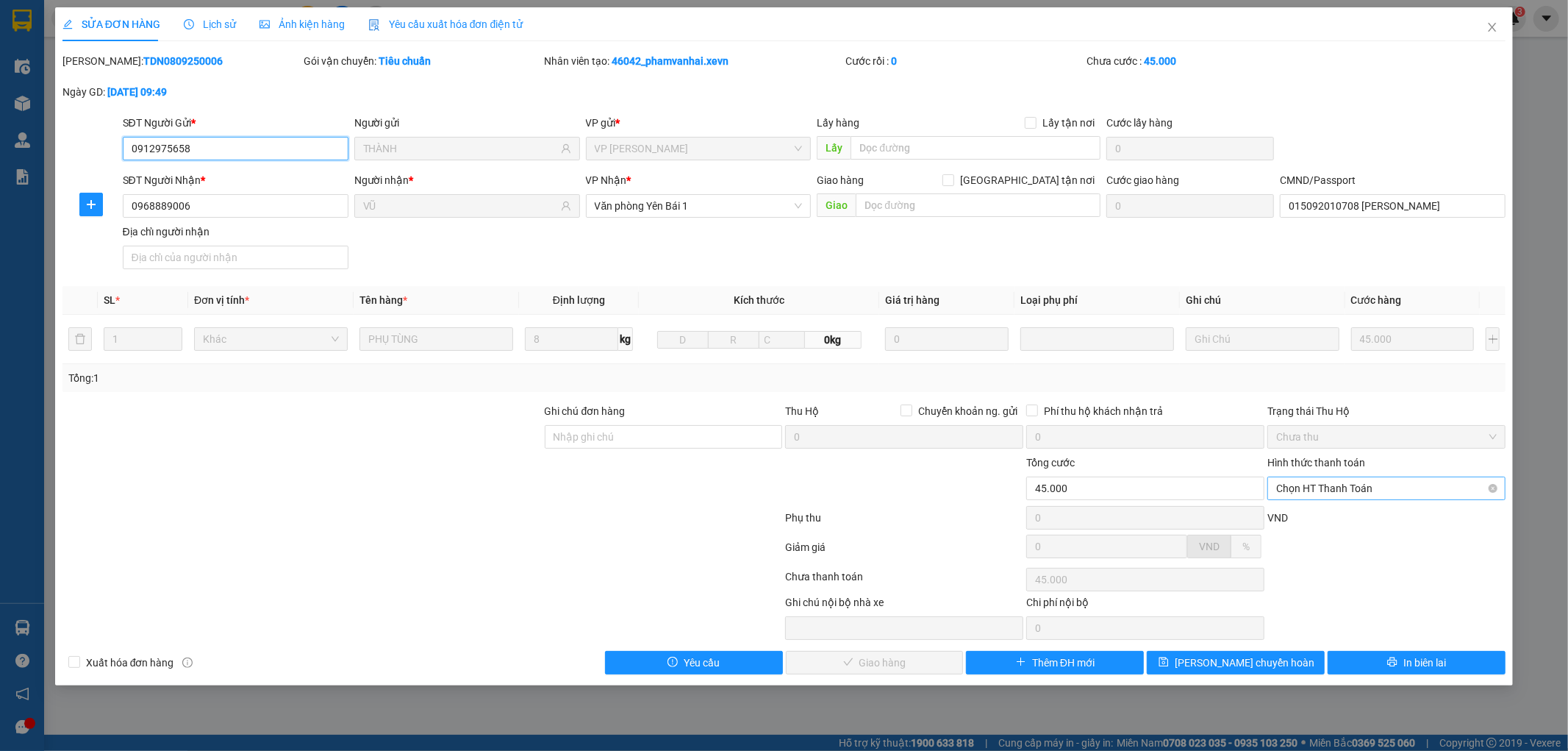
click at [1364, 488] on span "Chọn HT Thanh Toán" at bounding box center [1387, 488] width 221 height 22
click at [1319, 531] on div "Total Paid Fee 0 Total UnPaid Fee 45.000 Cash Collection Total Fee Mã ĐH: TDN08…" at bounding box center [784, 363] width 1444 height 621
click at [1340, 483] on span "Chọn HT Thanh Toán" at bounding box center [1387, 488] width 221 height 22
click at [1323, 512] on div "Tại văn phòng" at bounding box center [1388, 518] width 221 height 16
type input "0"
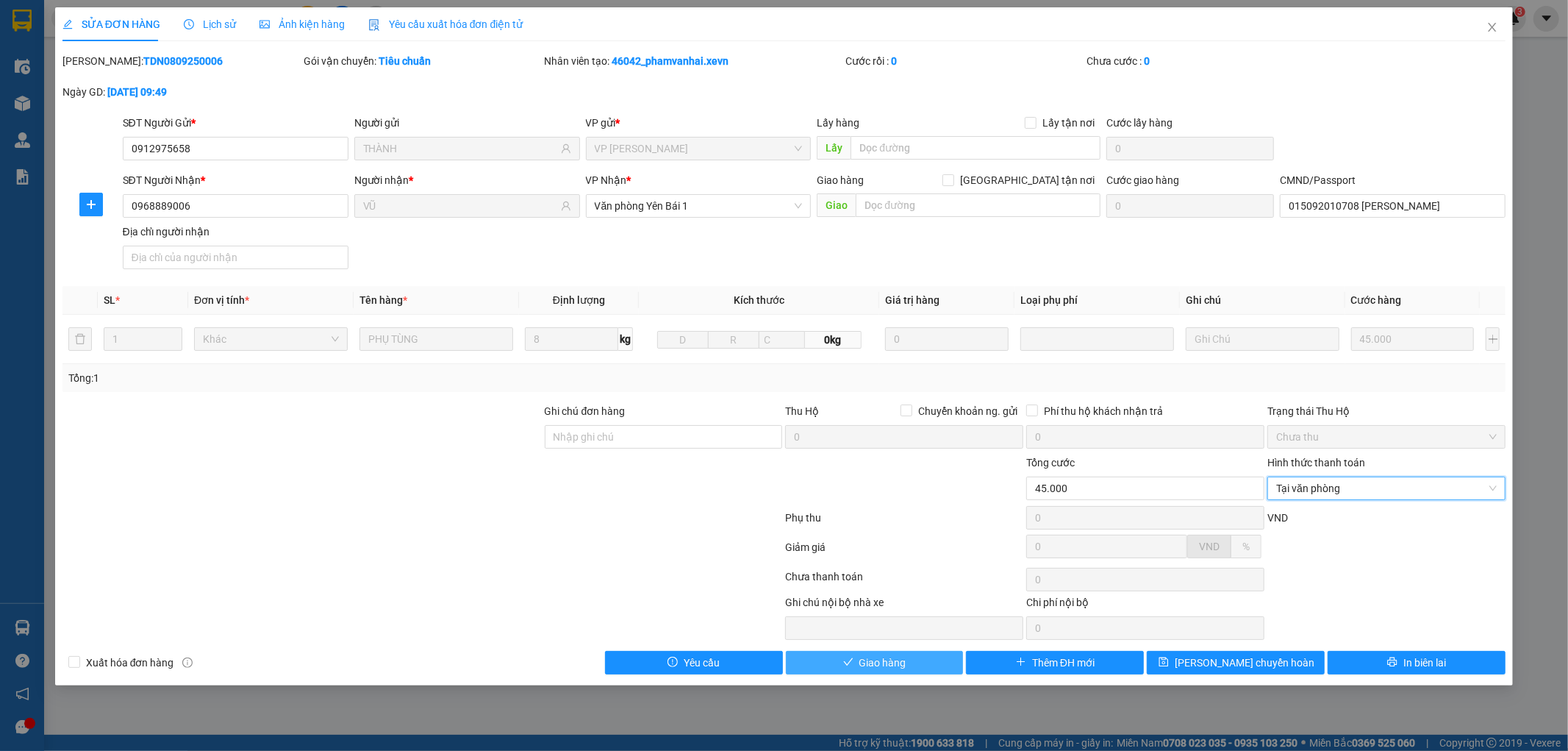
click at [875, 662] on span "Giao hàng" at bounding box center [883, 663] width 47 height 16
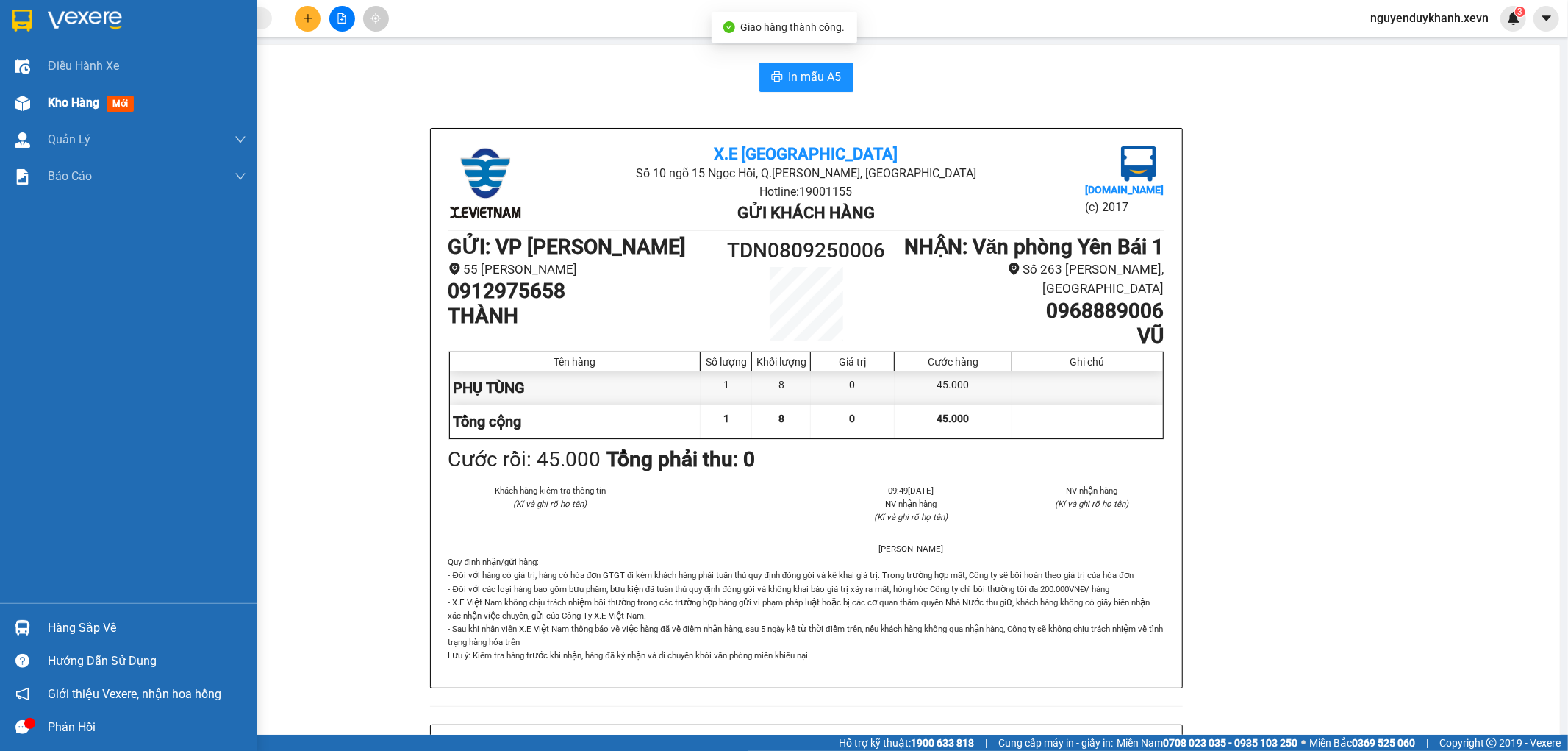
click at [37, 103] on div "Kho hàng mới" at bounding box center [128, 102] width 257 height 37
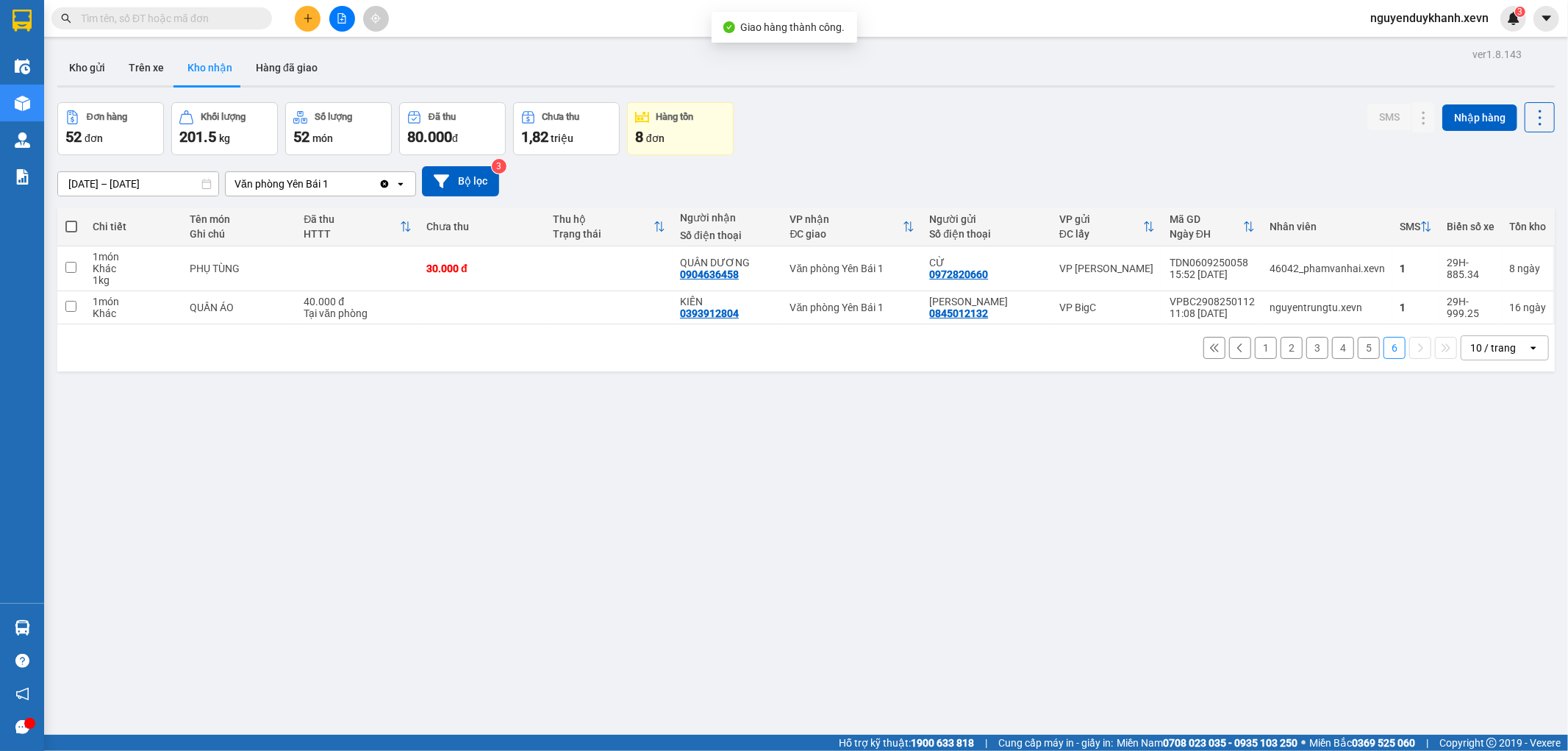
click at [1358, 348] on button "5" at bounding box center [1369, 348] width 22 height 22
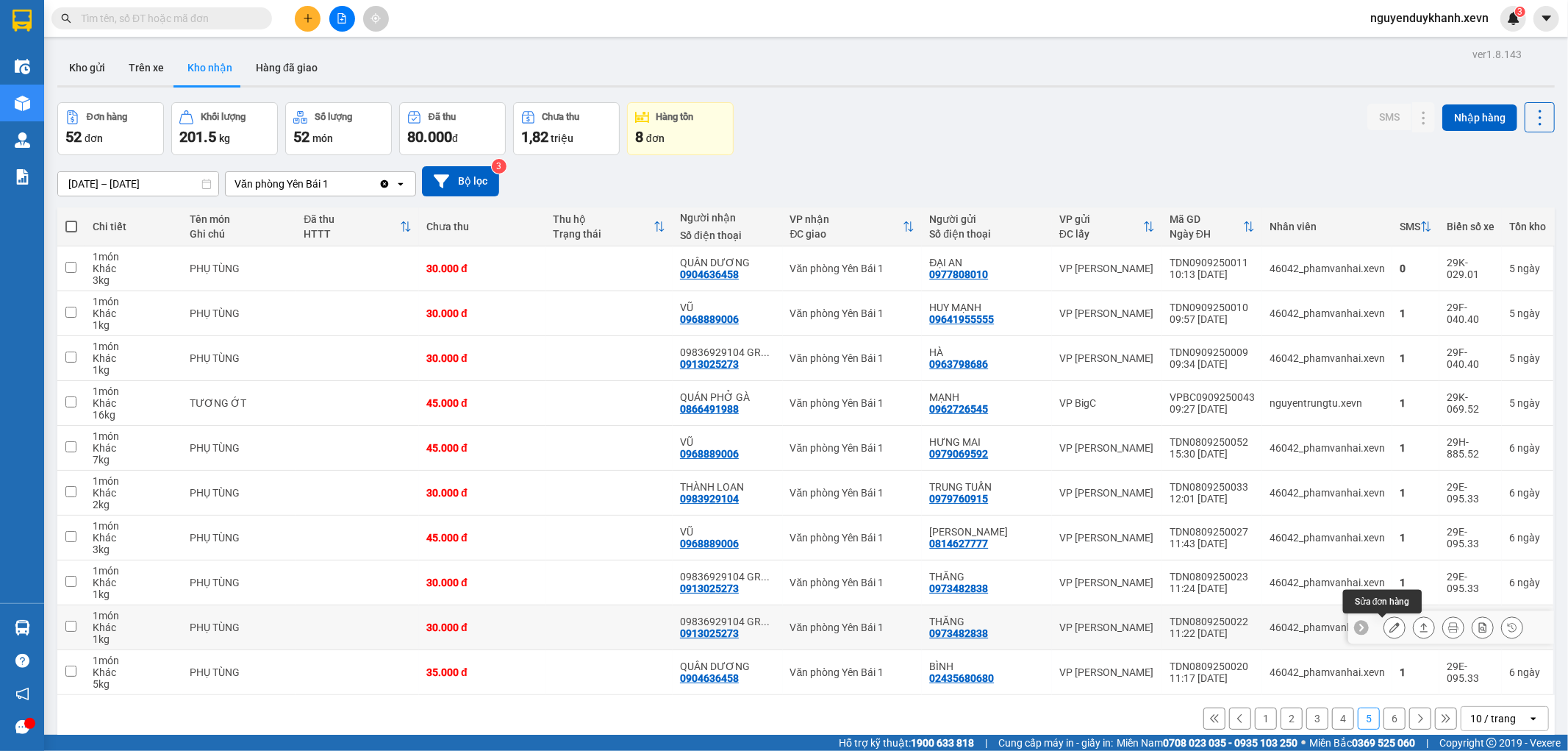
click at [1390, 626] on icon at bounding box center [1395, 627] width 10 height 10
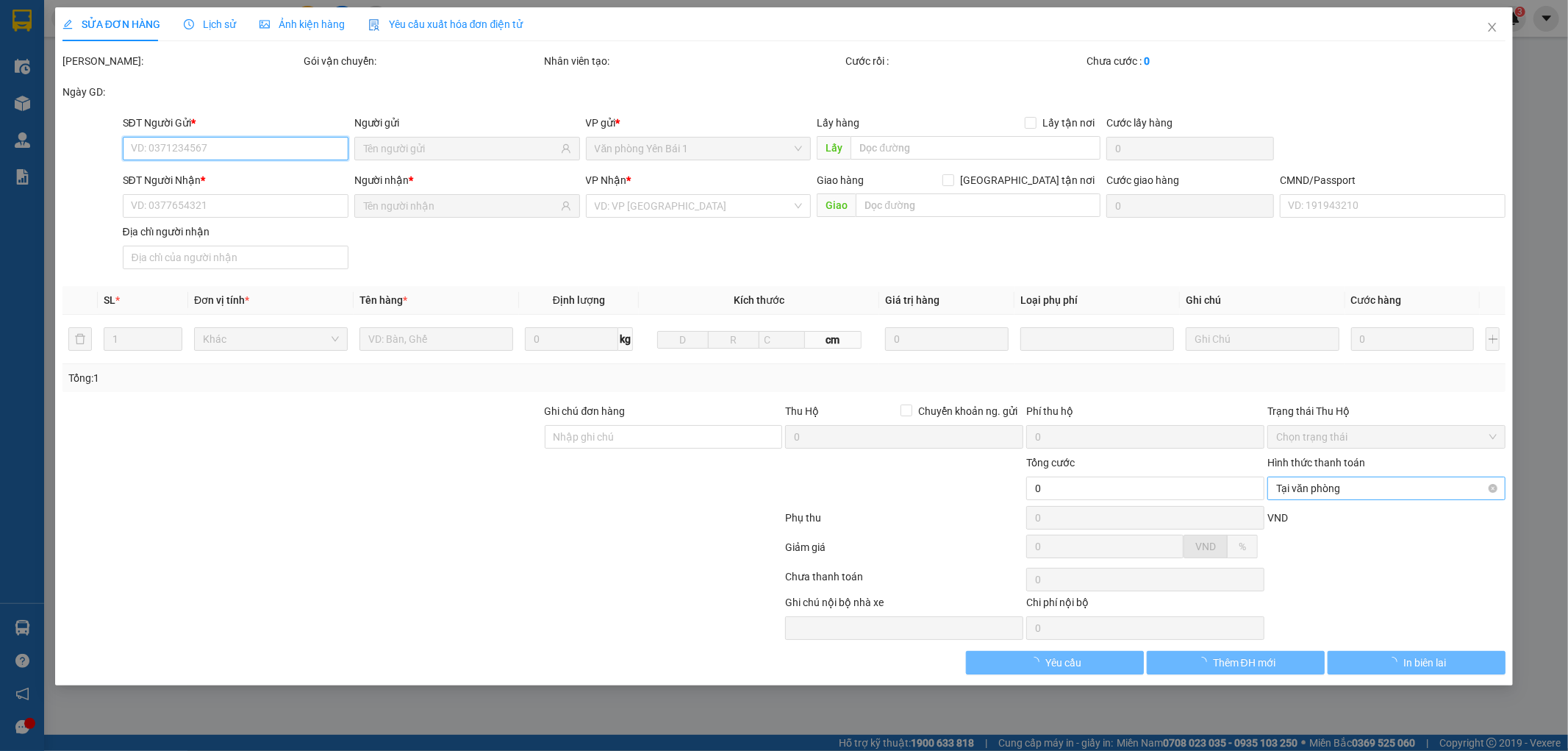
type input "0973482838"
type input "THĂNG"
type input "0913025273"
type input "09836929104 GR THÀNH LOAN"
type input "GIAO TẬN NƠI"
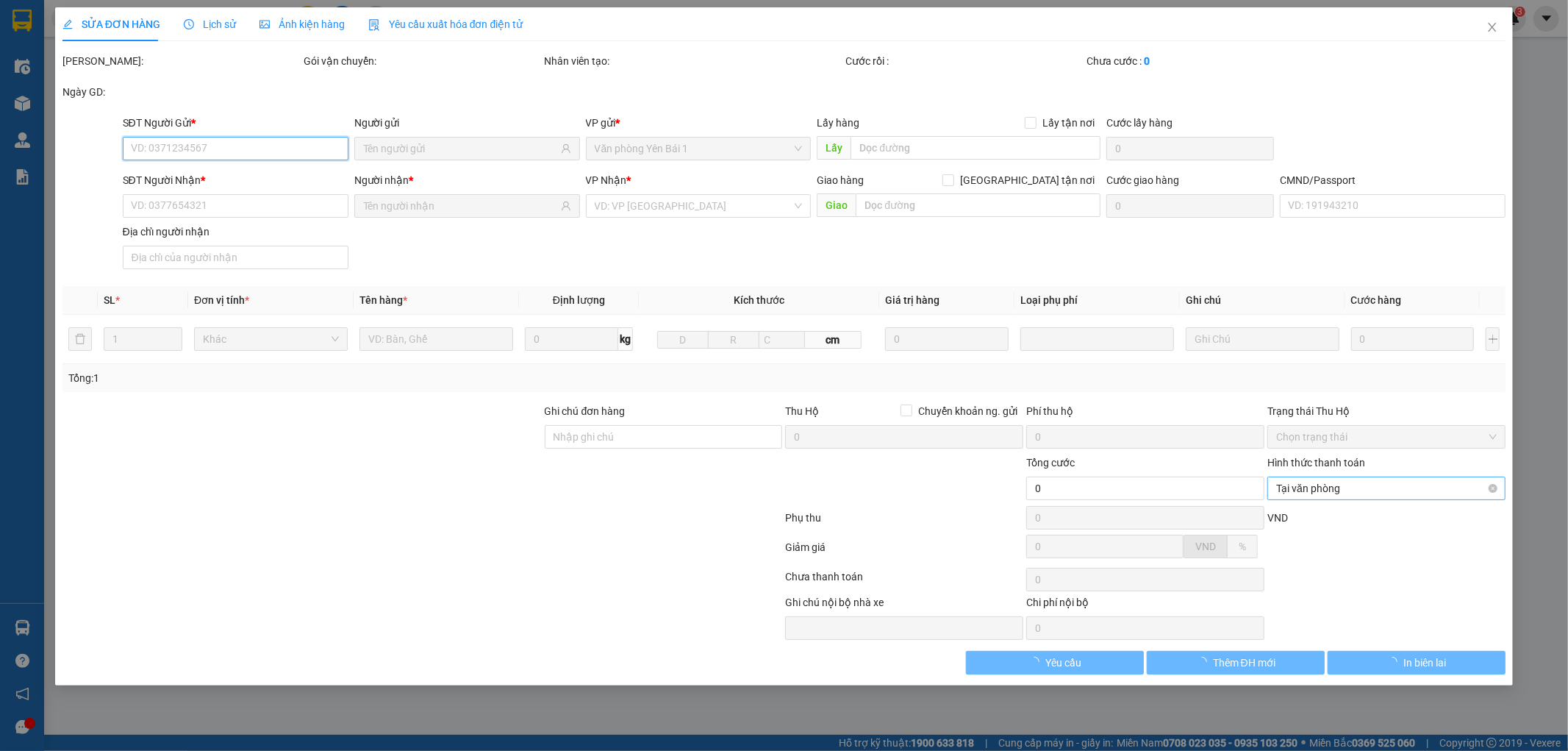
type input "30.000"
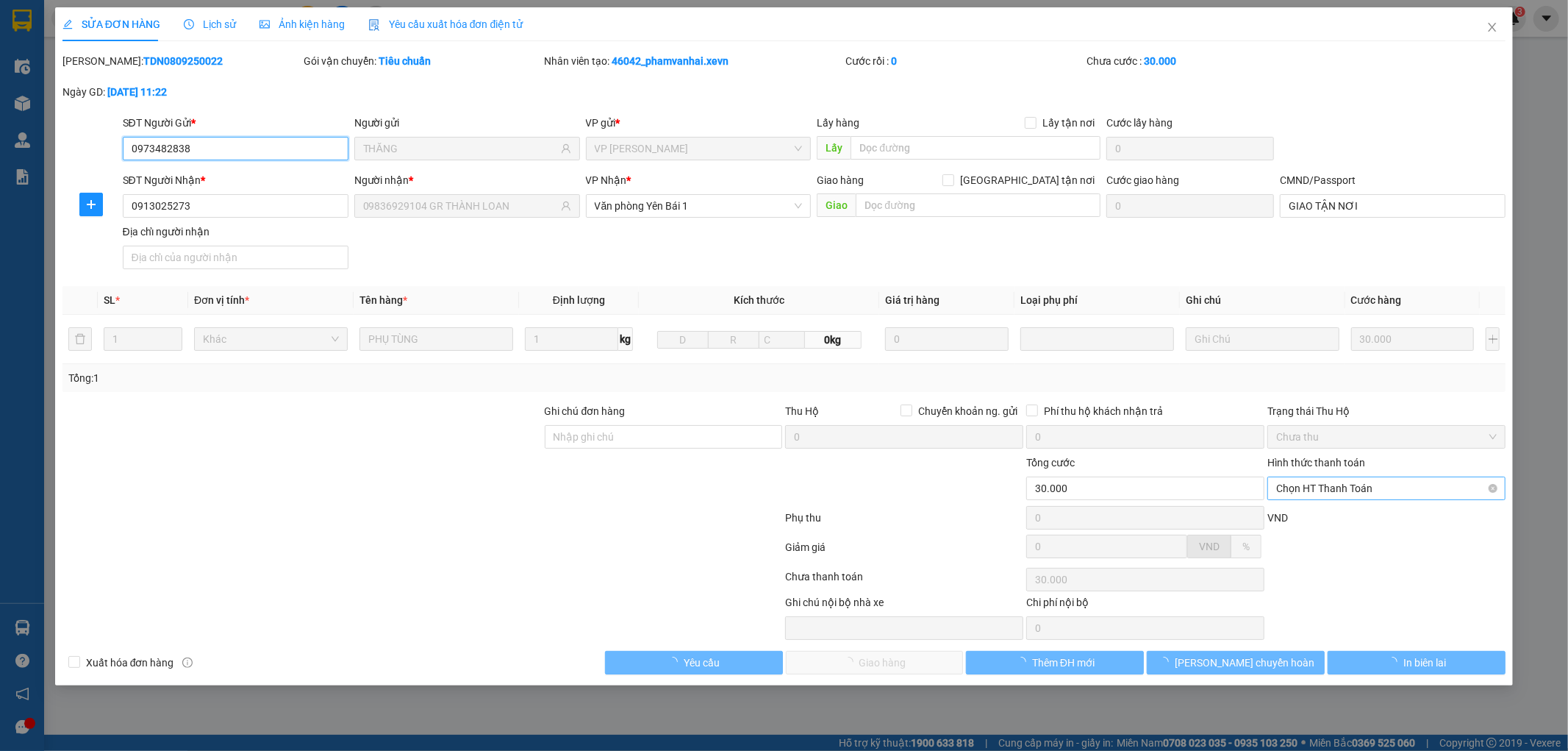
click at [1357, 488] on span "Chọn HT Thanh Toán" at bounding box center [1387, 488] width 221 height 22
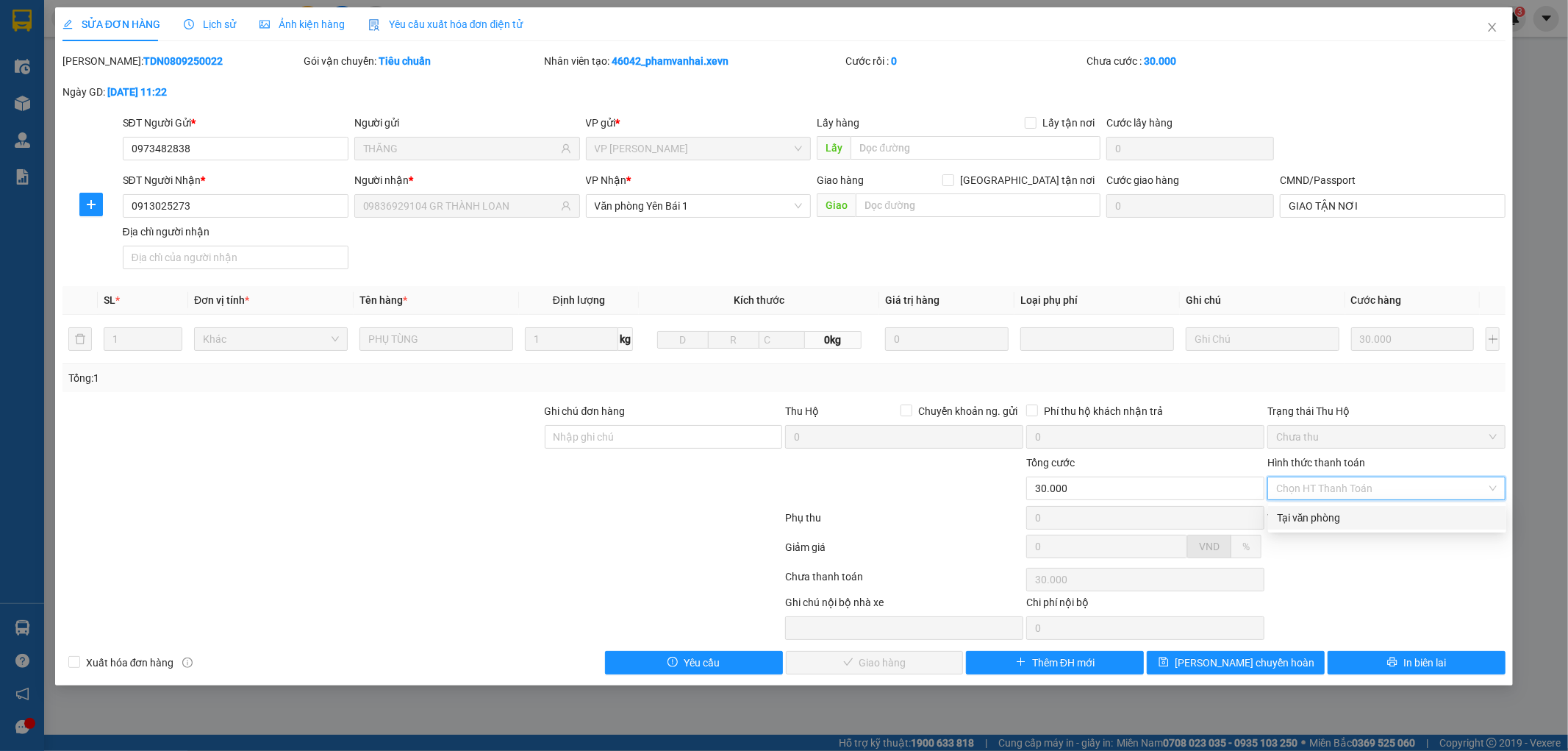
click at [1333, 522] on div "Tại văn phòng" at bounding box center [1388, 518] width 221 height 16
type input "0"
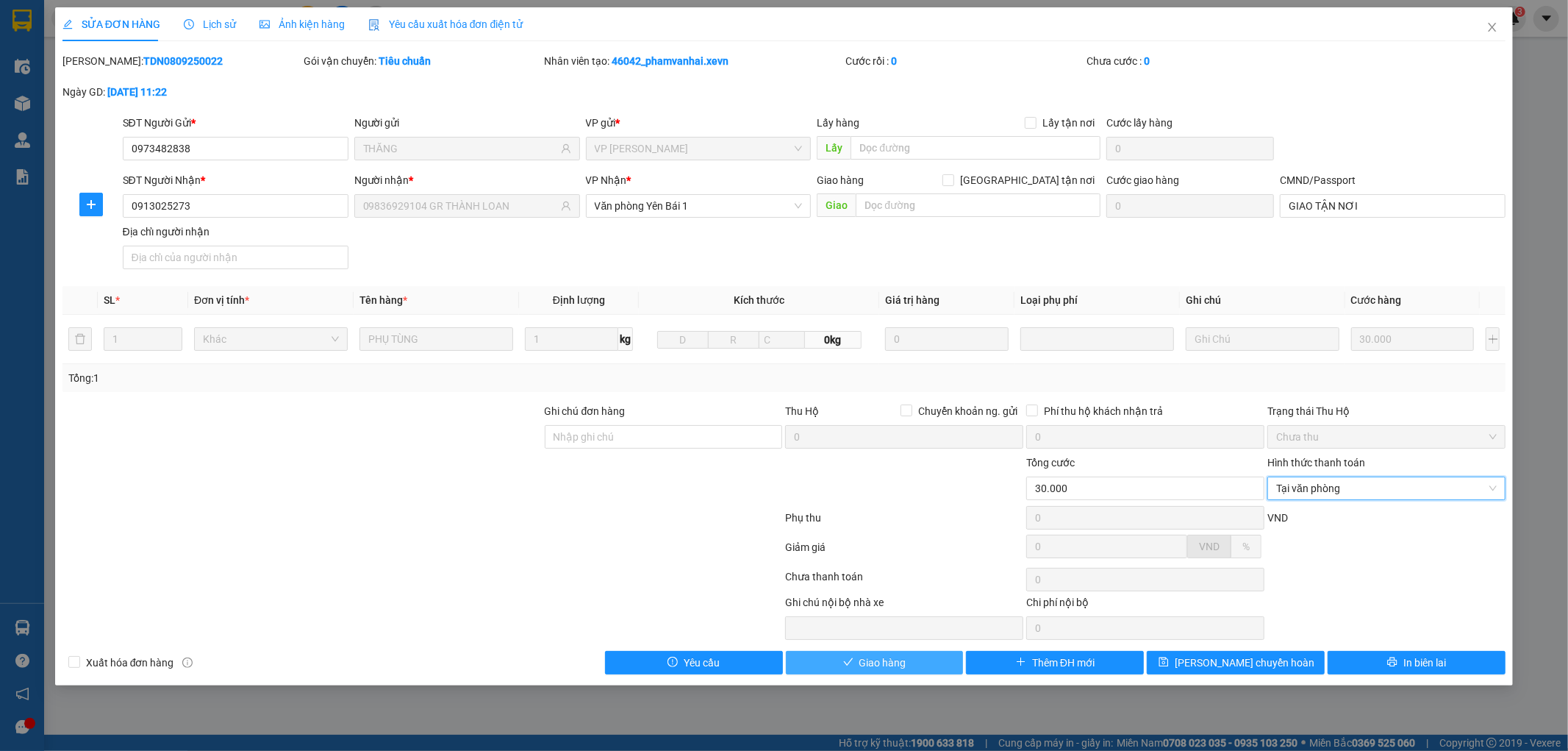
click at [829, 658] on button "Giao hàng" at bounding box center [875, 663] width 178 height 24
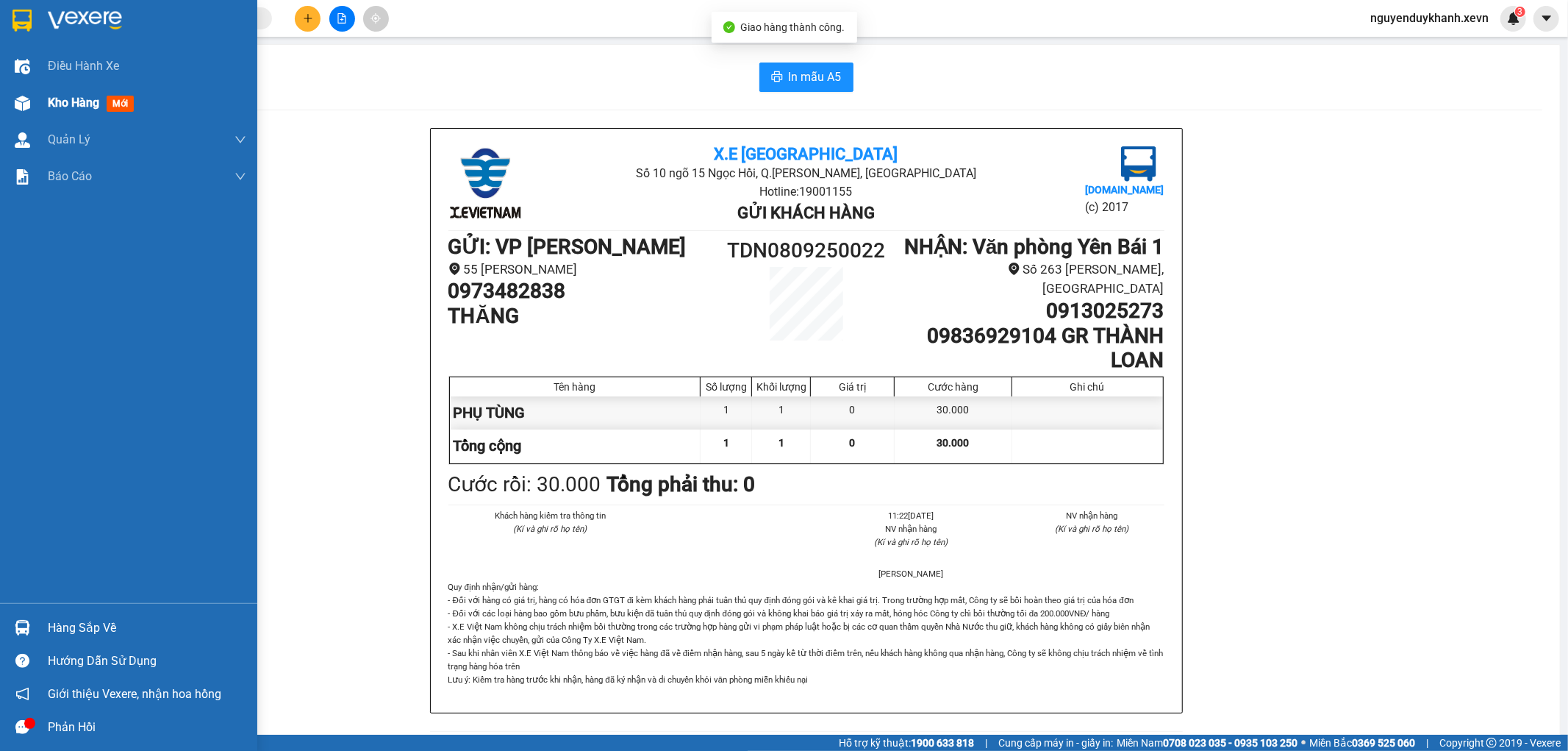
click at [16, 101] on img at bounding box center [22, 103] width 16 height 16
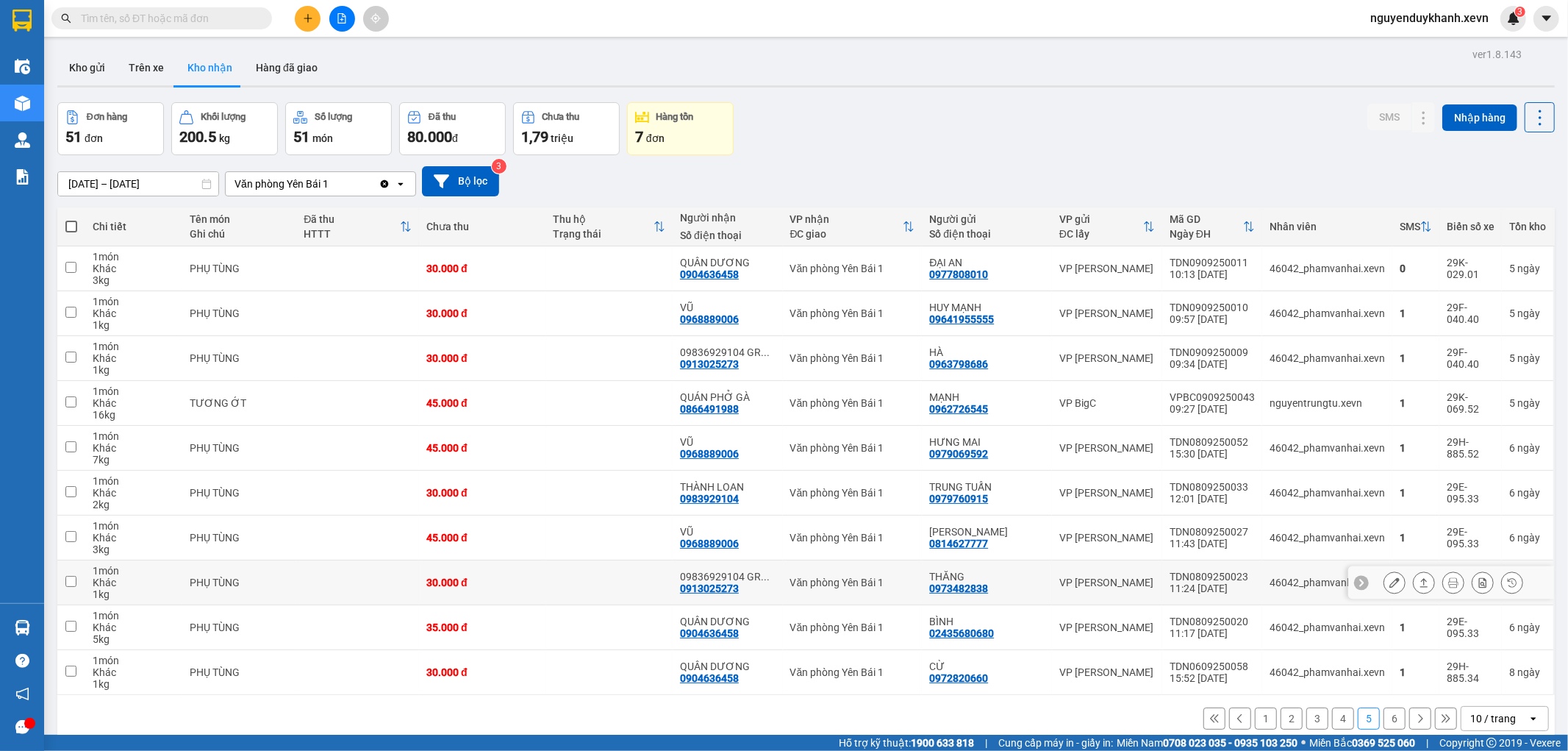
click at [1390, 582] on icon at bounding box center [1395, 582] width 10 height 10
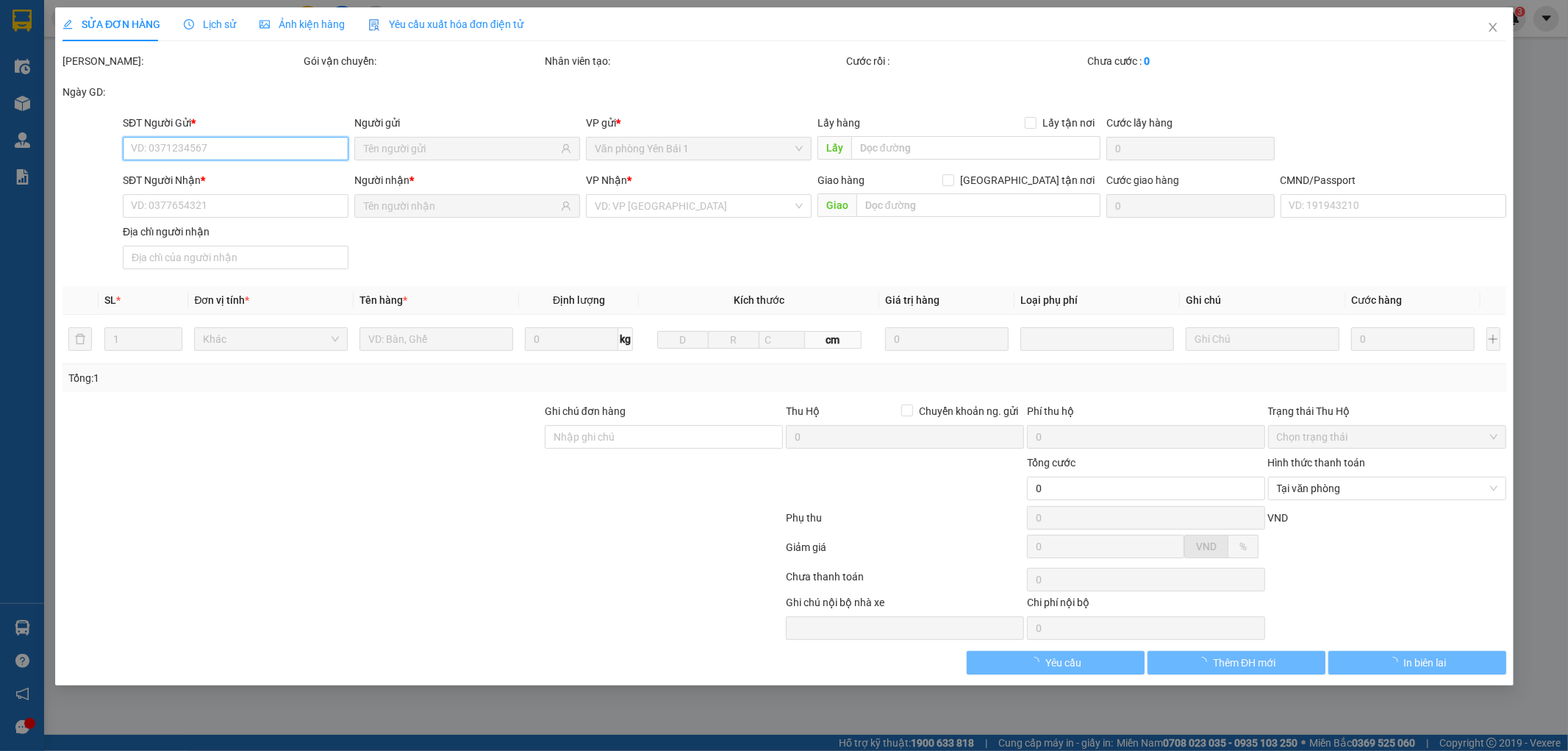
type input "0973482838"
type input "THĂNG"
type input "0913025273"
type input "09836929104 GR THÀNH LOAN"
type input "GIAO TẬN NƠI"
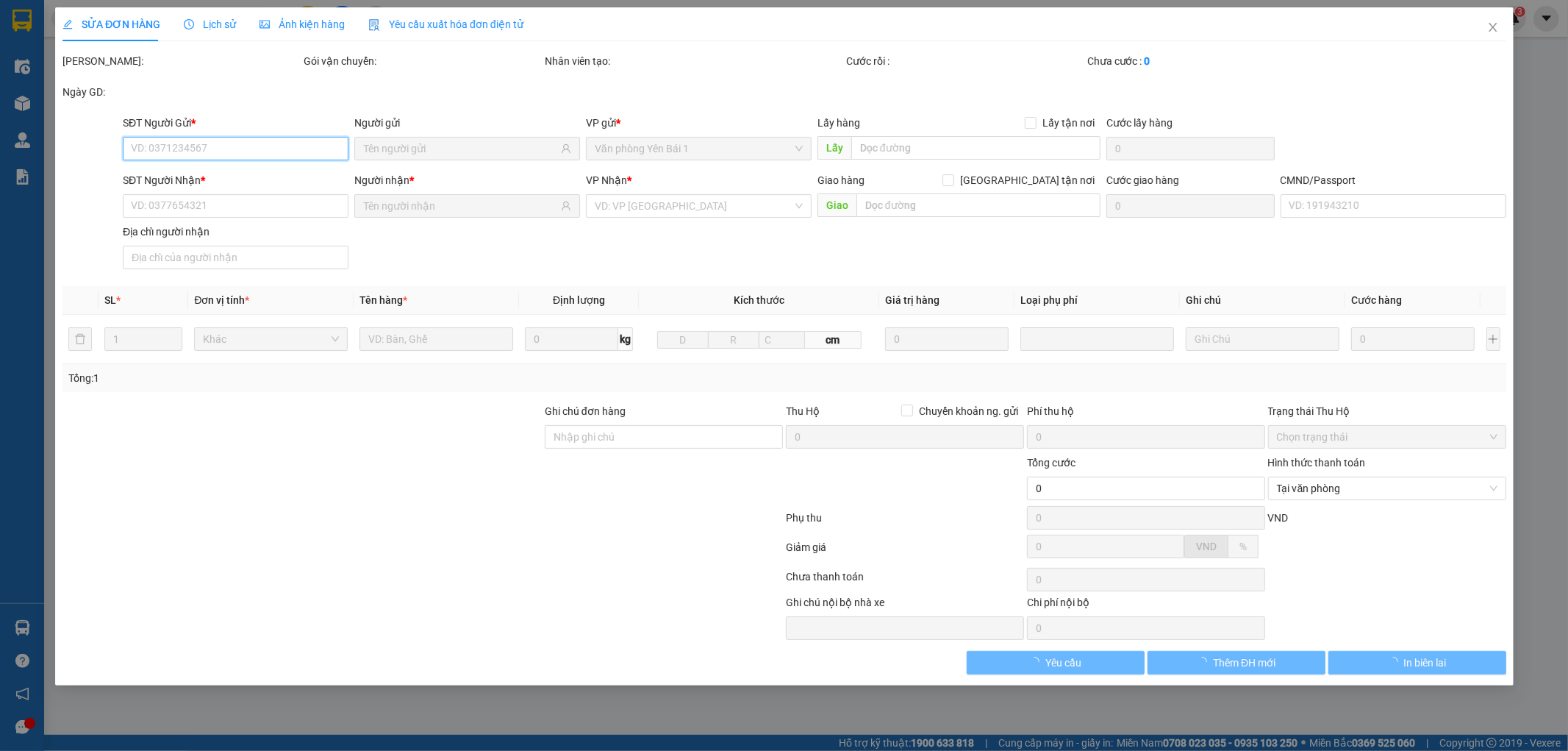
type input "30.000"
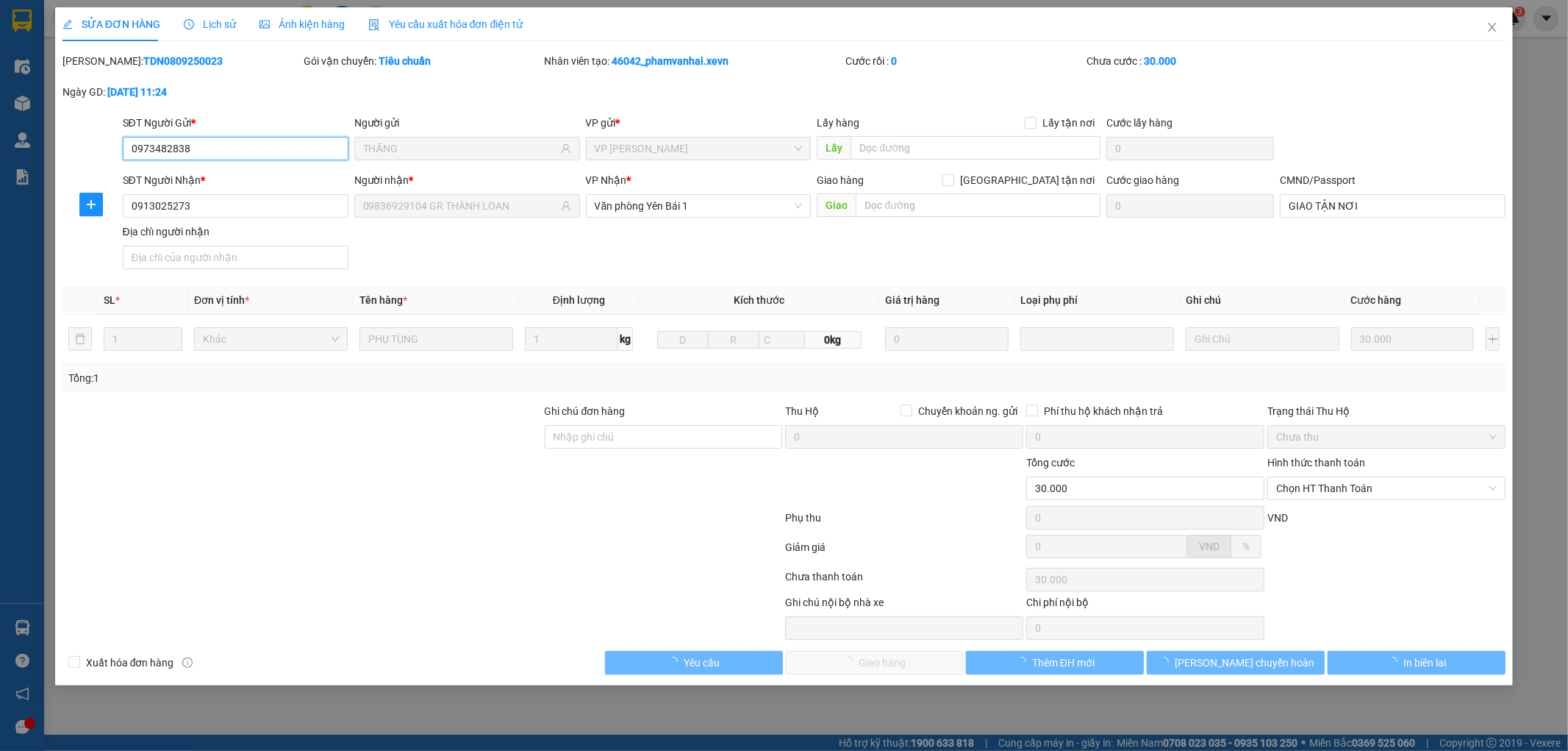
click at [1348, 486] on span "Chọn HT Thanh Toán" at bounding box center [1387, 488] width 221 height 22
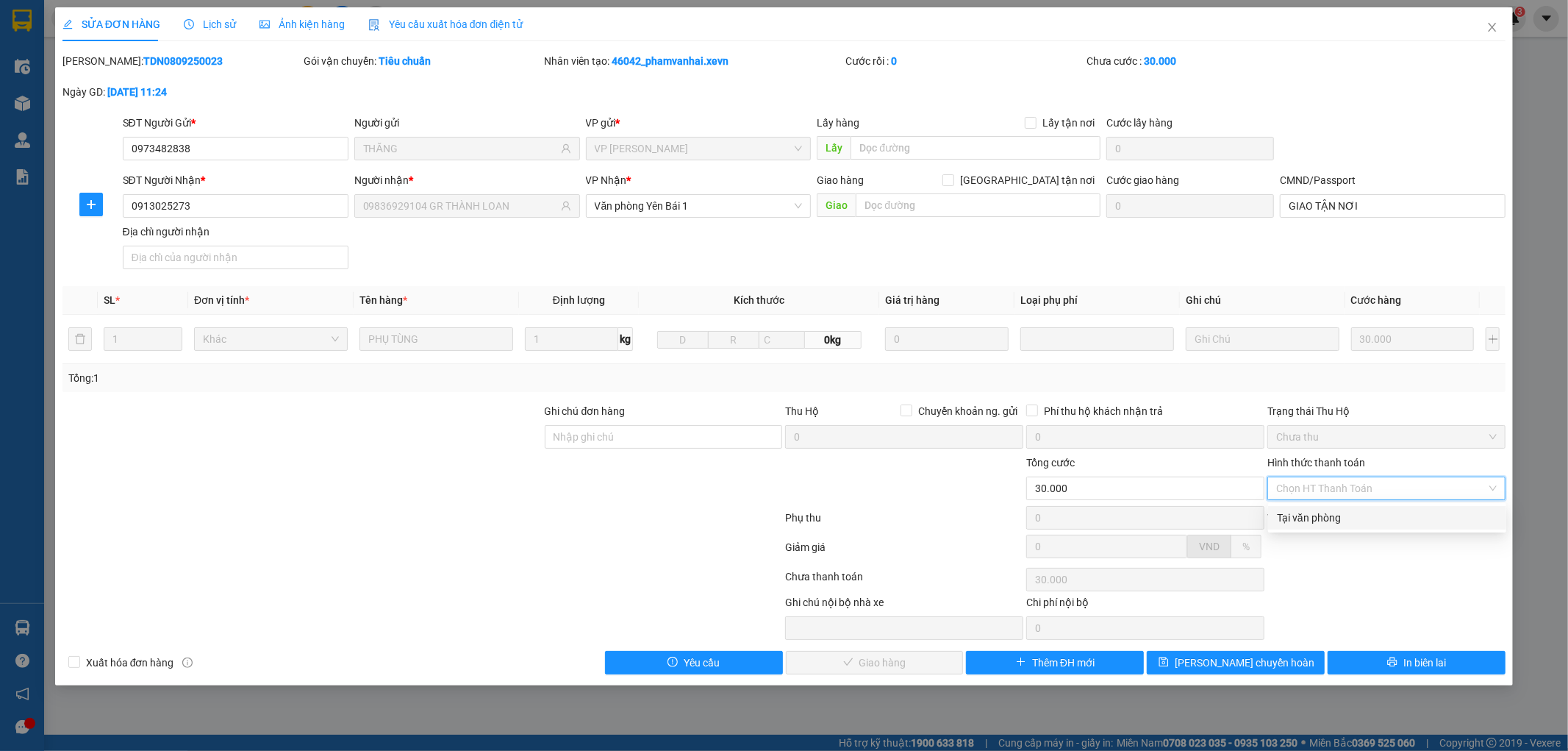
click at [1341, 512] on div "Tại văn phòng" at bounding box center [1388, 518] width 221 height 16
type input "0"
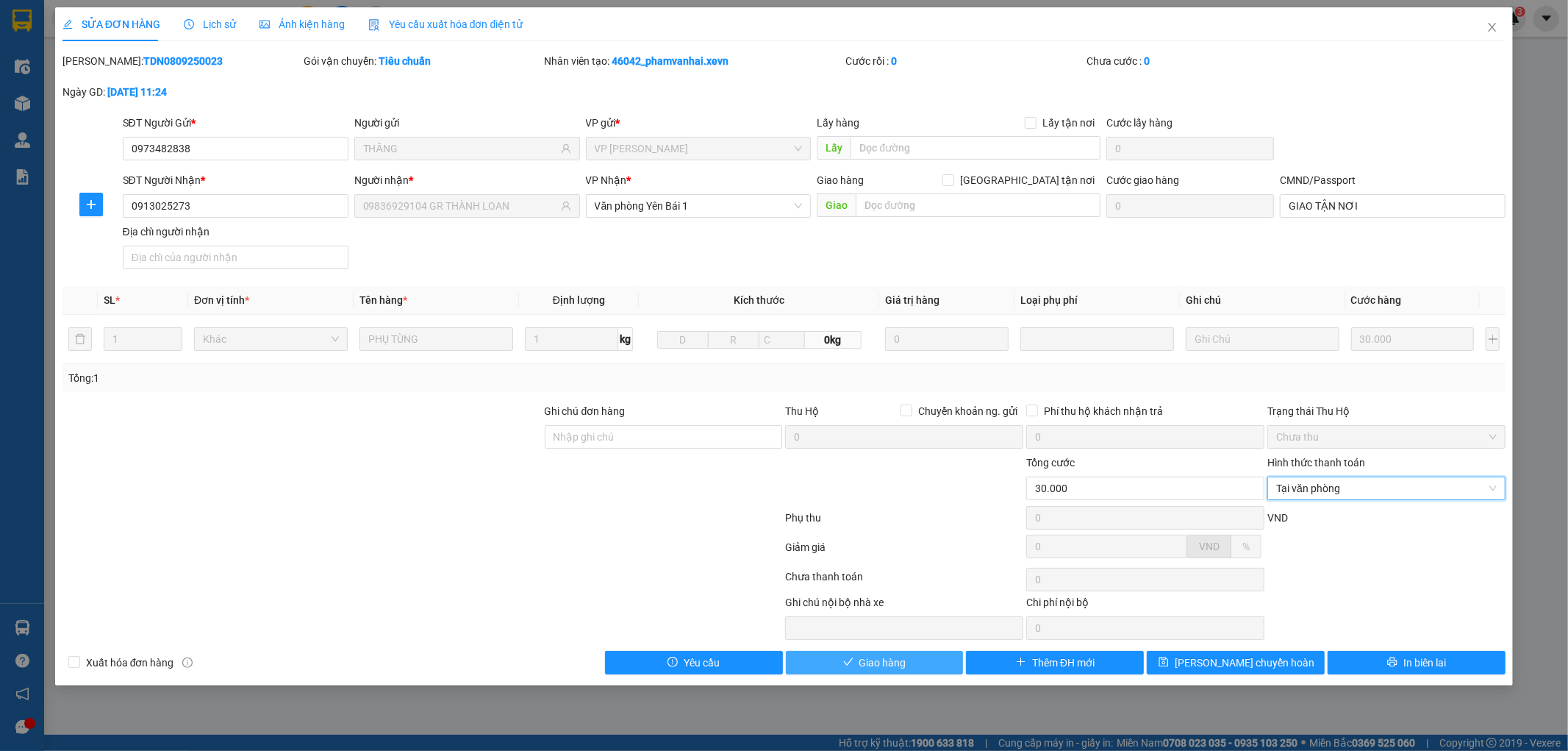
click at [906, 658] on span "Giao hàng" at bounding box center [883, 663] width 47 height 16
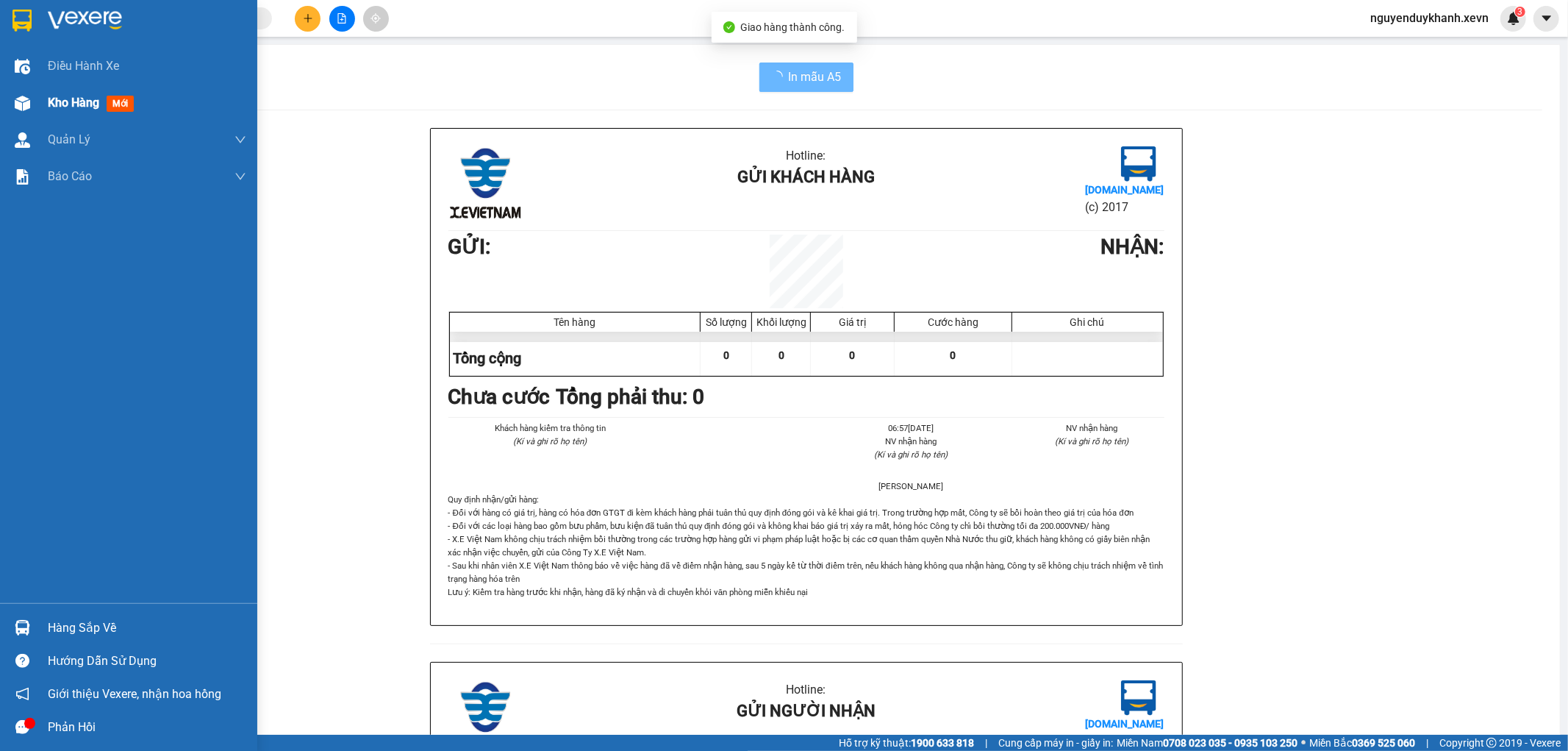
click at [33, 107] on div at bounding box center [22, 103] width 26 height 26
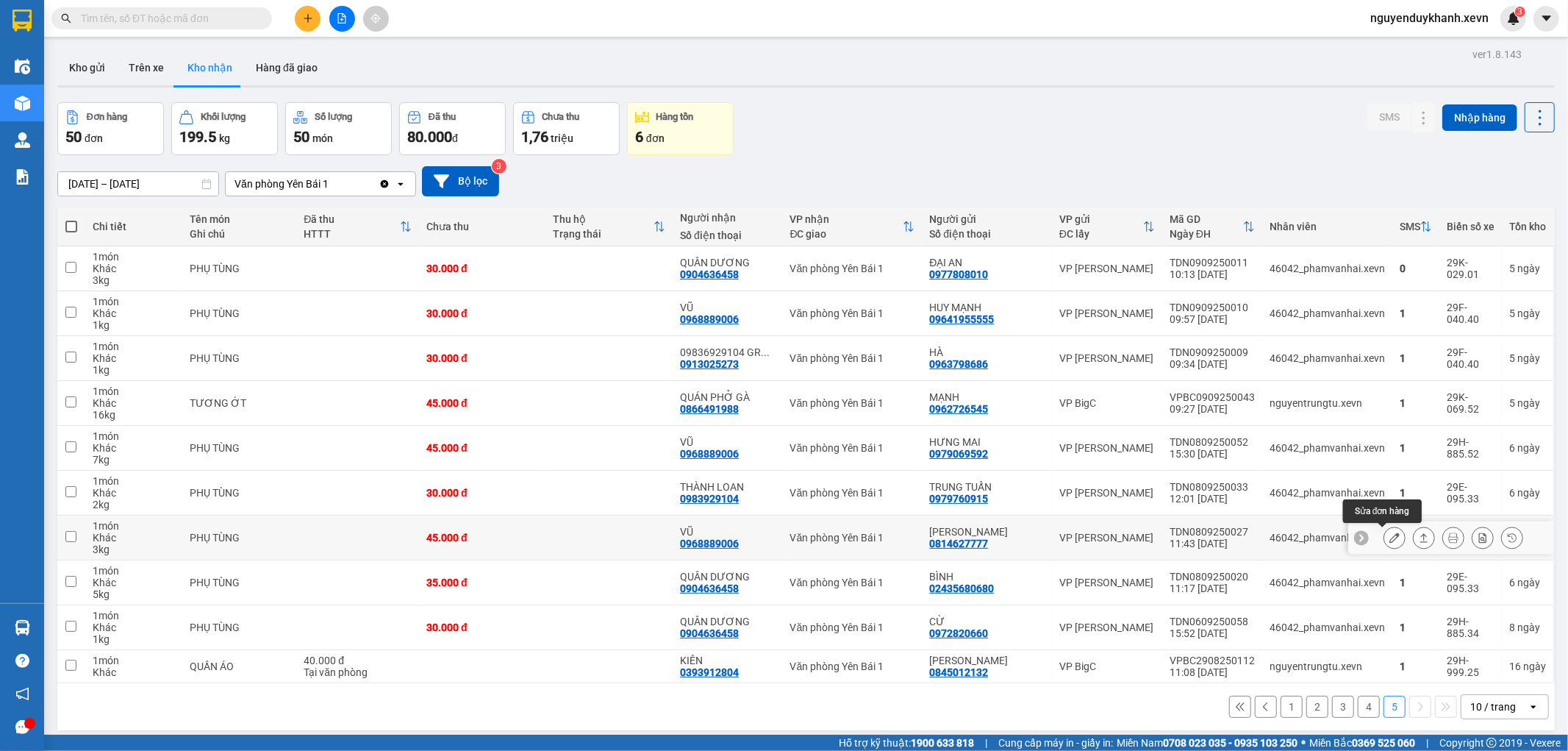
click at [1390, 535] on icon at bounding box center [1395, 538] width 10 height 10
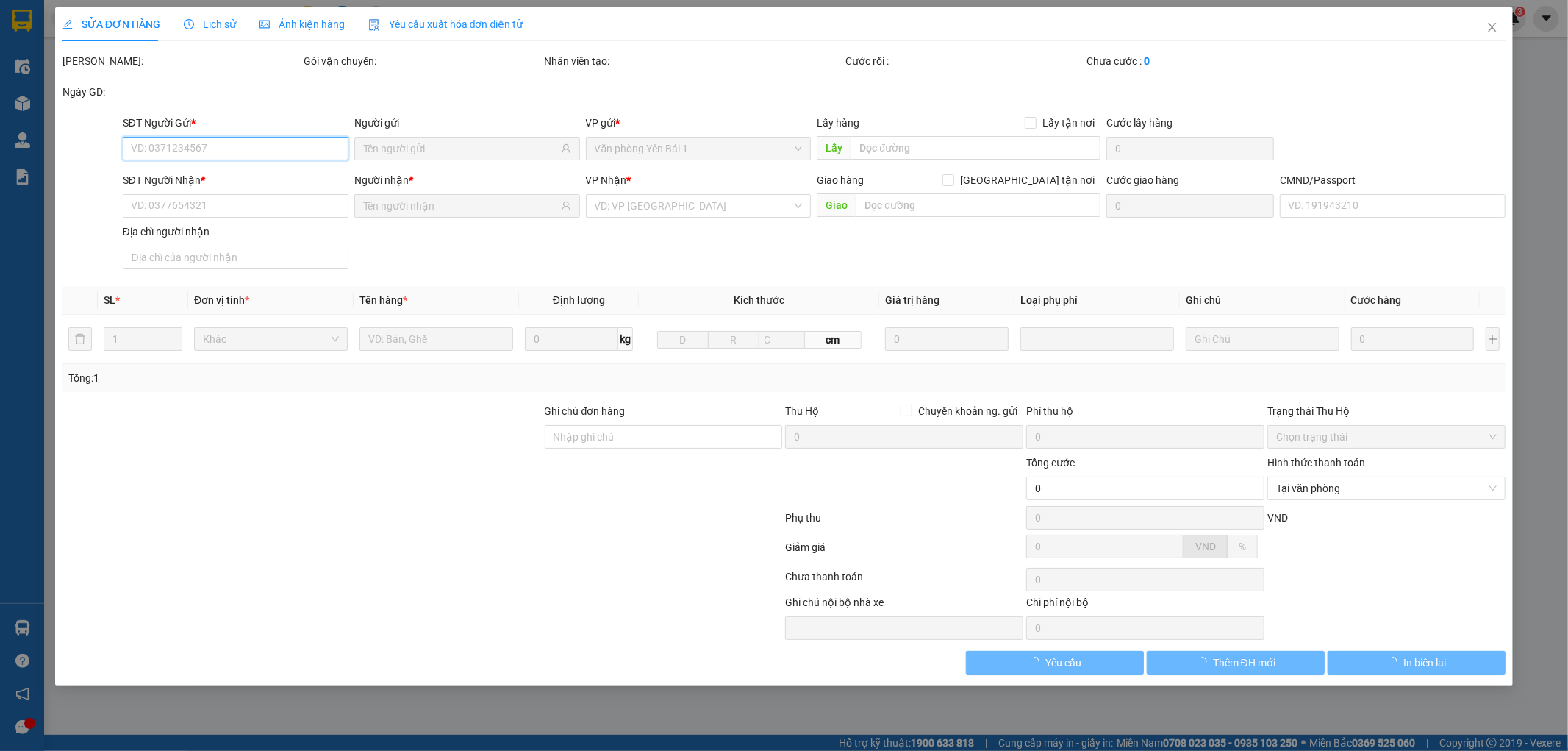
type input "0814627777"
type input "HIẾU NHUNG"
type input "0968889006"
type input "VŨ"
type input "015092010708 ANH VŨ"
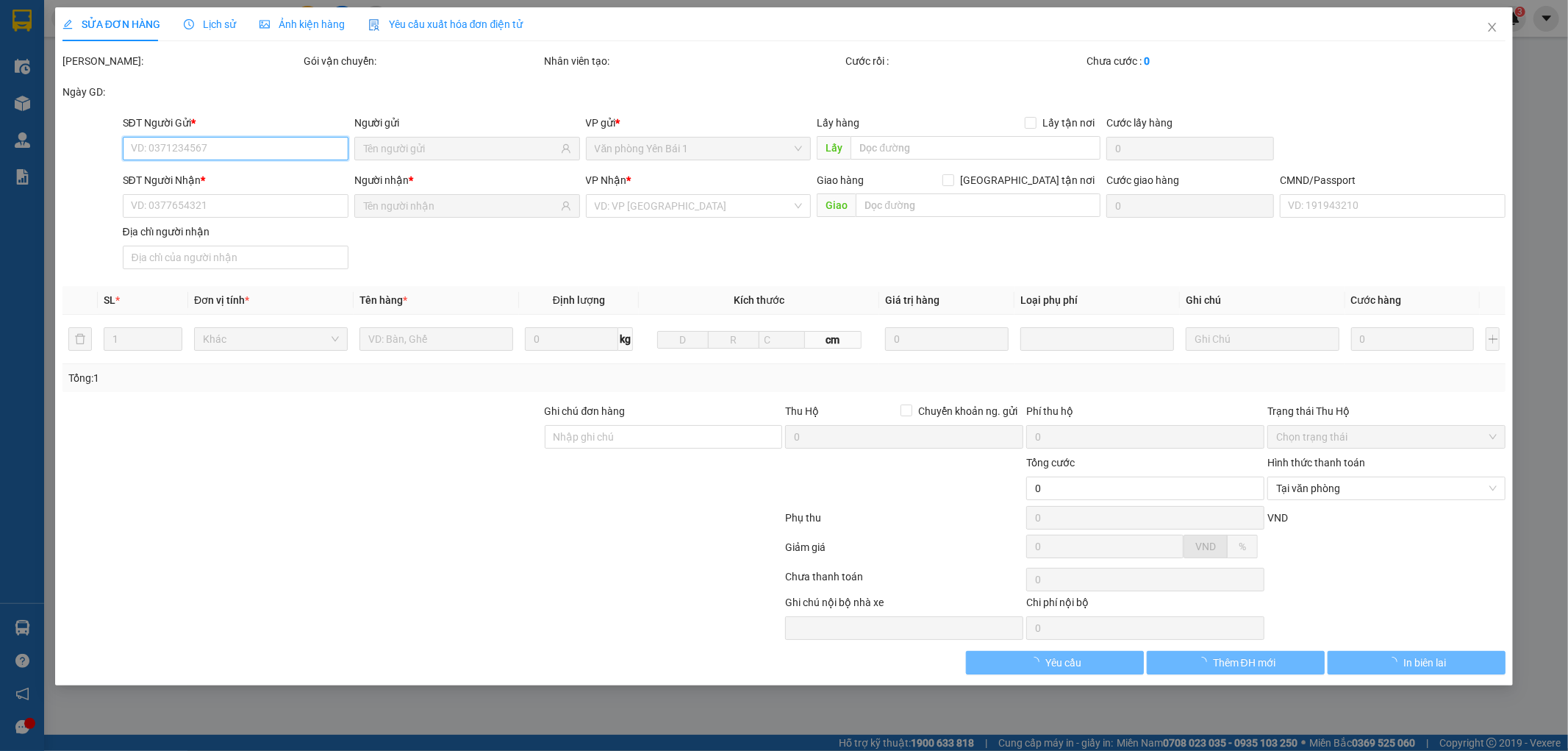
type input "123"
type input "45.000"
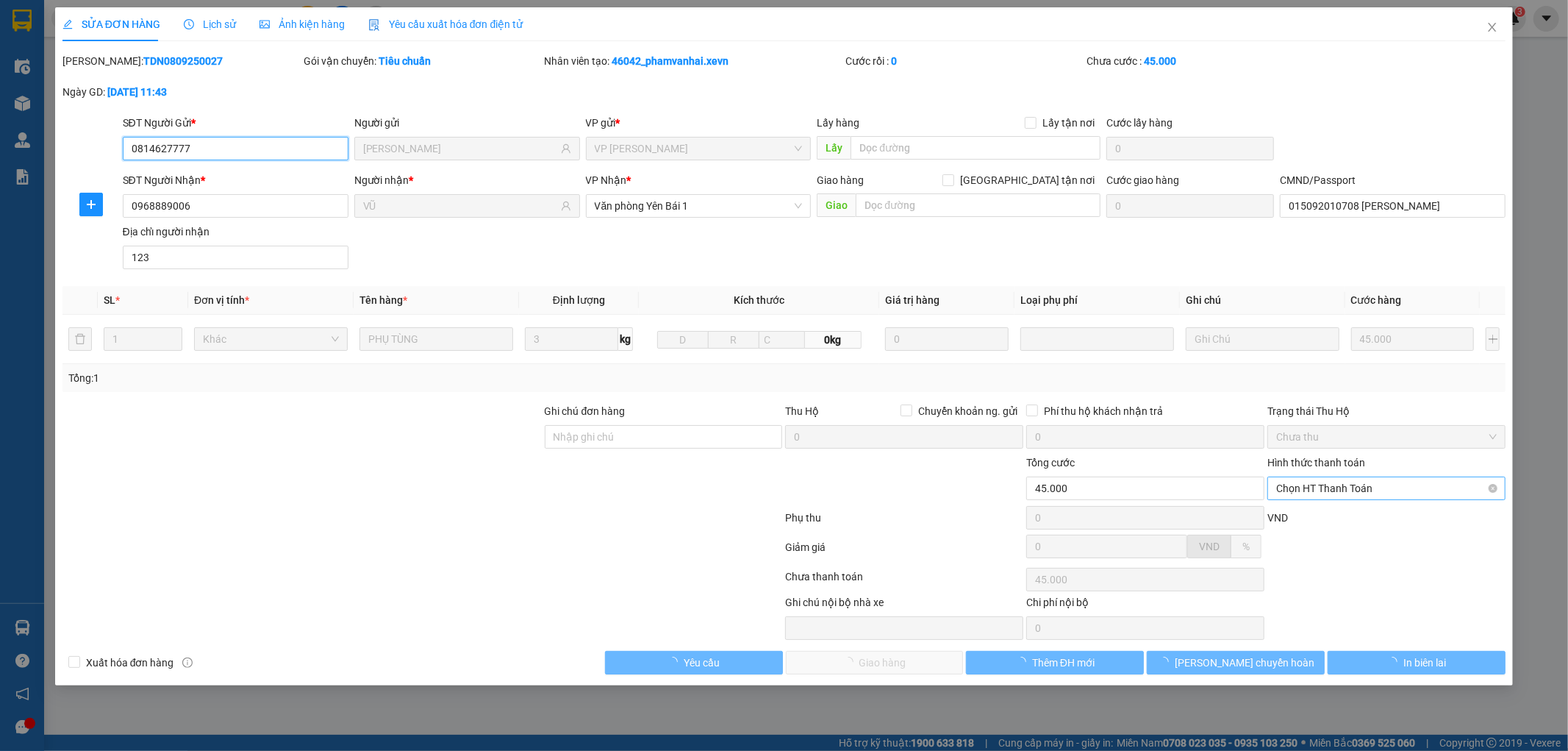
click at [1350, 491] on span "Chọn HT Thanh Toán" at bounding box center [1387, 488] width 221 height 22
click at [1329, 512] on div "Tại văn phòng" at bounding box center [1388, 518] width 221 height 16
type input "0"
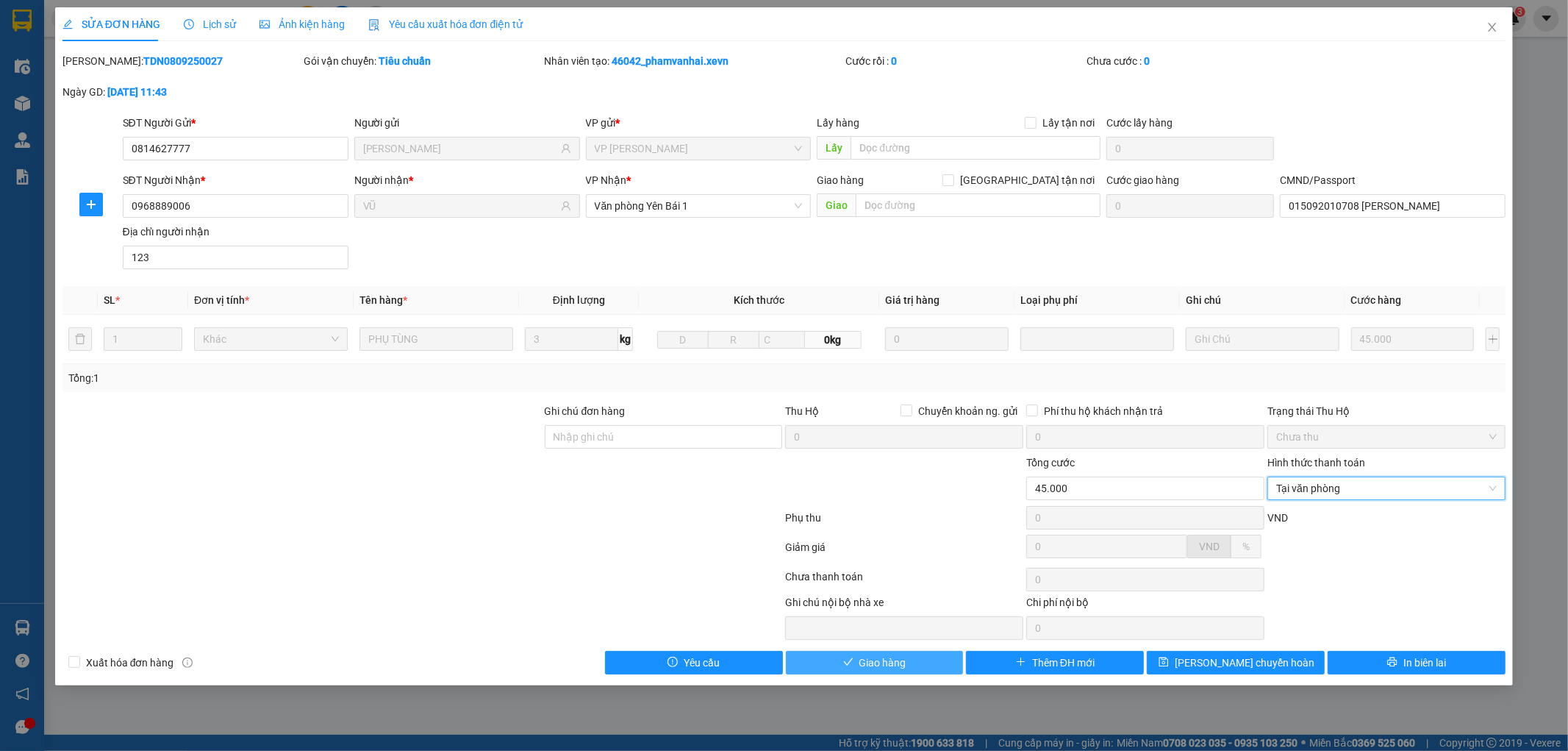
click at [881, 660] on span "Giao hàng" at bounding box center [883, 663] width 47 height 16
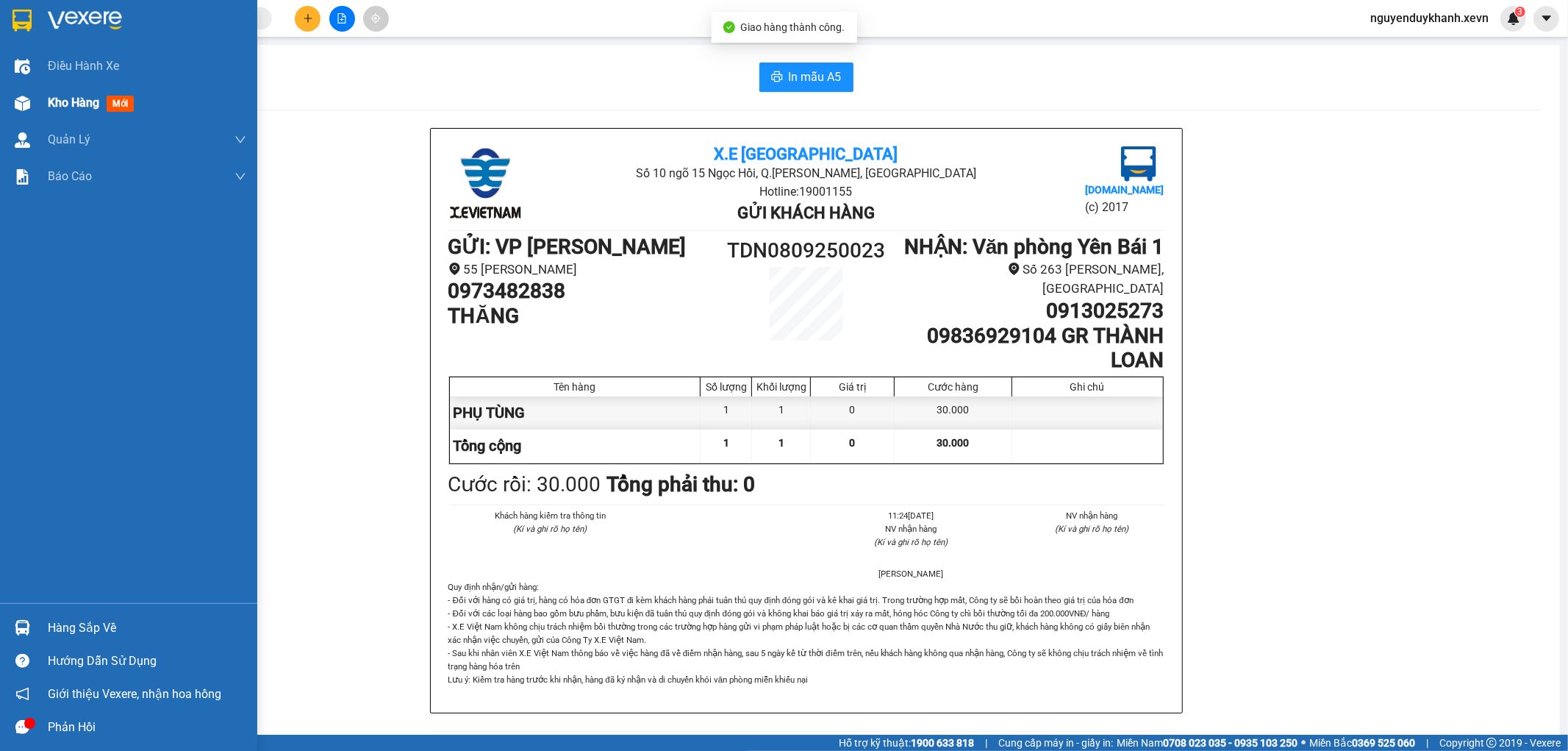
click at [27, 98] on img at bounding box center [22, 103] width 16 height 16
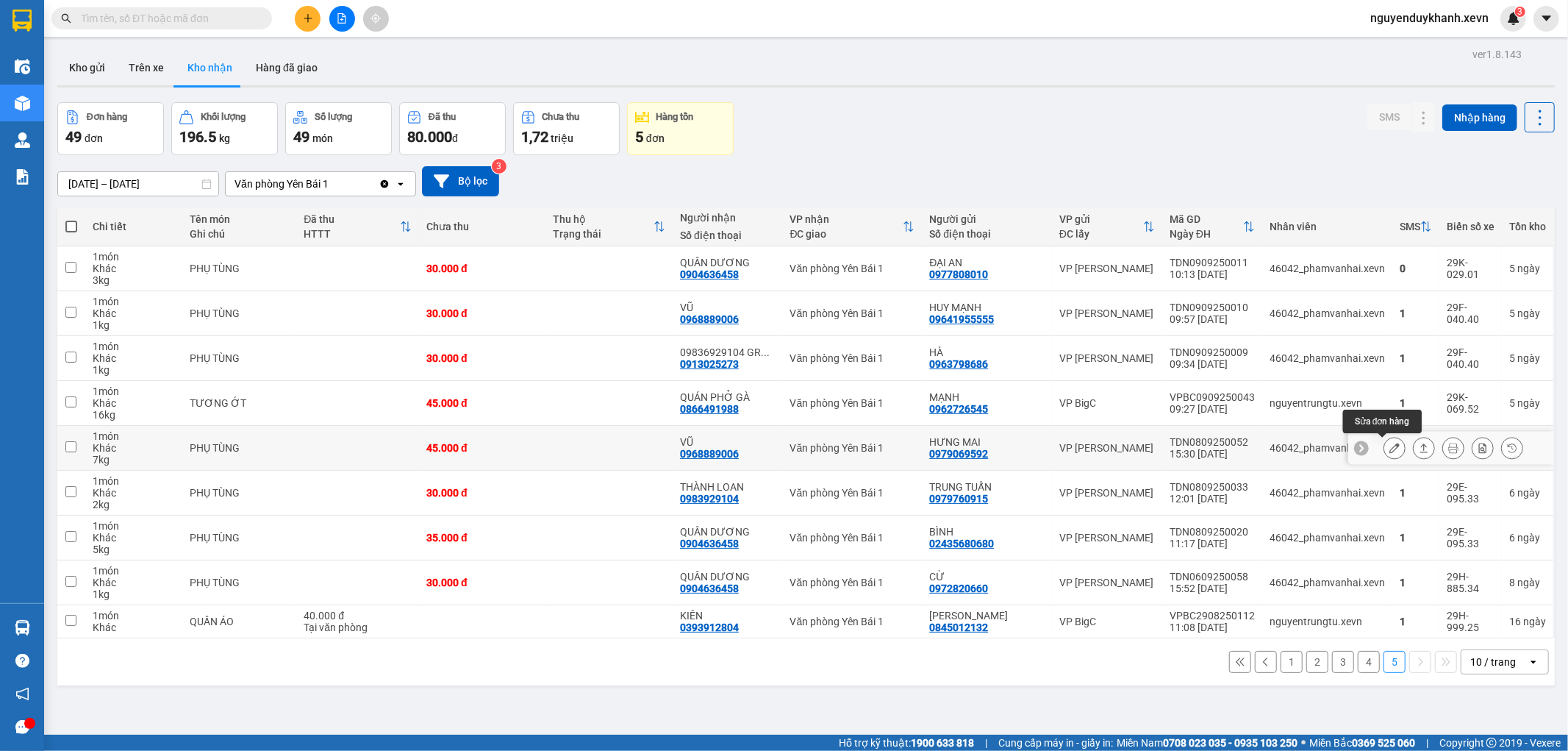
click at [1390, 447] on icon at bounding box center [1395, 448] width 10 height 10
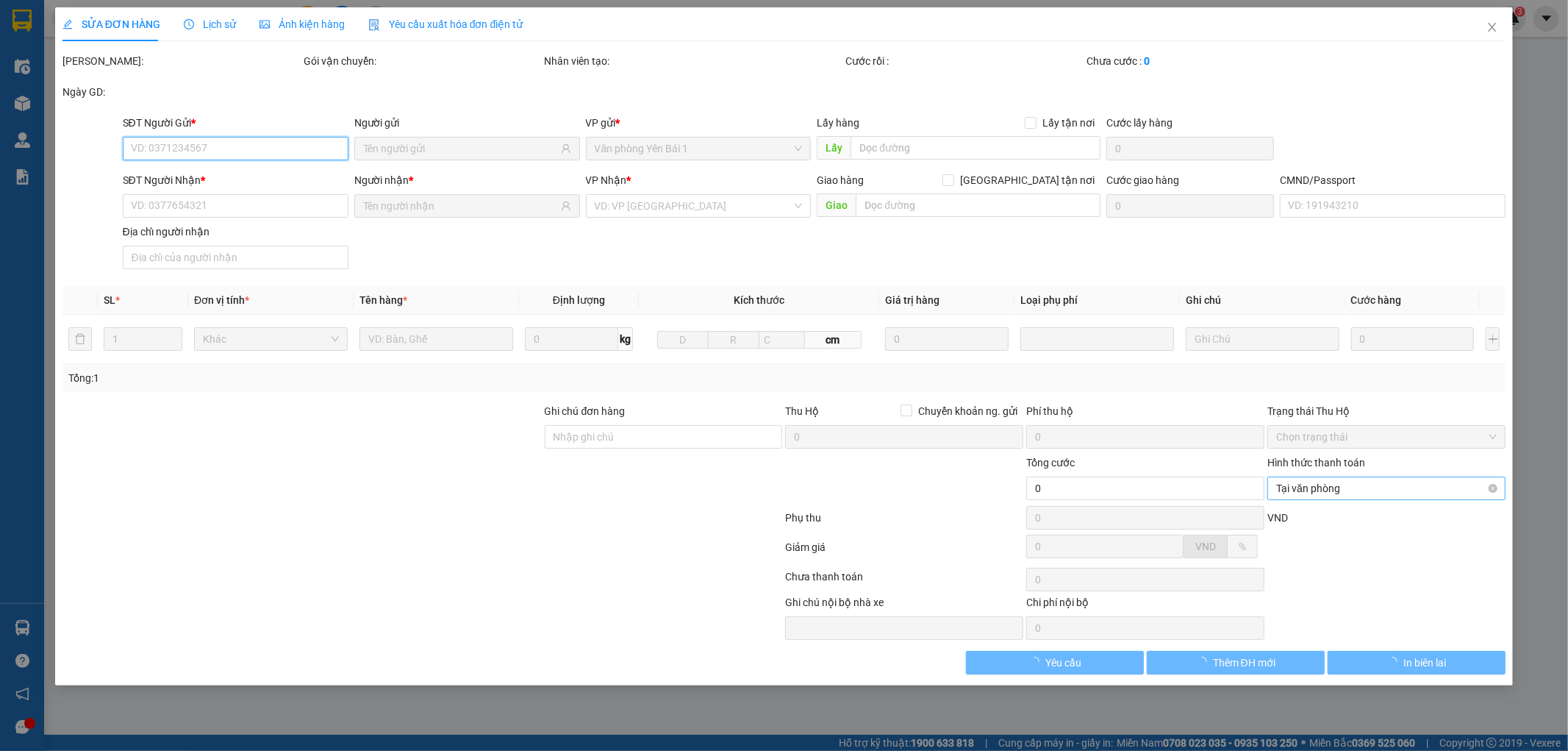
type input "0979069592"
type input "HƯNG MAI"
type input "0968889006"
type input "VŨ"
type input "015092010708 ANH VŨ"
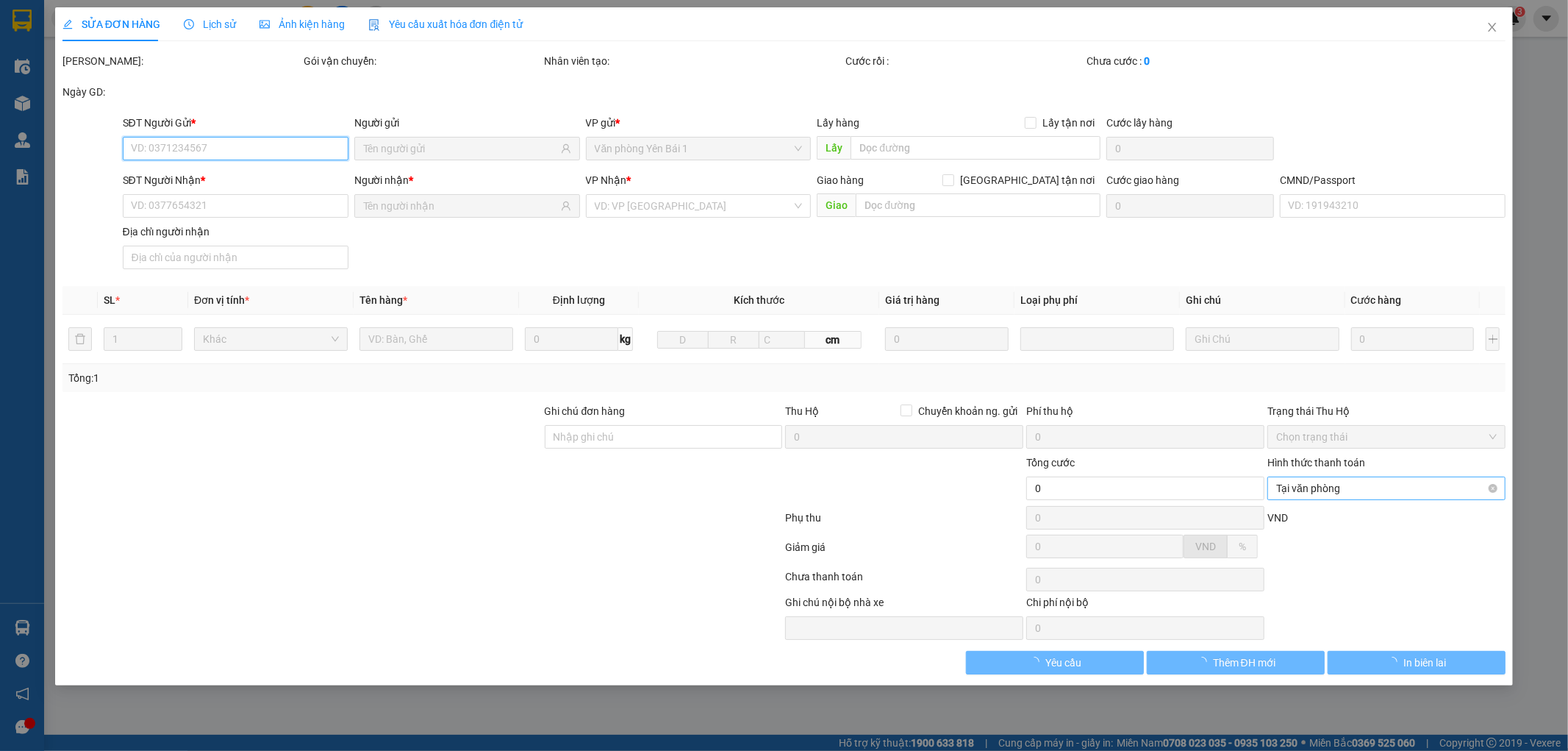
type input "123"
type input "45.000"
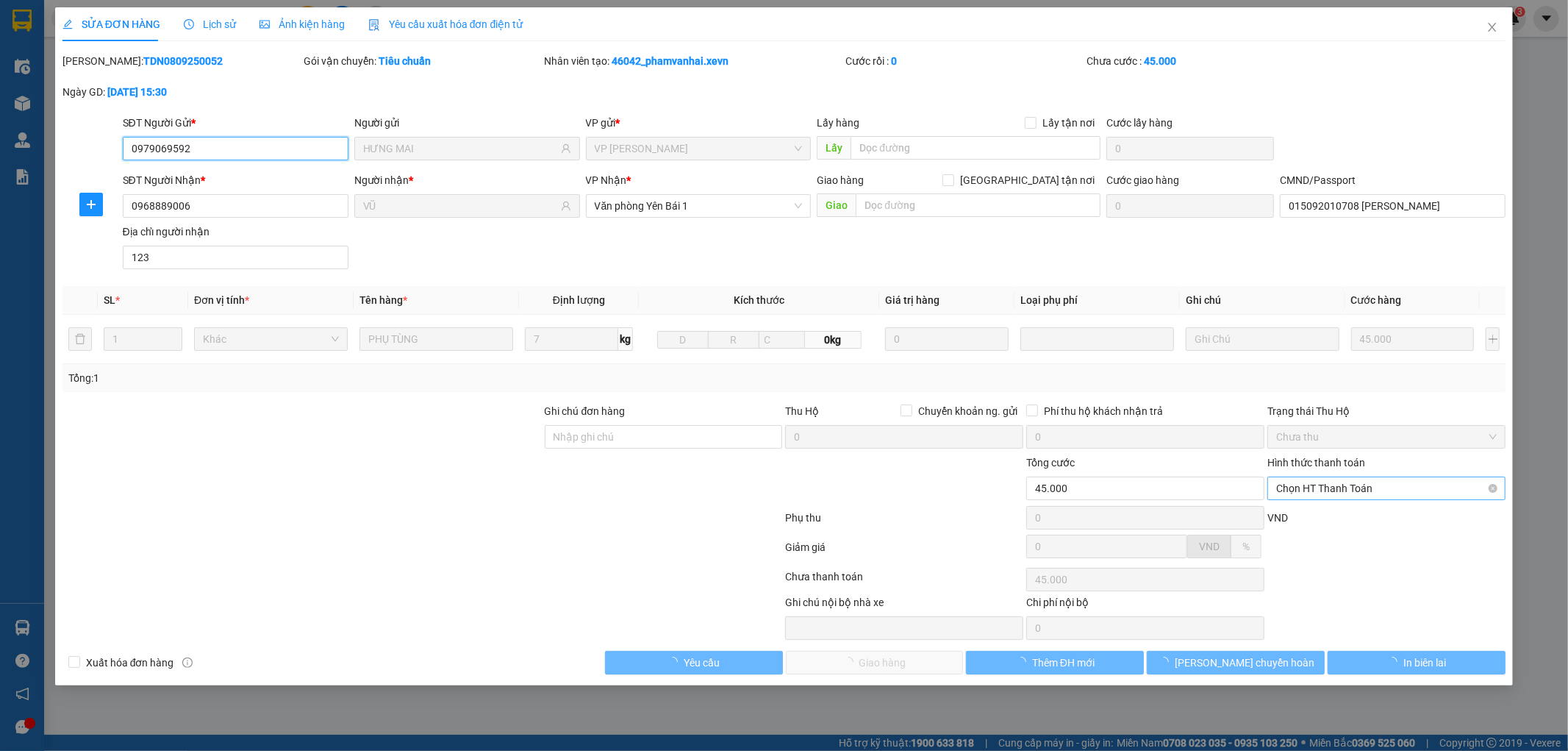
click at [1360, 487] on span "Chọn HT Thanh Toán" at bounding box center [1387, 488] width 221 height 22
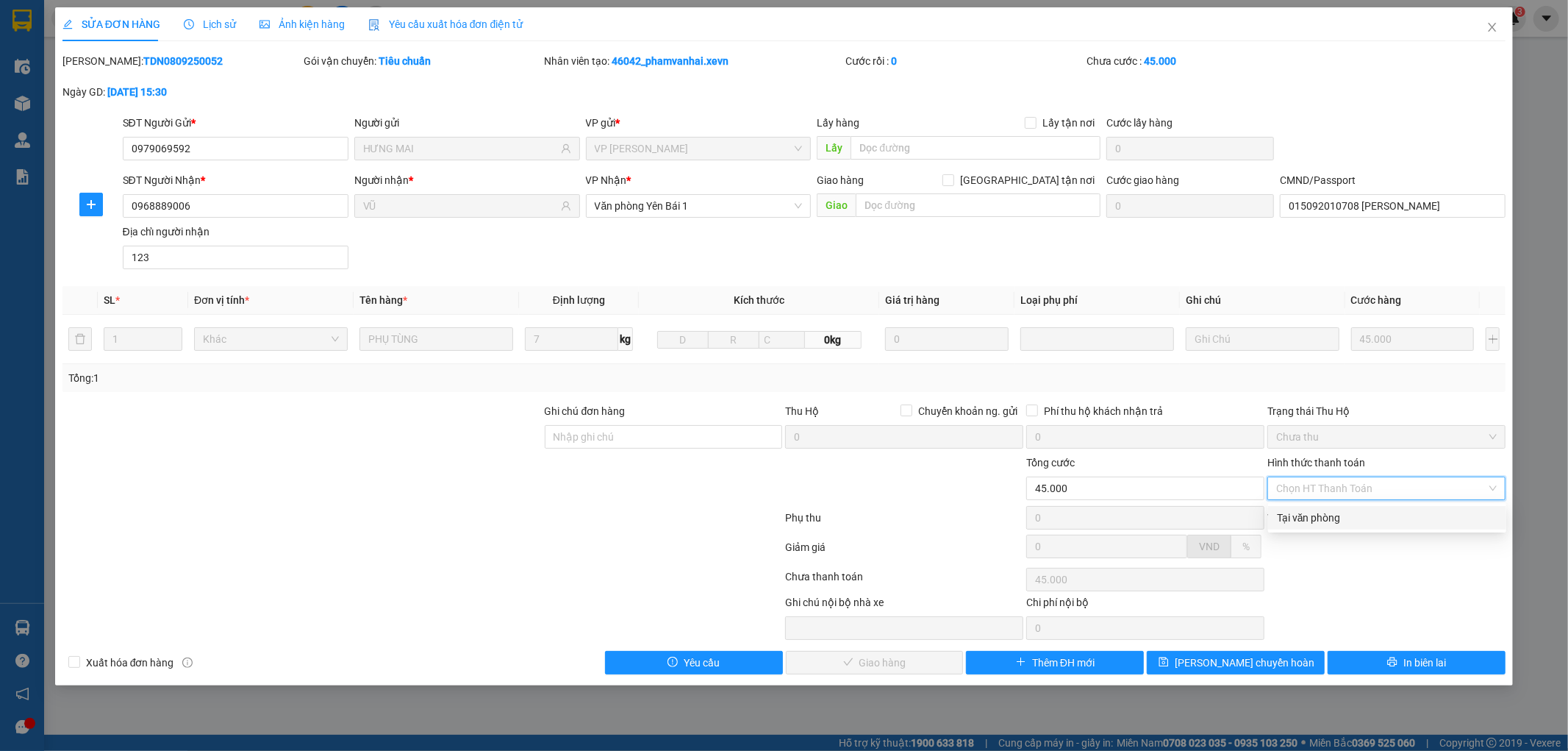
click at [1334, 528] on div "Tại văn phòng" at bounding box center [1387, 518] width 238 height 24
type input "0"
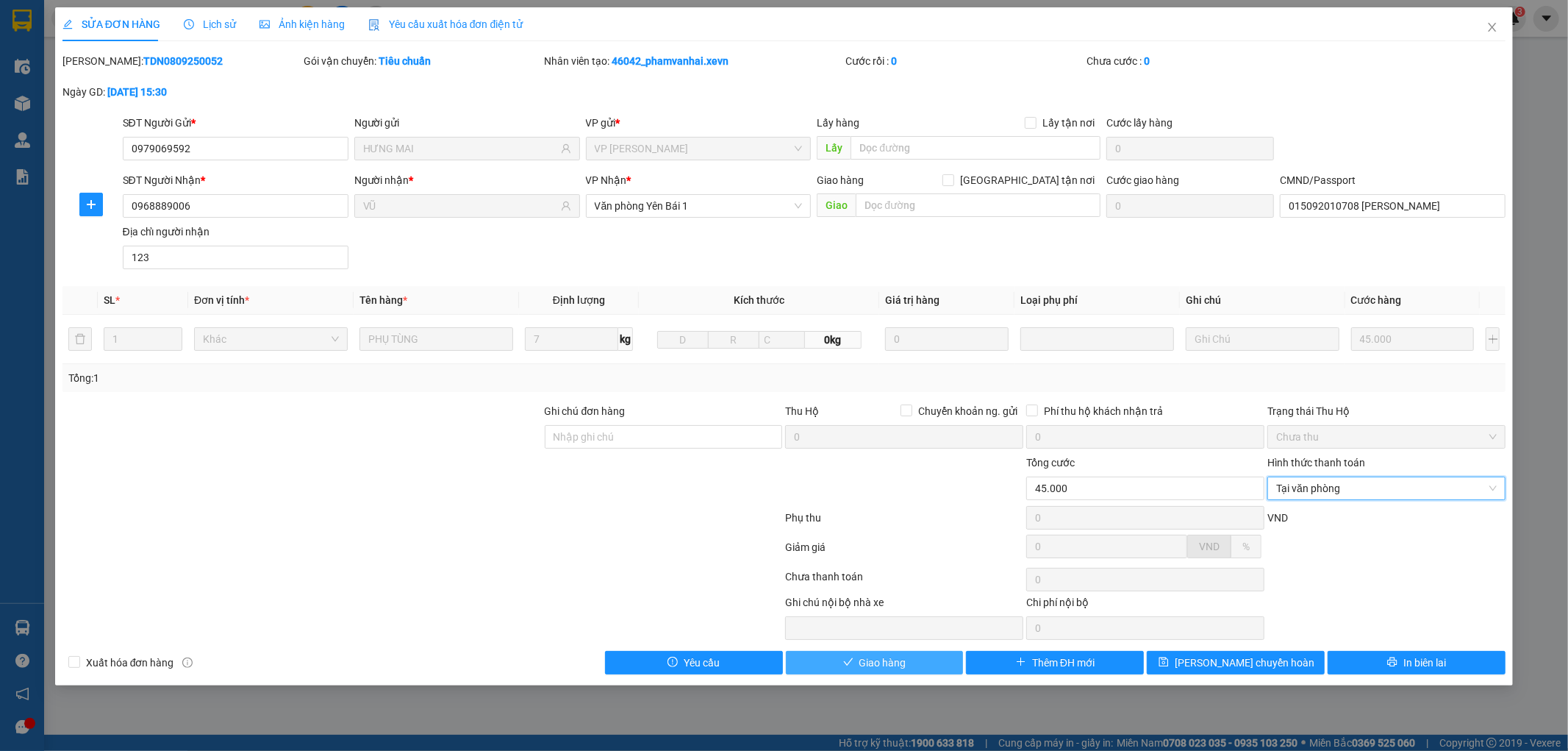
click at [880, 658] on span "Giao hàng" at bounding box center [883, 663] width 47 height 16
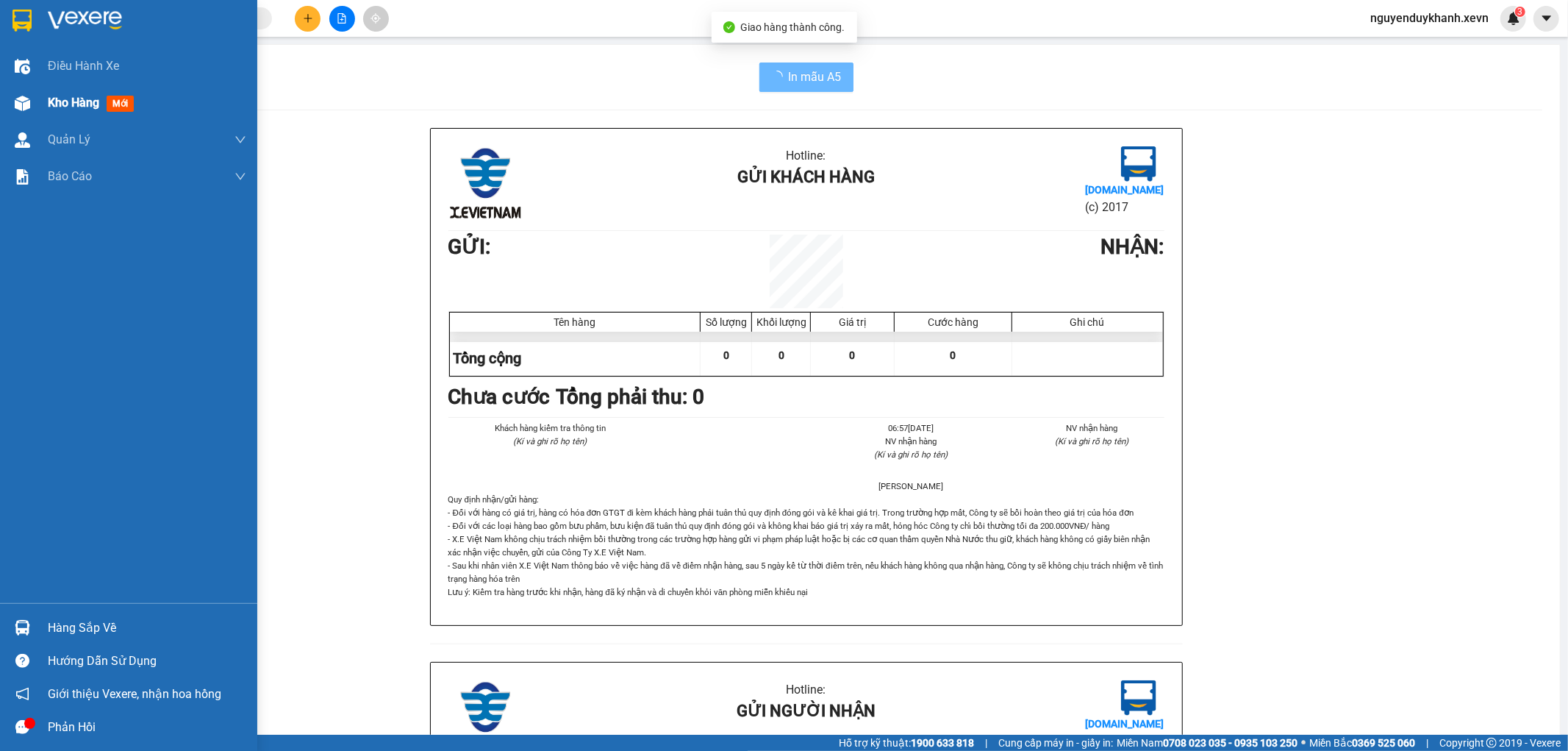
click at [27, 98] on img at bounding box center [22, 103] width 16 height 16
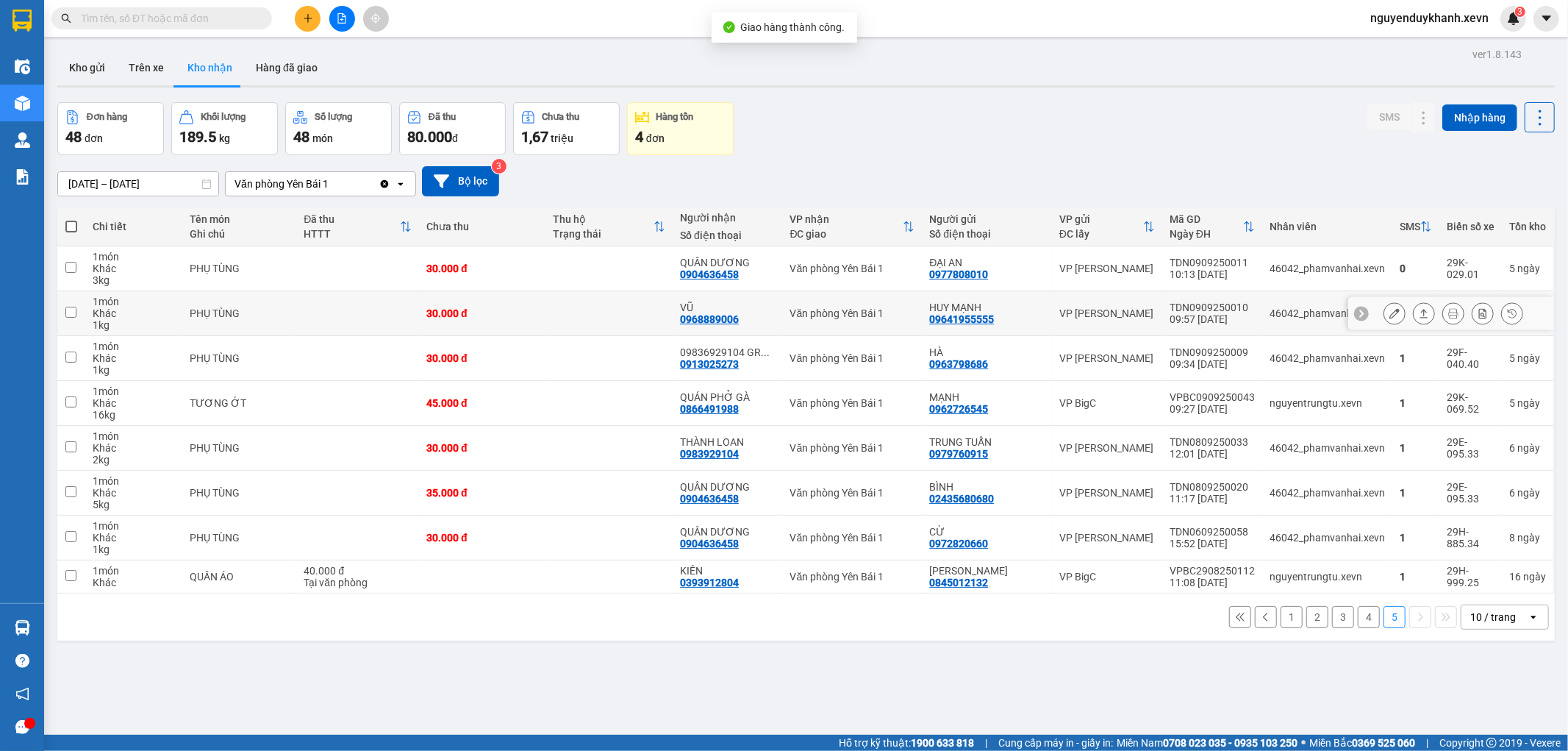
click at [1390, 311] on icon at bounding box center [1395, 313] width 10 height 10
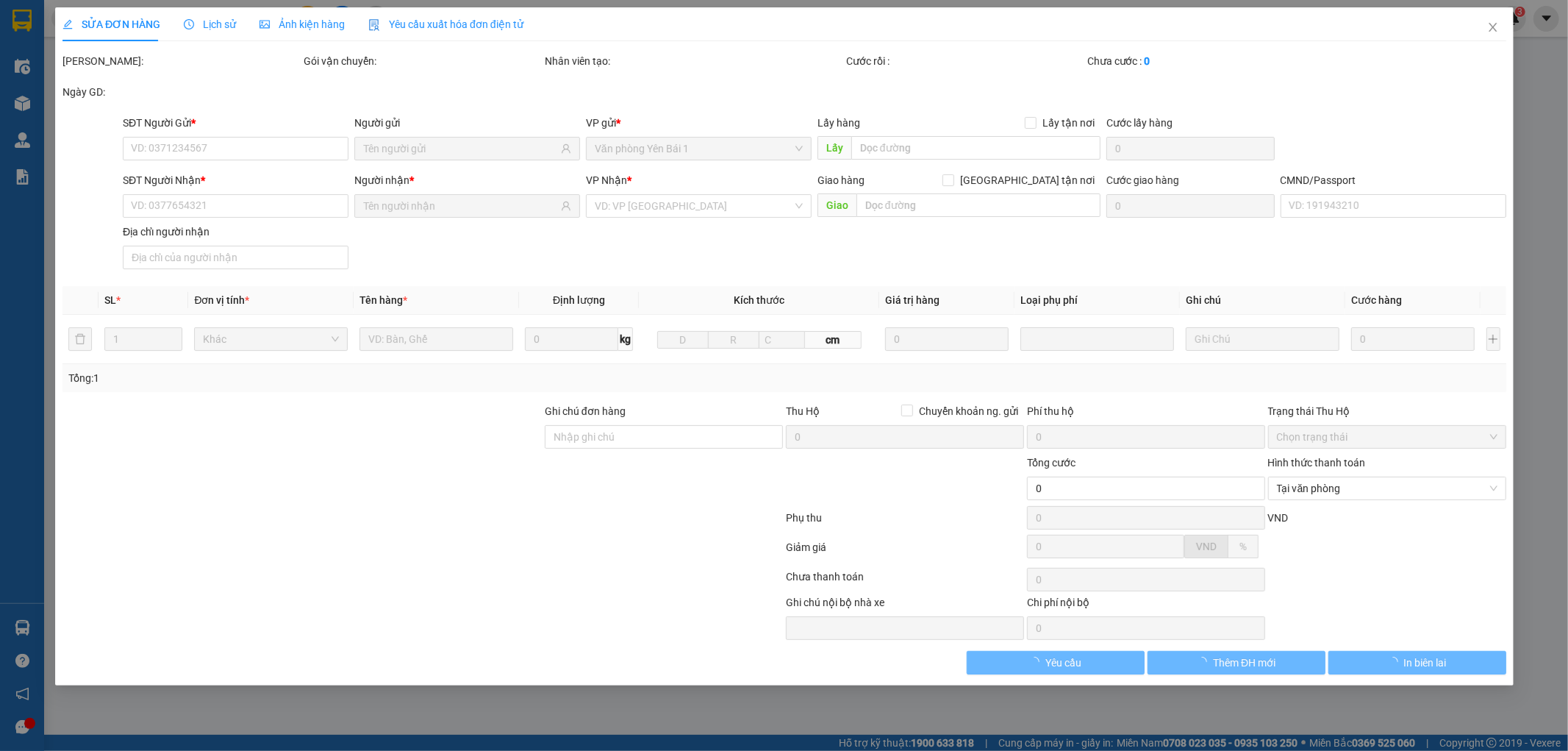
type input "09641955555"
type input "HUY MẠNH"
type input "0968889006"
type input "VŨ"
type input "015092010708 ANH VŨ"
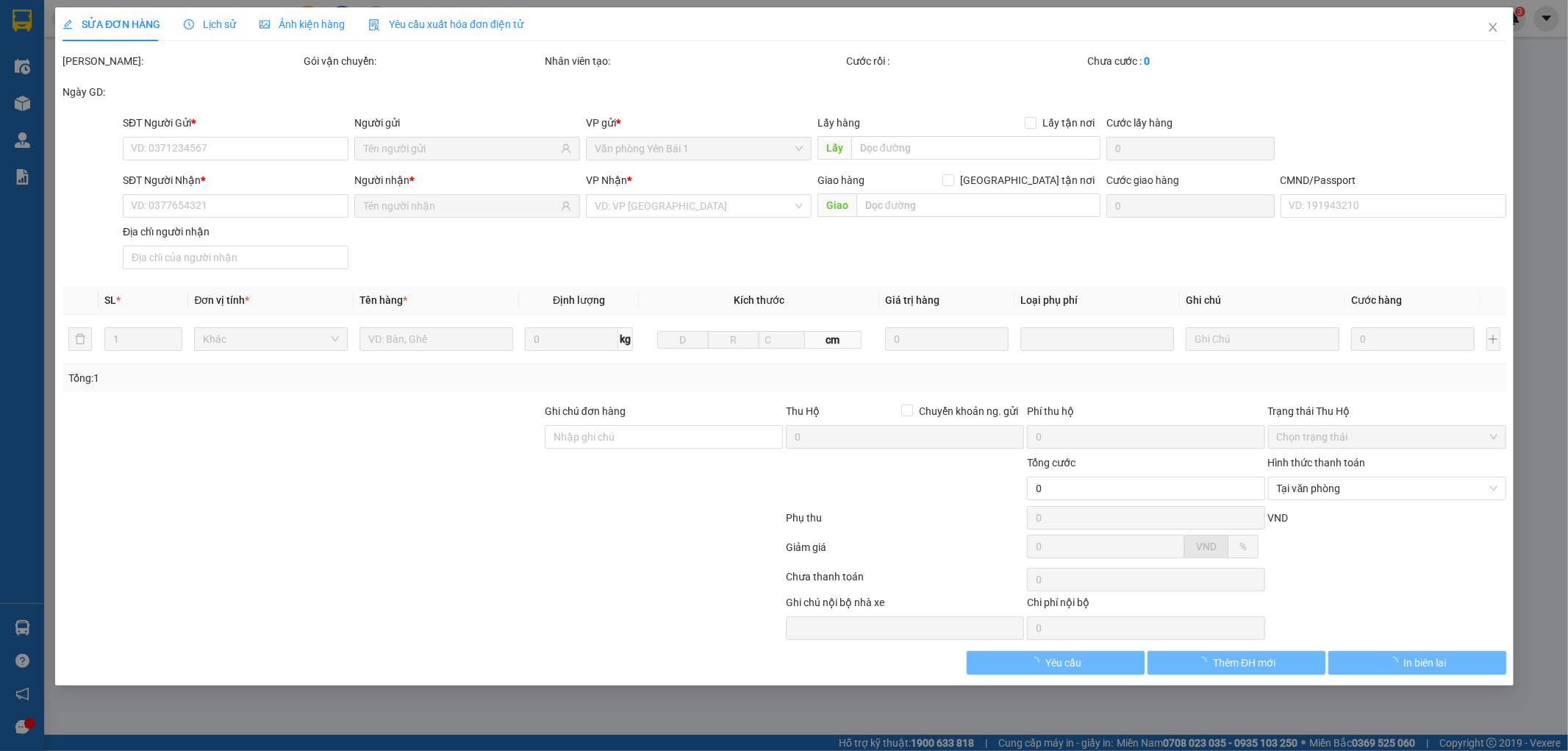
type input "30.000"
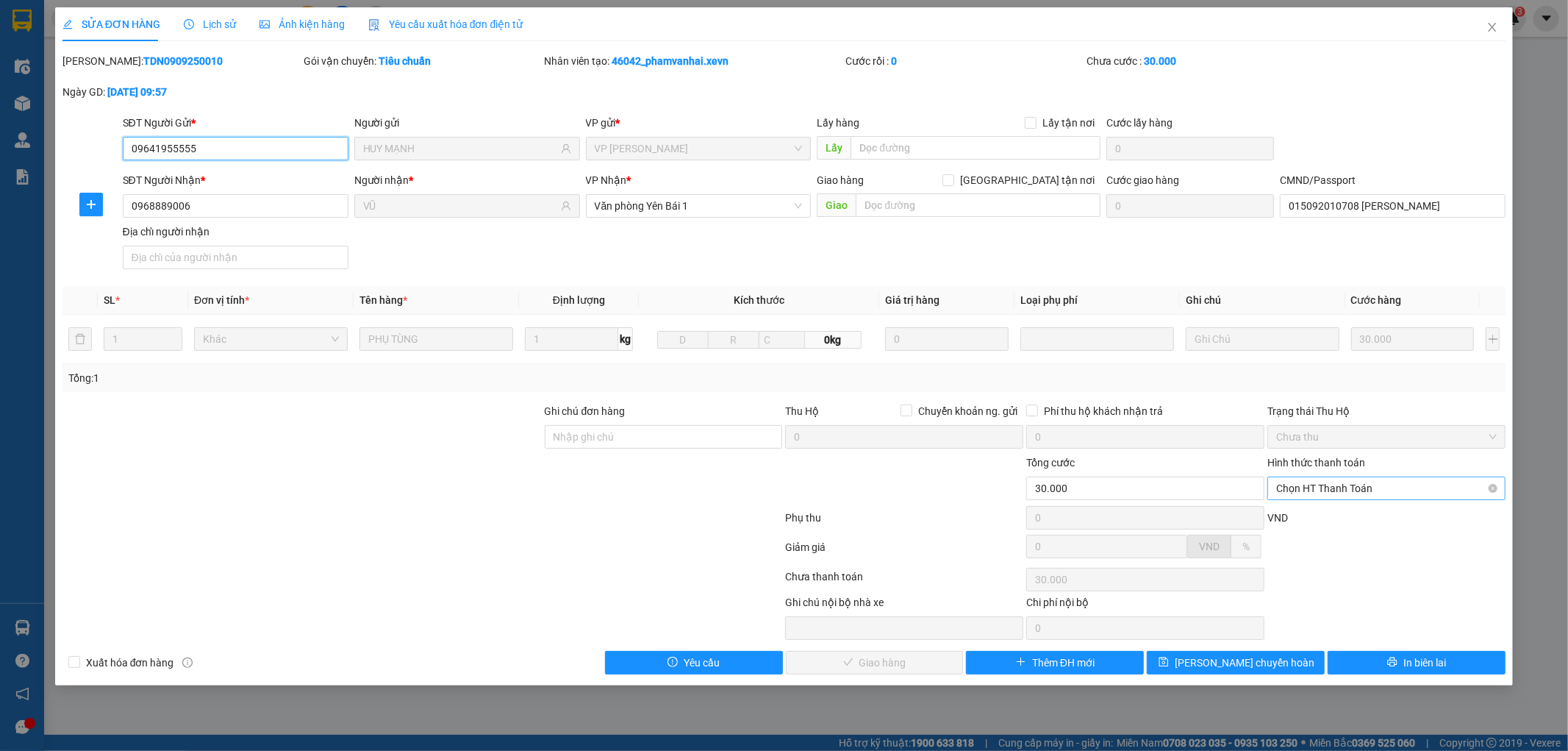
click at [1356, 482] on span "Chọn HT Thanh Toán" at bounding box center [1387, 488] width 221 height 22
click at [1346, 507] on div "Tại văn phòng" at bounding box center [1387, 518] width 238 height 24
type input "0"
click at [866, 660] on span "Giao hàng" at bounding box center [883, 663] width 47 height 16
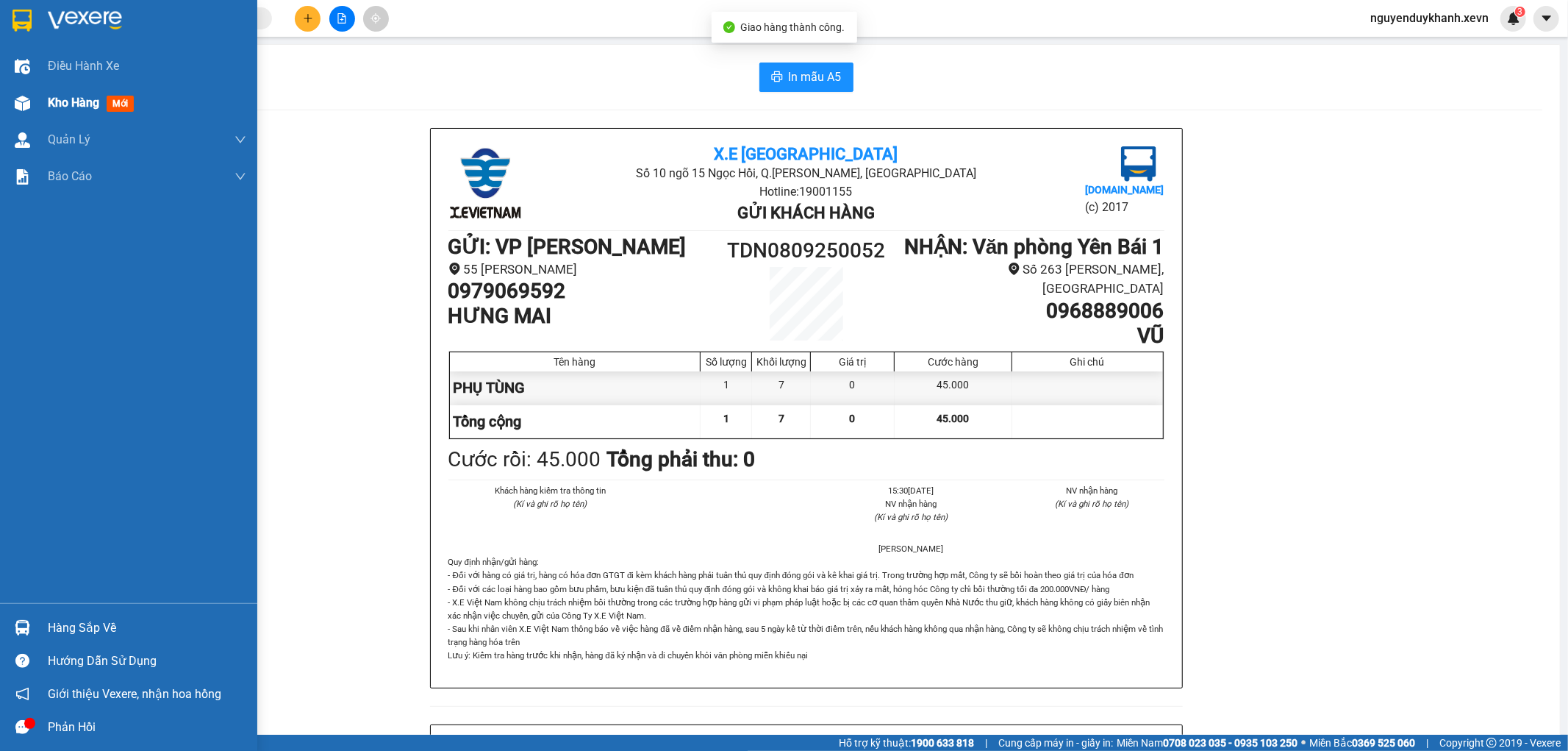
click at [10, 107] on div at bounding box center [22, 103] width 26 height 26
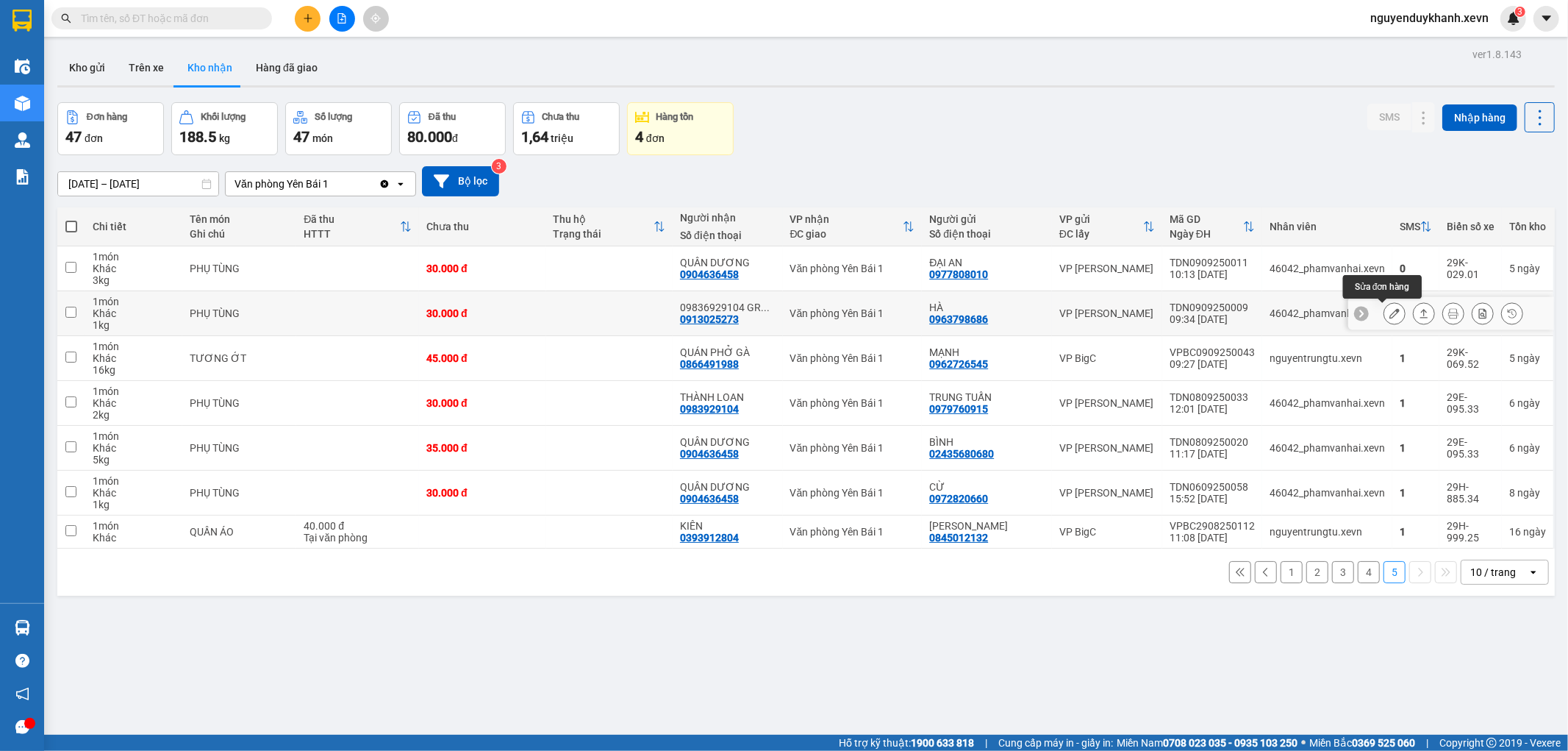
click at [1390, 314] on icon at bounding box center [1395, 313] width 10 height 10
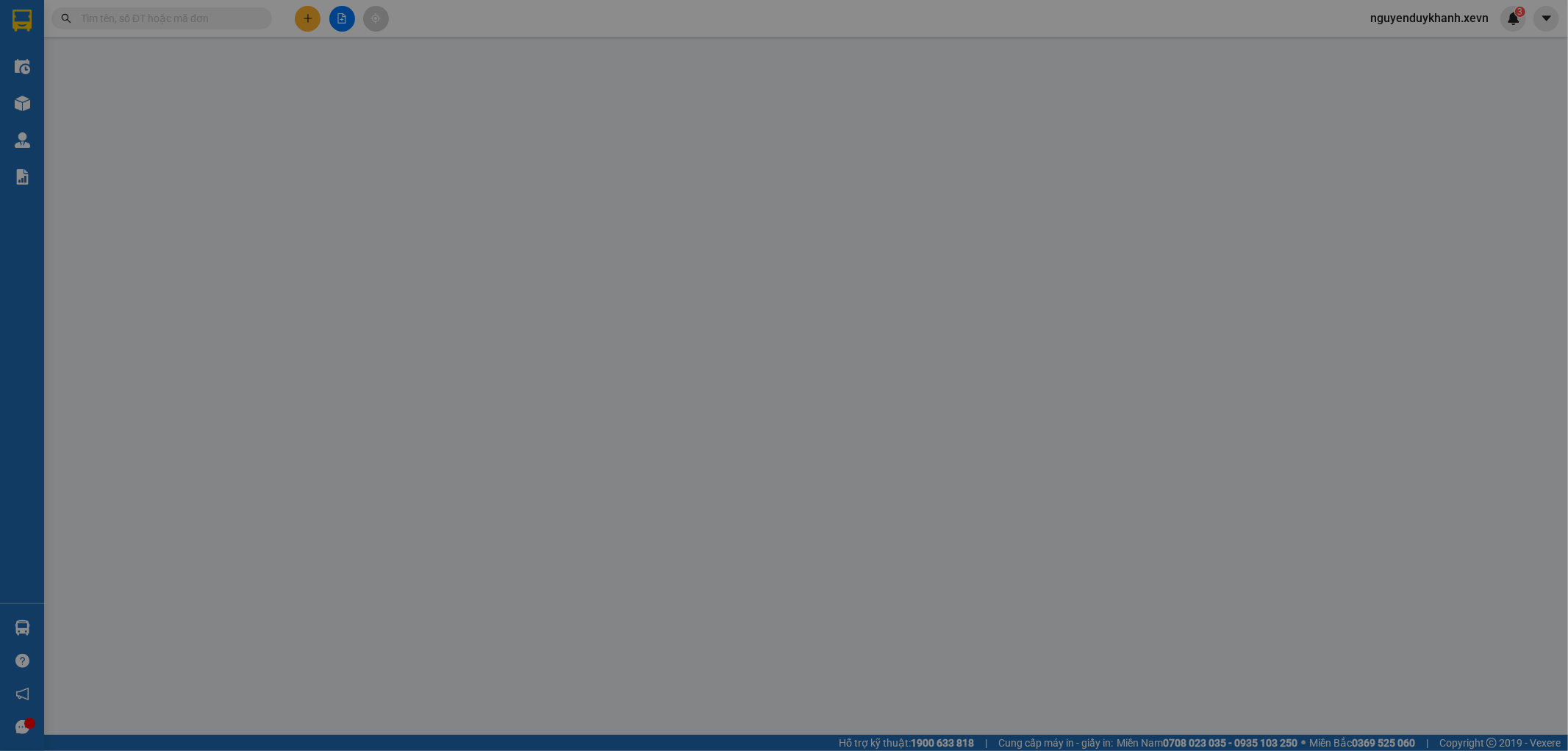
type input "0963798686"
type input "HÀ"
type input "0913025273"
type input "09836929104 GR THÀNH LOAN"
type input "GIAO TẬN NƠI"
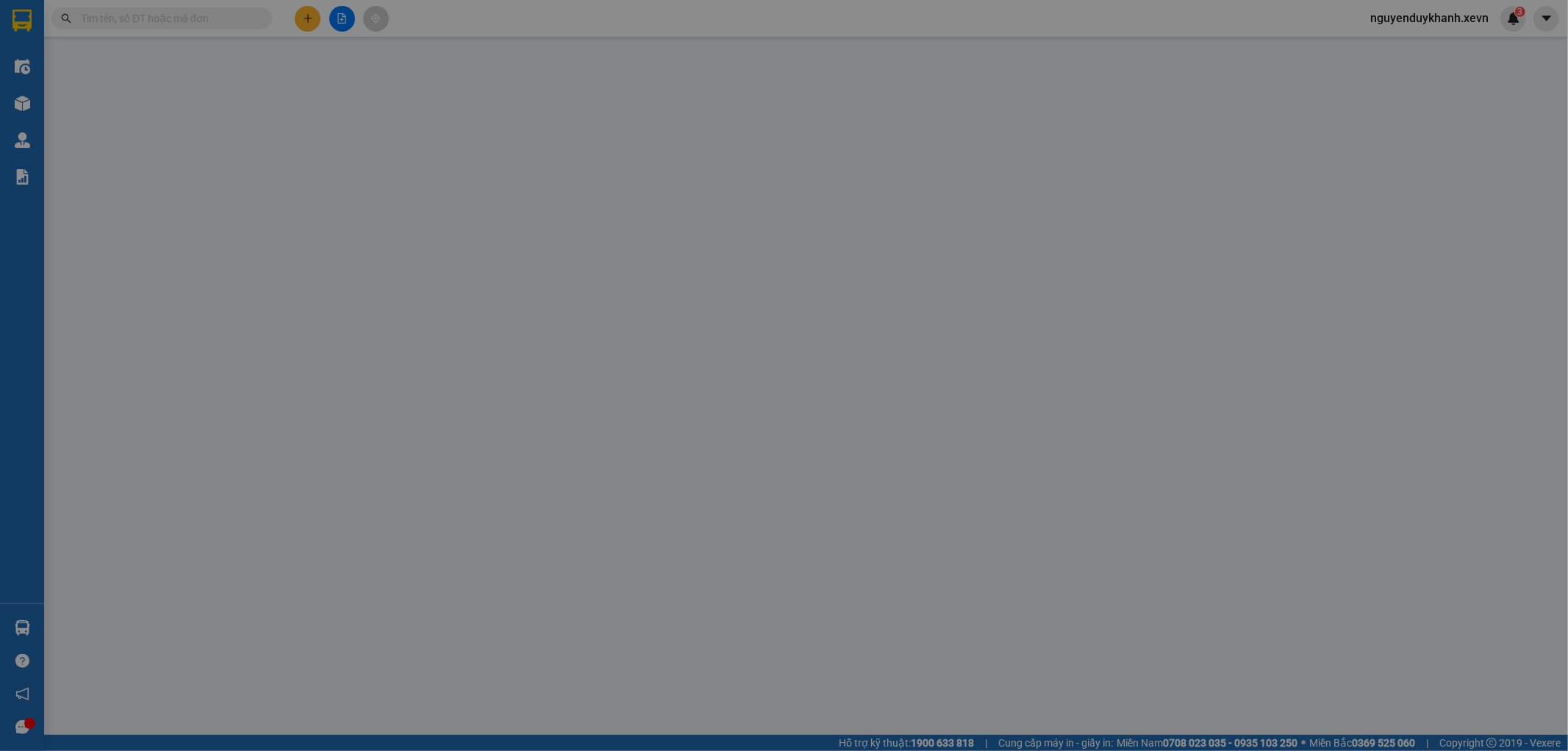
type input "123"
type input "30.000"
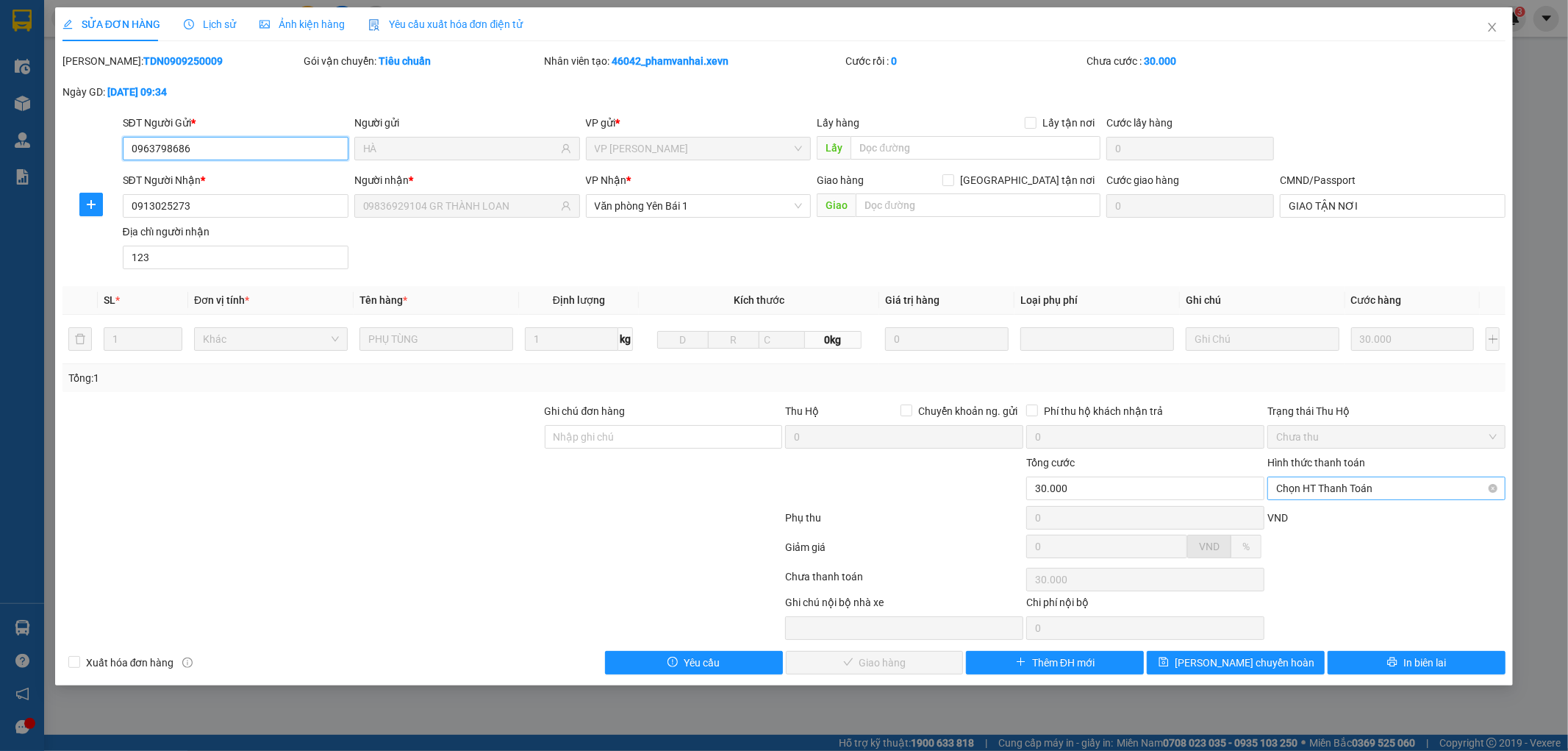
click at [1350, 489] on span "Chọn HT Thanh Toán" at bounding box center [1387, 488] width 221 height 22
click at [1336, 509] on div "Tại văn phòng" at bounding box center [1387, 518] width 238 height 24
type input "0"
click at [837, 662] on button "Giao hàng" at bounding box center [875, 663] width 178 height 24
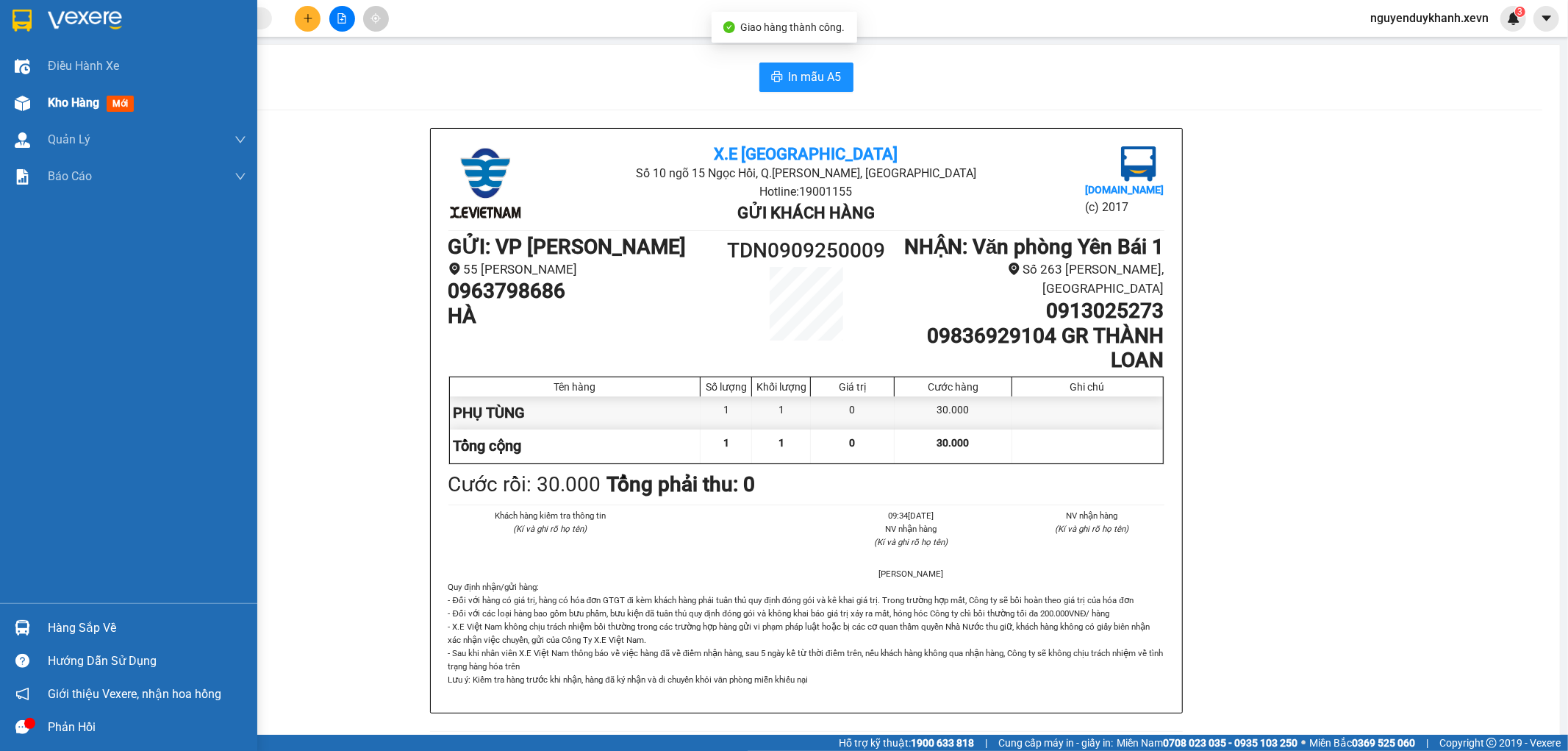
click at [16, 101] on img at bounding box center [22, 103] width 16 height 16
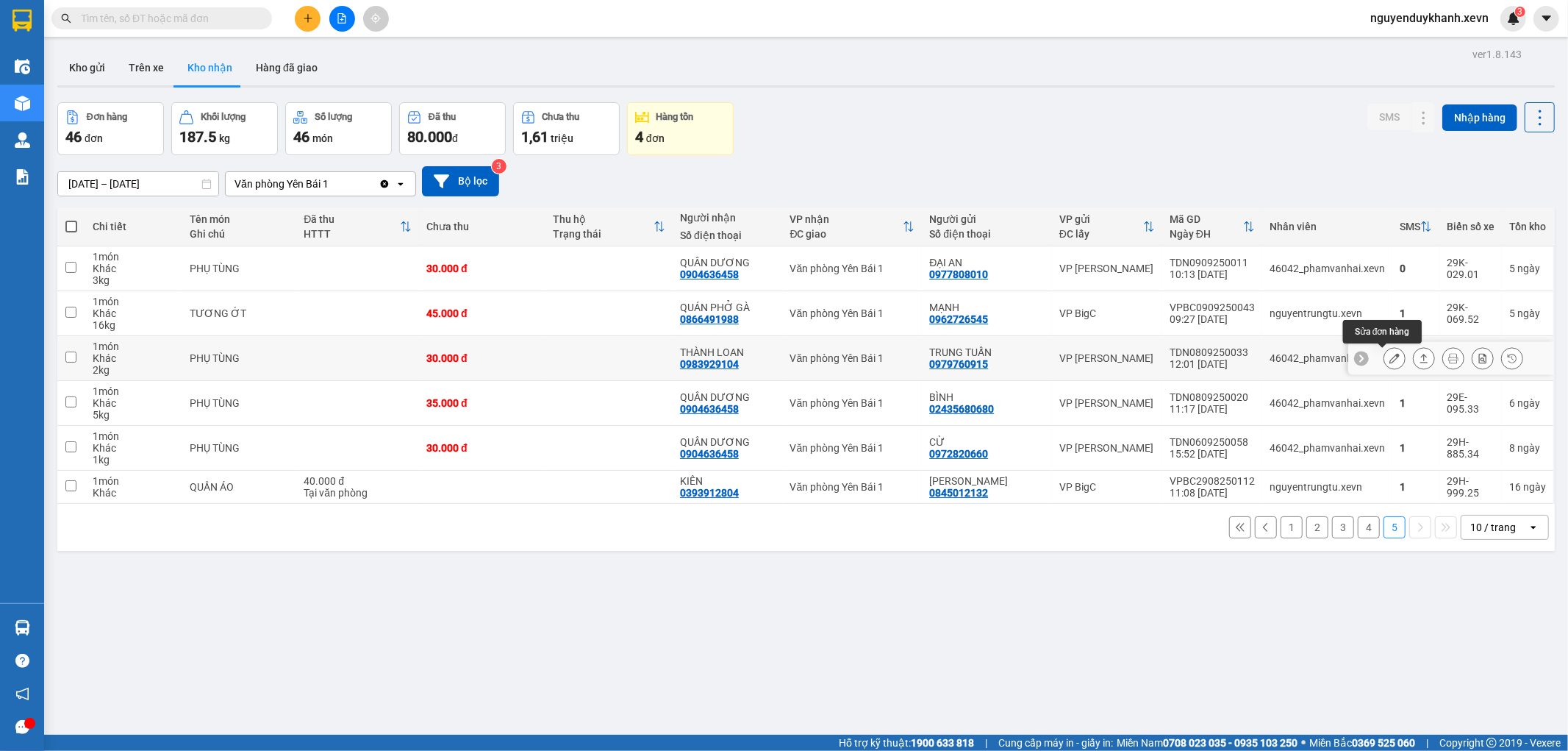
click at [1390, 354] on icon at bounding box center [1395, 358] width 10 height 10
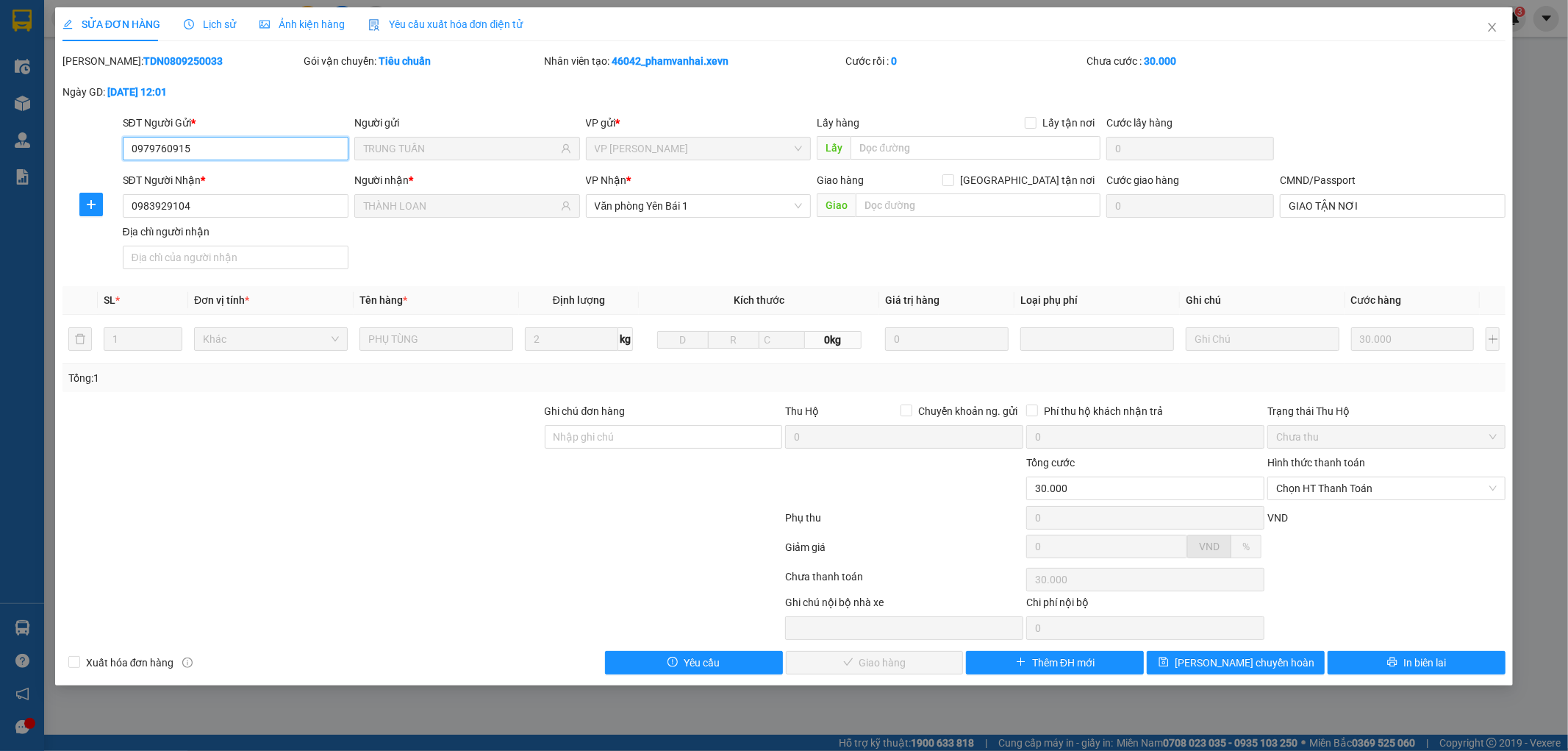
type input "0979760915"
type input "TRUNG TUẤN"
type input "0983929104"
type input "THÀNH LOAN"
type input "GIAO TẬN NƠI"
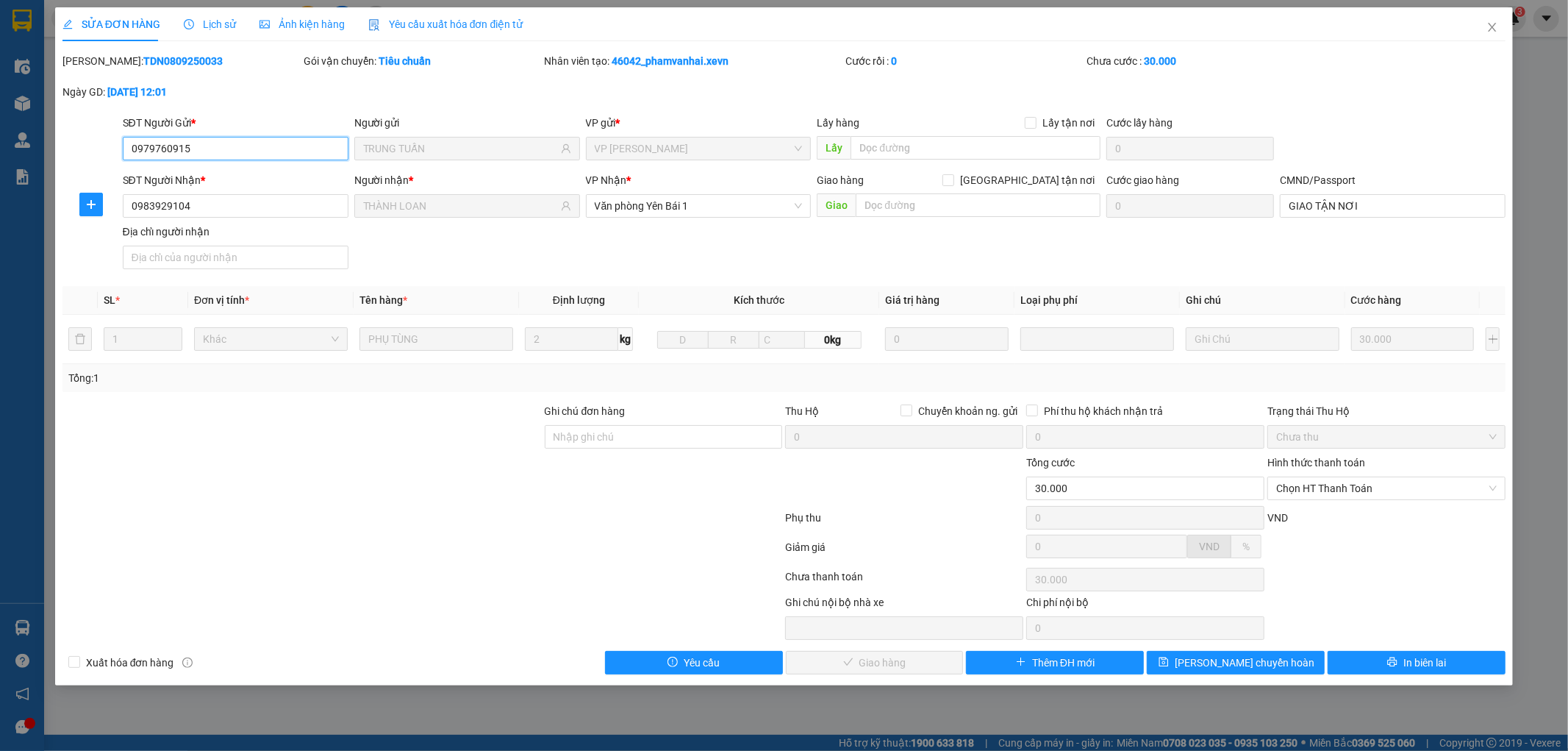
type input "30.000"
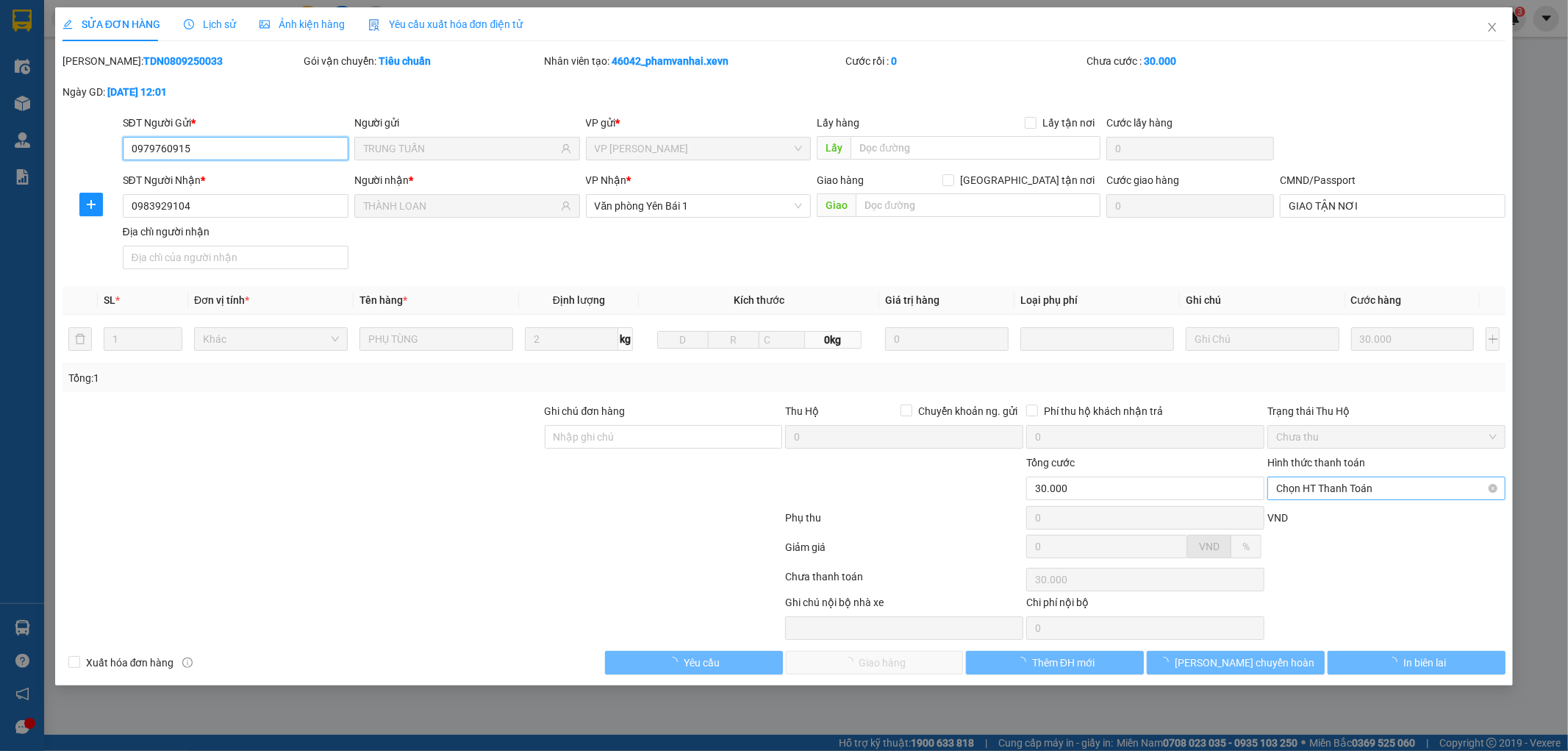
click at [1342, 499] on span "Chọn HT Thanh Toán" at bounding box center [1387, 488] width 221 height 22
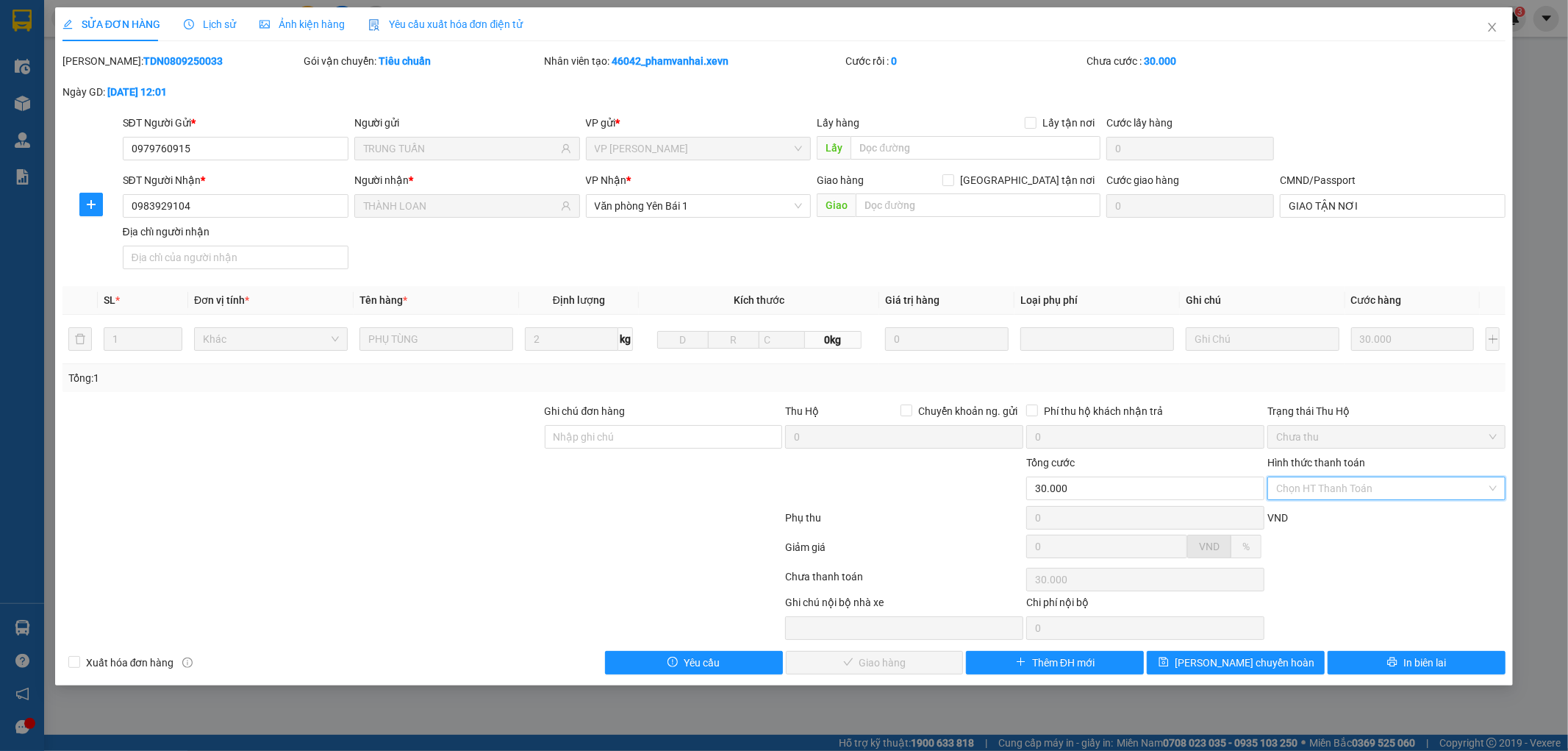
click at [1331, 521] on div "Tại văn phòng" at bounding box center [1388, 518] width 221 height 16
type input "0"
click at [866, 658] on span "Giao hàng" at bounding box center [883, 663] width 47 height 16
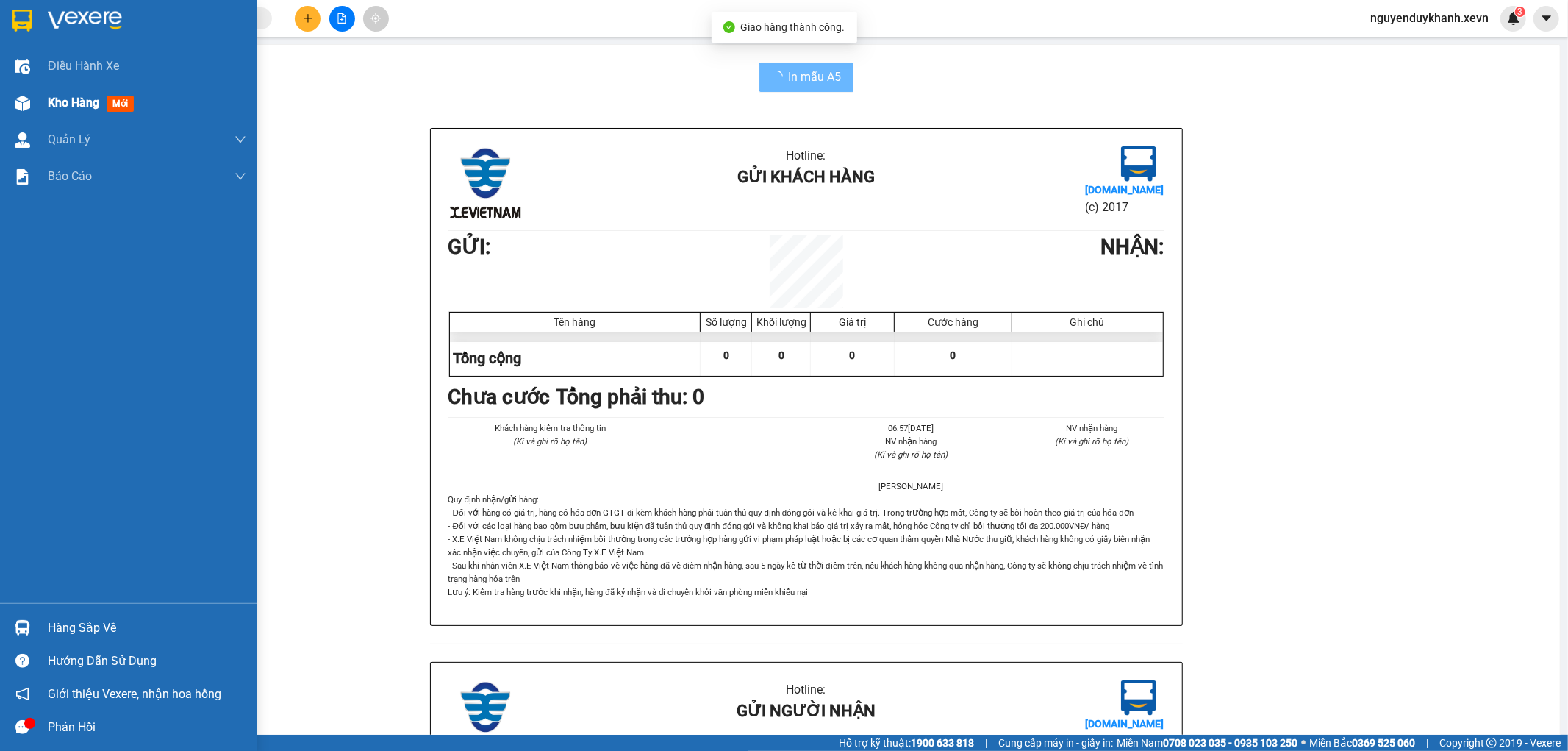
click at [23, 104] on img at bounding box center [22, 103] width 16 height 16
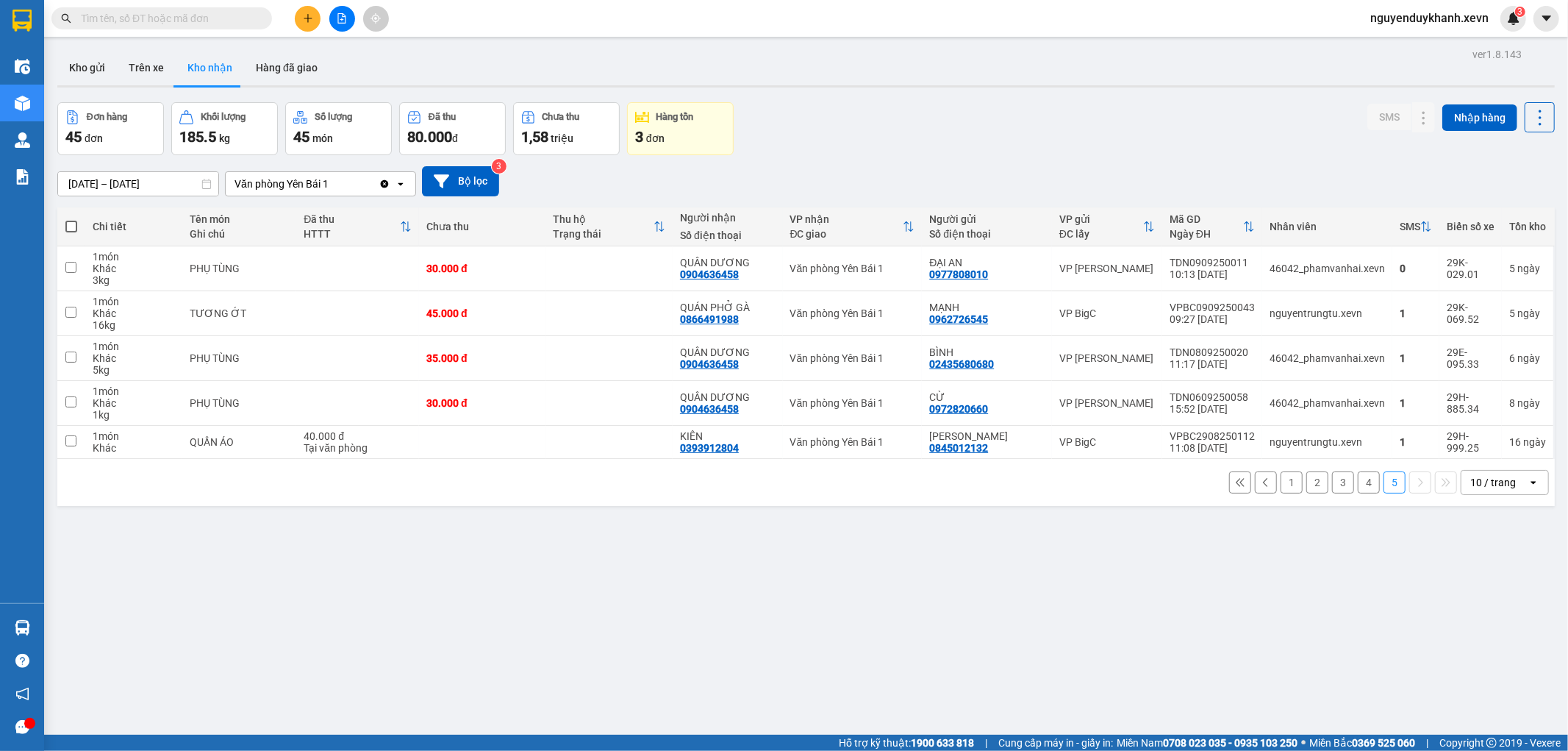
click at [1360, 488] on button "4" at bounding box center [1369, 483] width 22 height 22
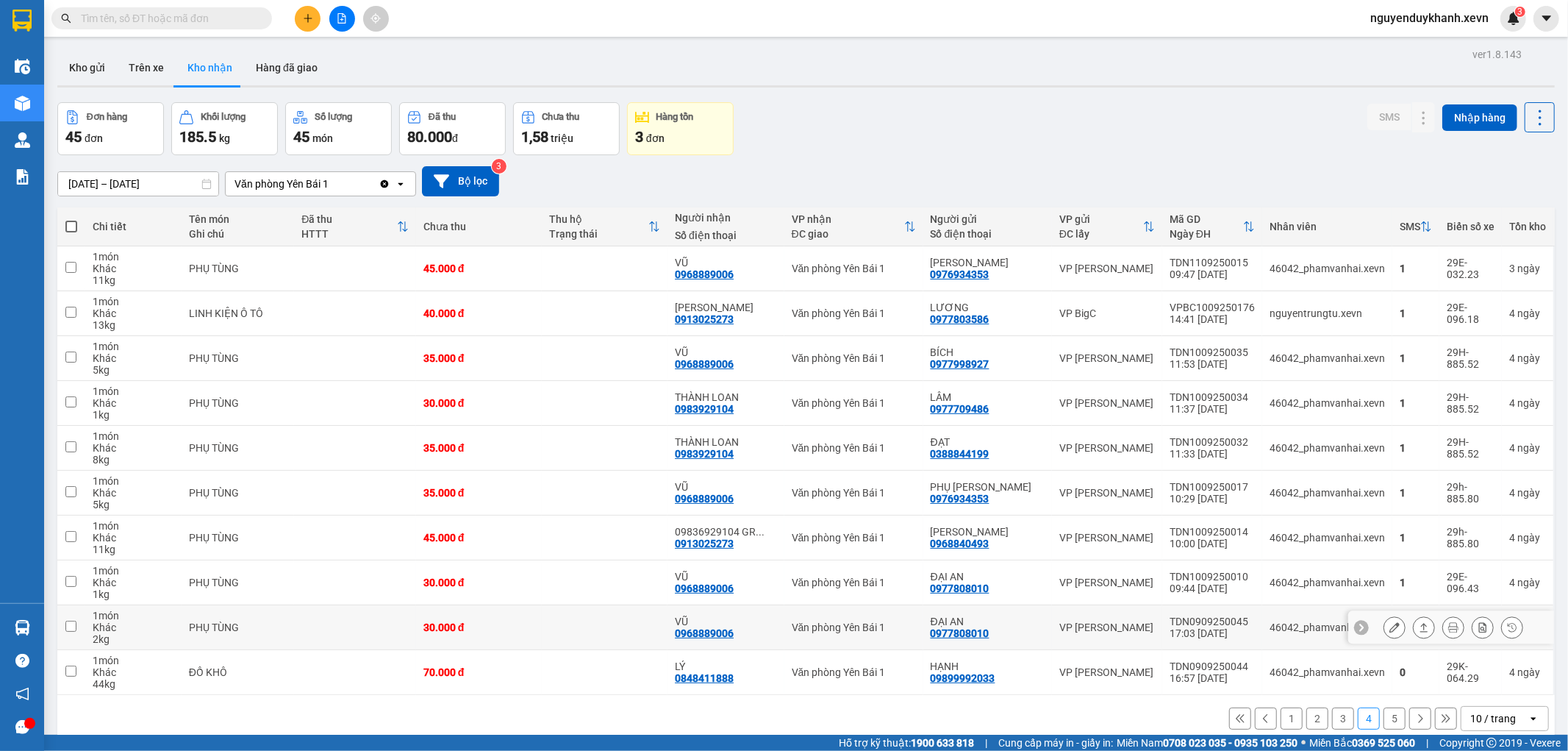
click at [1390, 629] on icon at bounding box center [1395, 627] width 10 height 10
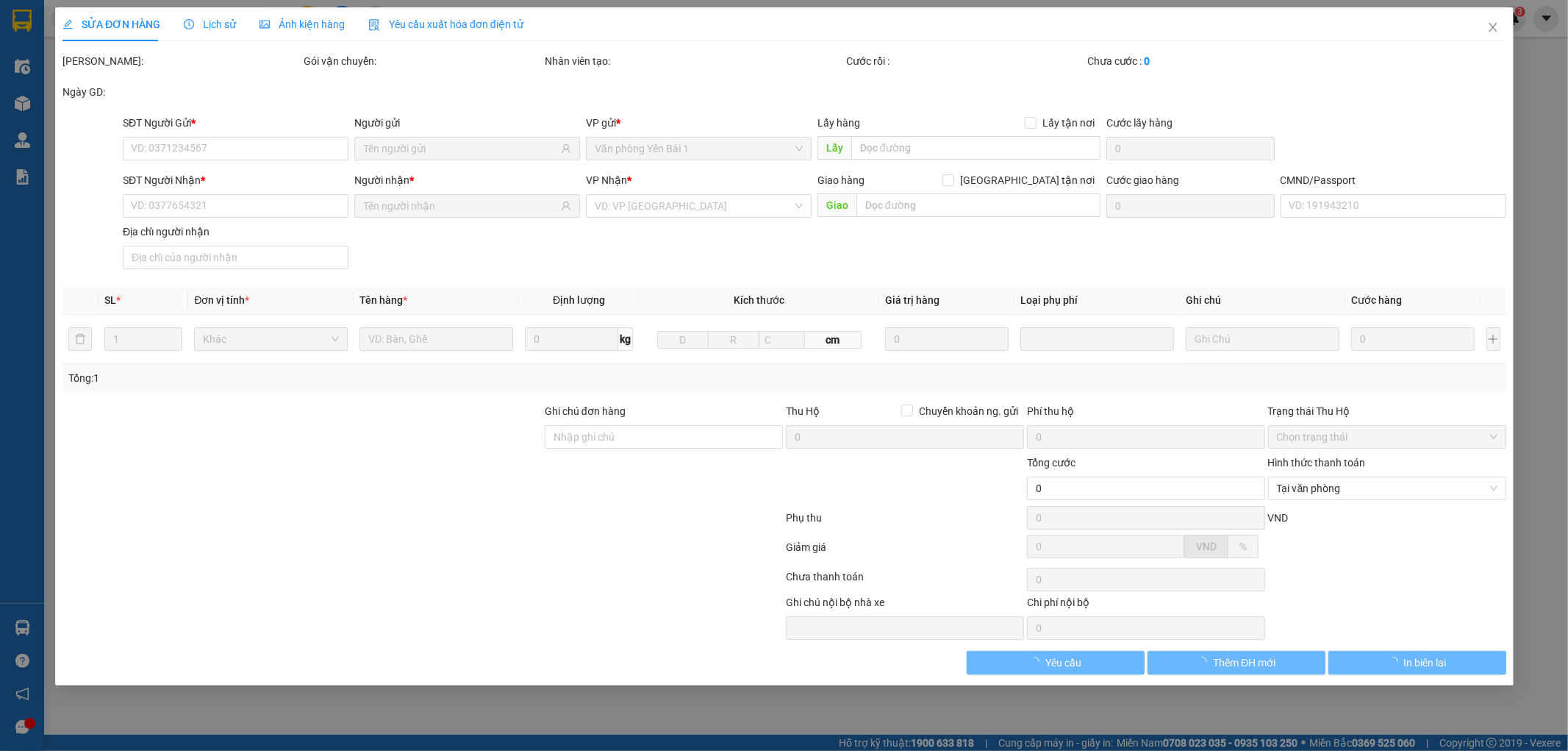
type input "0977808010"
type input "ĐẠI AN"
type input "0968889006"
type input "VŨ"
type input "015092010708 ANH VŨ"
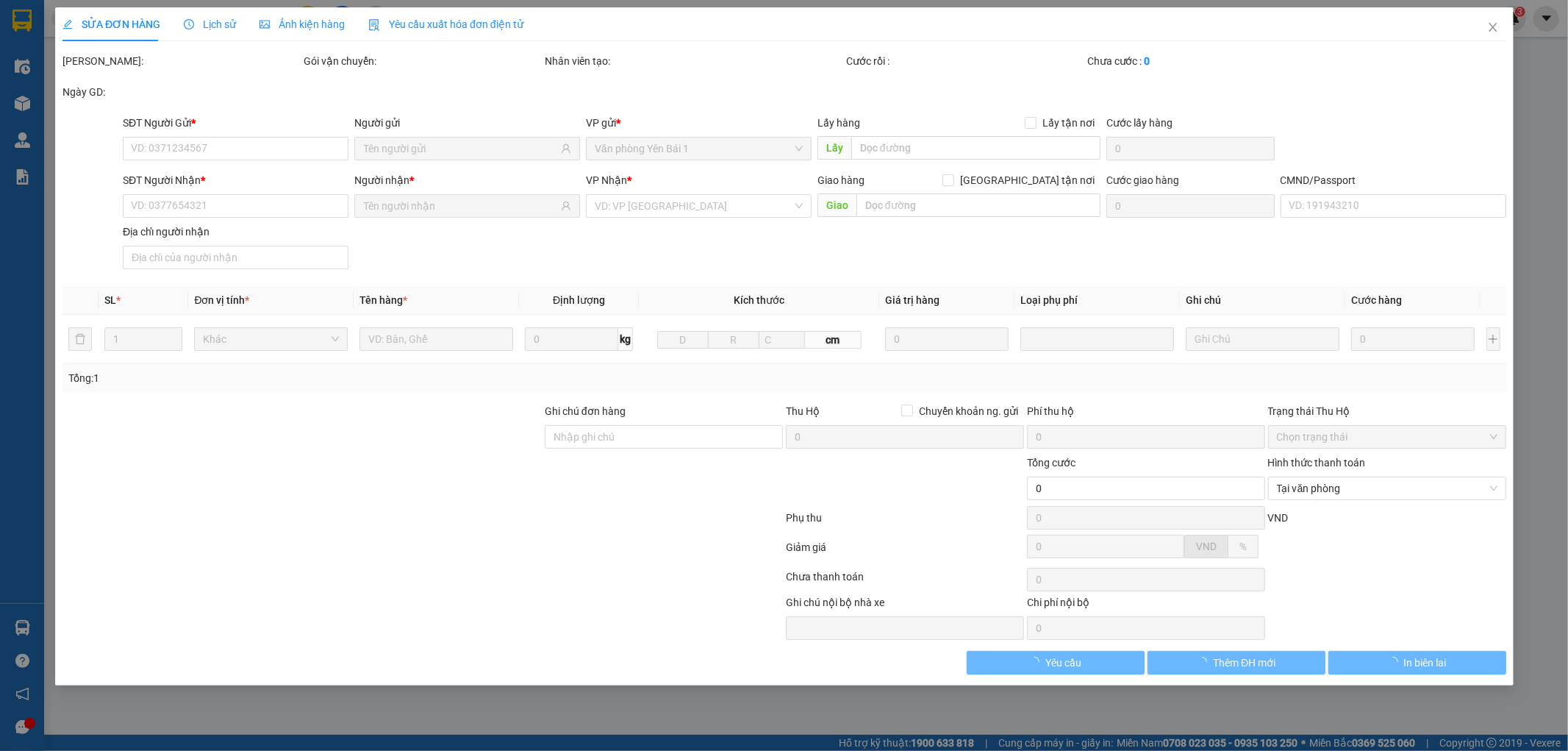
type input "30.000"
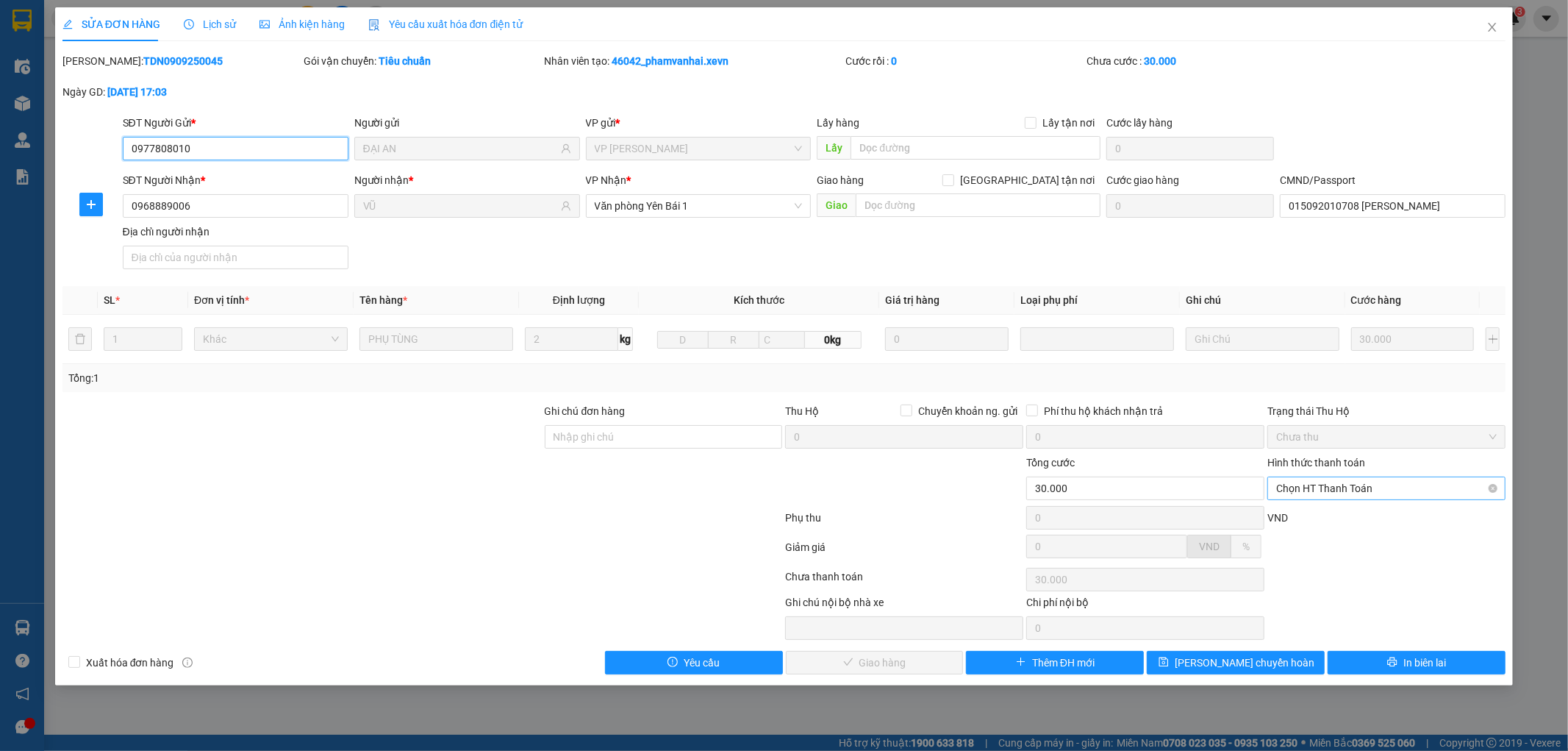
click at [1368, 491] on span "Chọn HT Thanh Toán" at bounding box center [1387, 488] width 221 height 22
click at [1312, 517] on div "Tại văn phòng" at bounding box center [1388, 518] width 221 height 16
type input "0"
click at [890, 658] on span "Giao hàng" at bounding box center [883, 663] width 47 height 16
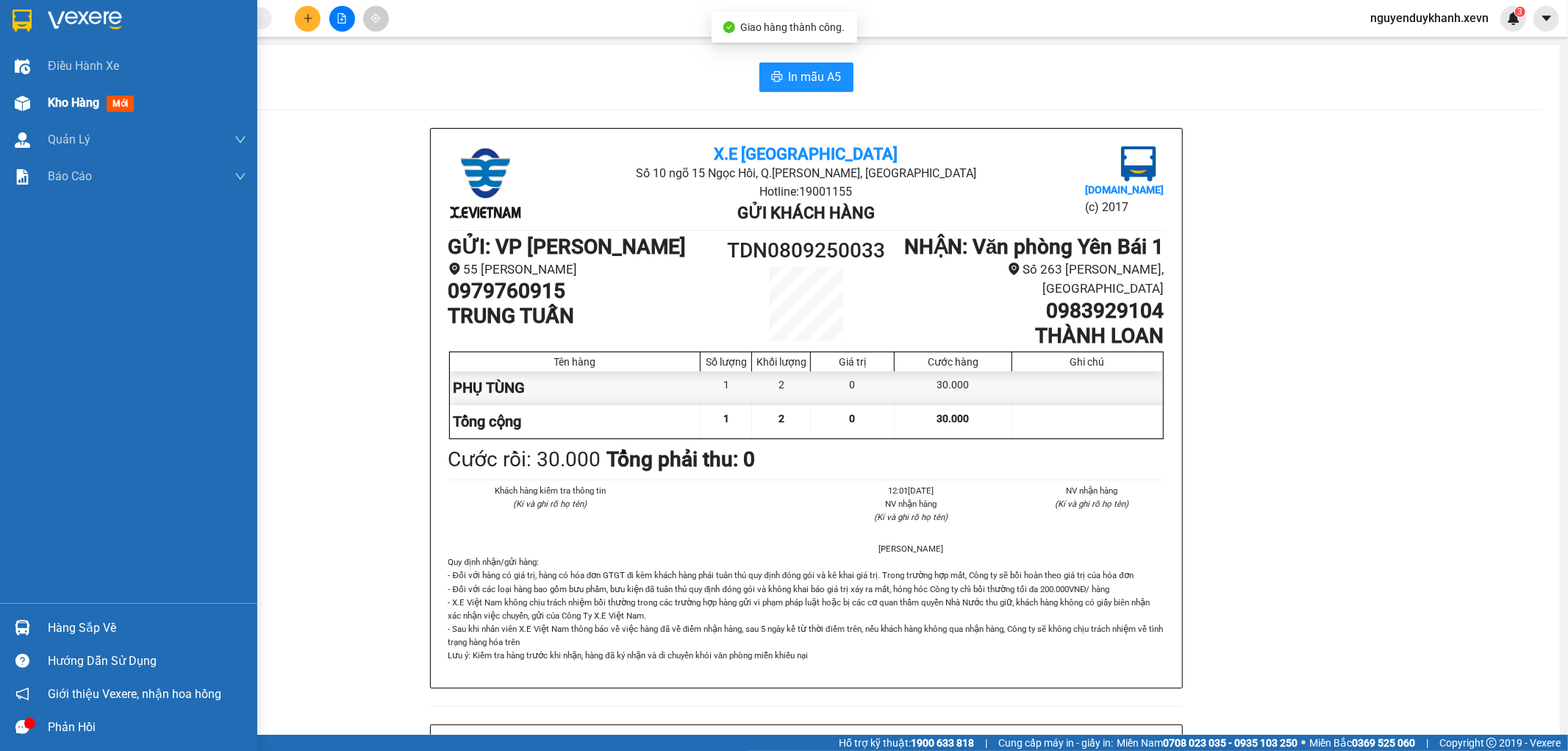
click at [11, 98] on div at bounding box center [22, 103] width 26 height 26
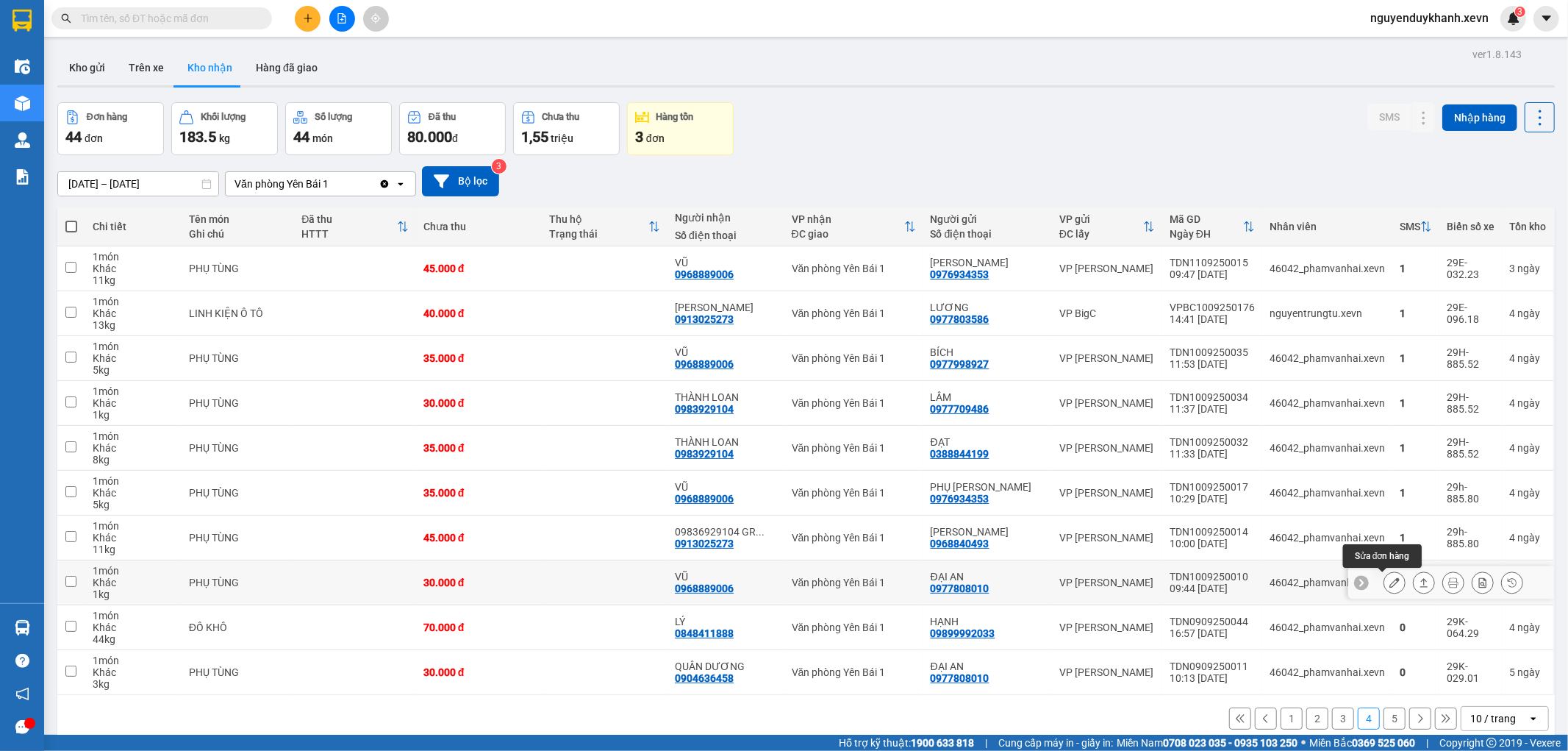
click at [1390, 579] on icon at bounding box center [1395, 582] width 10 height 10
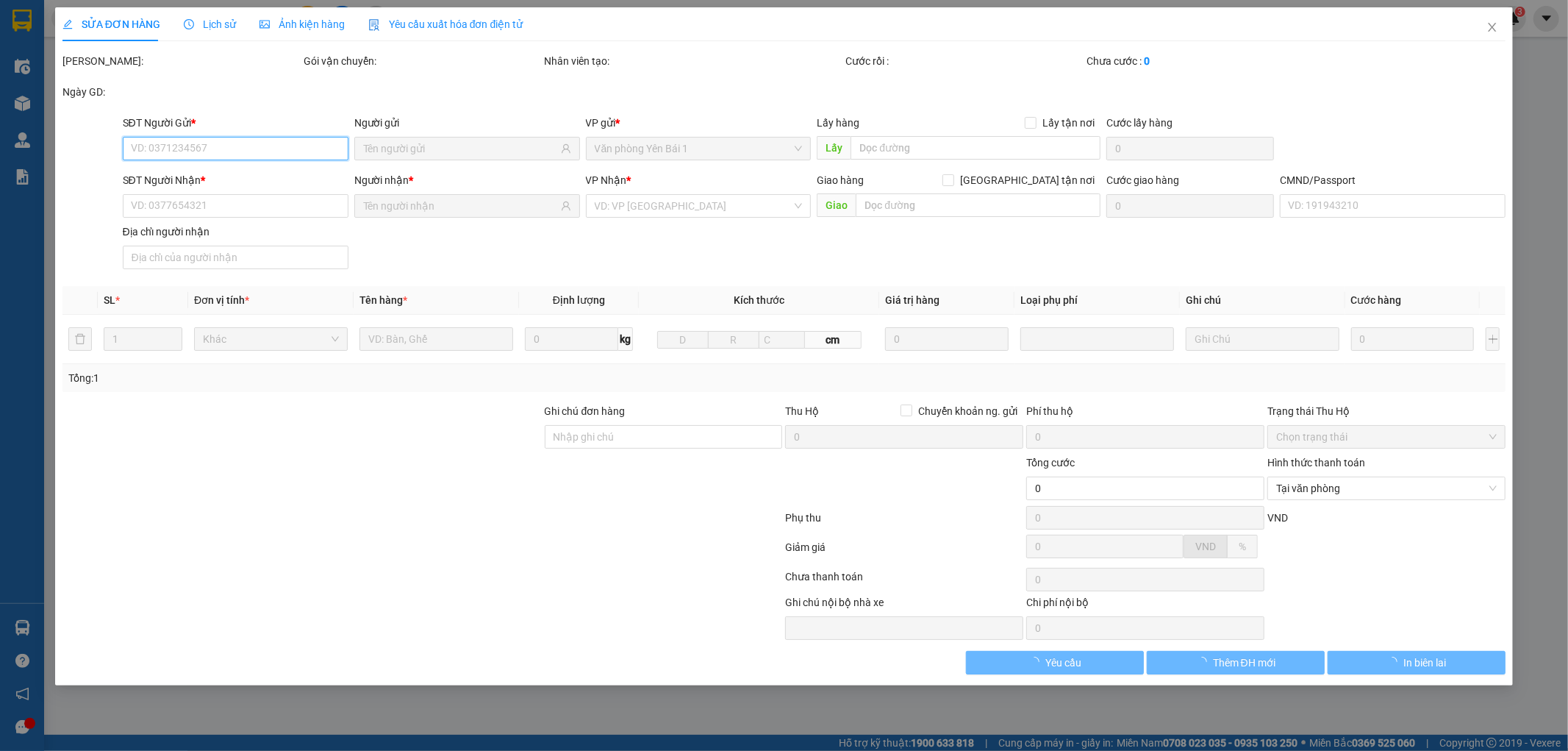
type input "0977808010"
type input "ĐẠI AN"
type input "0968889006"
type input "VŨ"
type input "015092010708 ANH VŨ"
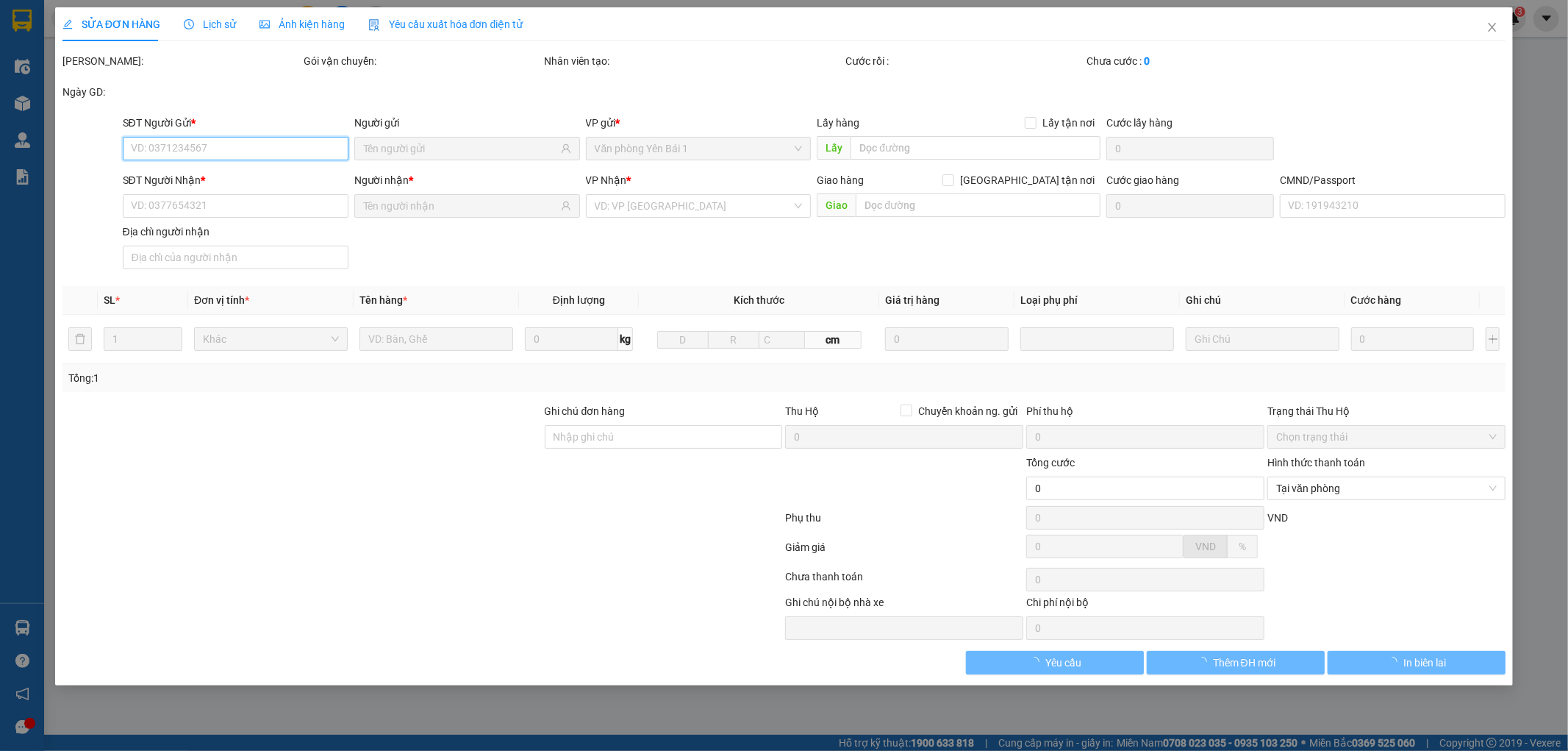
type input "30.000"
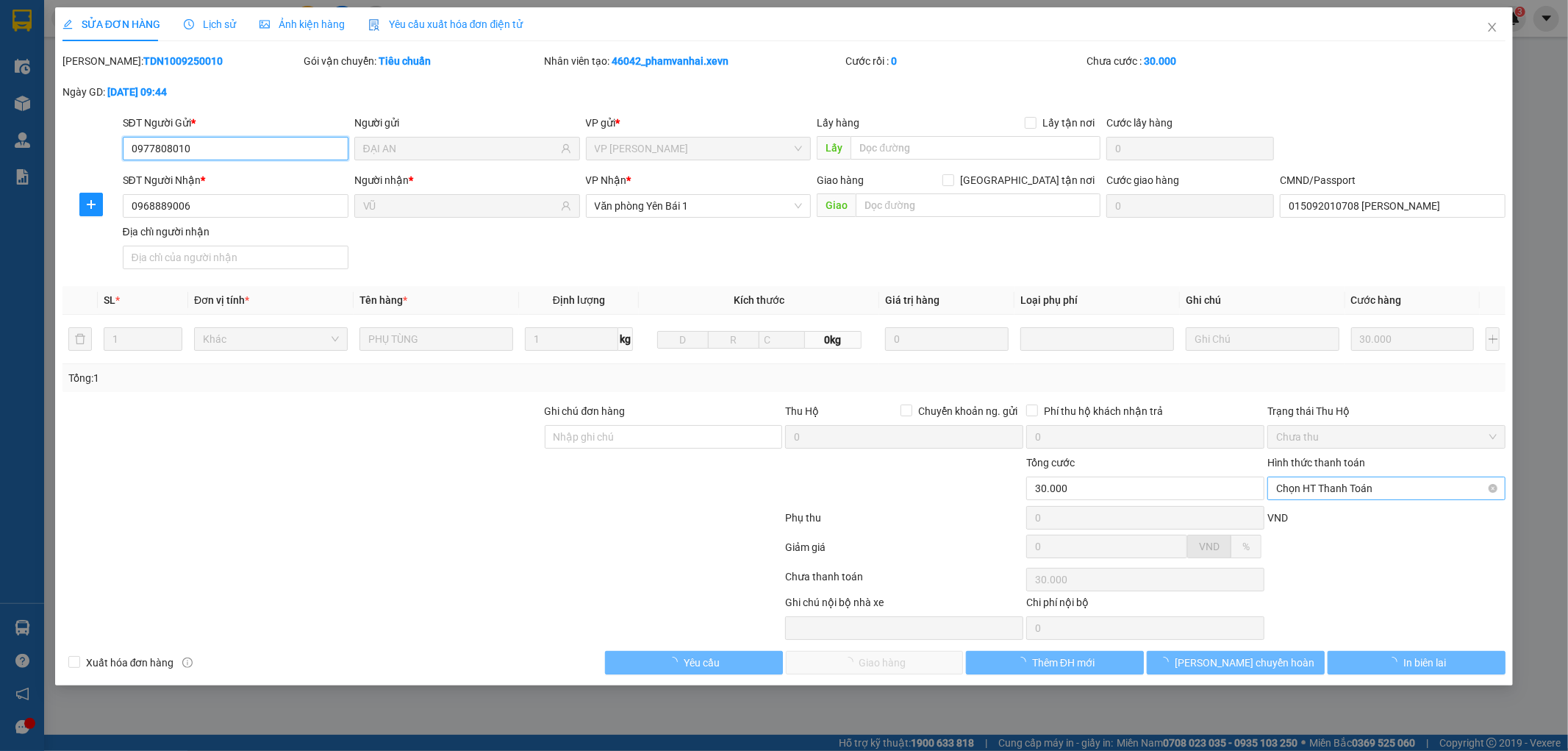
click at [1372, 488] on span "Chọn HT Thanh Toán" at bounding box center [1387, 488] width 221 height 22
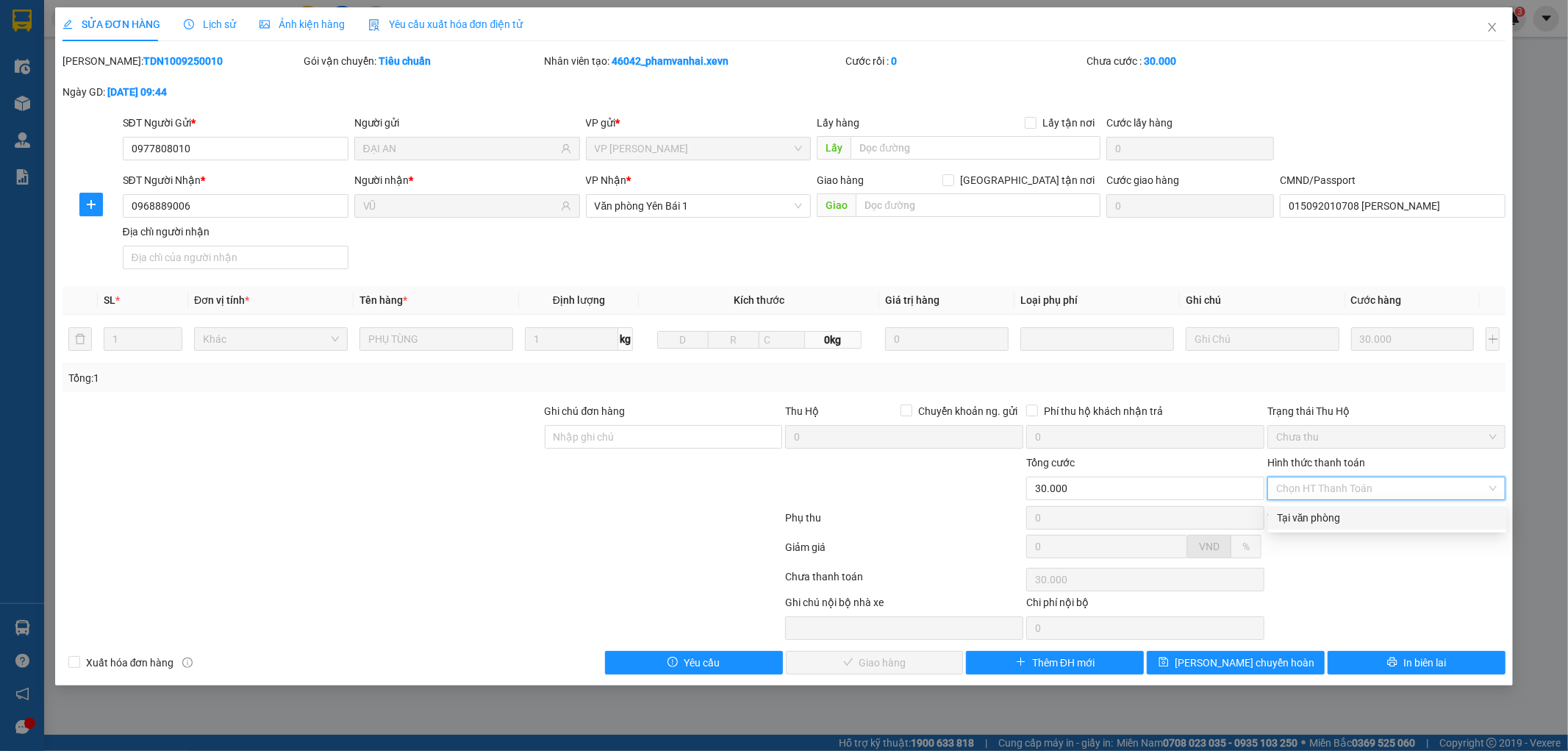
click at [1355, 512] on div "Tại văn phòng" at bounding box center [1388, 518] width 221 height 16
type input "0"
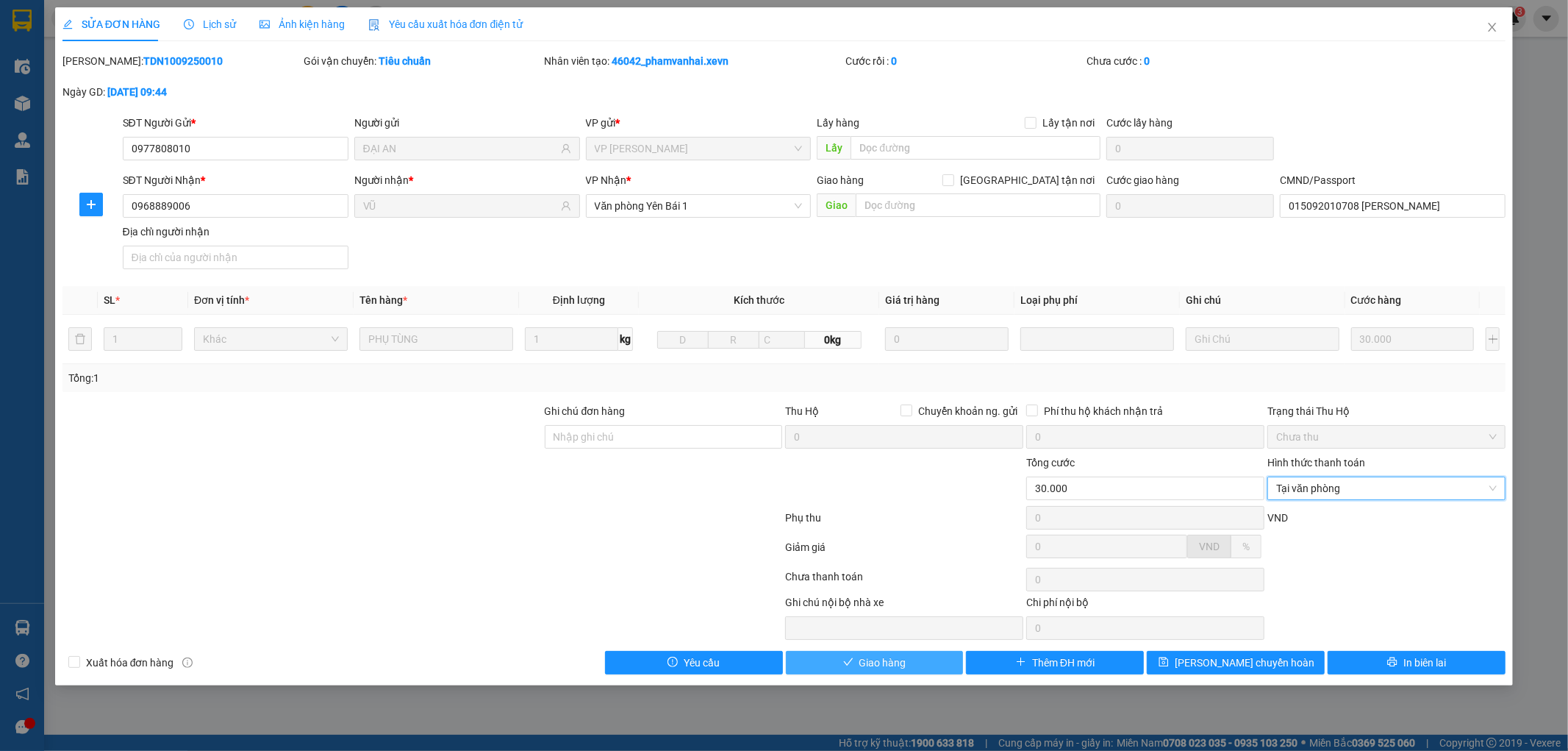
drag, startPoint x: 887, startPoint y: 665, endPoint x: 857, endPoint y: 666, distance: 30.0
click at [887, 666] on span "Giao hàng" at bounding box center [883, 663] width 47 height 16
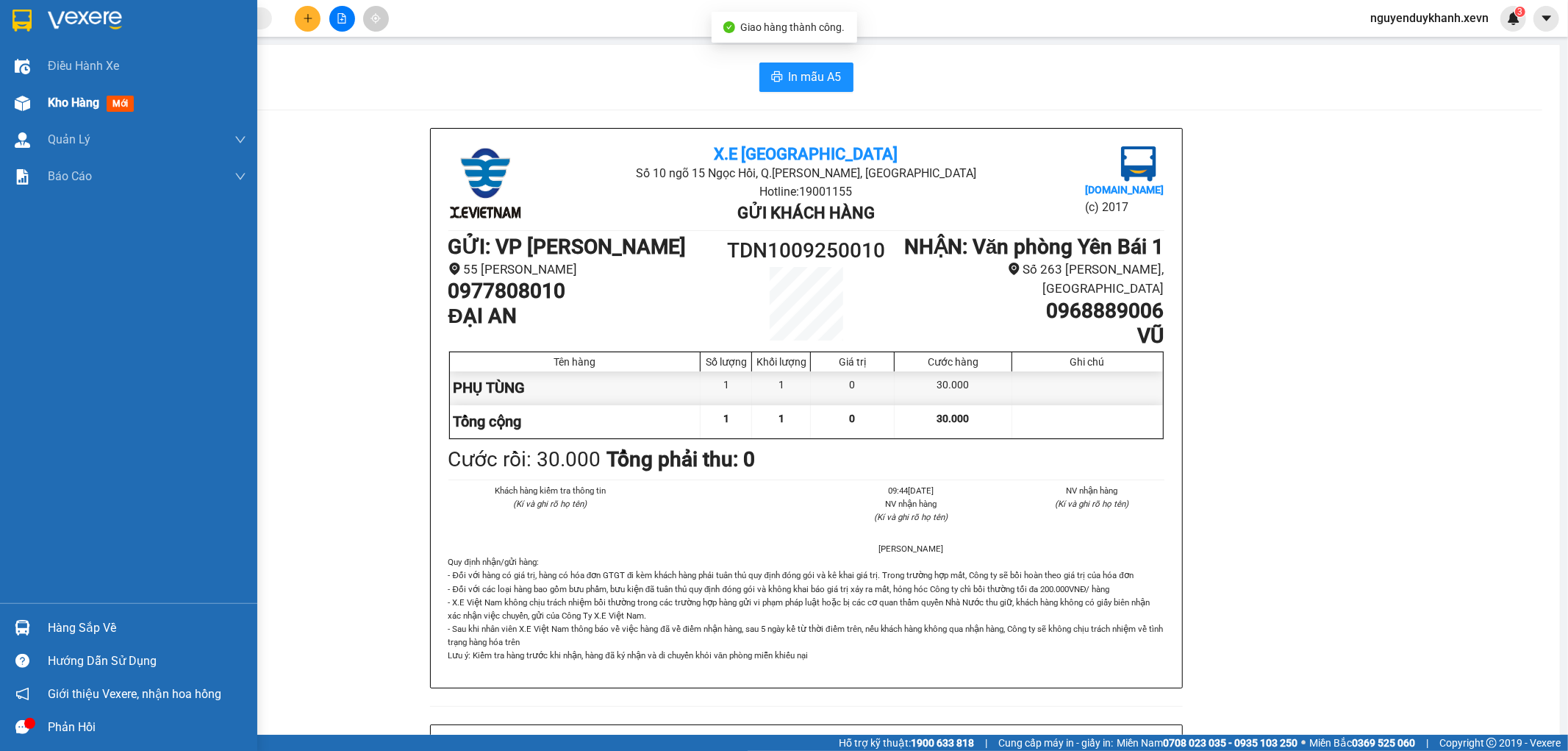
click at [20, 96] on img at bounding box center [22, 103] width 16 height 16
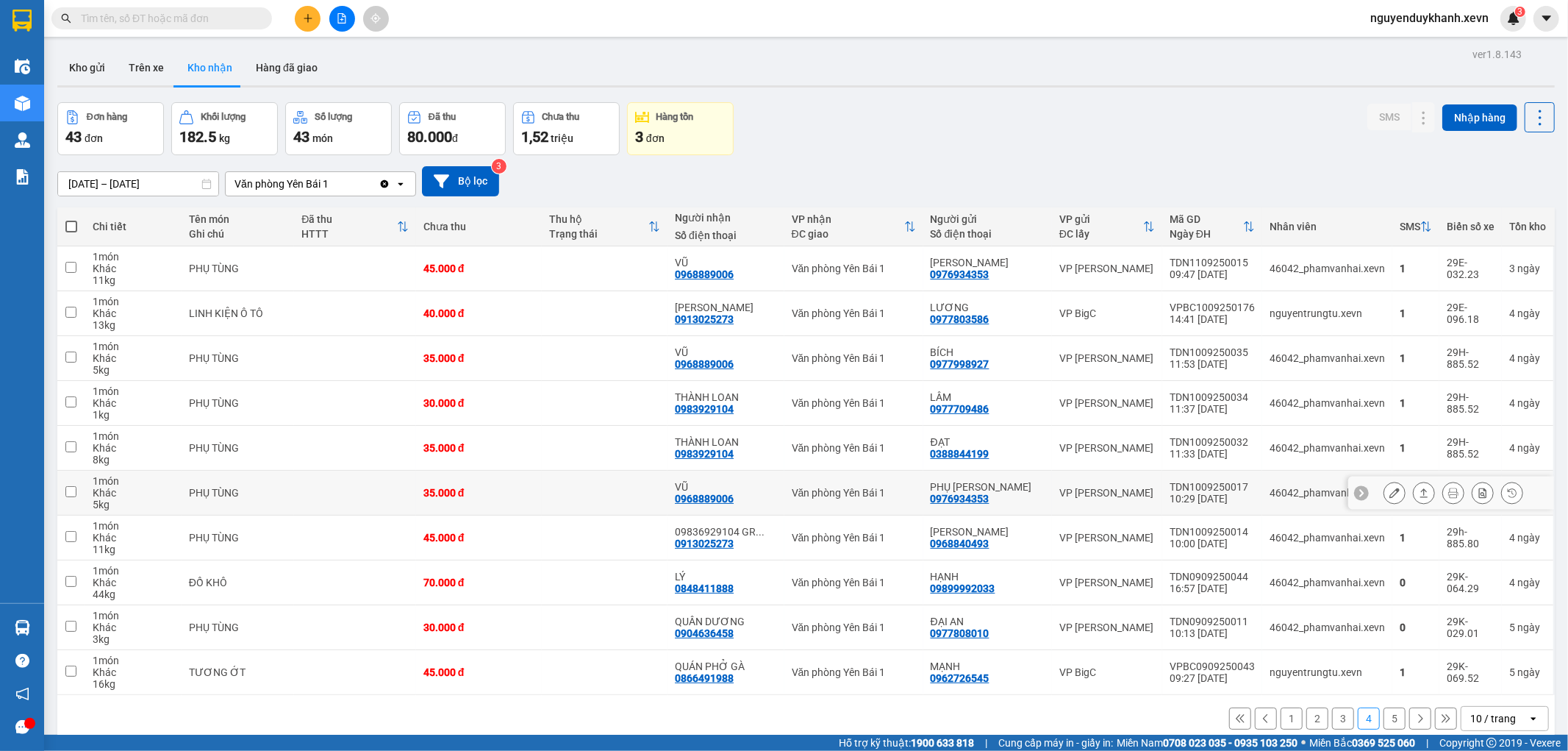
click at [1388, 494] on button at bounding box center [1395, 493] width 21 height 26
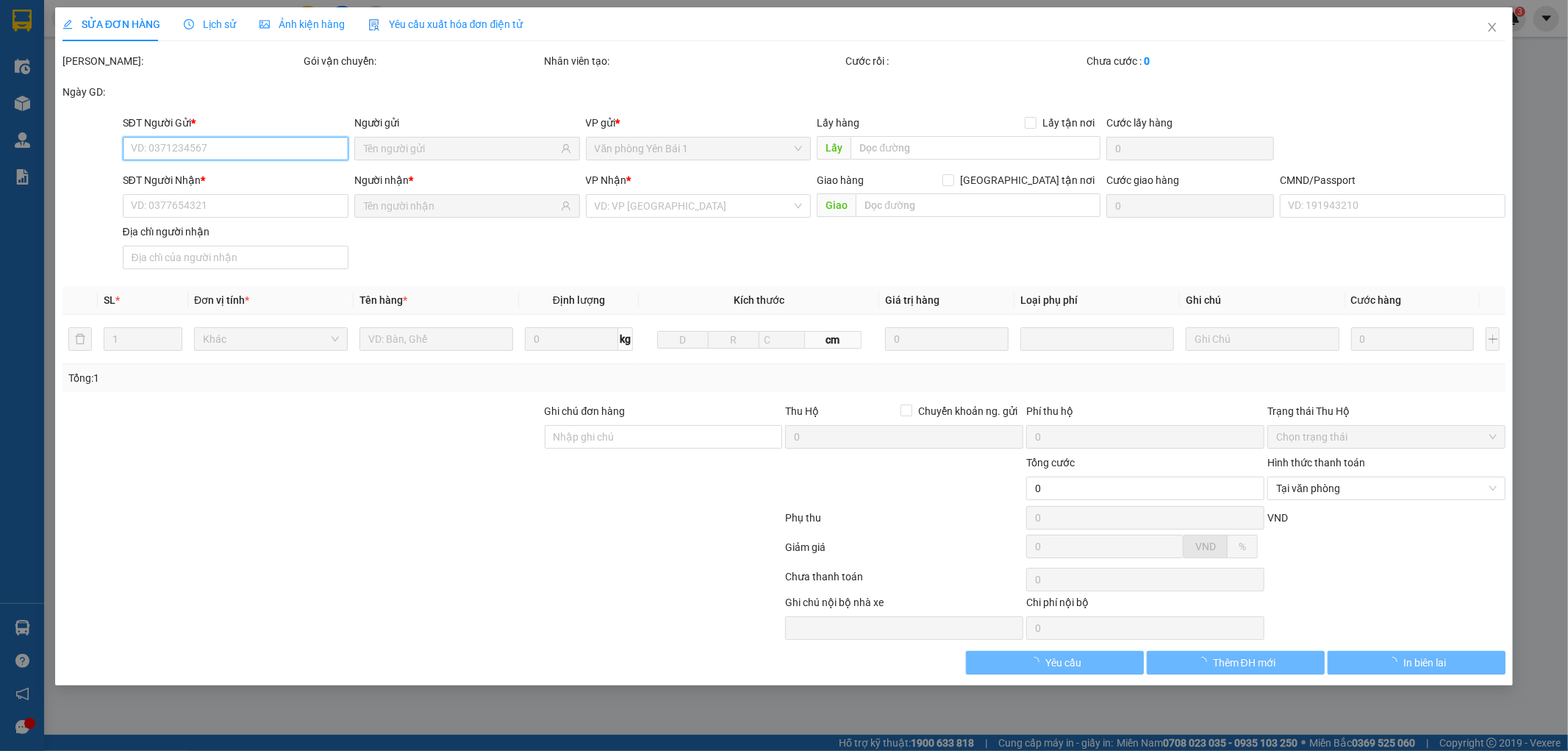
type input "0976934353"
type input "PHỤ TUNG OTO PHẠM GIA"
type input "0968889006"
type input "VŨ"
type input "015092010708 ANH VŨ"
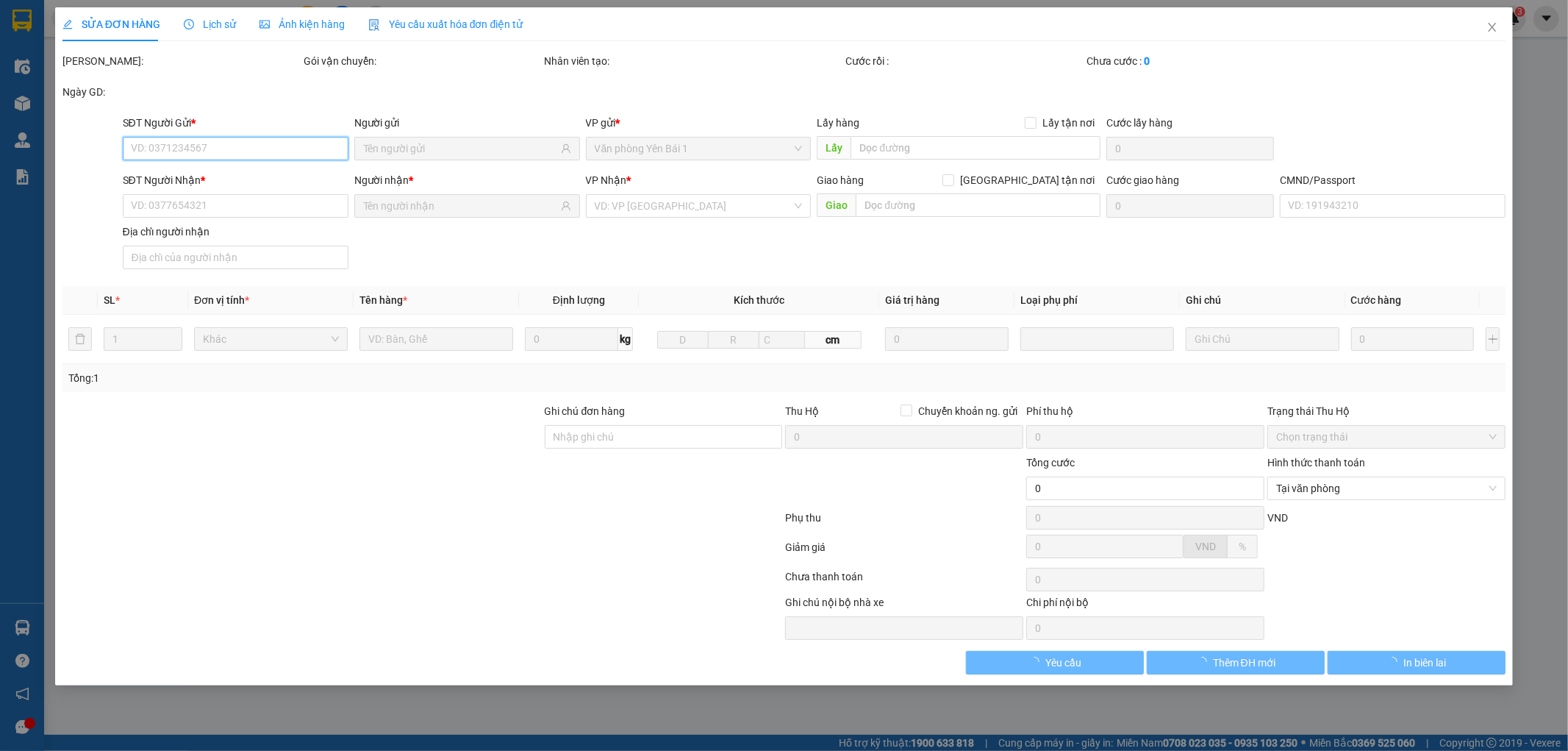
type input "35.000"
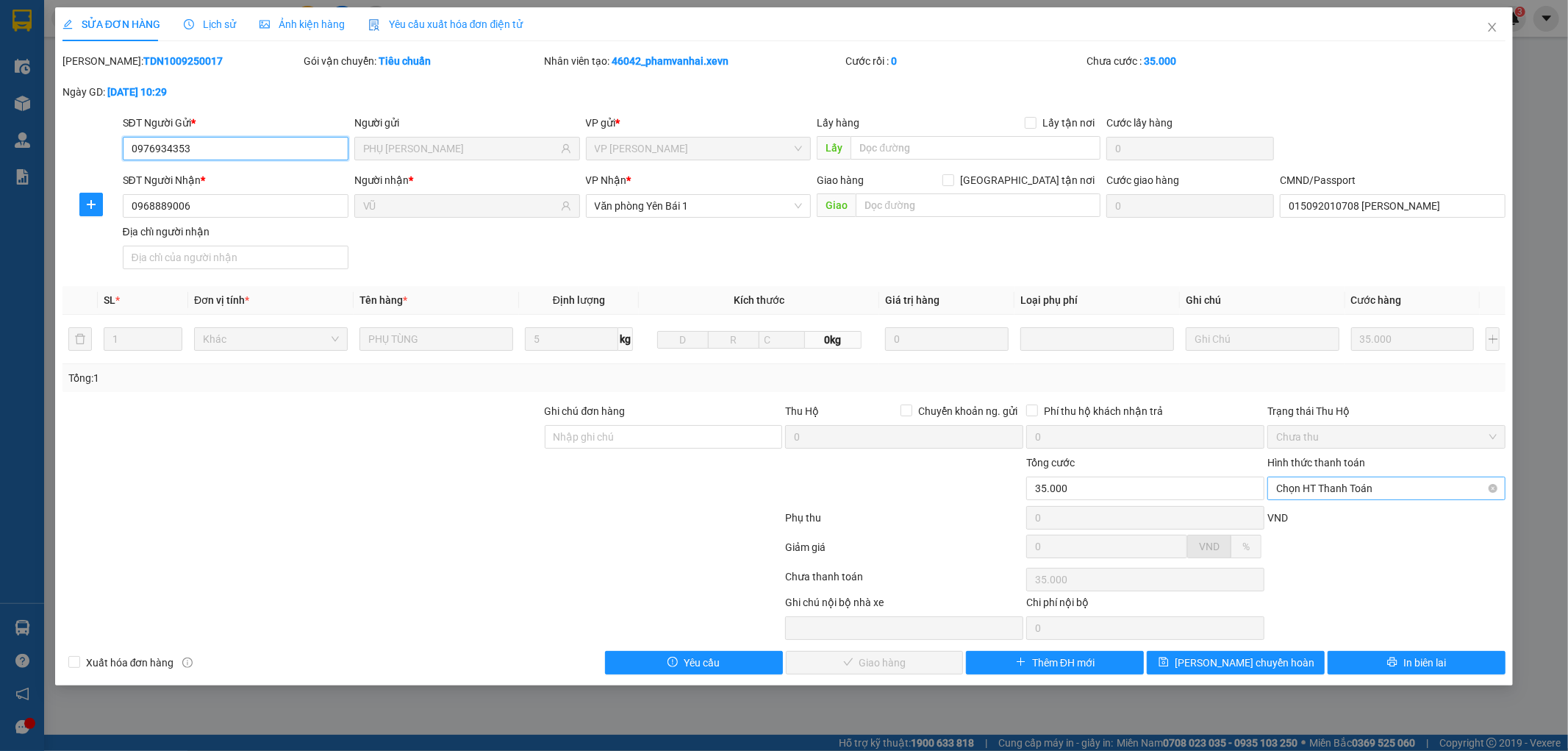
click at [1346, 484] on span "Chọn HT Thanh Toán" at bounding box center [1387, 488] width 221 height 22
click at [1325, 518] on div "Tại văn phòng" at bounding box center [1388, 518] width 221 height 16
type input "0"
click at [886, 660] on span "Giao hàng" at bounding box center [883, 663] width 47 height 16
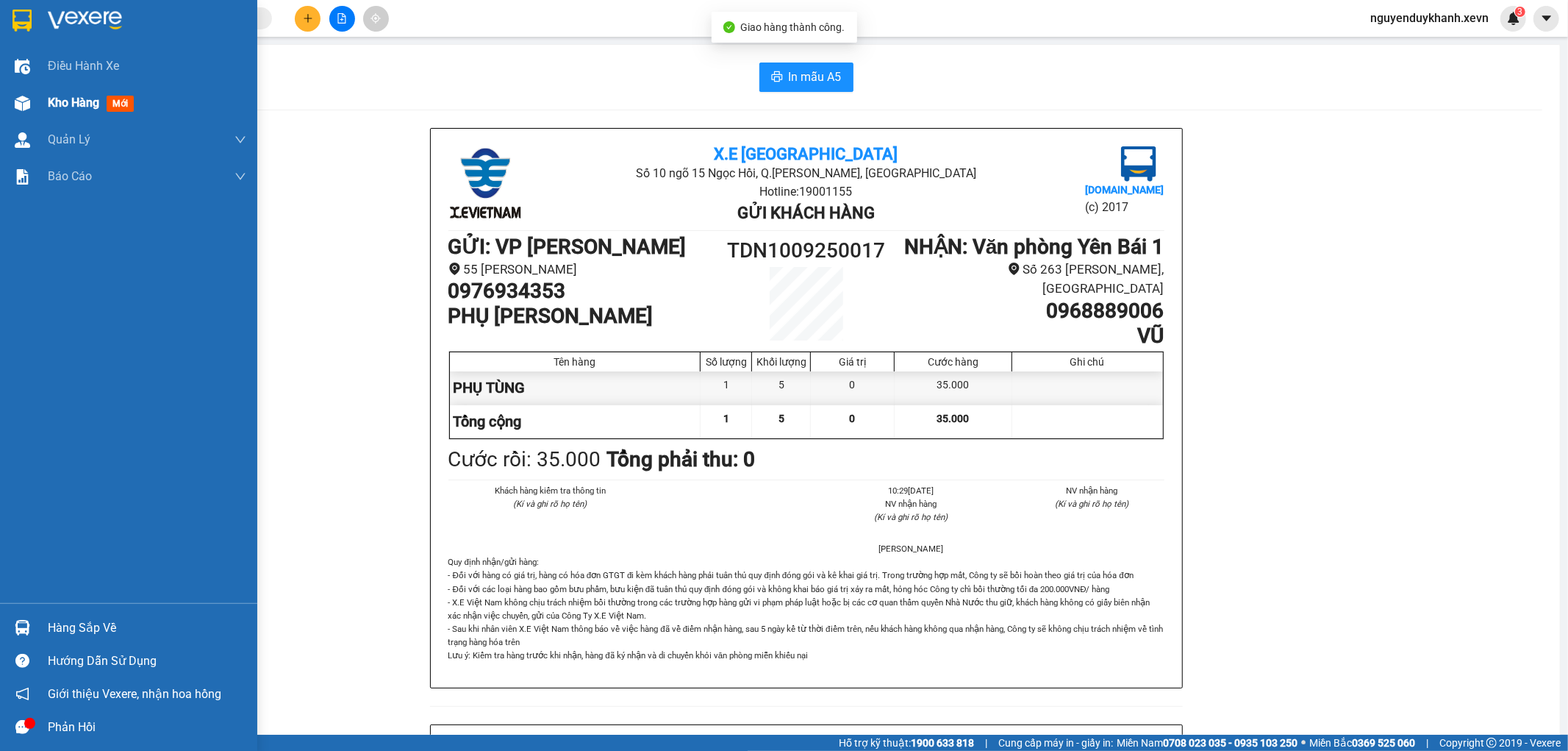
click at [27, 107] on img at bounding box center [22, 103] width 16 height 16
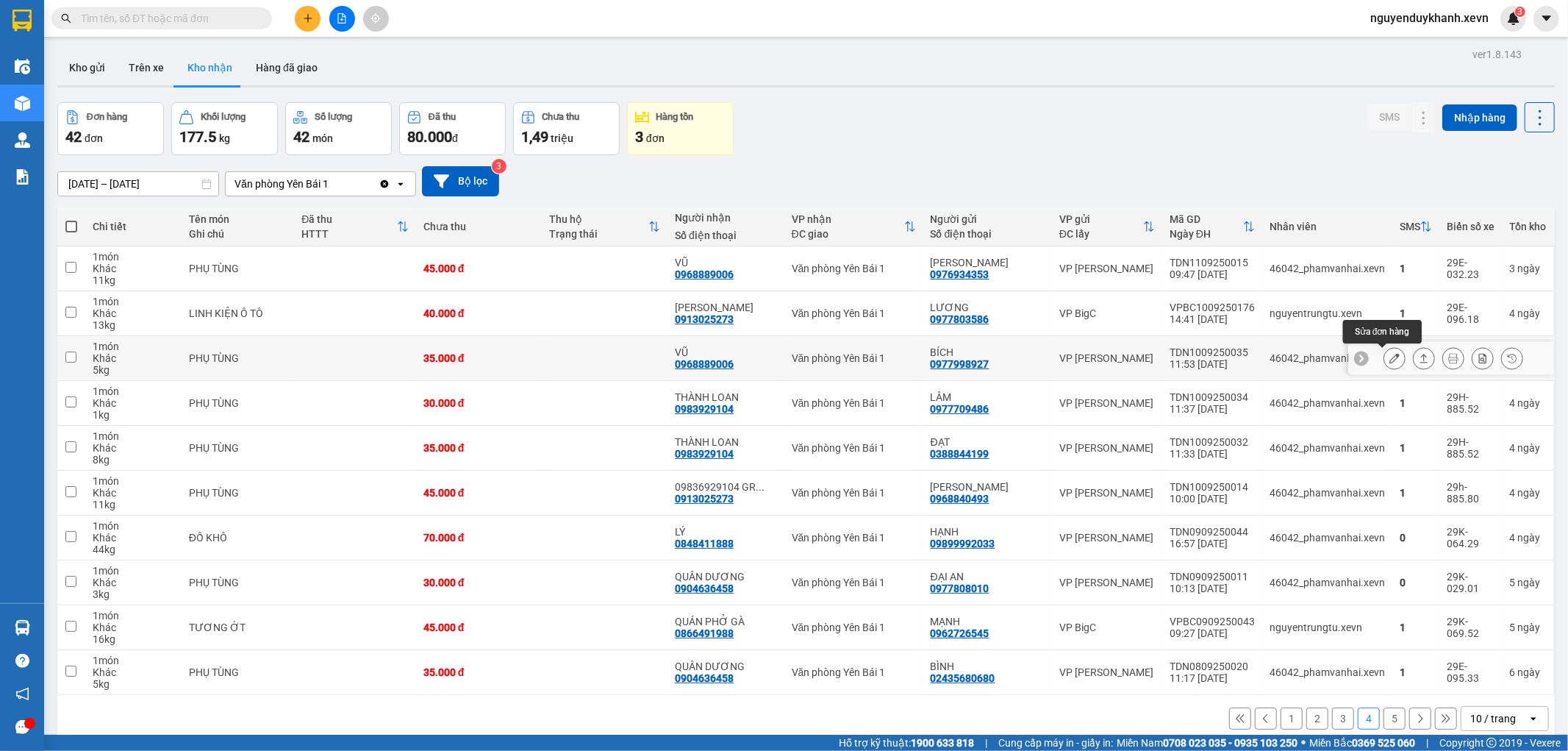
click at [1387, 351] on button at bounding box center [1395, 358] width 21 height 26
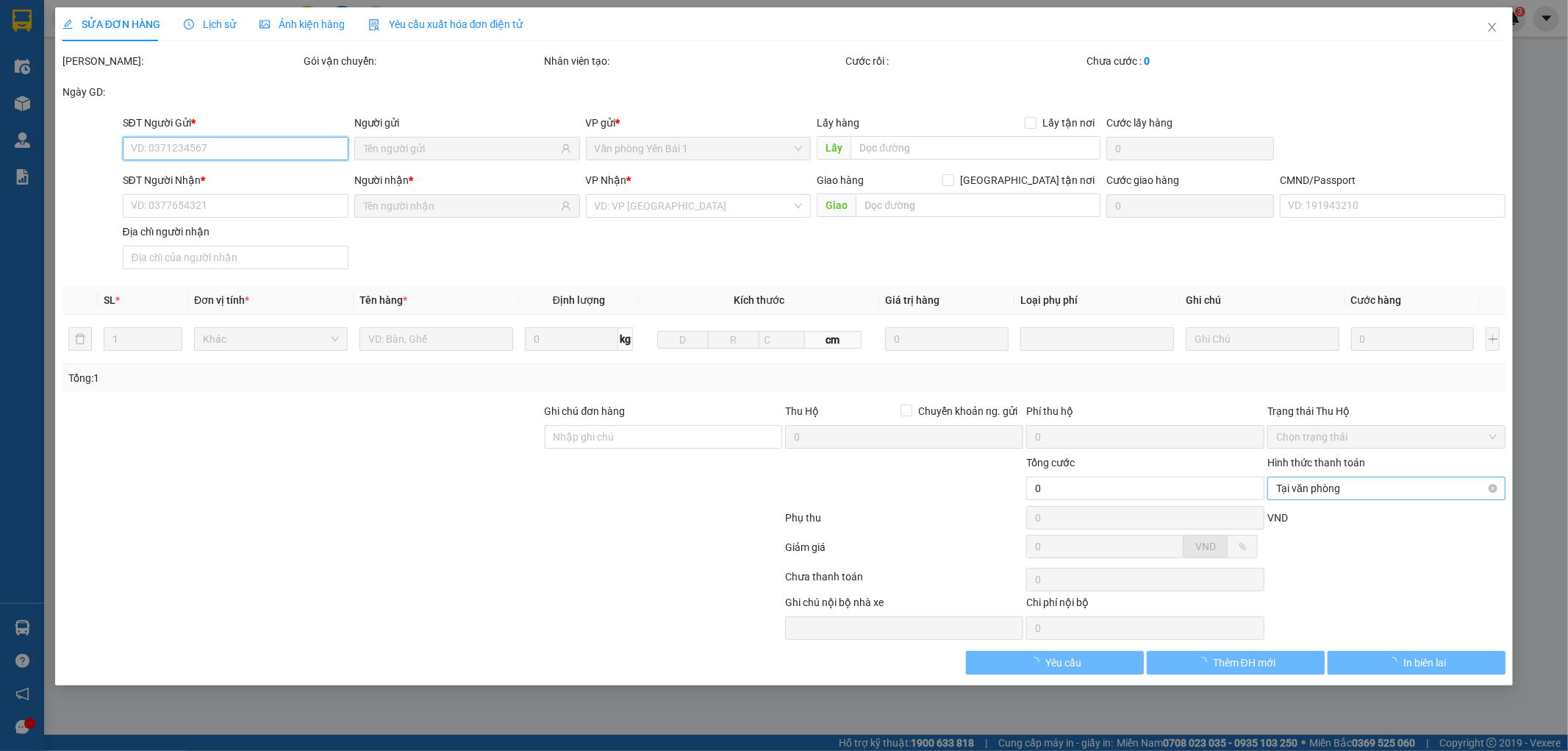
type input "0977998927"
type input "BÍCH"
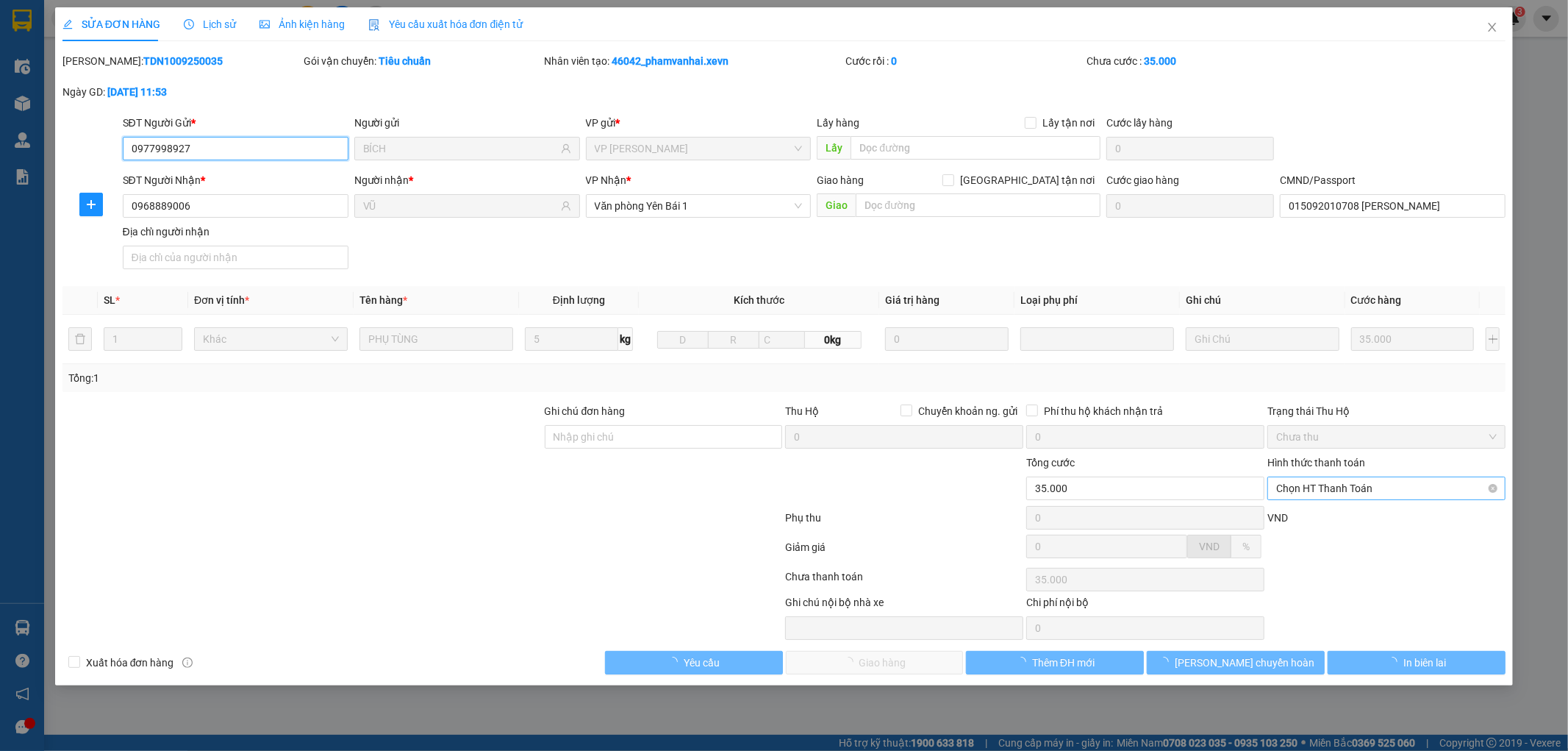
click at [1355, 486] on span "Chọn HT Thanh Toán" at bounding box center [1387, 488] width 221 height 22
click at [1309, 512] on div "Tại văn phòng" at bounding box center [1388, 518] width 221 height 16
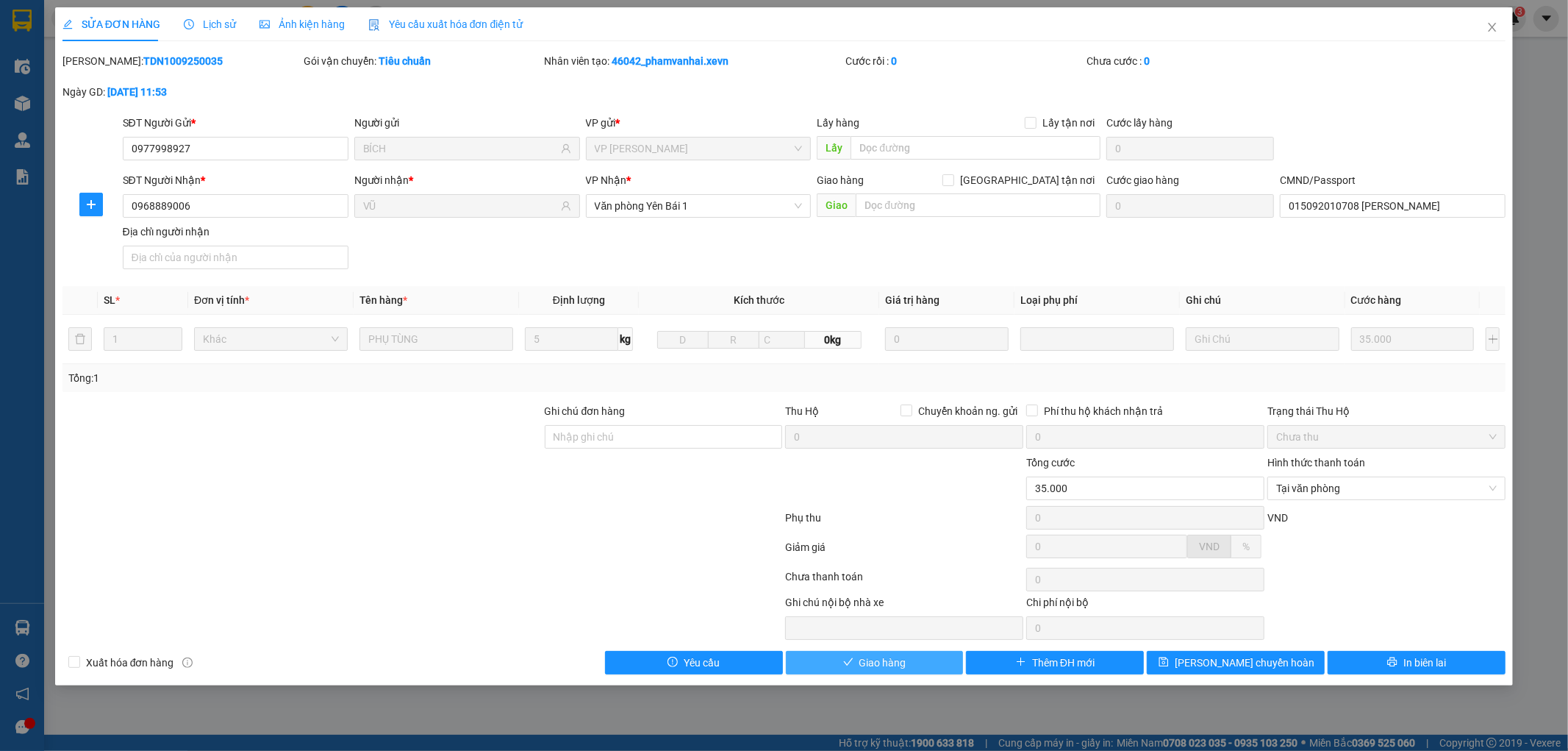
click at [875, 662] on span "Giao hàng" at bounding box center [883, 663] width 47 height 16
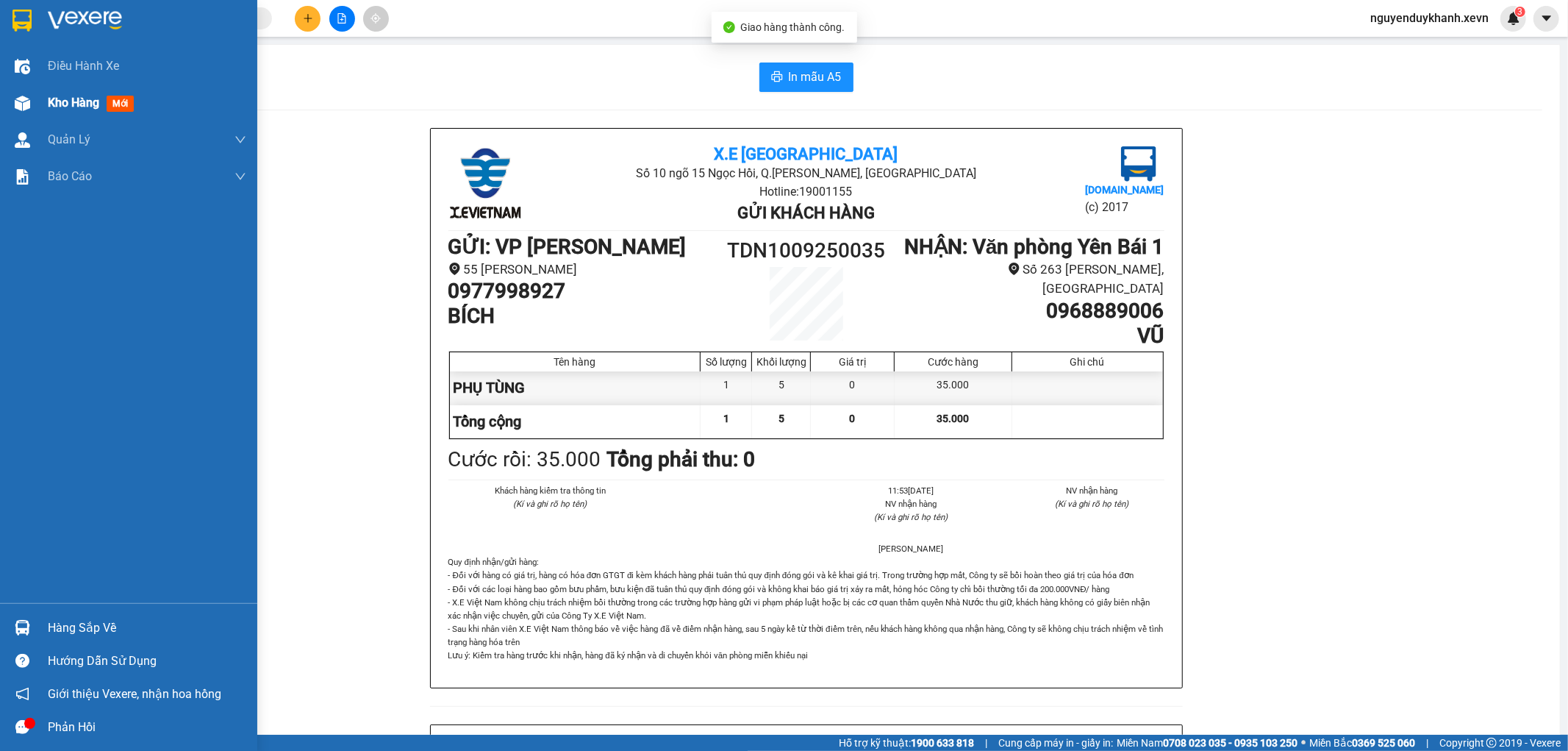
click at [38, 99] on div "Kho hàng mới" at bounding box center [128, 102] width 257 height 37
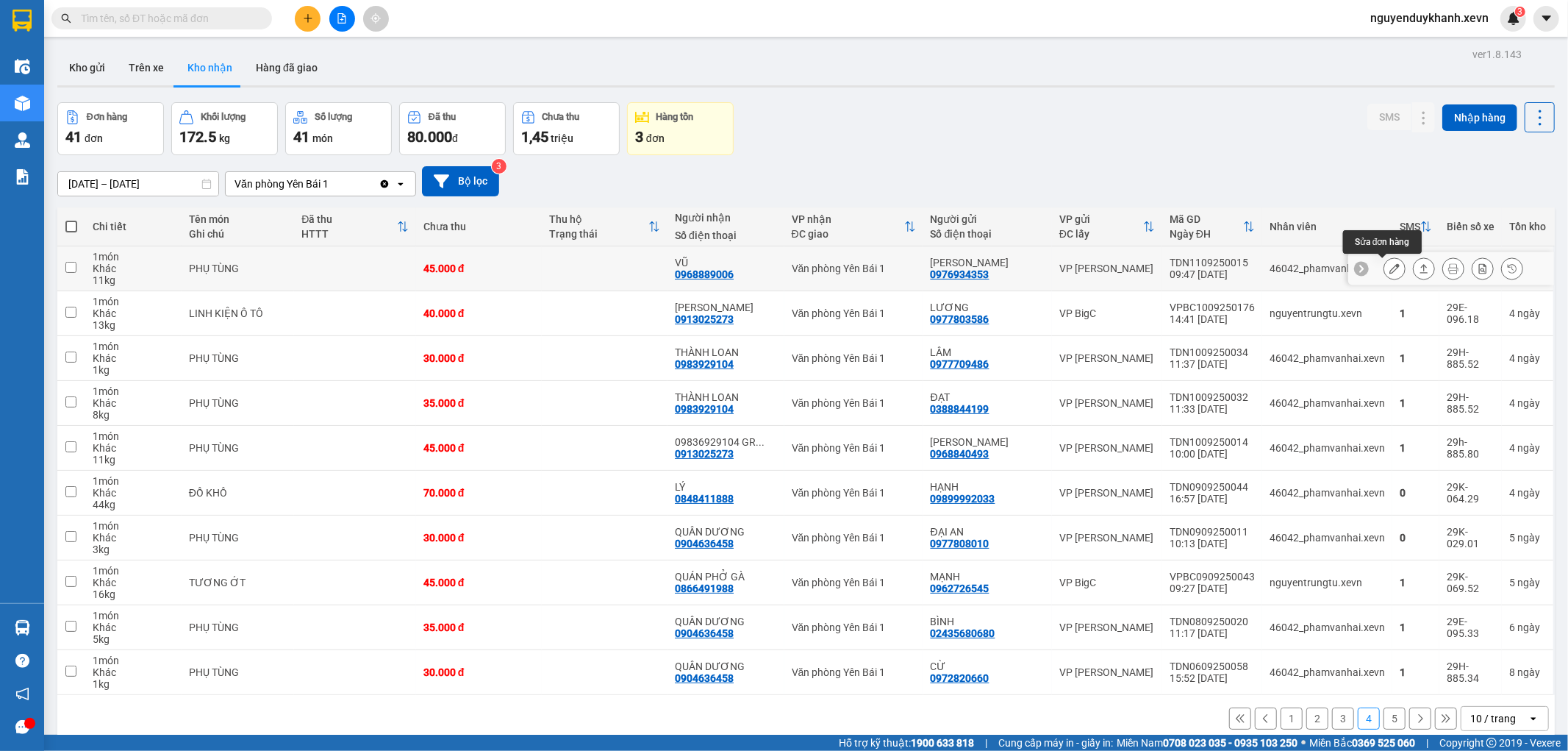
click at [1390, 265] on icon at bounding box center [1395, 268] width 10 height 10
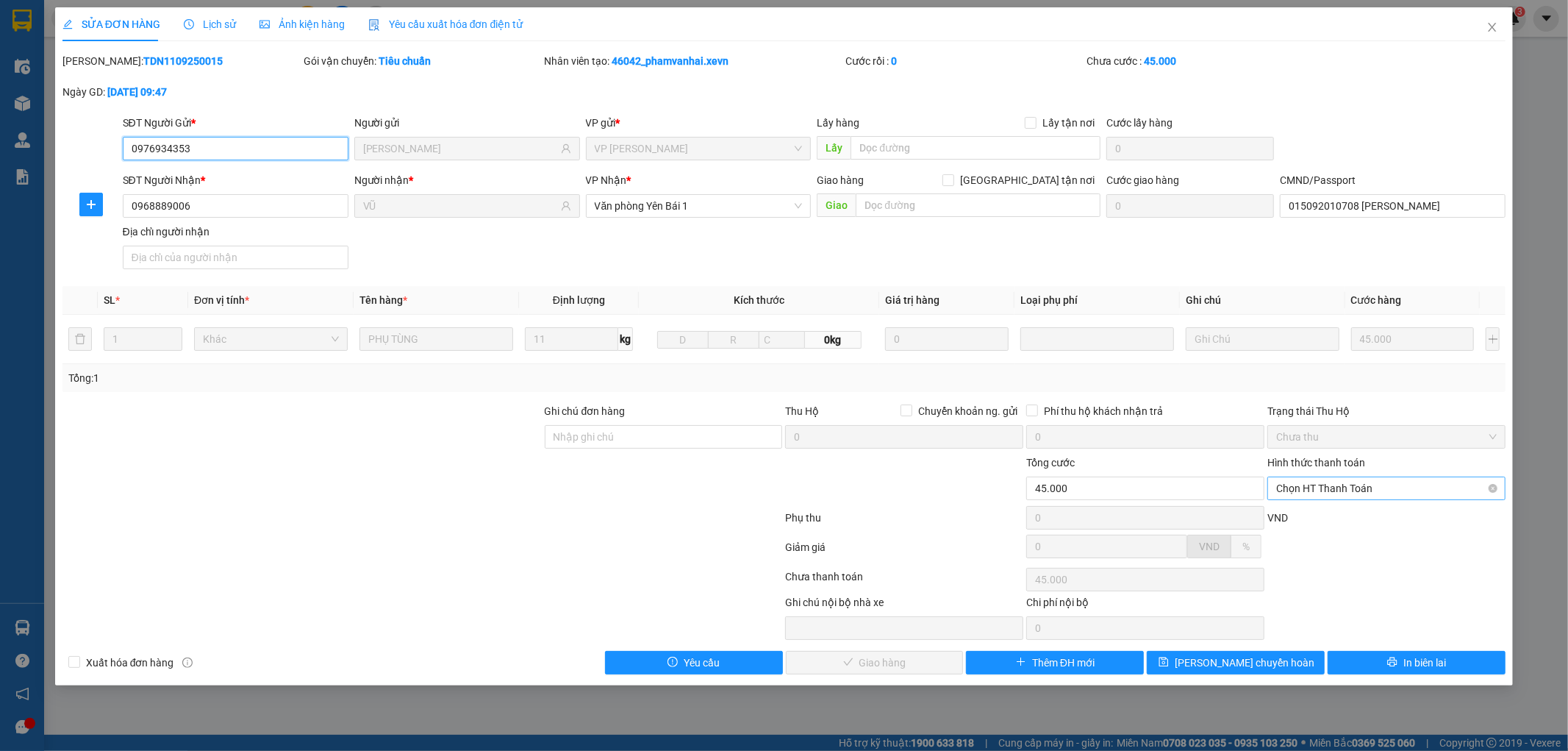
click at [1351, 488] on span "Chọn HT Thanh Toán" at bounding box center [1387, 488] width 221 height 22
click at [1343, 506] on div "Tại văn phòng" at bounding box center [1387, 518] width 238 height 24
click at [901, 656] on span "Giao hàng" at bounding box center [883, 663] width 47 height 16
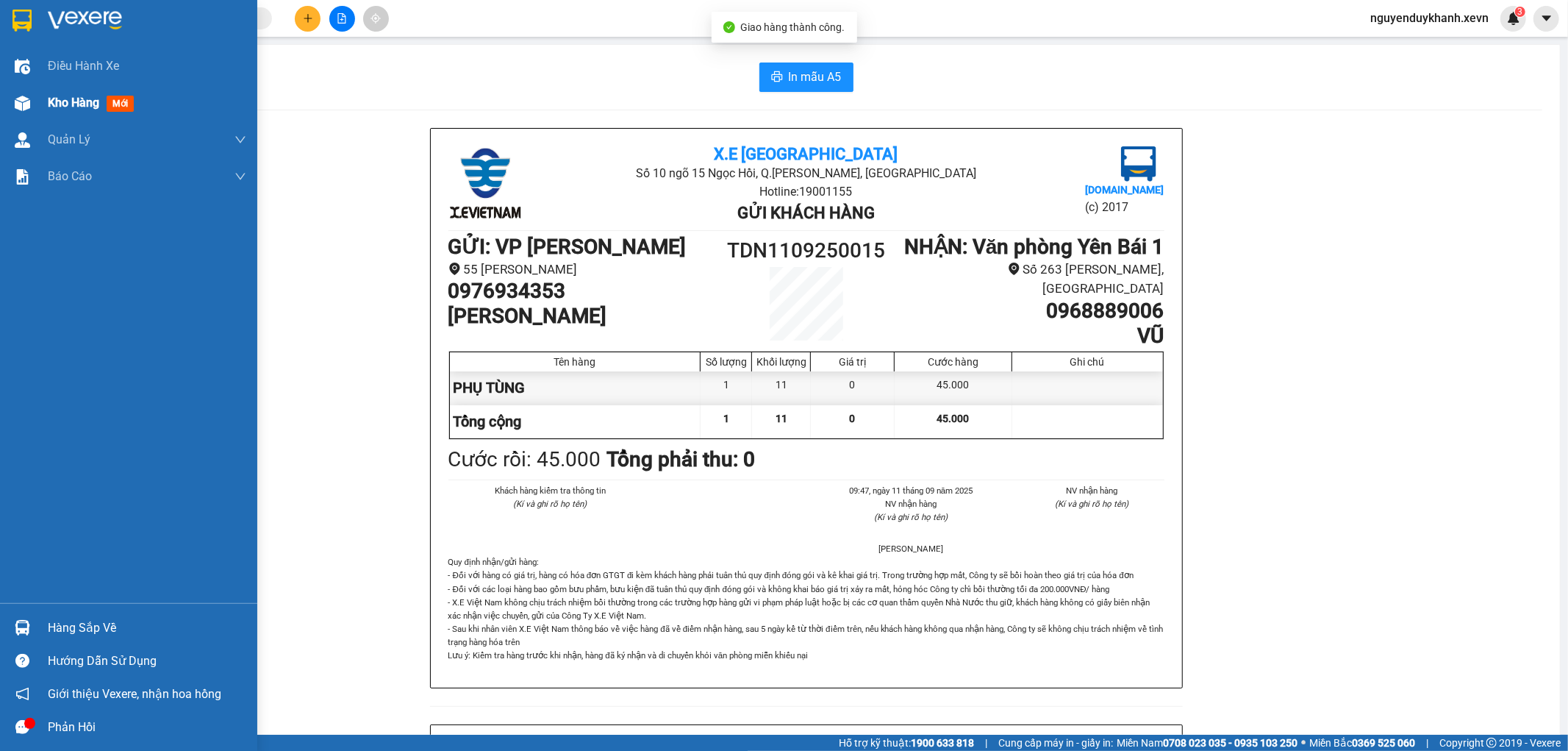
click at [20, 97] on img at bounding box center [22, 103] width 16 height 16
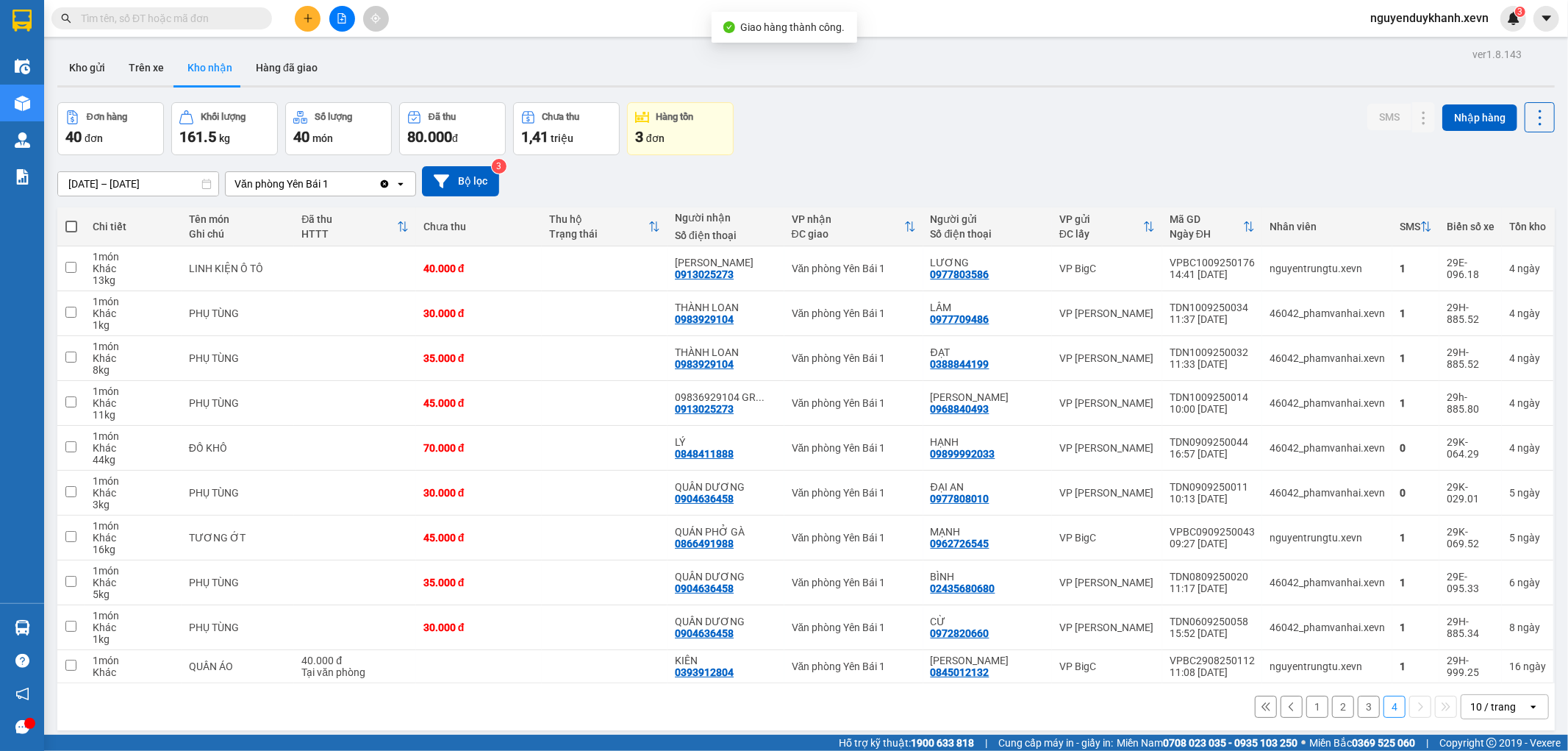
click at [1358, 706] on button "3" at bounding box center [1369, 707] width 22 height 22
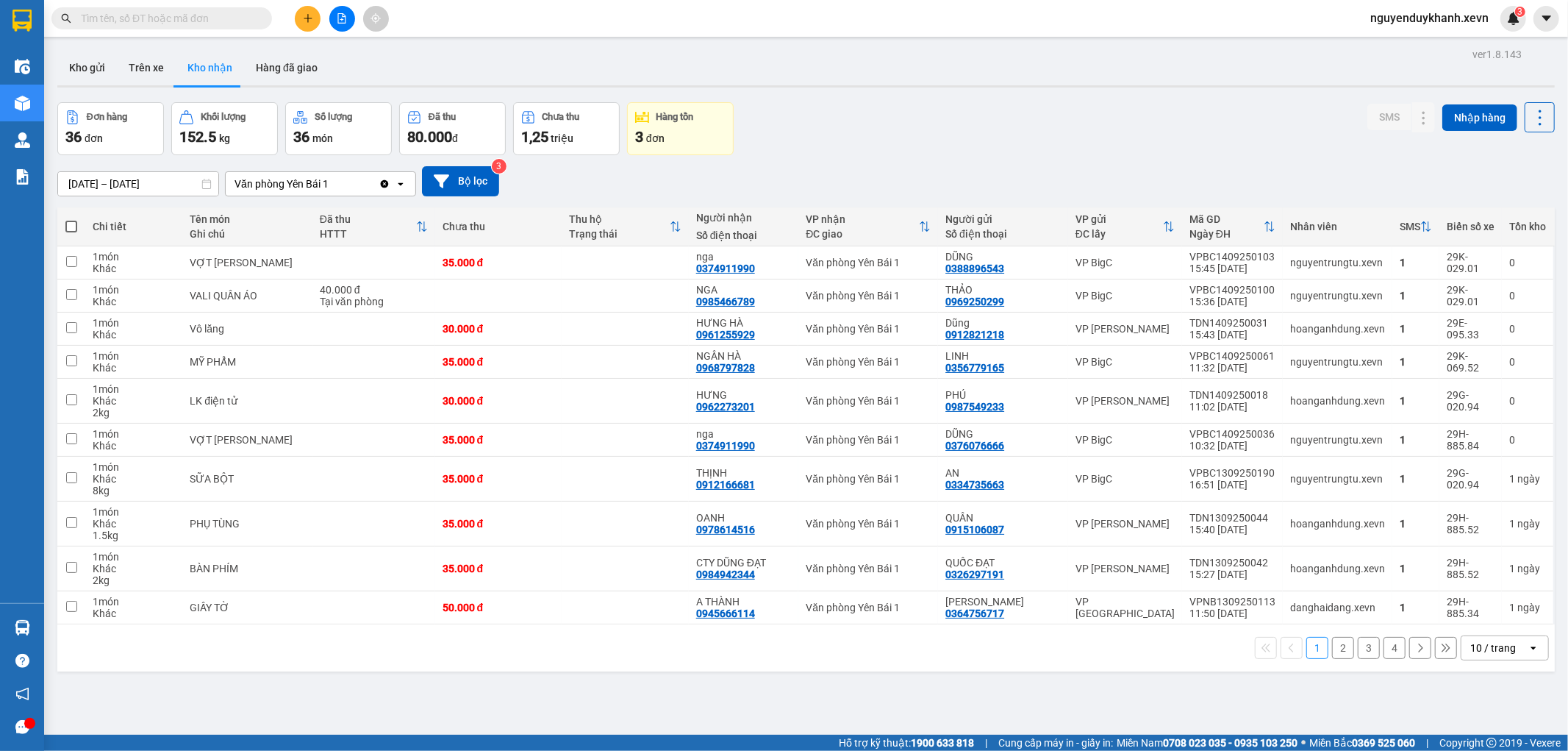
click at [1332, 649] on button "2" at bounding box center [1344, 648] width 22 height 22
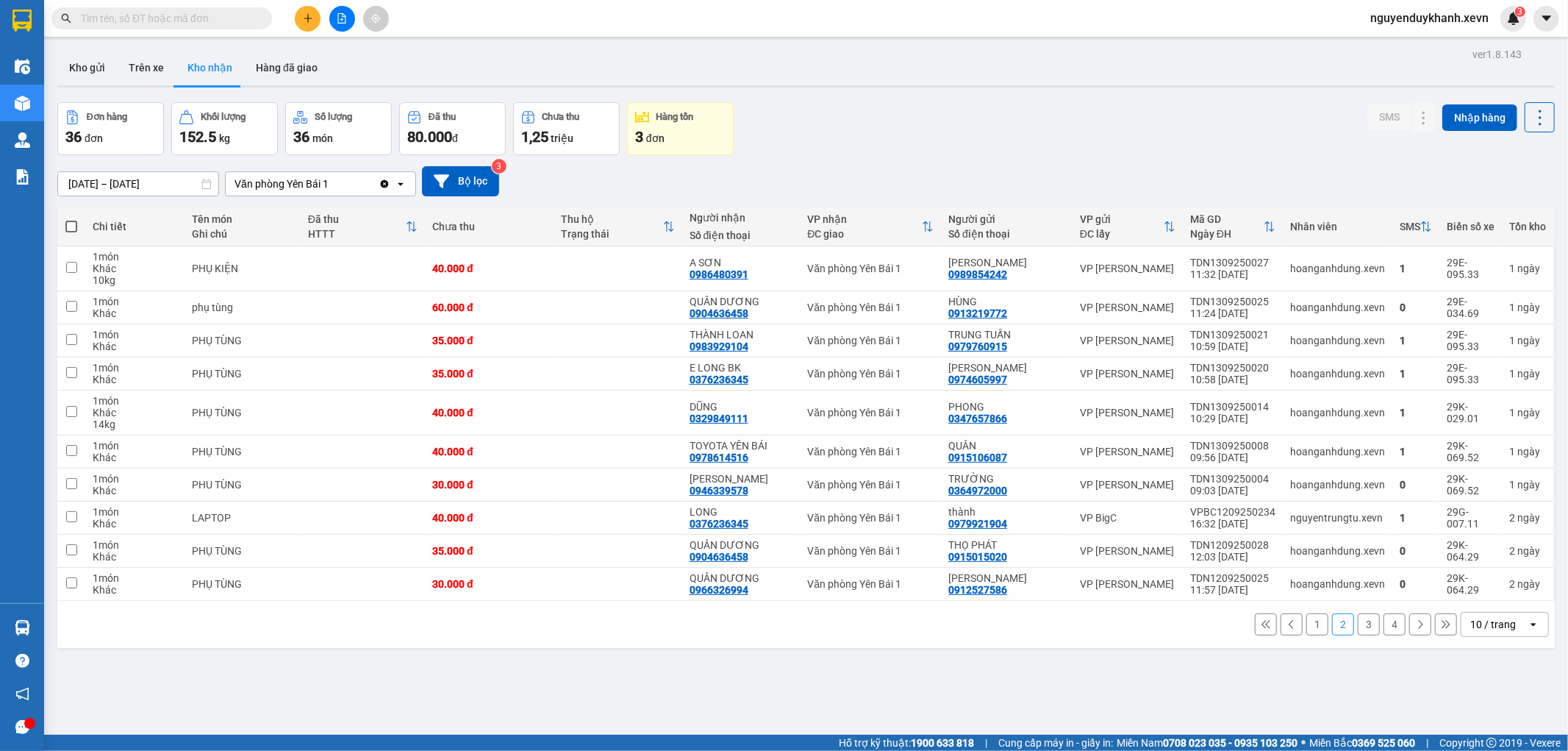
click at [1391, 630] on button "4" at bounding box center [1395, 624] width 22 height 22
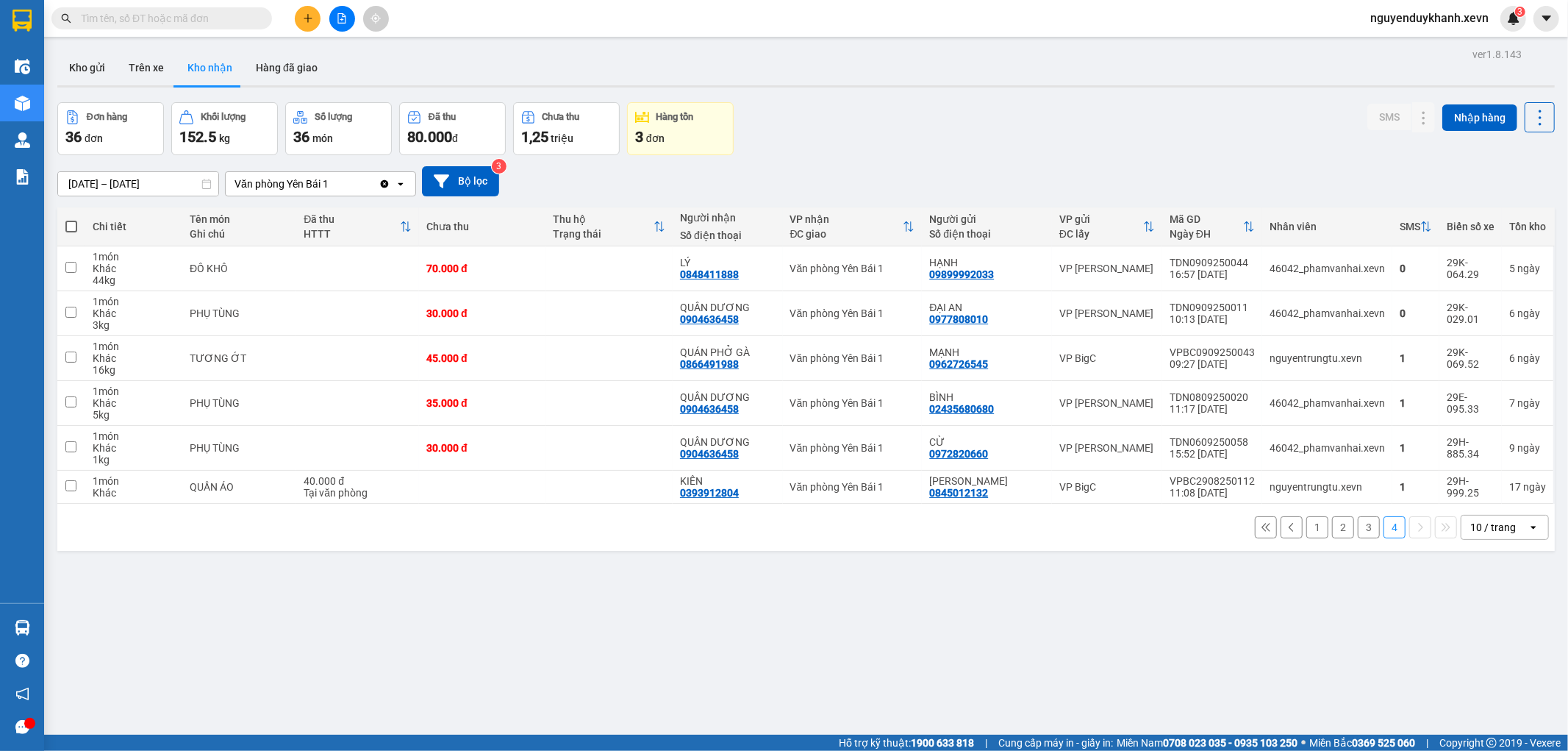
click at [1361, 535] on button "3" at bounding box center [1369, 527] width 22 height 22
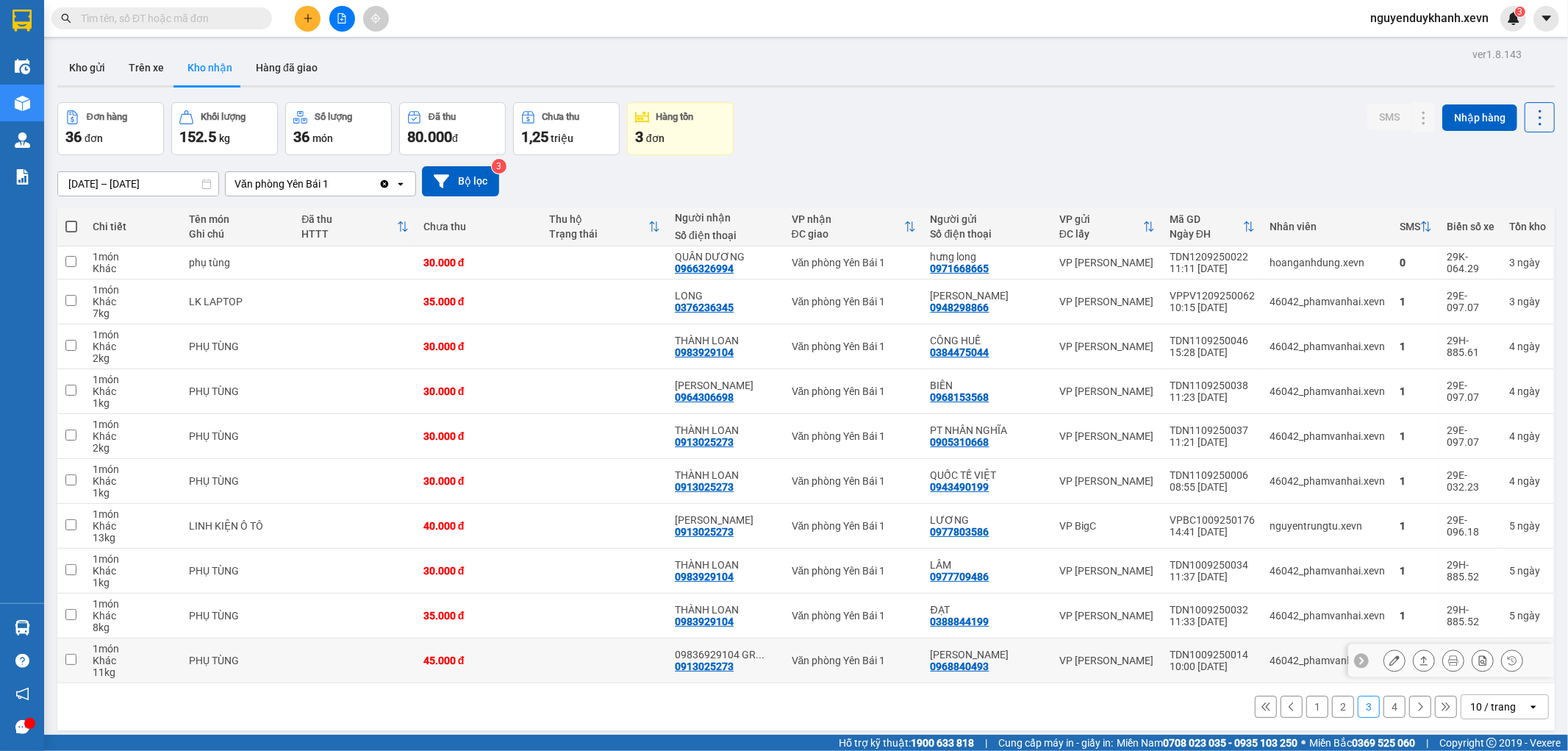
click at [1388, 667] on button at bounding box center [1395, 661] width 21 height 26
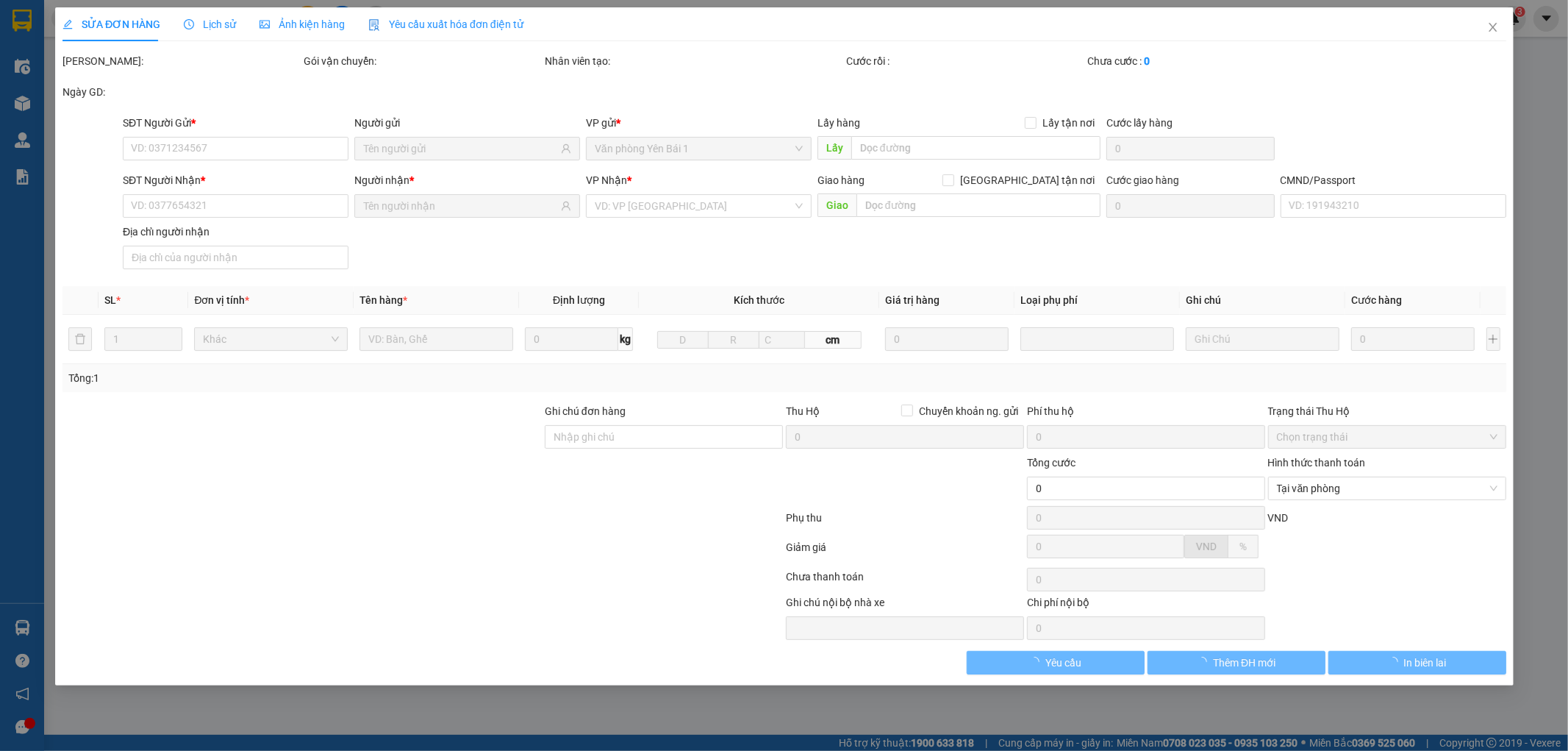
type input "0968840493"
type input "[PERSON_NAME]"
type input "0913025273"
type input "09836929104 GR THÀNH LOAN"
type input "GIAO TẬN NƠI"
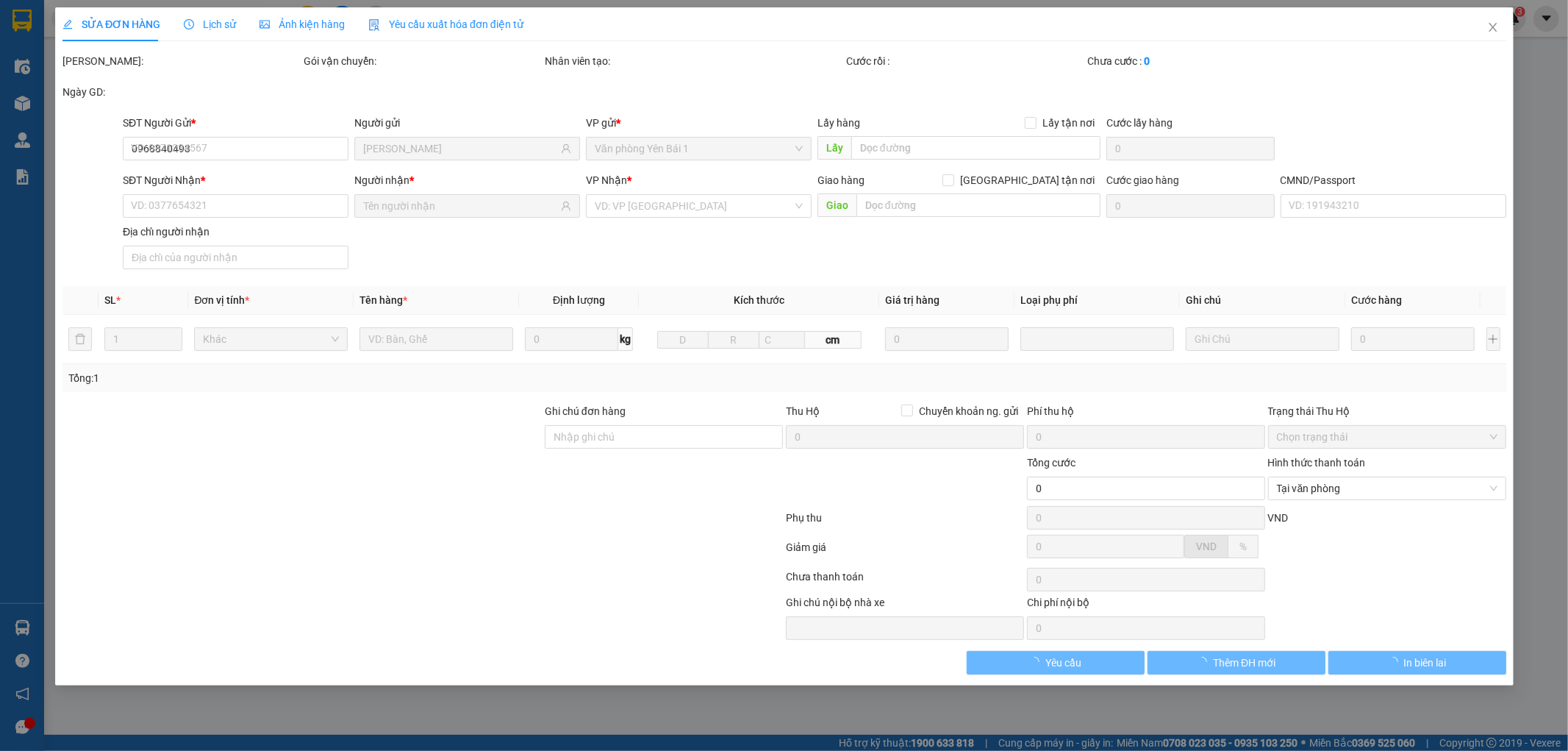
type input "123"
type input "45.000"
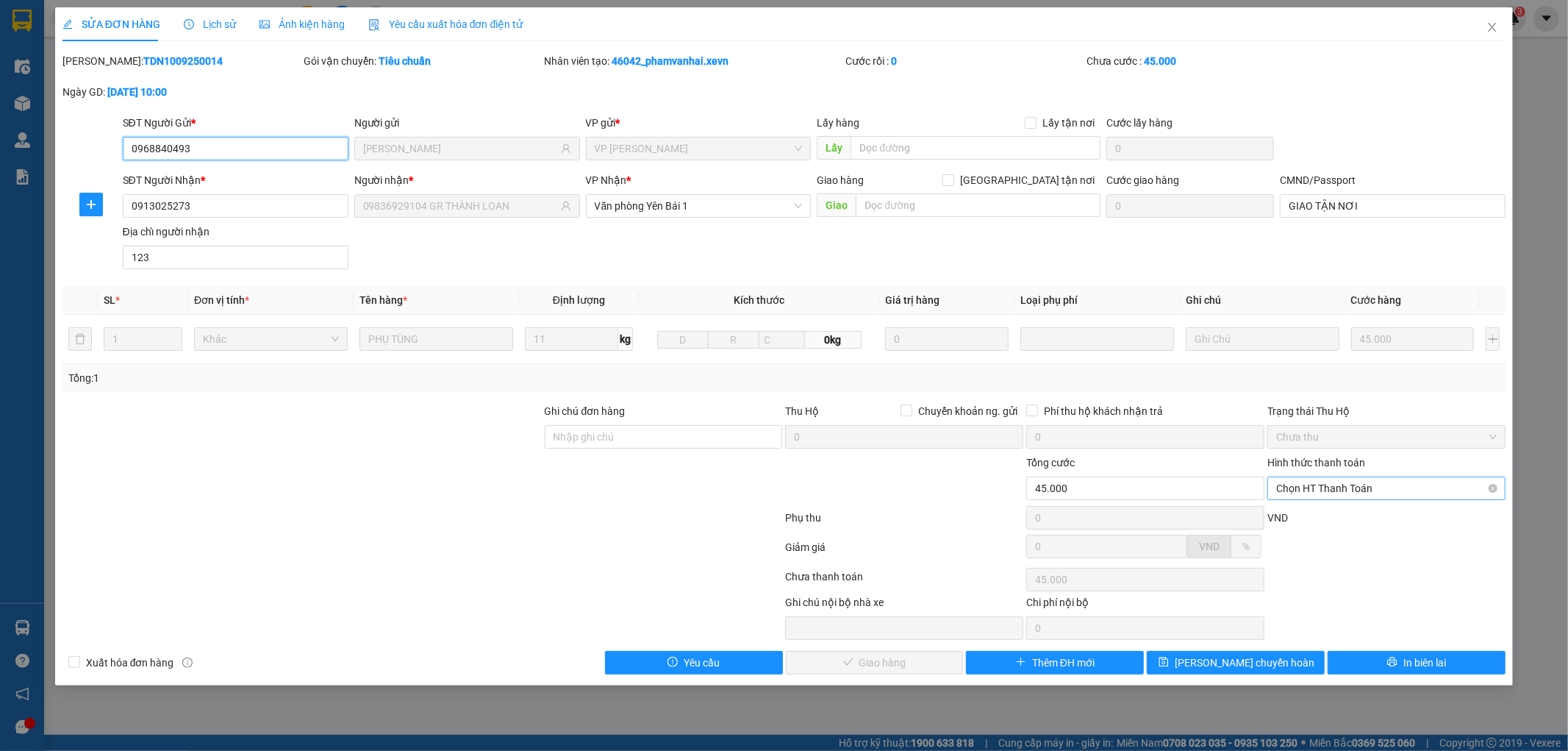
click at [1373, 483] on span "Chọn HT Thanh Toán" at bounding box center [1387, 488] width 221 height 22
click at [1356, 520] on div "Tại văn phòng" at bounding box center [1388, 518] width 221 height 16
type input "0"
click at [861, 664] on span "Giao hàng" at bounding box center [883, 663] width 47 height 16
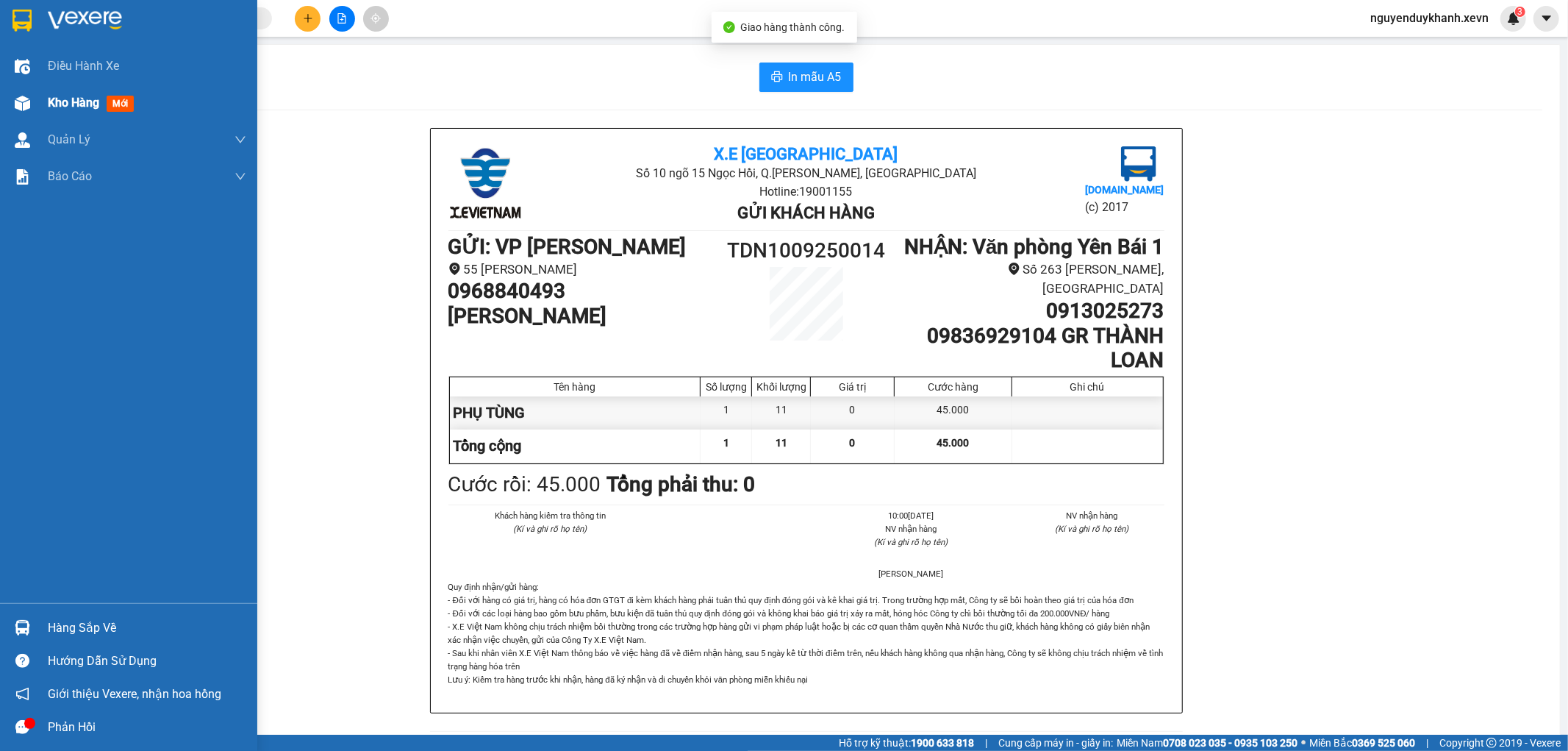
click at [11, 97] on div at bounding box center [22, 103] width 26 height 26
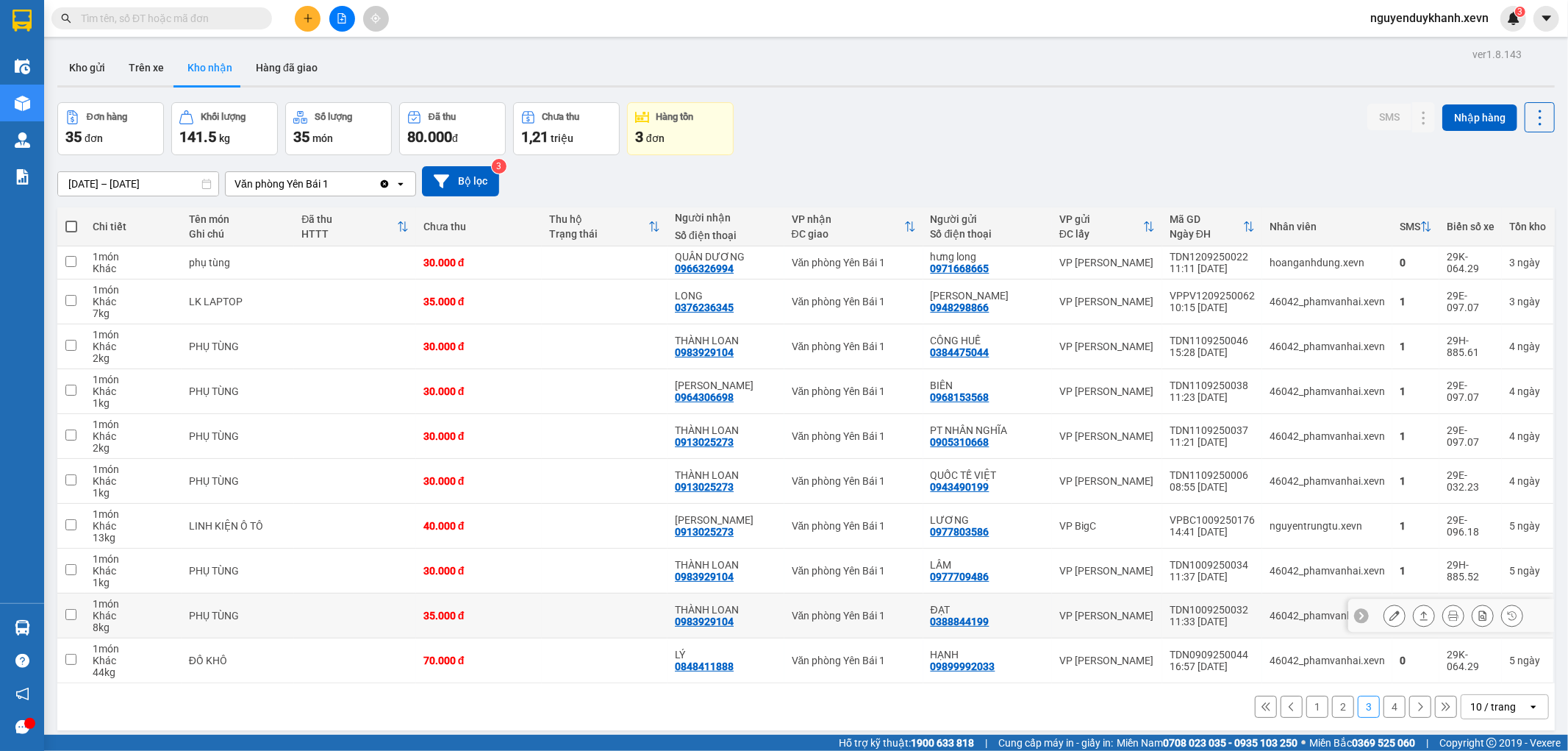
click at [1390, 615] on icon at bounding box center [1395, 615] width 10 height 10
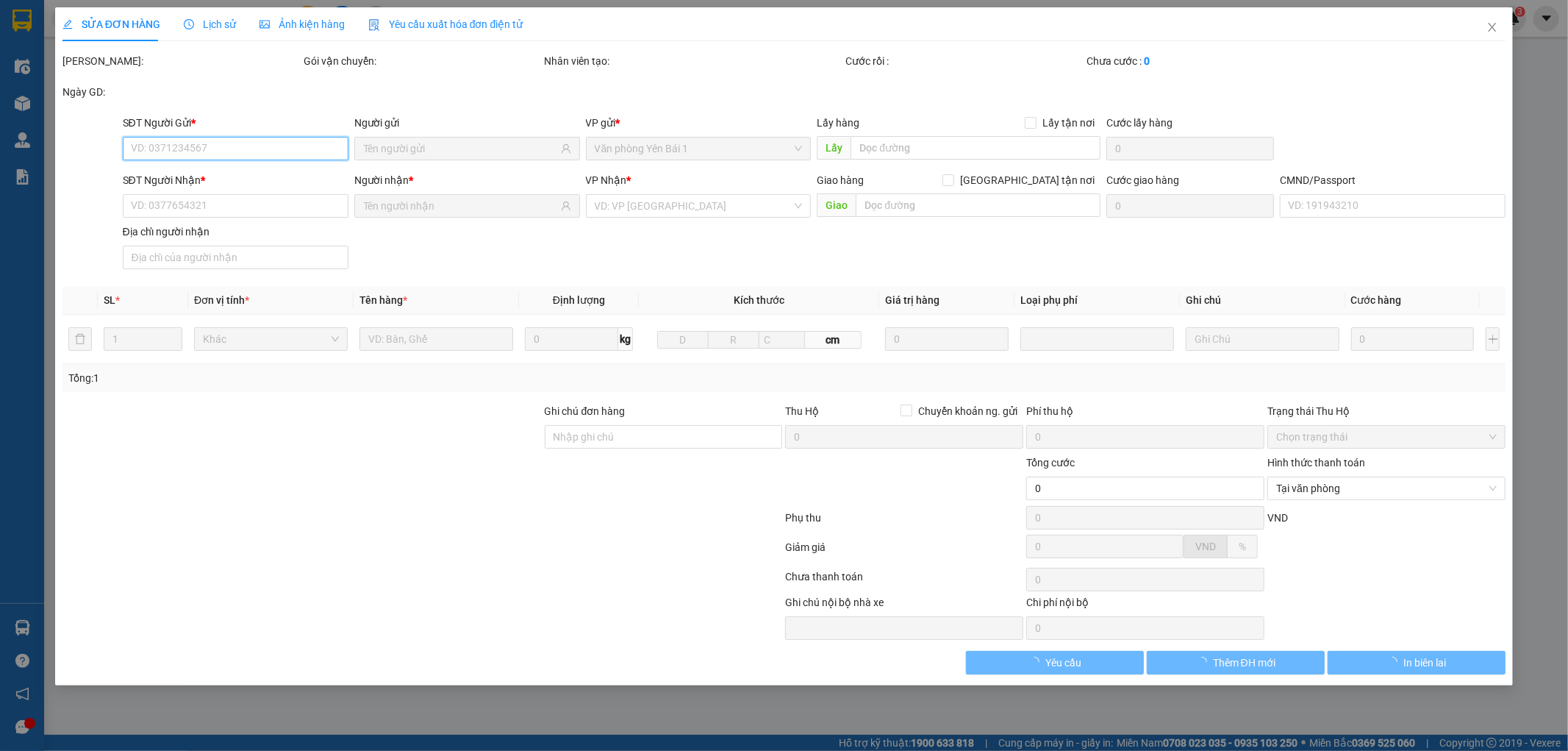
type input "0388844199"
type input "ĐẠT"
type input "0983929104"
type input "THÀNH LOAN"
type input "GIAO TẬN NƠI"
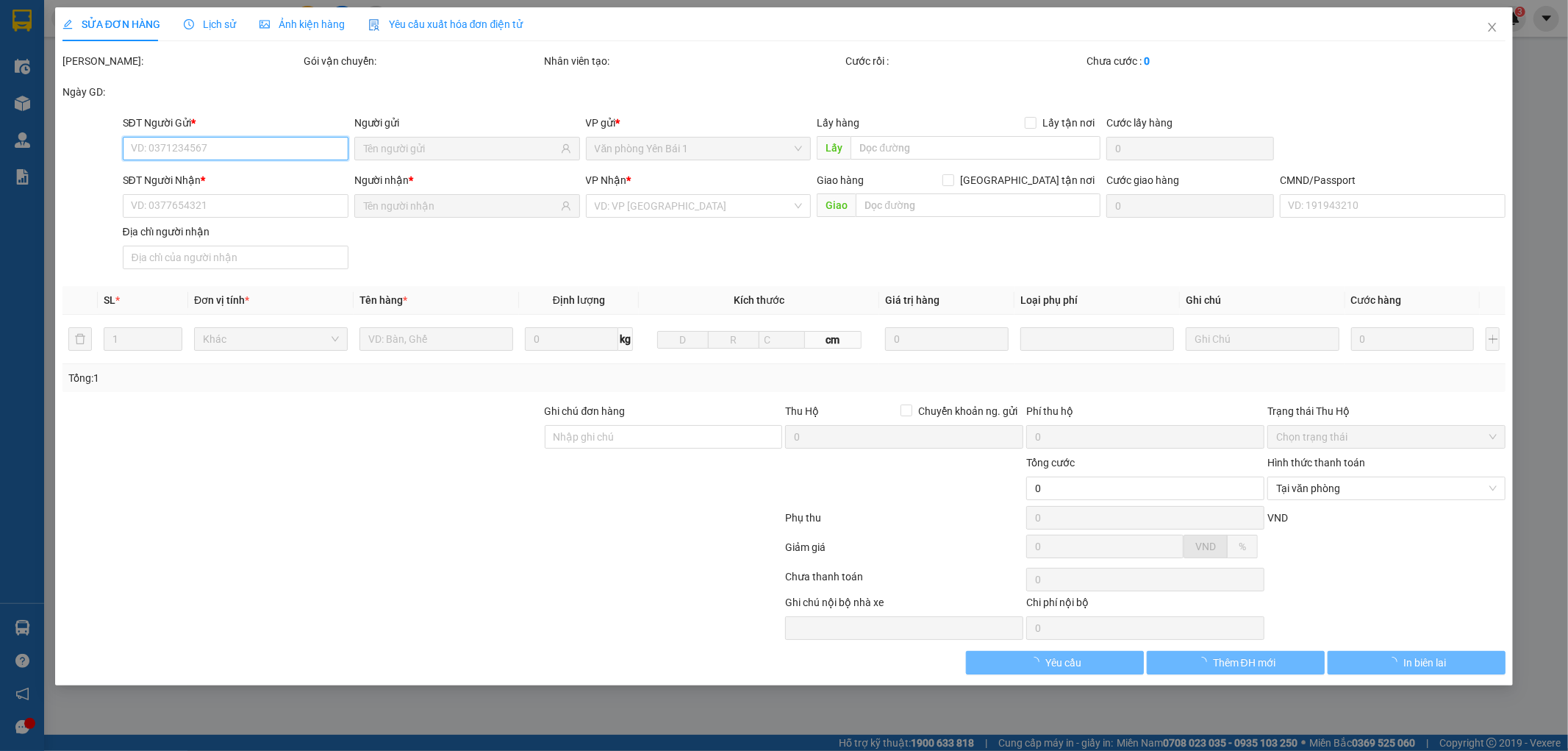
type input "35.000"
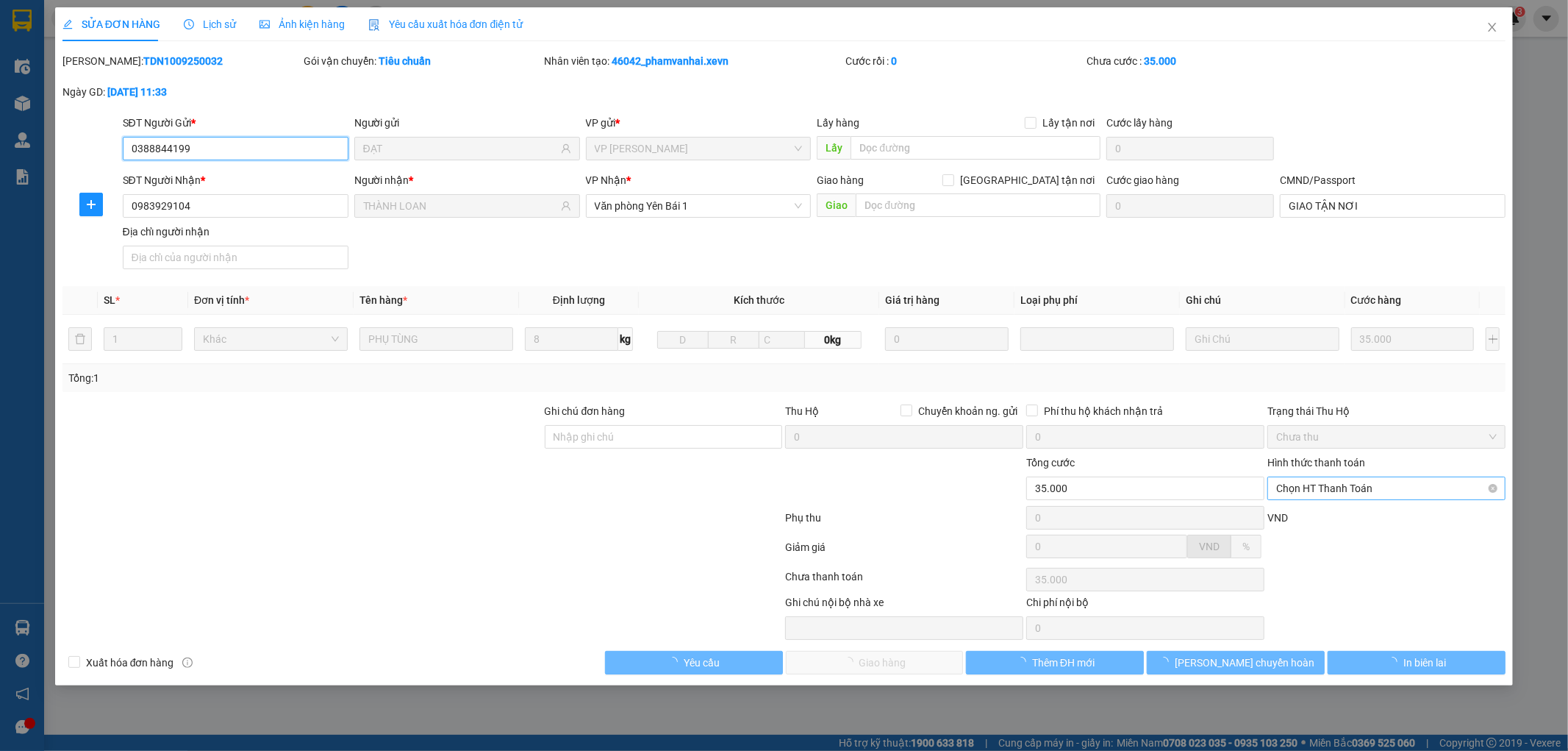
click at [1341, 486] on span "Chọn HT Thanh Toán" at bounding box center [1387, 488] width 221 height 22
click at [1325, 508] on div "Tại văn phòng" at bounding box center [1387, 518] width 238 height 24
type input "0"
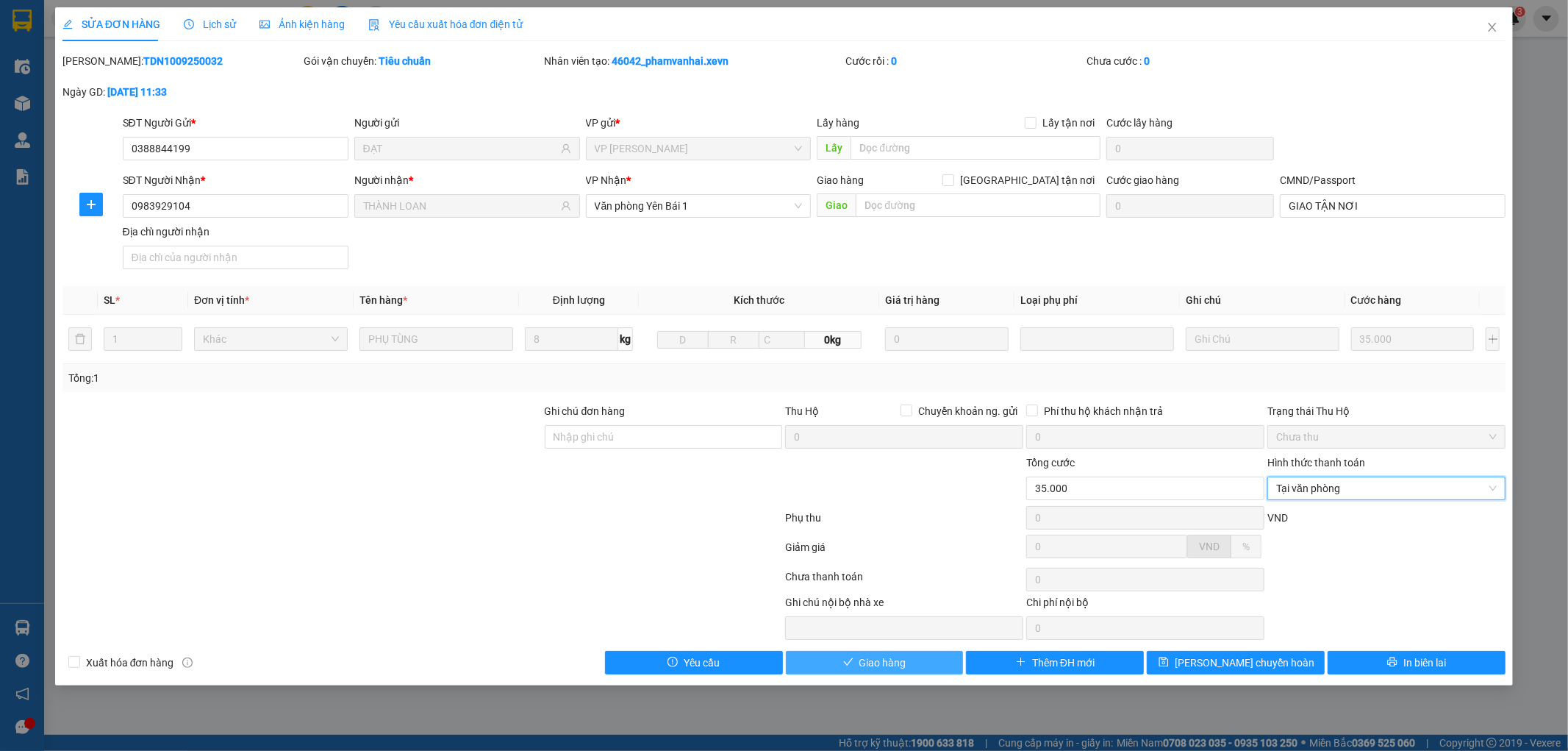
click at [895, 664] on span "Giao hàng" at bounding box center [883, 663] width 47 height 16
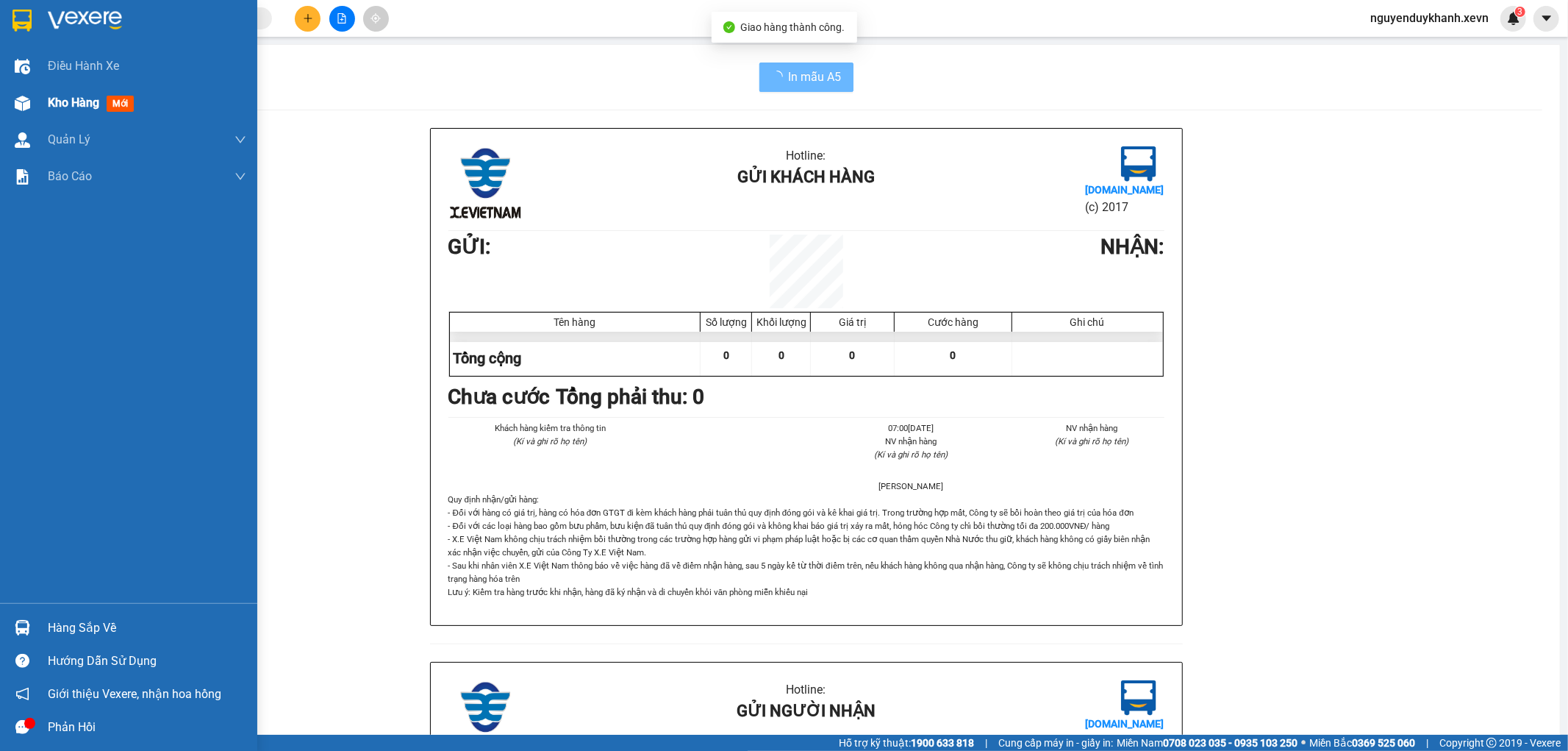
click at [35, 107] on div "Kho hàng mới" at bounding box center [128, 102] width 257 height 37
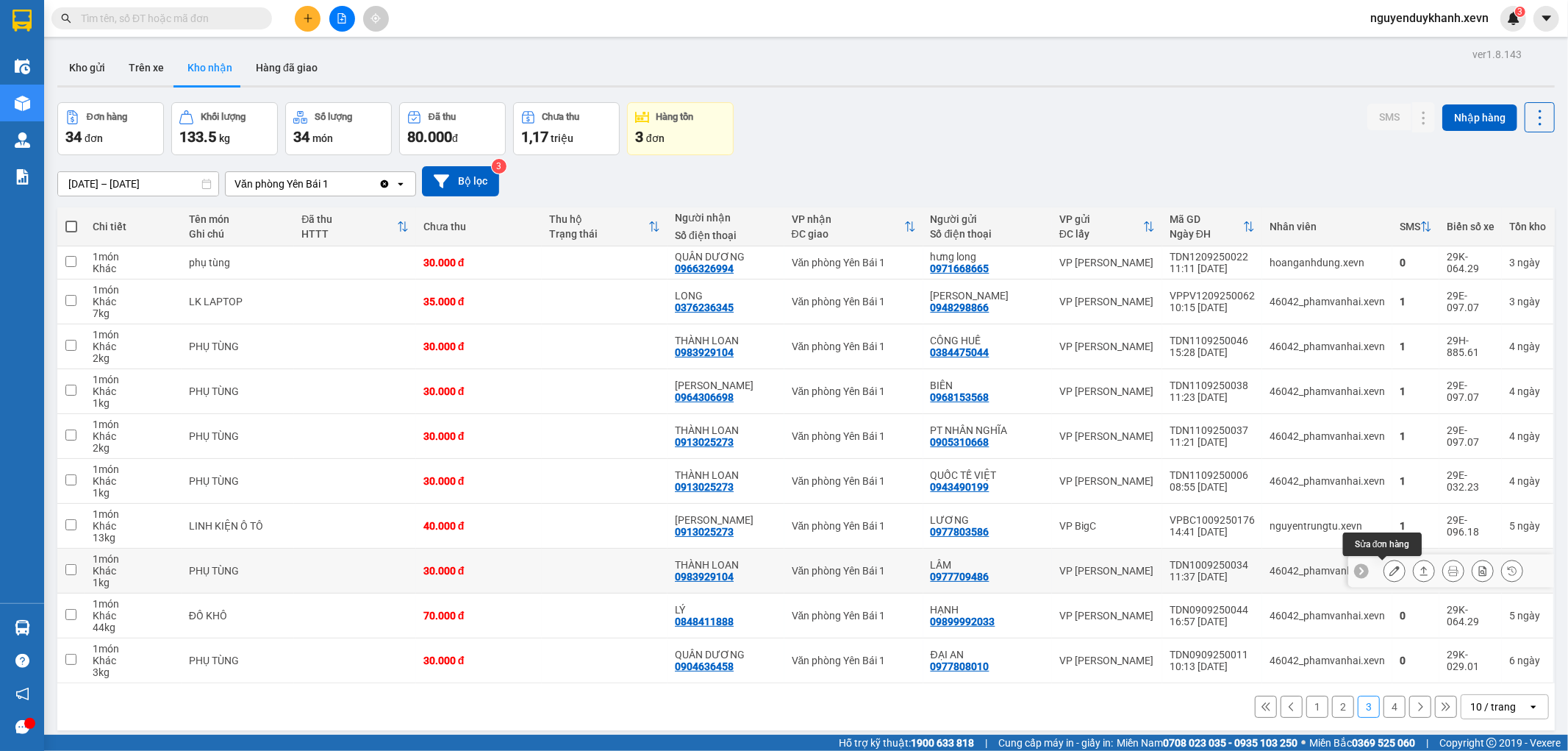
click at [1390, 575] on icon at bounding box center [1395, 571] width 10 height 10
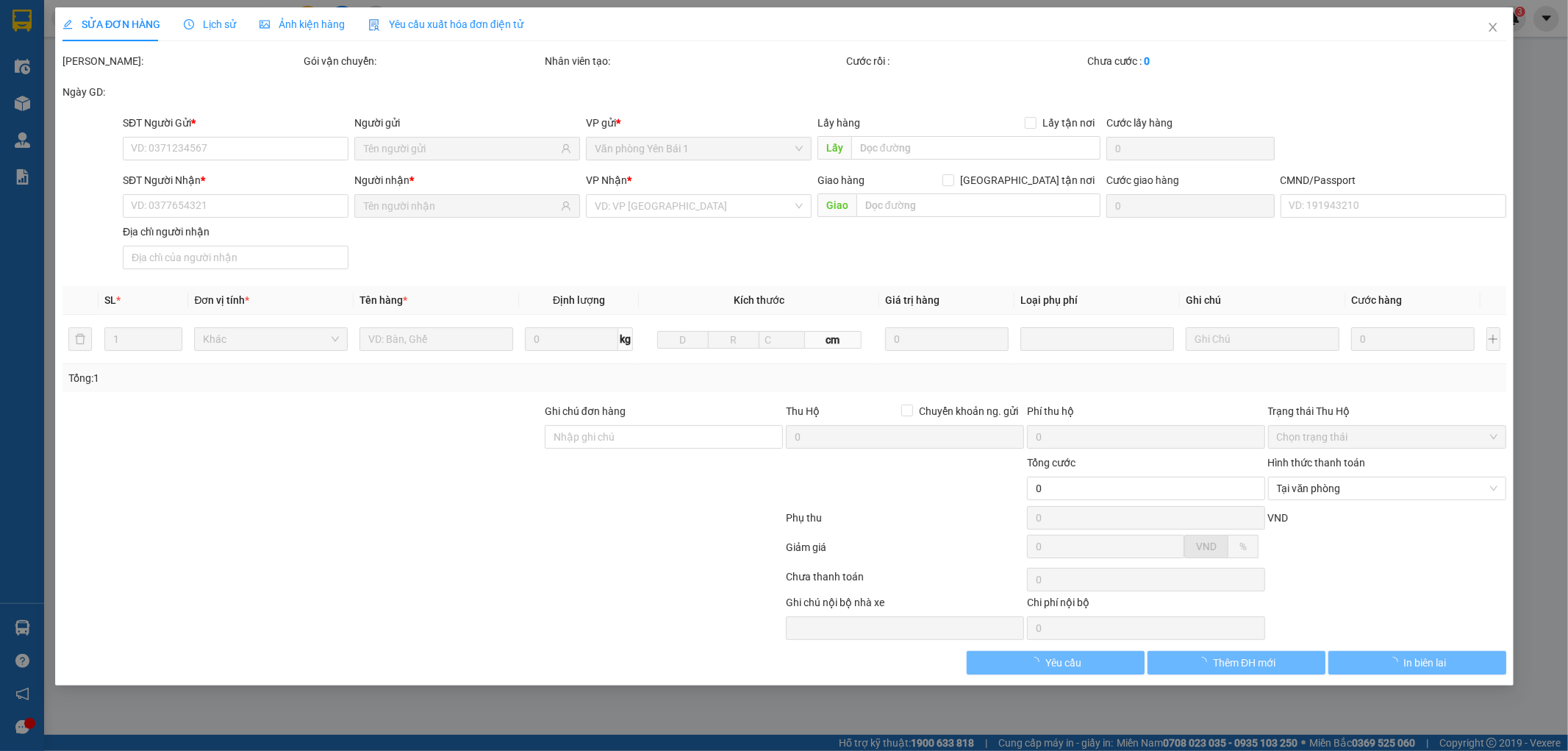
type input "0977709486"
type input "LÂM"
type input "0983929104"
type input "THÀNH LOAN"
type input "GIAO TẬN NƠI"
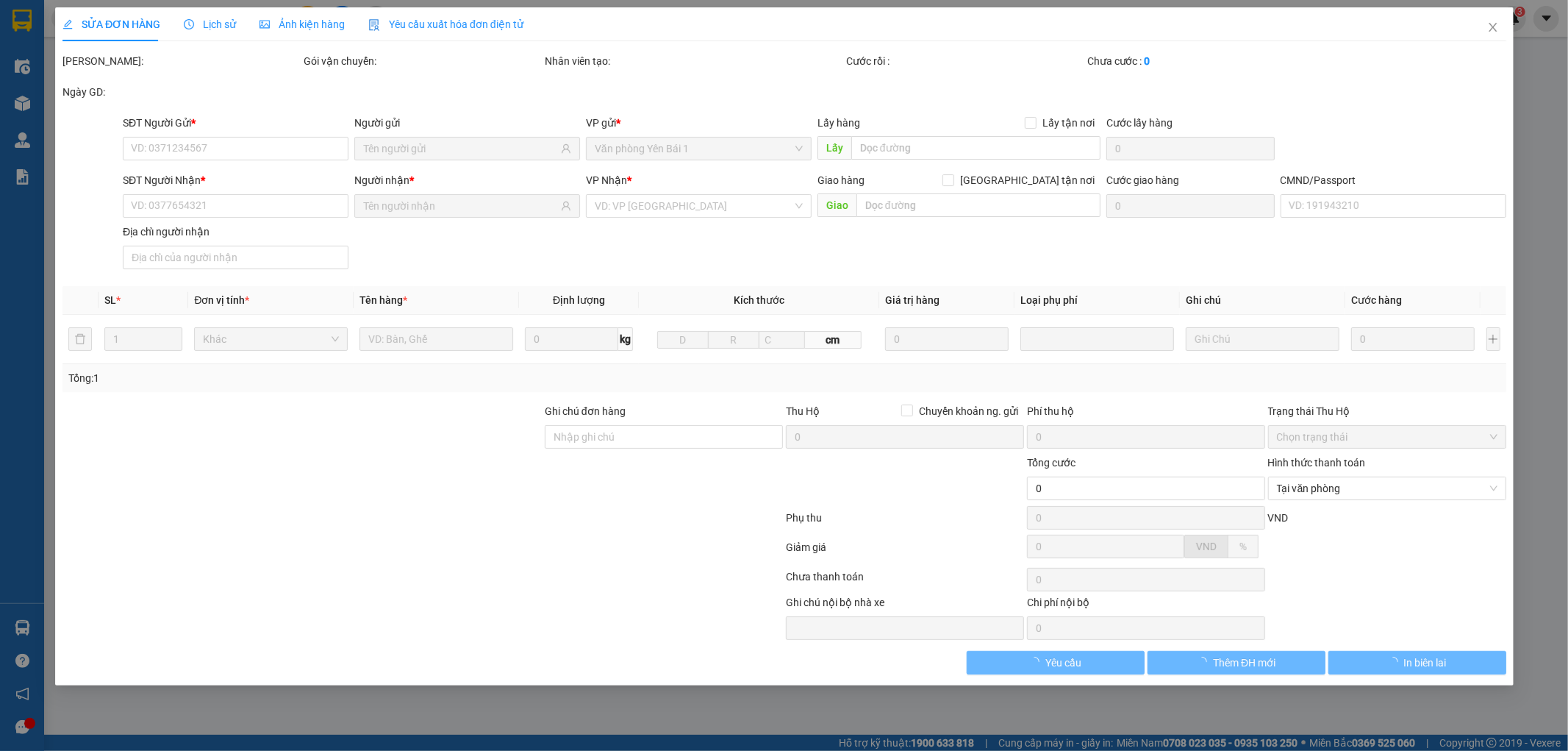
type input "30.000"
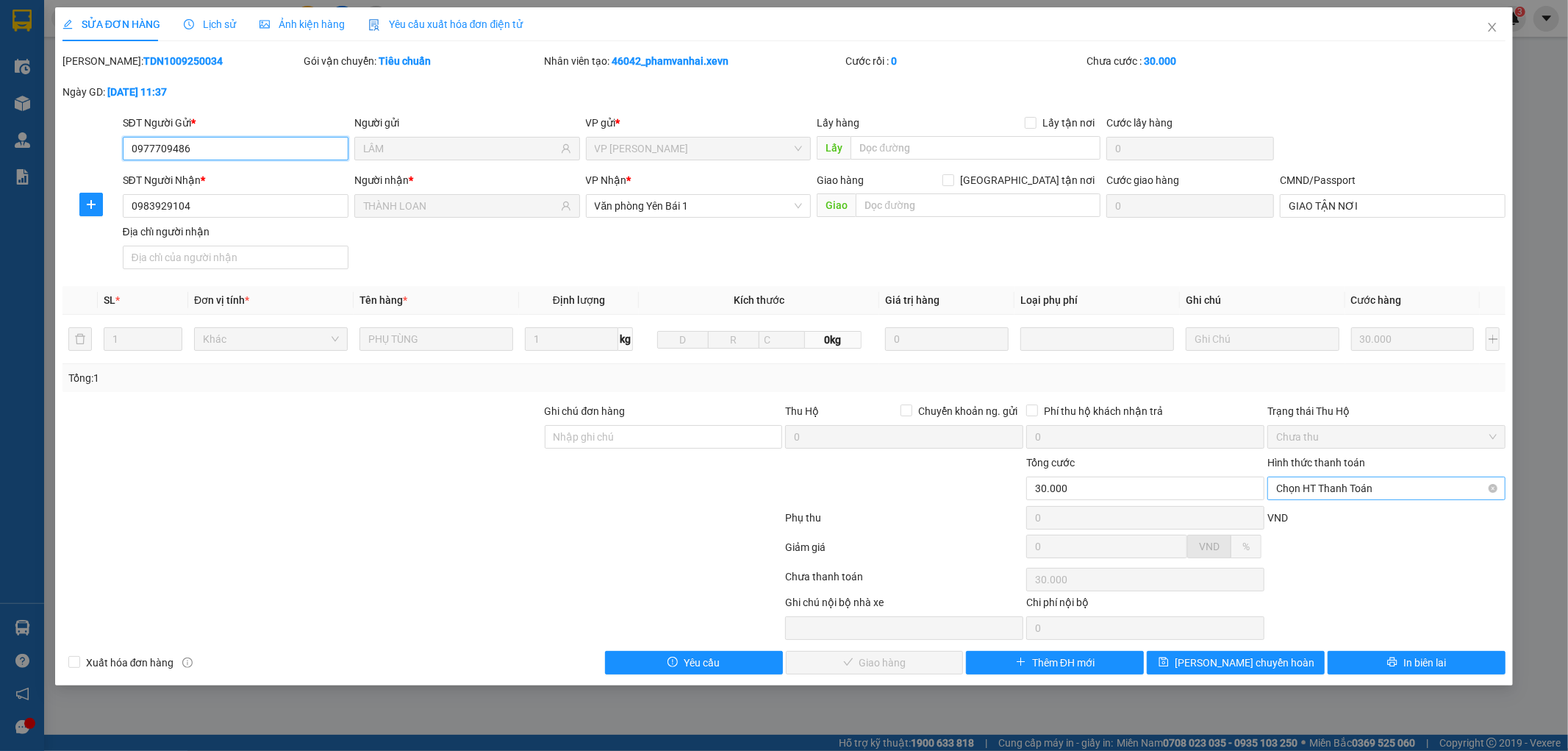
click at [1323, 480] on span "Chọn HT Thanh Toán" at bounding box center [1387, 488] width 221 height 22
click at [1314, 522] on div "Tại văn phòng" at bounding box center [1388, 518] width 221 height 16
type input "0"
click at [871, 666] on span "Giao hàng" at bounding box center [883, 663] width 47 height 16
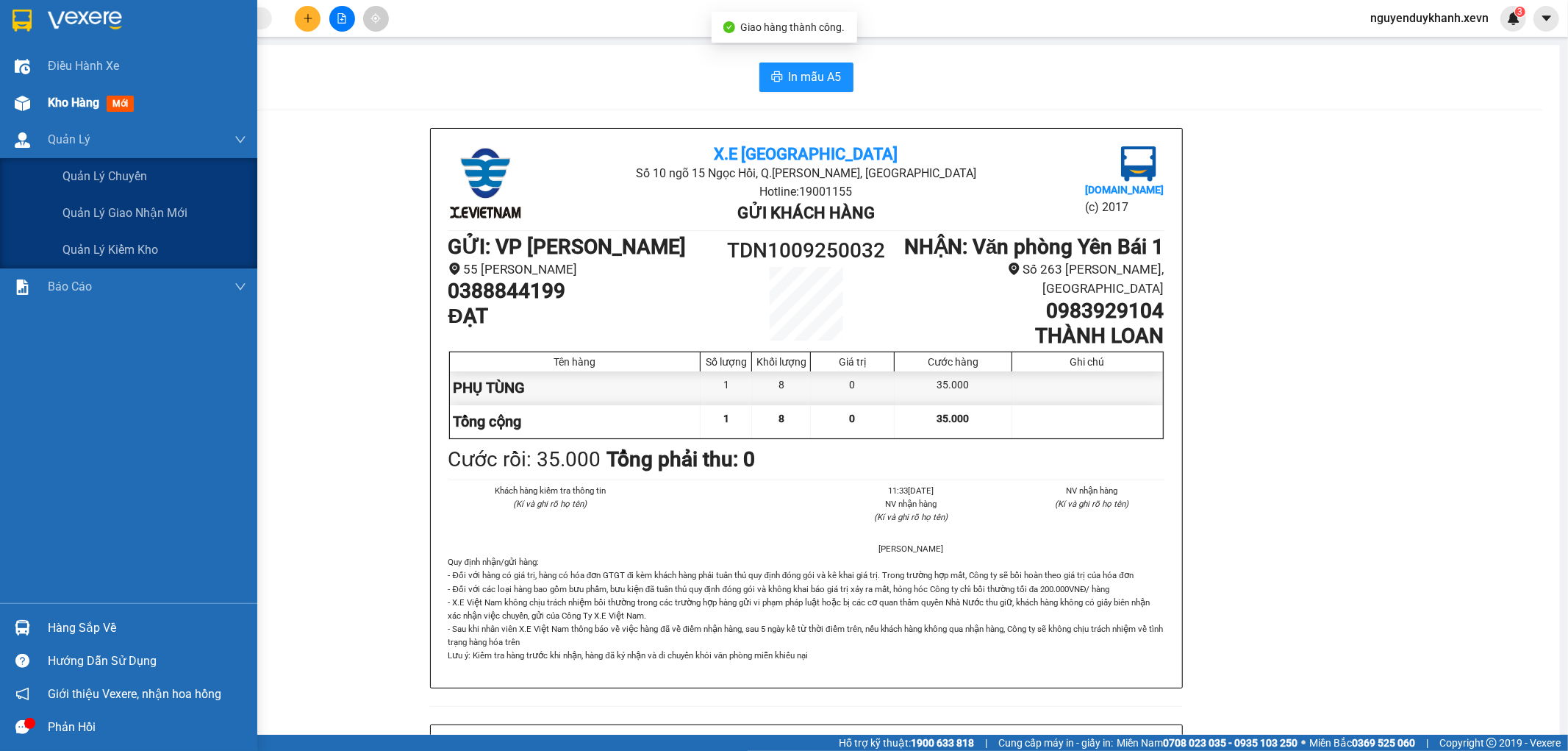
click at [30, 108] on div at bounding box center [22, 103] width 26 height 26
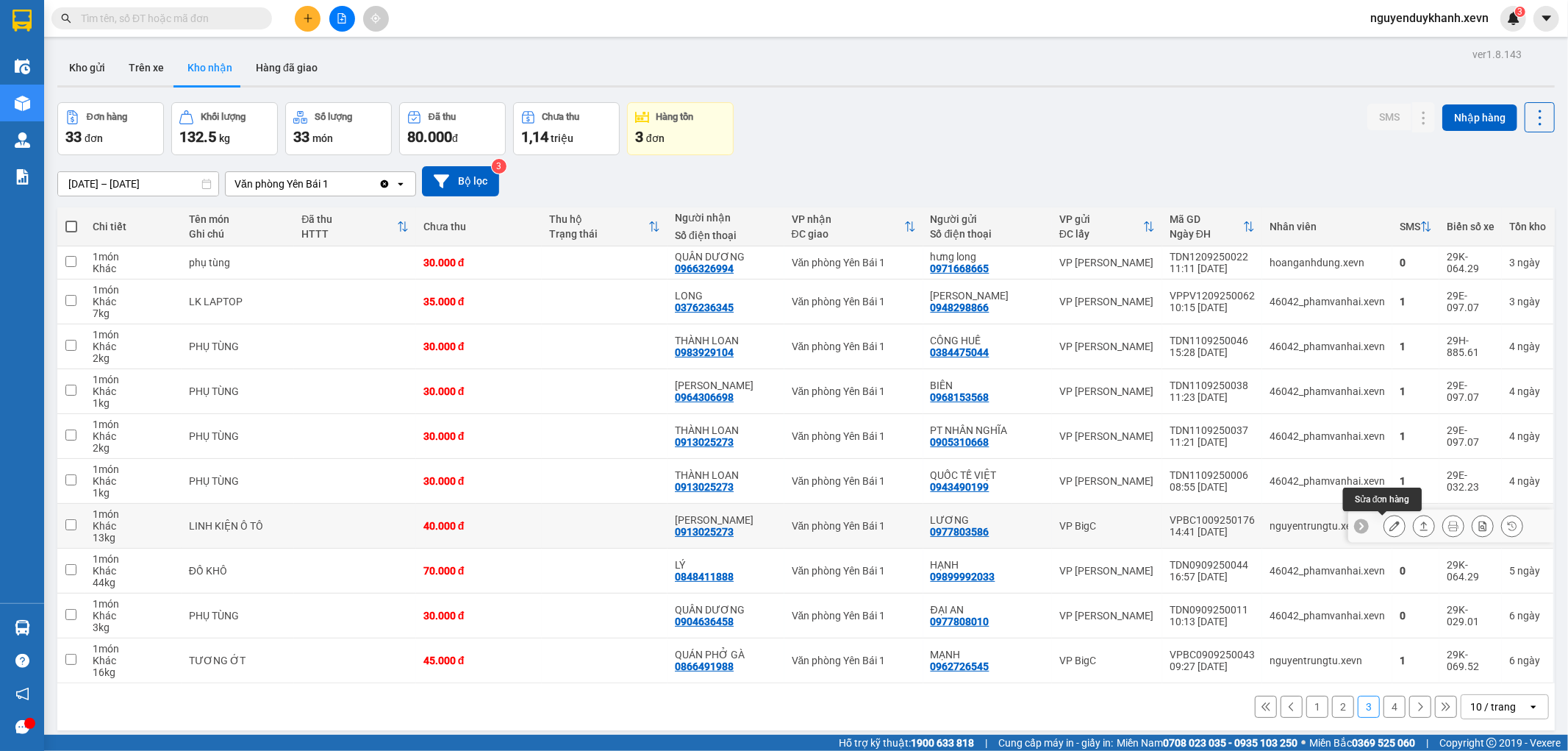
click at [1390, 531] on icon at bounding box center [1395, 526] width 10 height 10
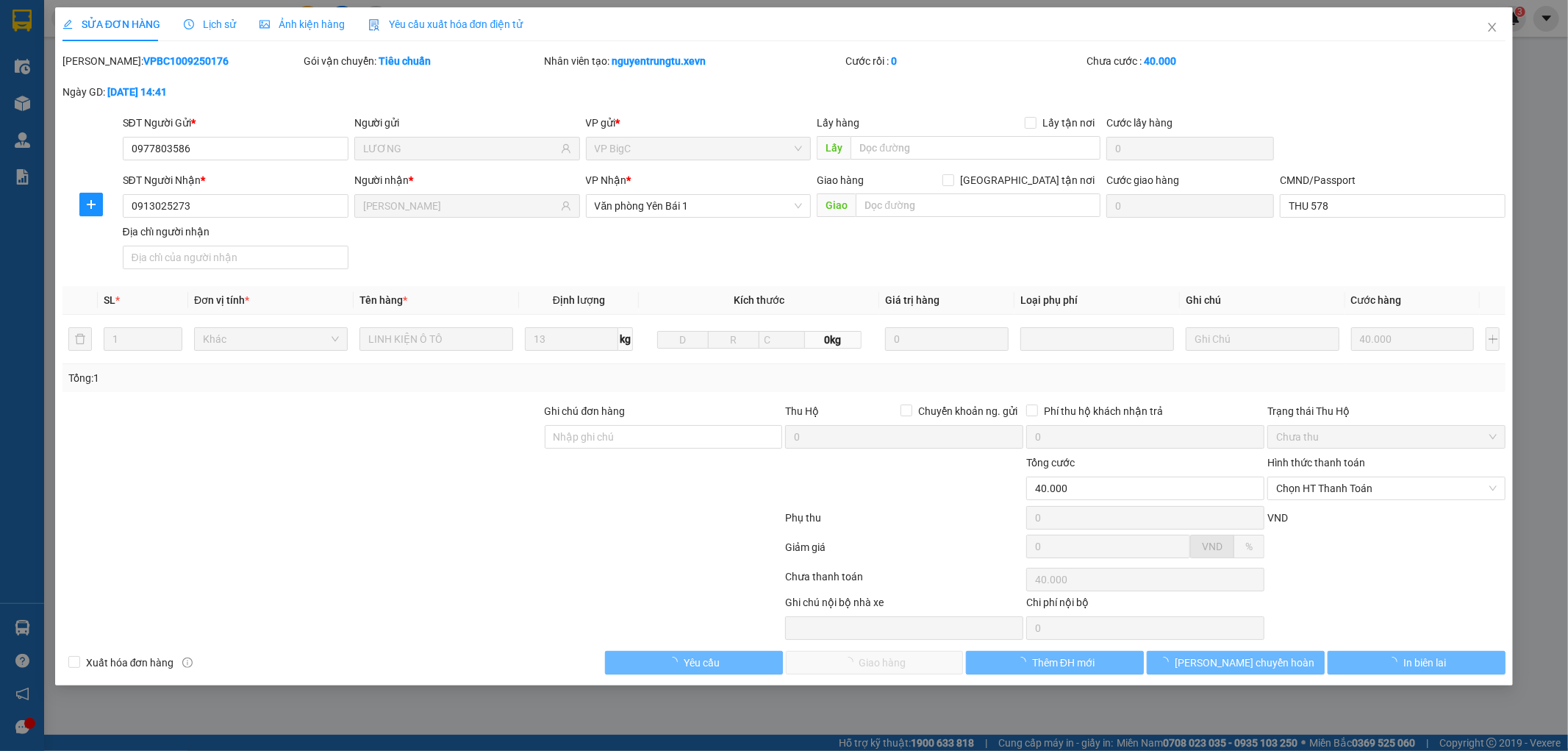
type input "0977803586"
type input "LƯƠNG"
type input "0913025273"
type input "[PERSON_NAME]"
type input "THU 578"
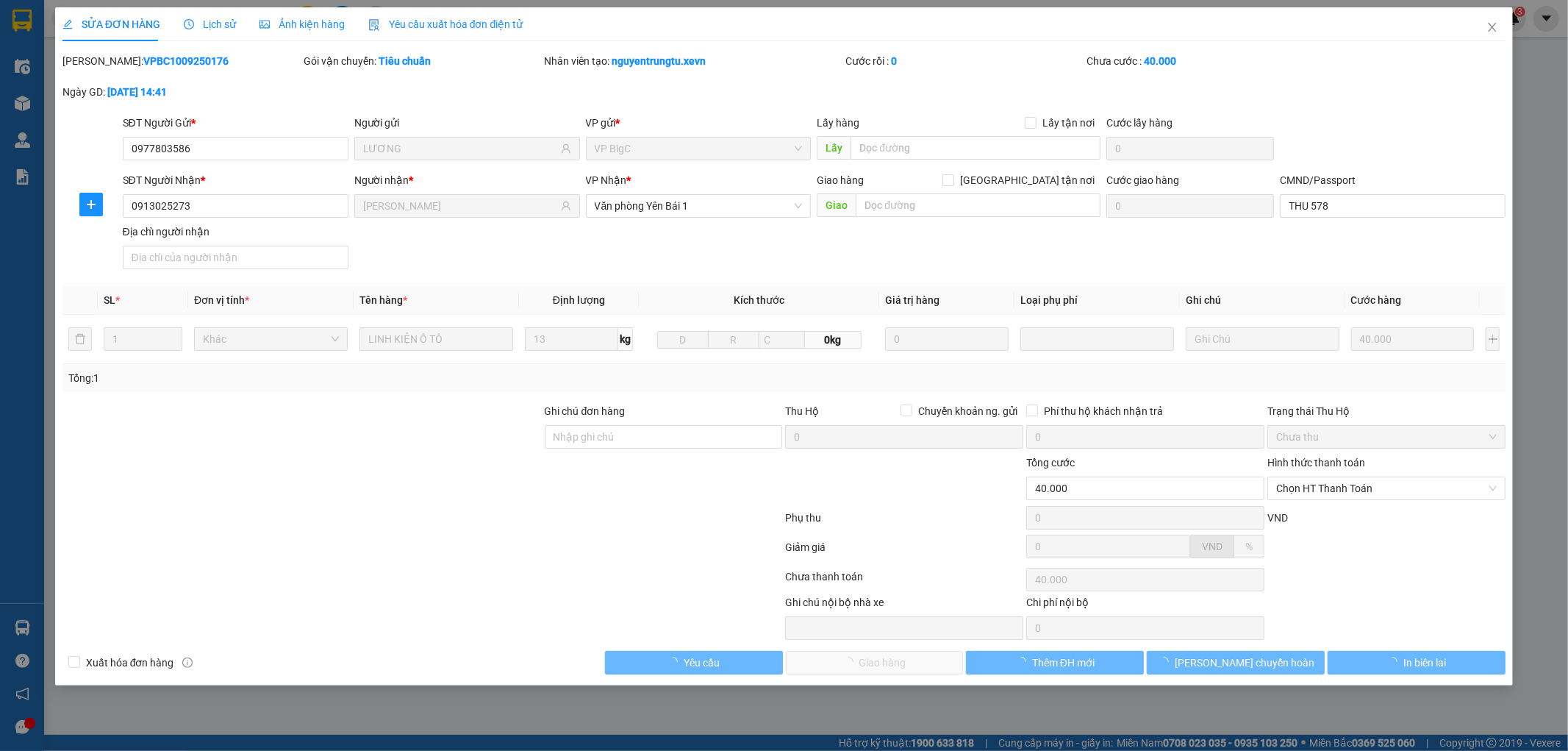
type input "40.000"
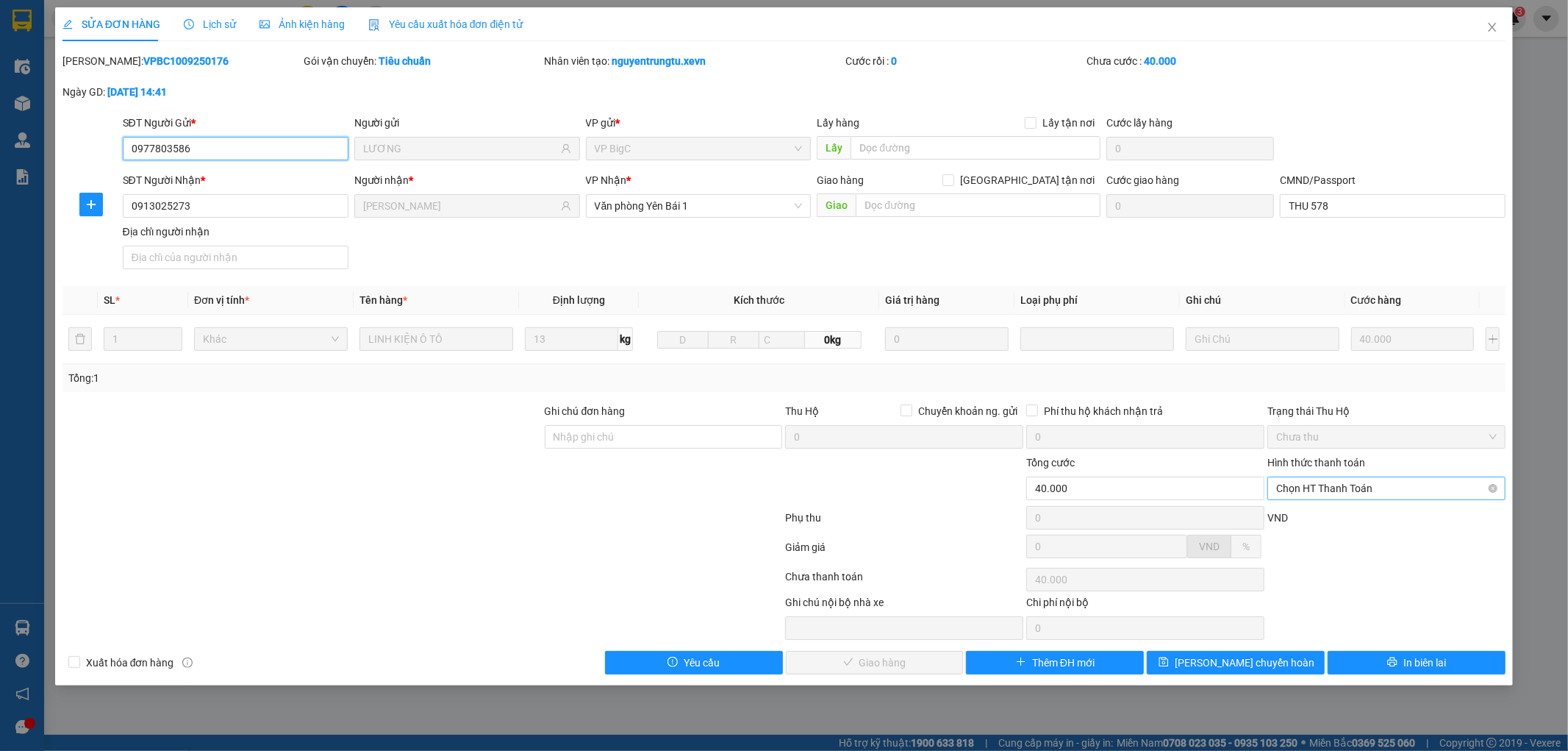
click at [1365, 489] on span "Chọn HT Thanh Toán" at bounding box center [1387, 488] width 221 height 22
click at [1348, 509] on div "Tại văn phòng" at bounding box center [1388, 518] width 221 height 16
type input "0"
click at [854, 658] on button "Giao hàng" at bounding box center [875, 663] width 178 height 24
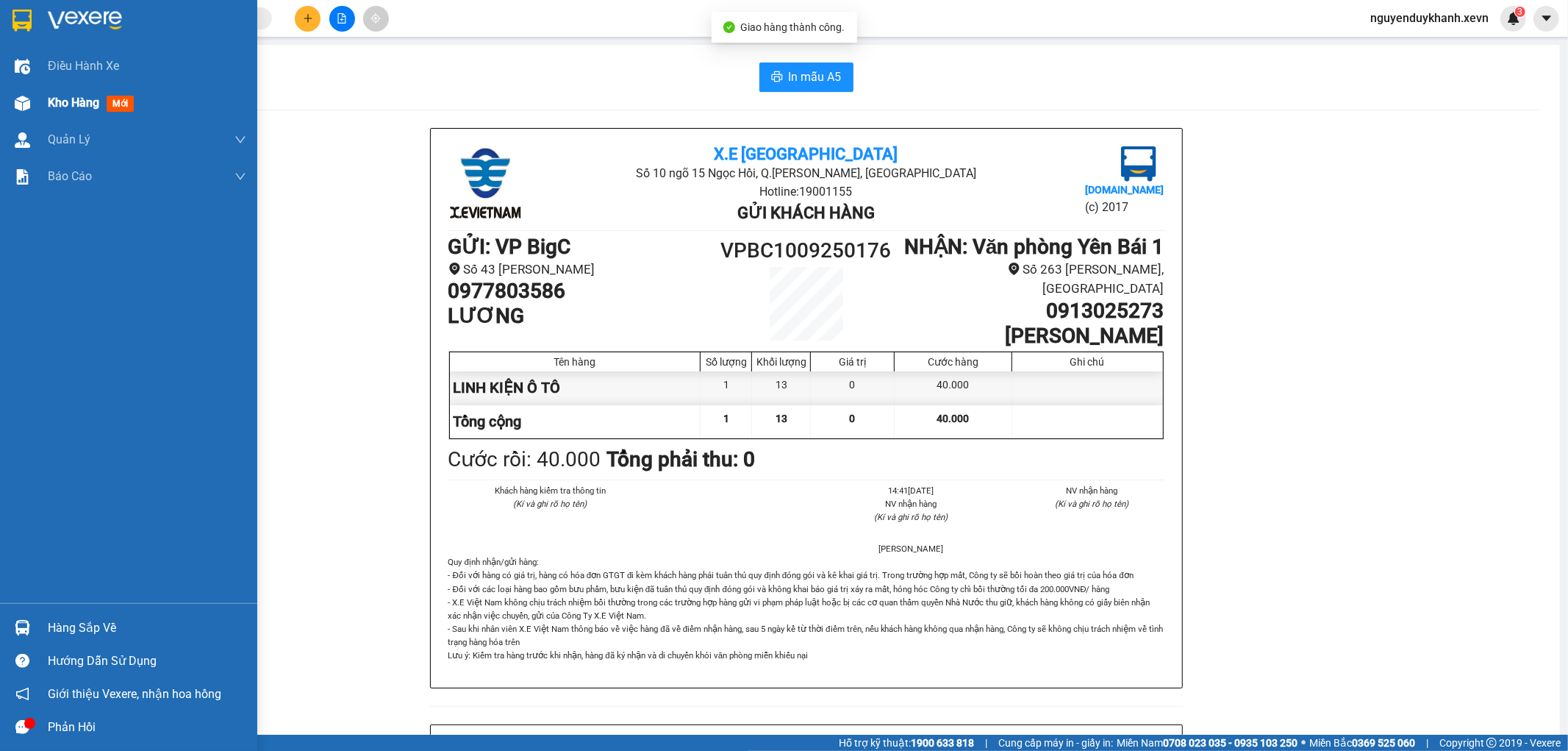
click at [2, 104] on div "Kho hàng mới" at bounding box center [128, 102] width 257 height 37
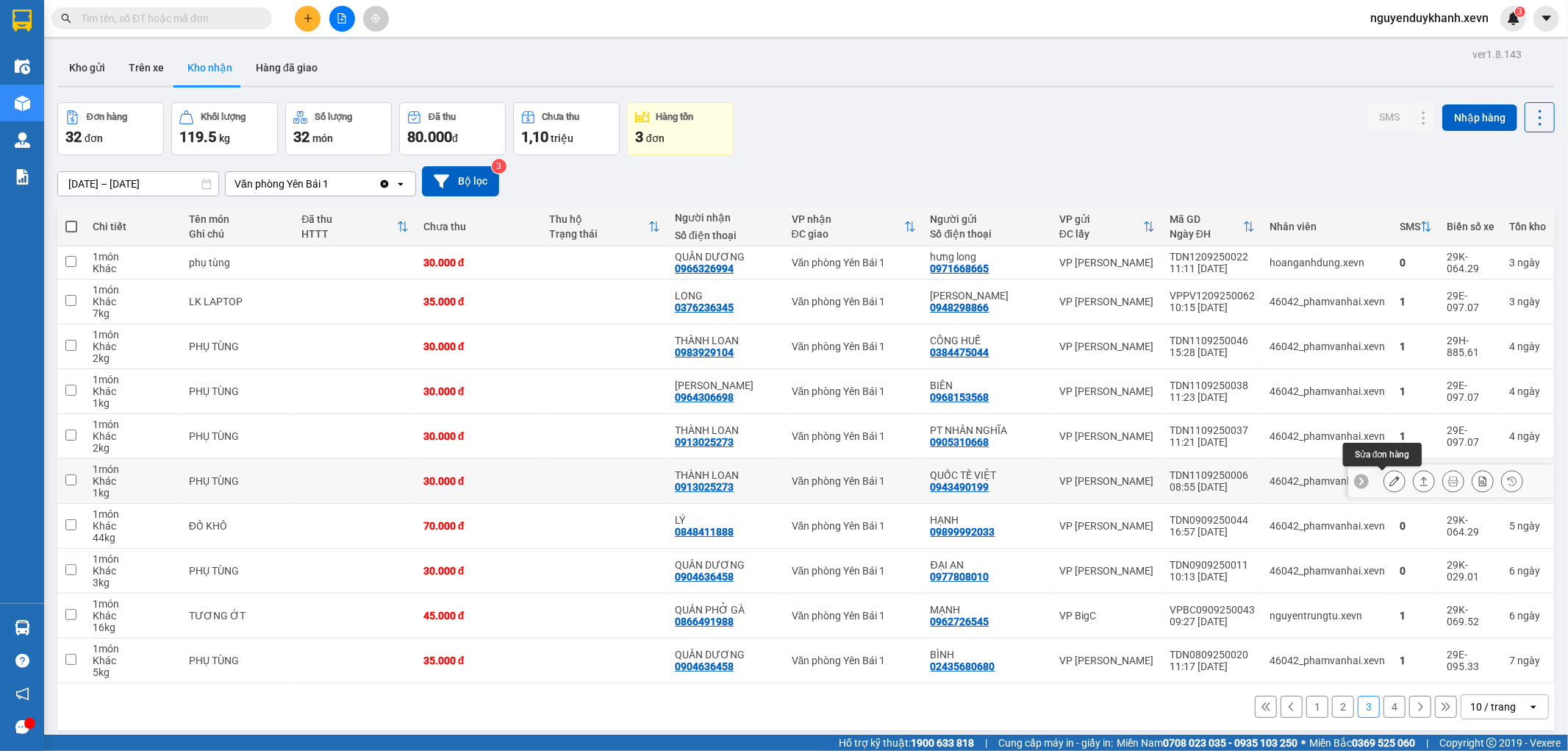
click at [1390, 482] on icon at bounding box center [1395, 481] width 10 height 10
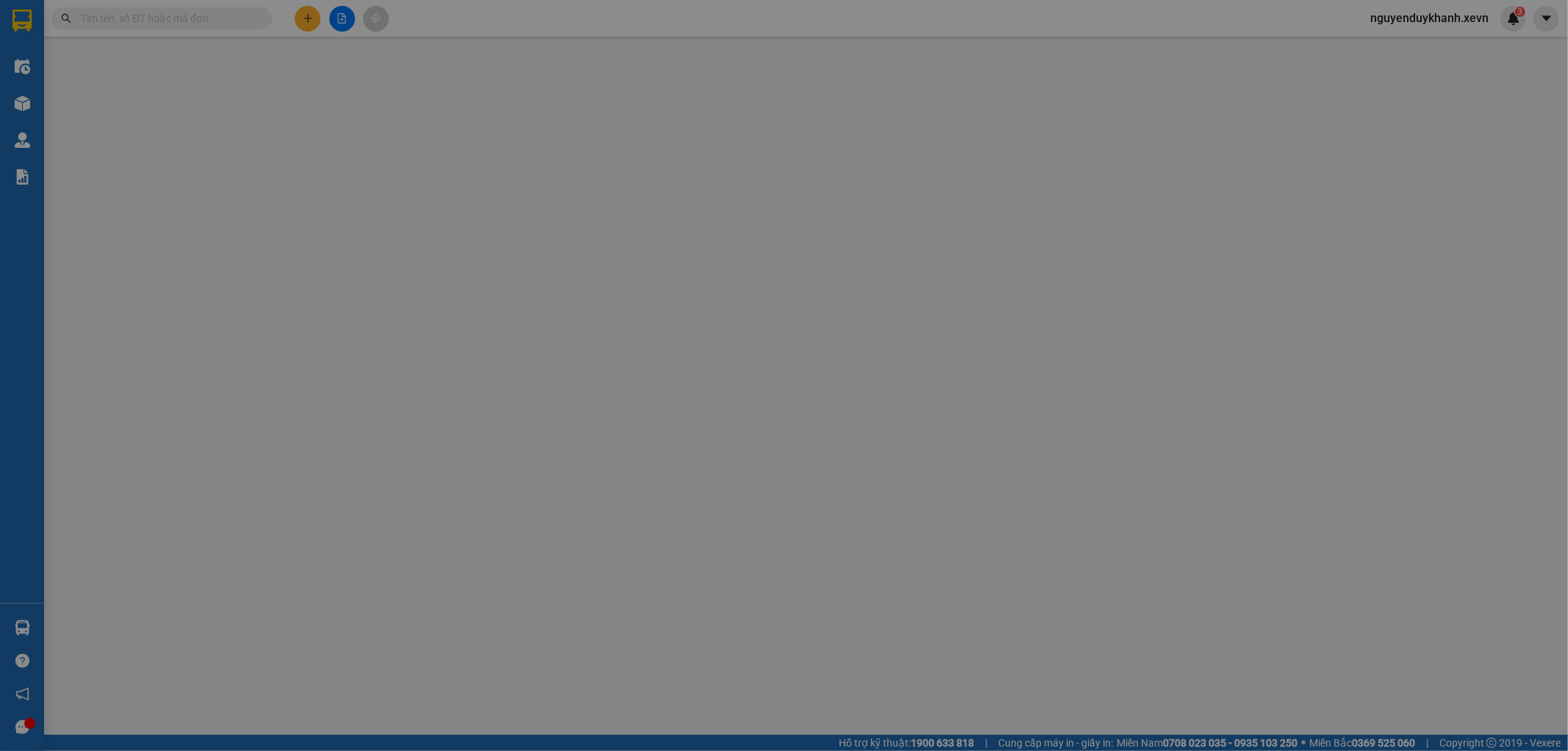
type input "0943490199"
type input "QUỐC TẾ VIỆT"
type input "0913025273"
type input "THÀNH LOAN"
type input "GIAO TẬN NƠI"
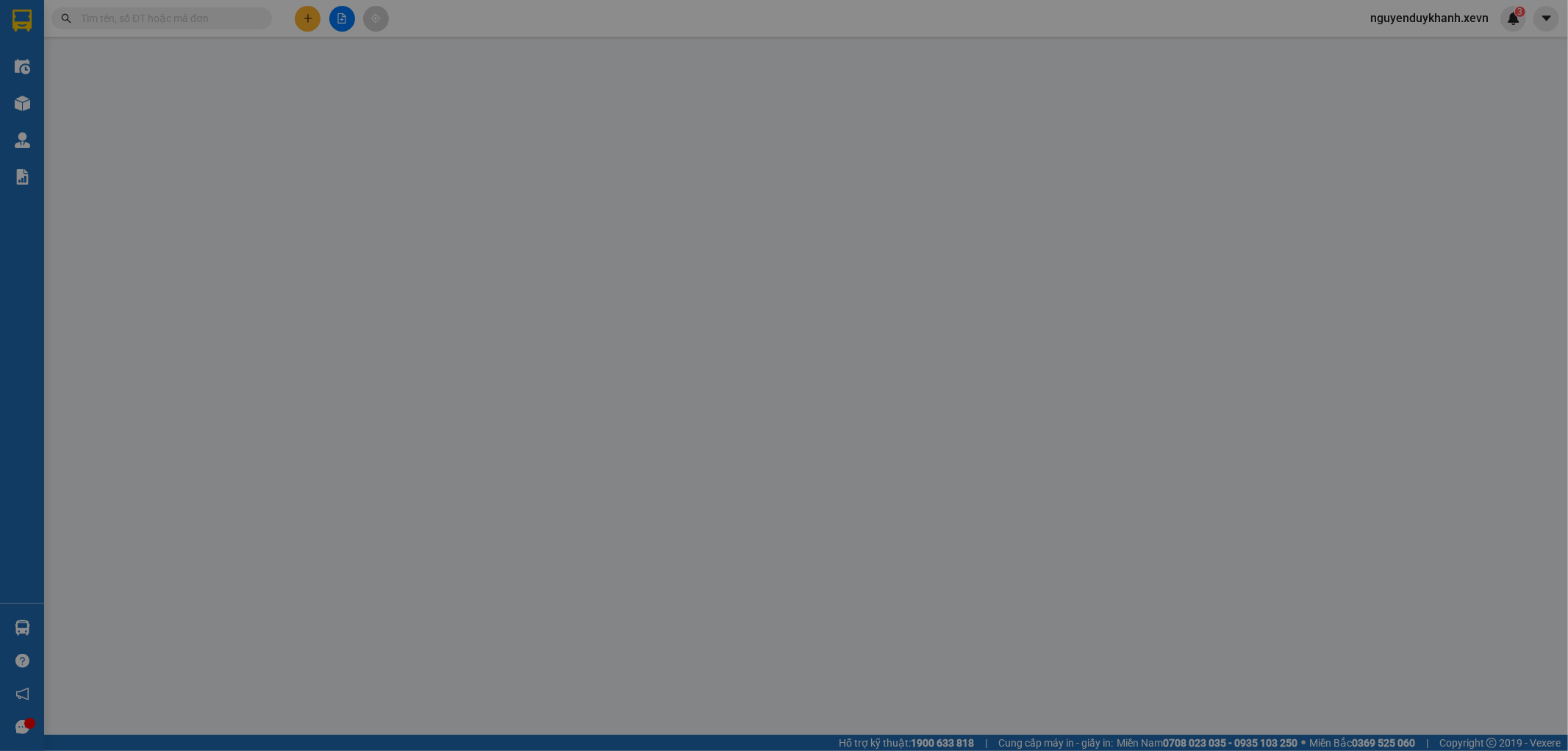
type input "30.000"
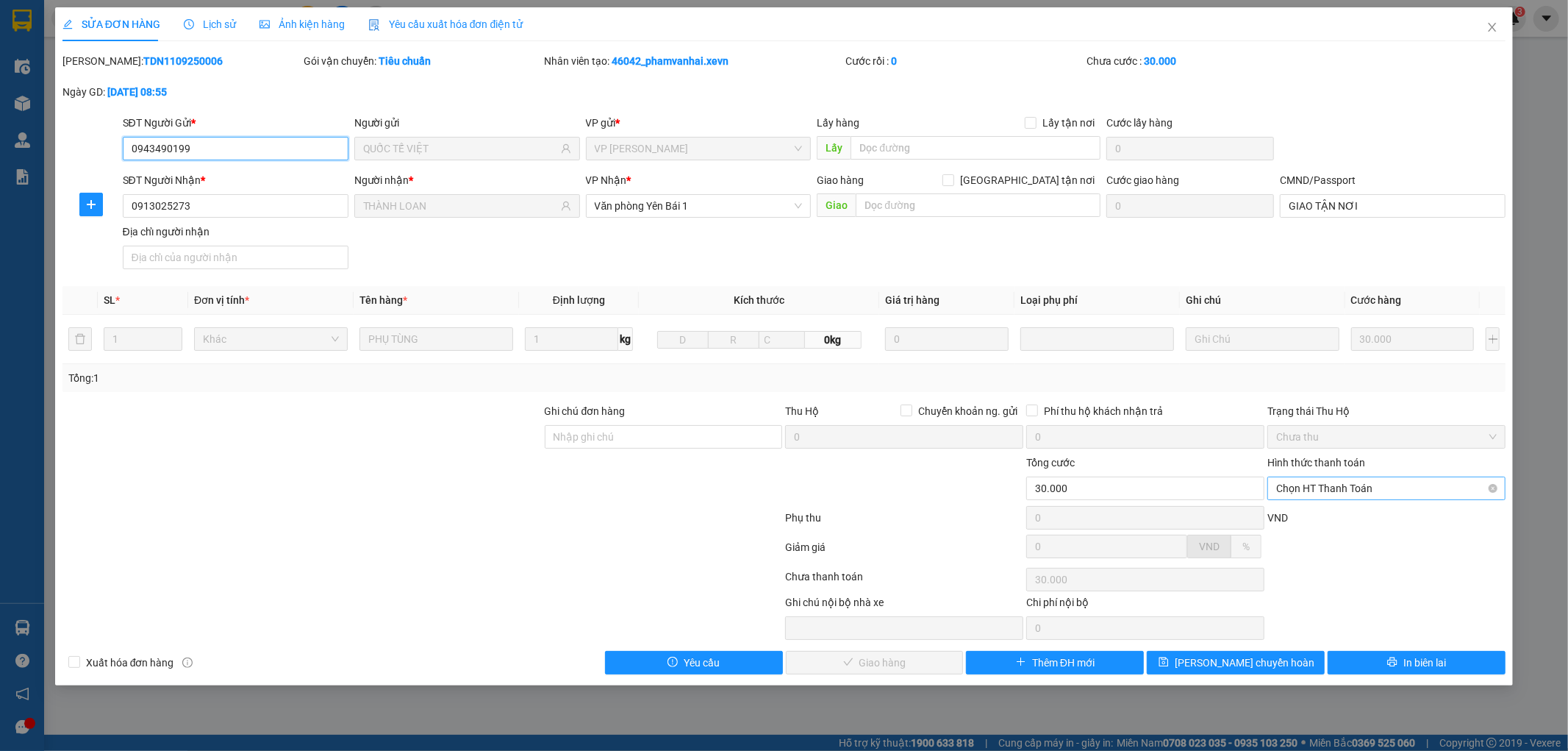
click at [1353, 487] on span "Chọn HT Thanh Toán" at bounding box center [1387, 488] width 221 height 22
click at [1326, 519] on div "Tại văn phòng" at bounding box center [1388, 518] width 221 height 16
type input "0"
click at [880, 658] on span "Giao hàng" at bounding box center [883, 663] width 47 height 16
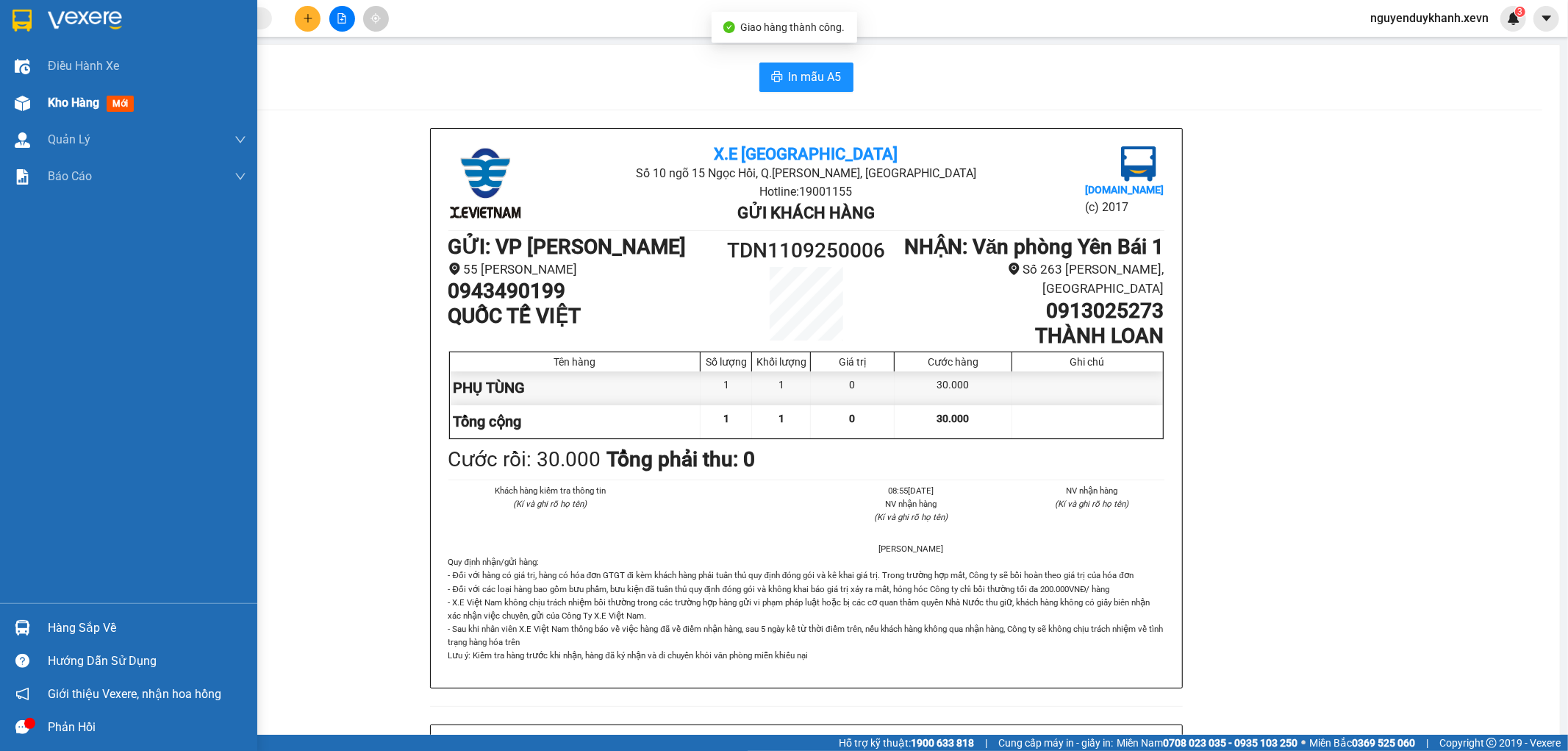
click at [17, 104] on img at bounding box center [22, 103] width 16 height 16
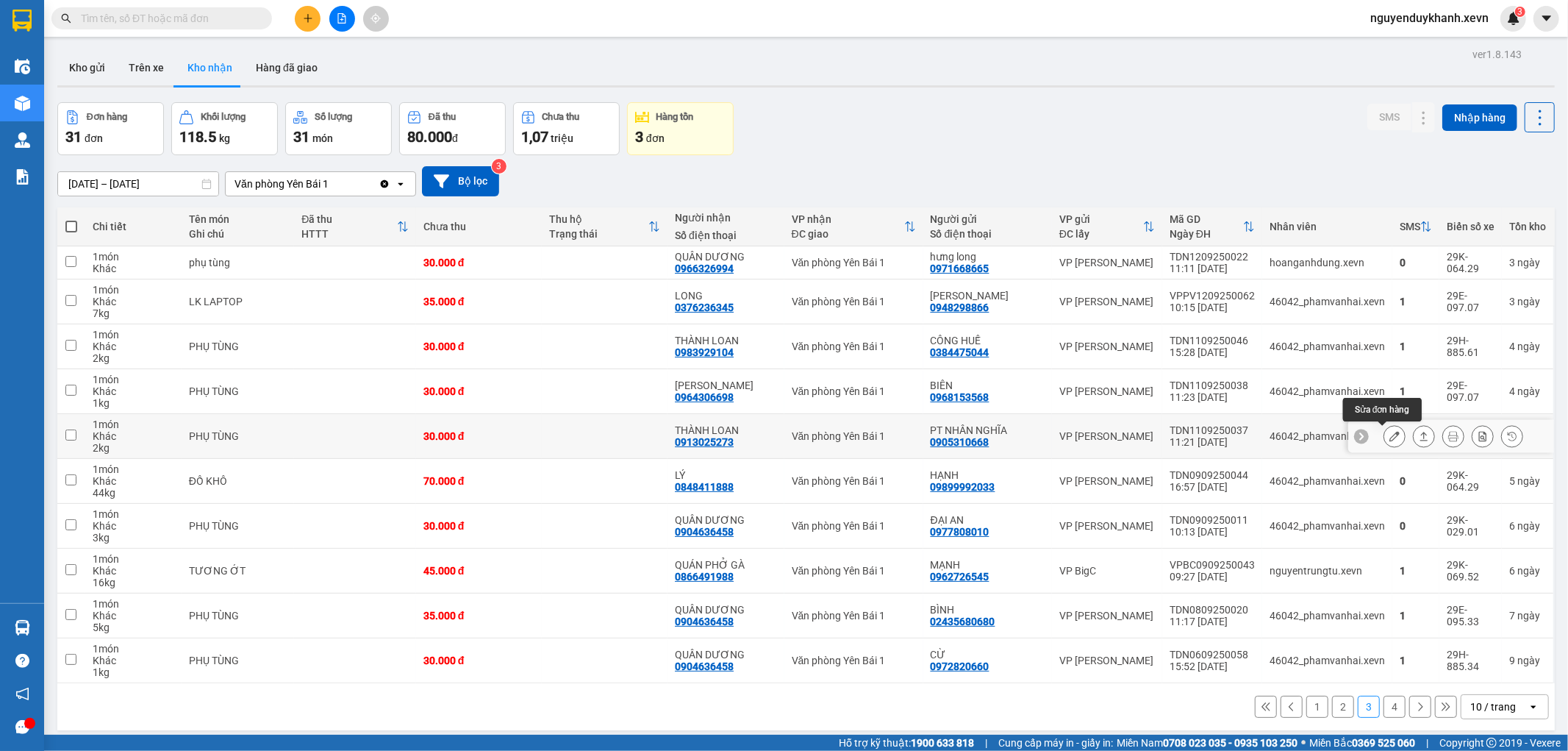
click at [1390, 432] on icon at bounding box center [1395, 436] width 10 height 10
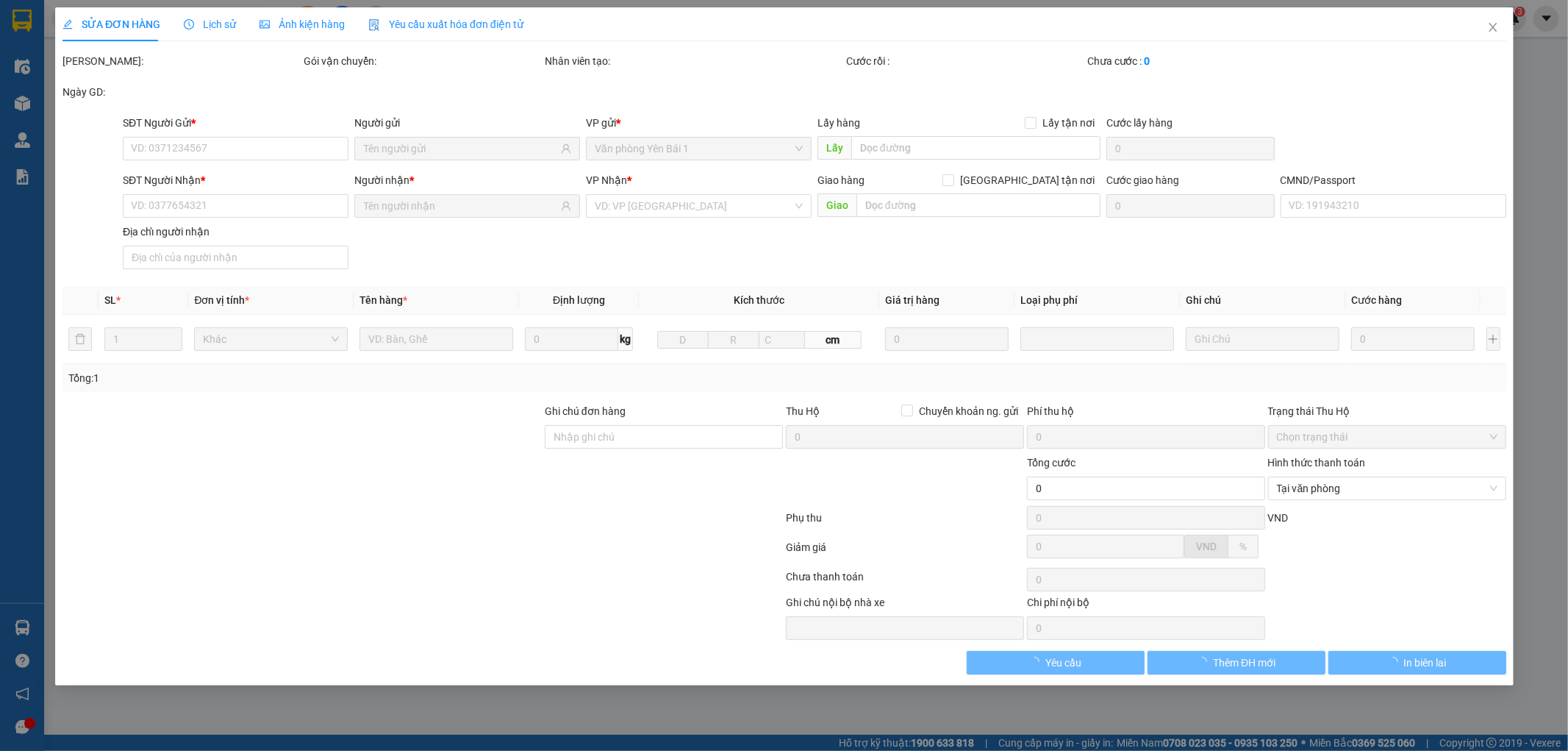
type input "0905310668"
type input "PT NHÂN NGHĨA"
type input "0913025273"
type input "THÀNH LOAN"
type input "GIAO TẬN NƠI"
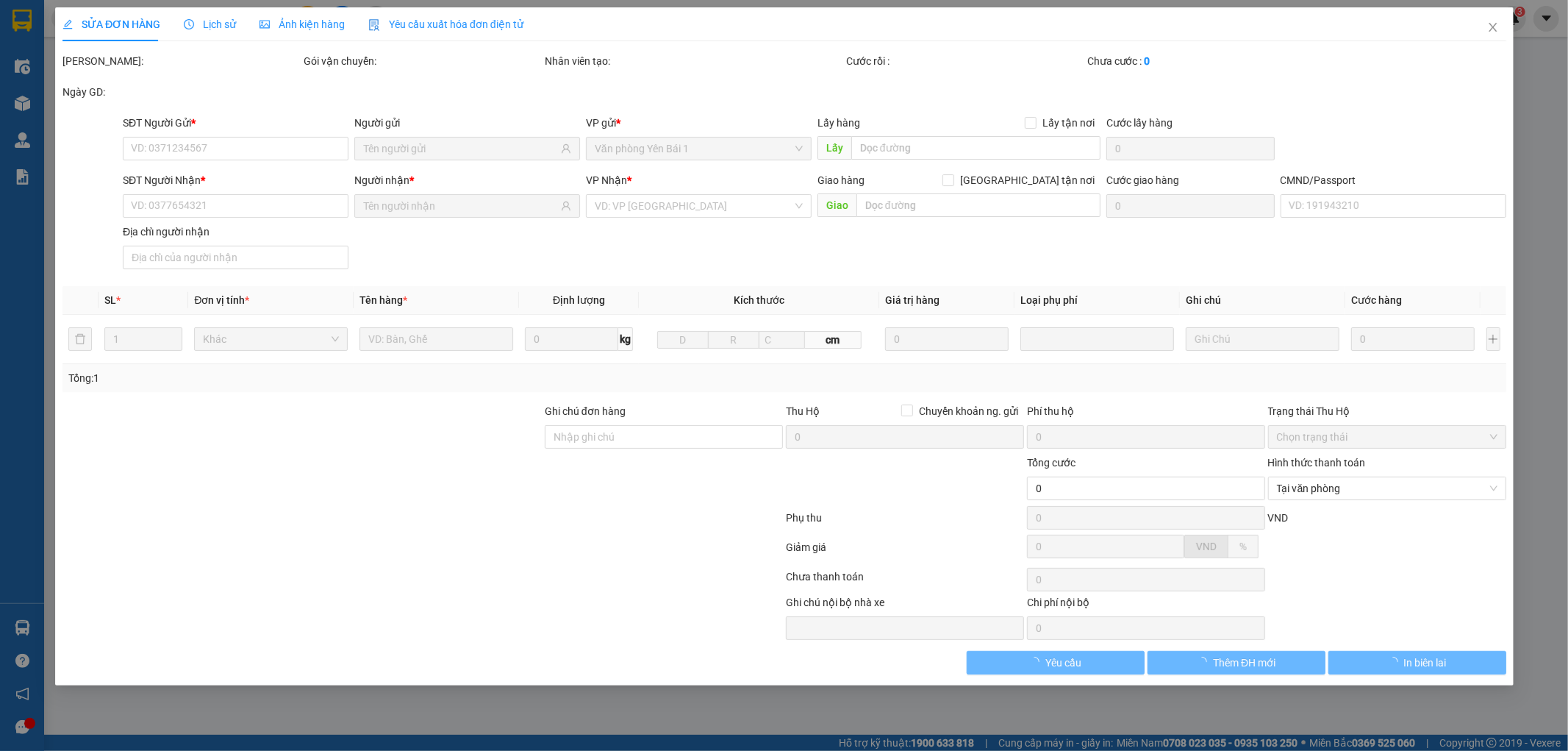
type input "30.000"
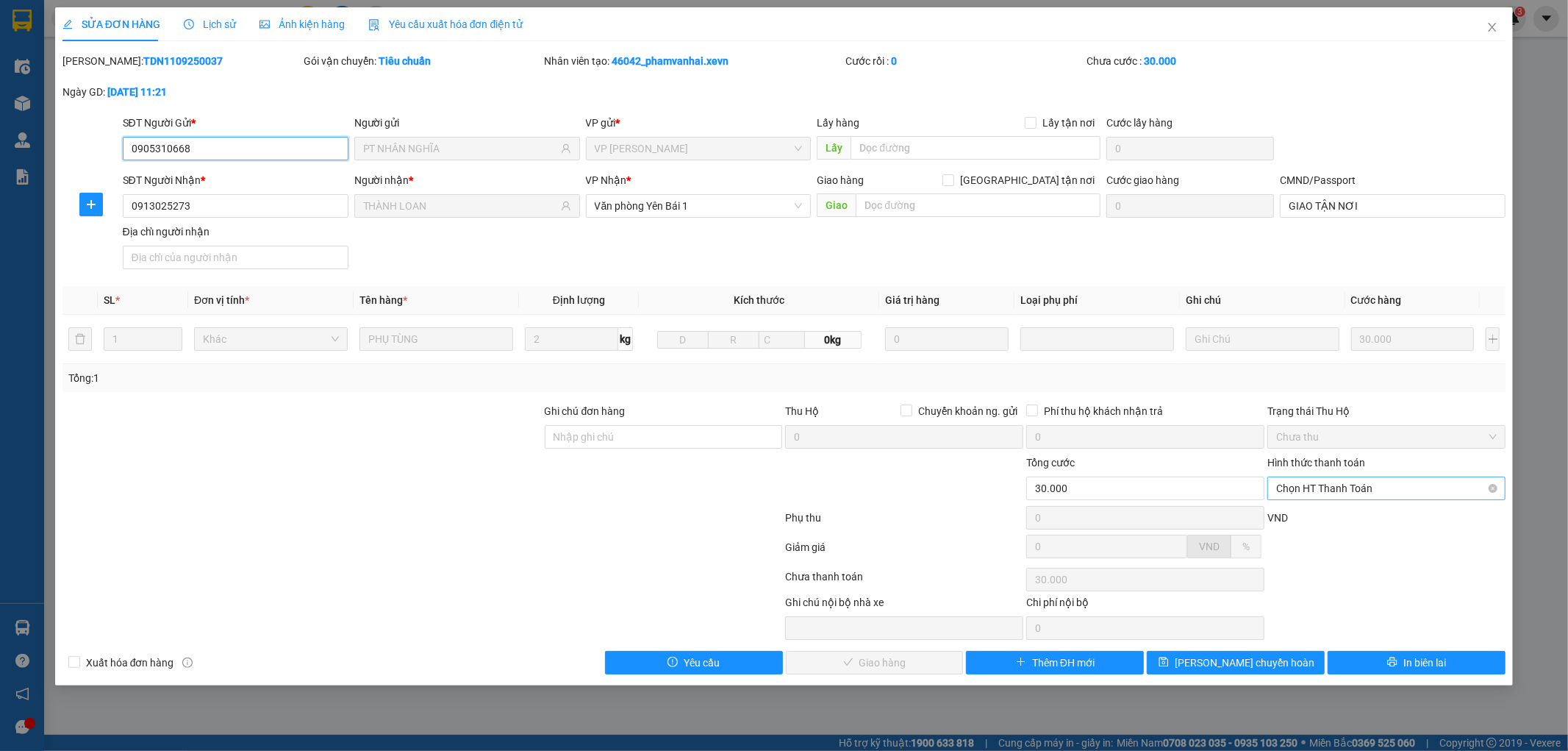
click at [1346, 488] on span "Chọn HT Thanh Toán" at bounding box center [1387, 488] width 221 height 22
click at [1331, 503] on div "Total Paid Fee 0 Total UnPaid Fee 30.000 Cash Collection Total Fee Mã ĐH: TDN11…" at bounding box center [784, 363] width 1444 height 621
click at [1327, 488] on span "Chọn HT Thanh Toán" at bounding box center [1387, 488] width 221 height 22
click at [1326, 517] on div "Tại văn phòng" at bounding box center [1388, 518] width 221 height 16
type input "0"
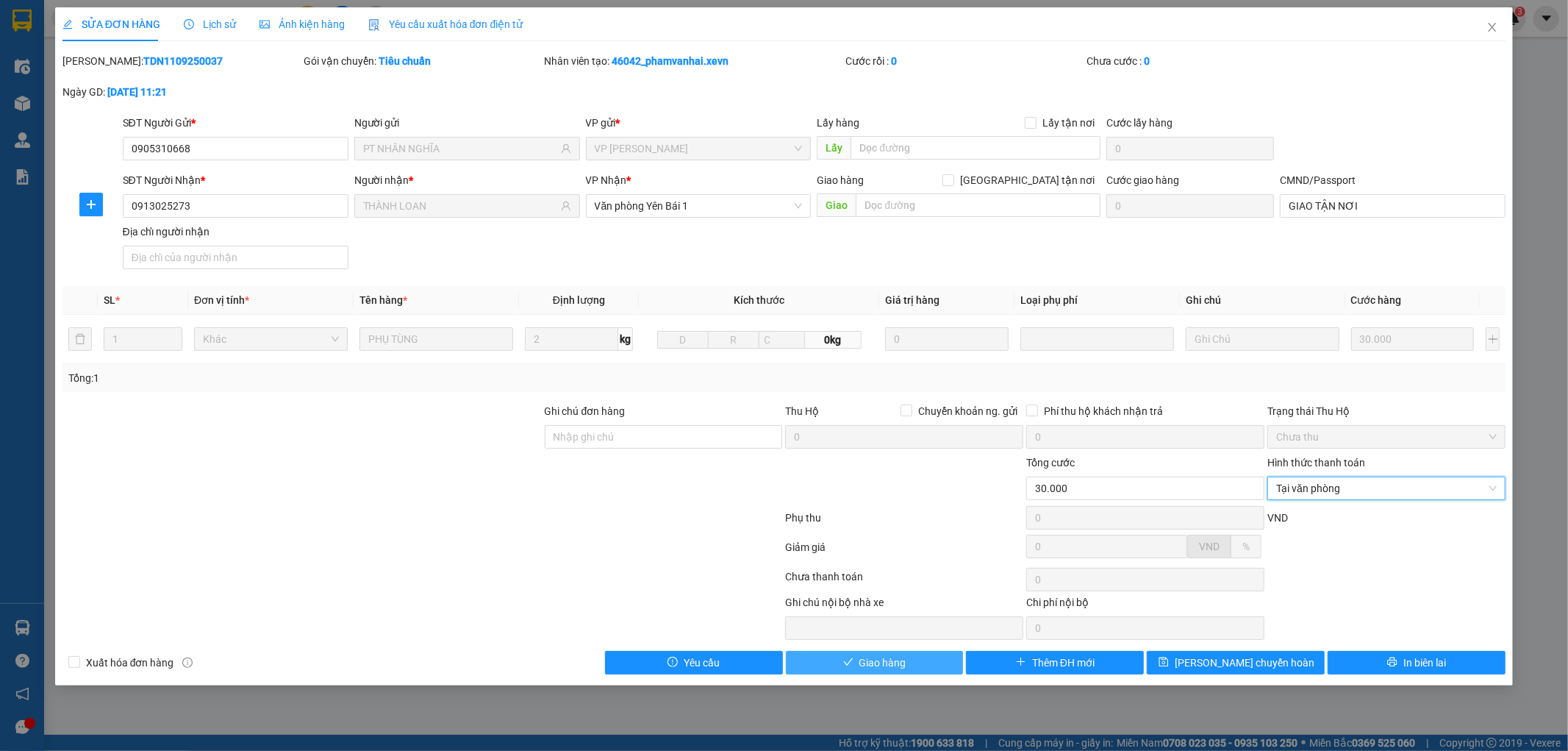
click at [840, 667] on button "Giao hàng" at bounding box center [875, 663] width 178 height 24
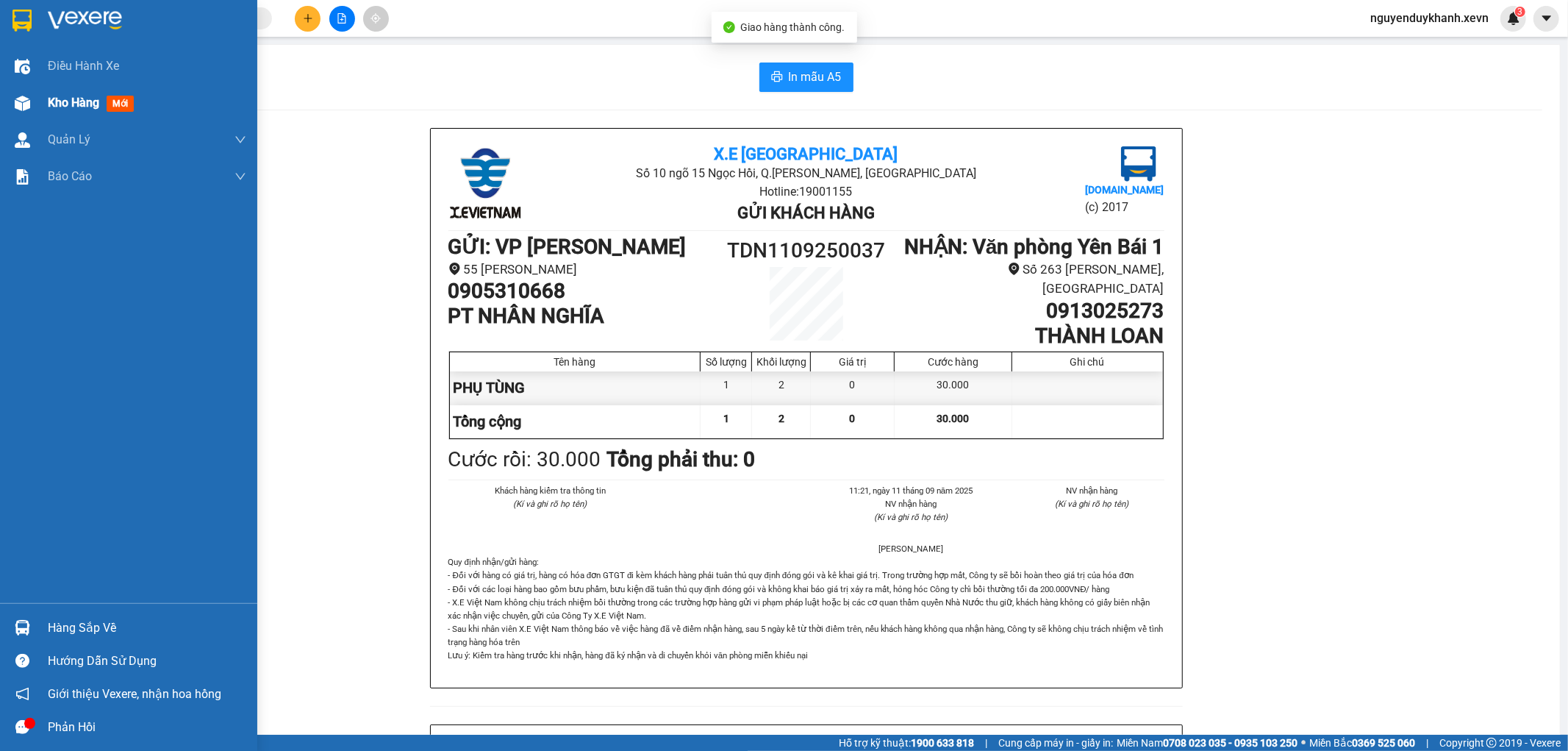
click at [19, 101] on img at bounding box center [22, 103] width 16 height 16
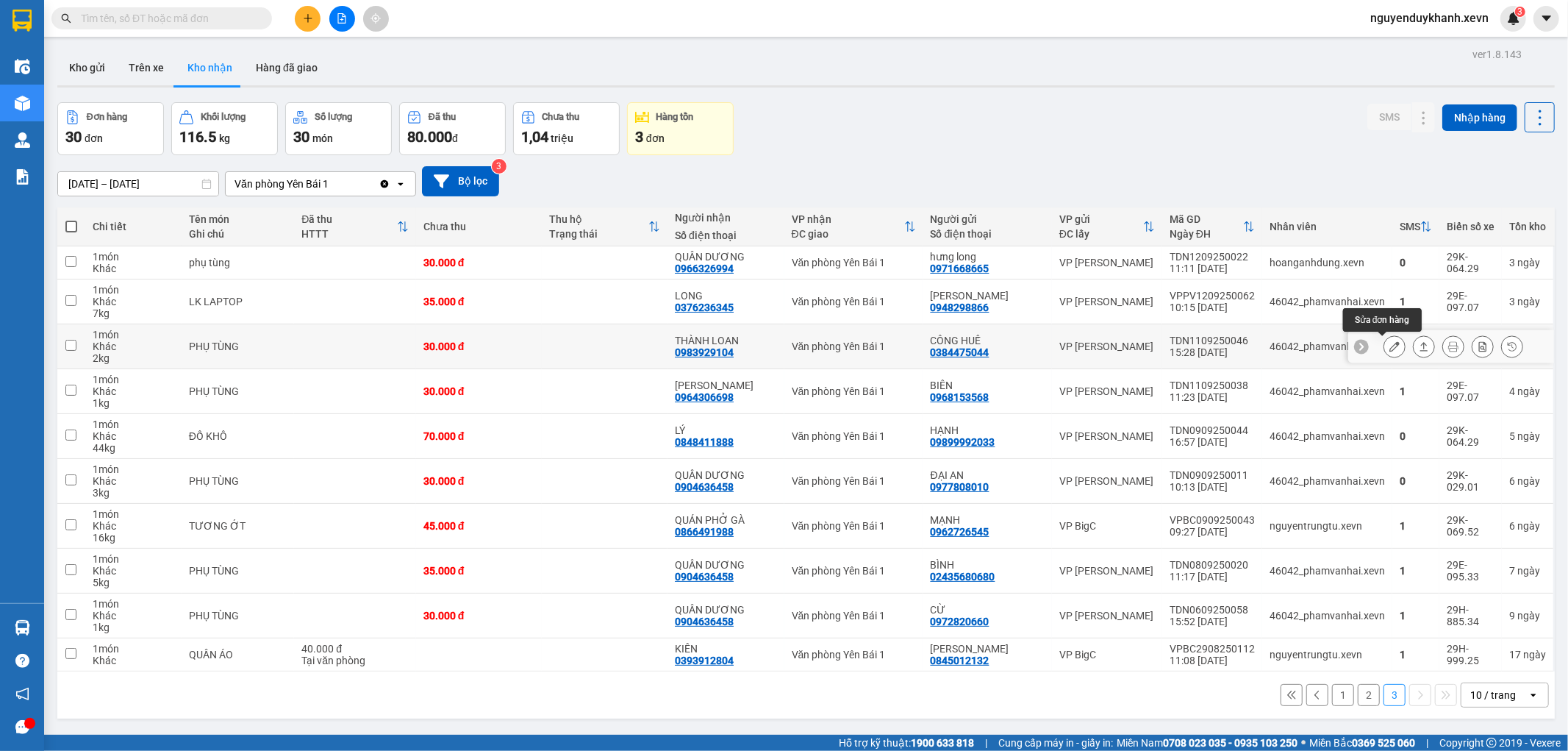
click at [1391, 344] on button at bounding box center [1395, 347] width 21 height 26
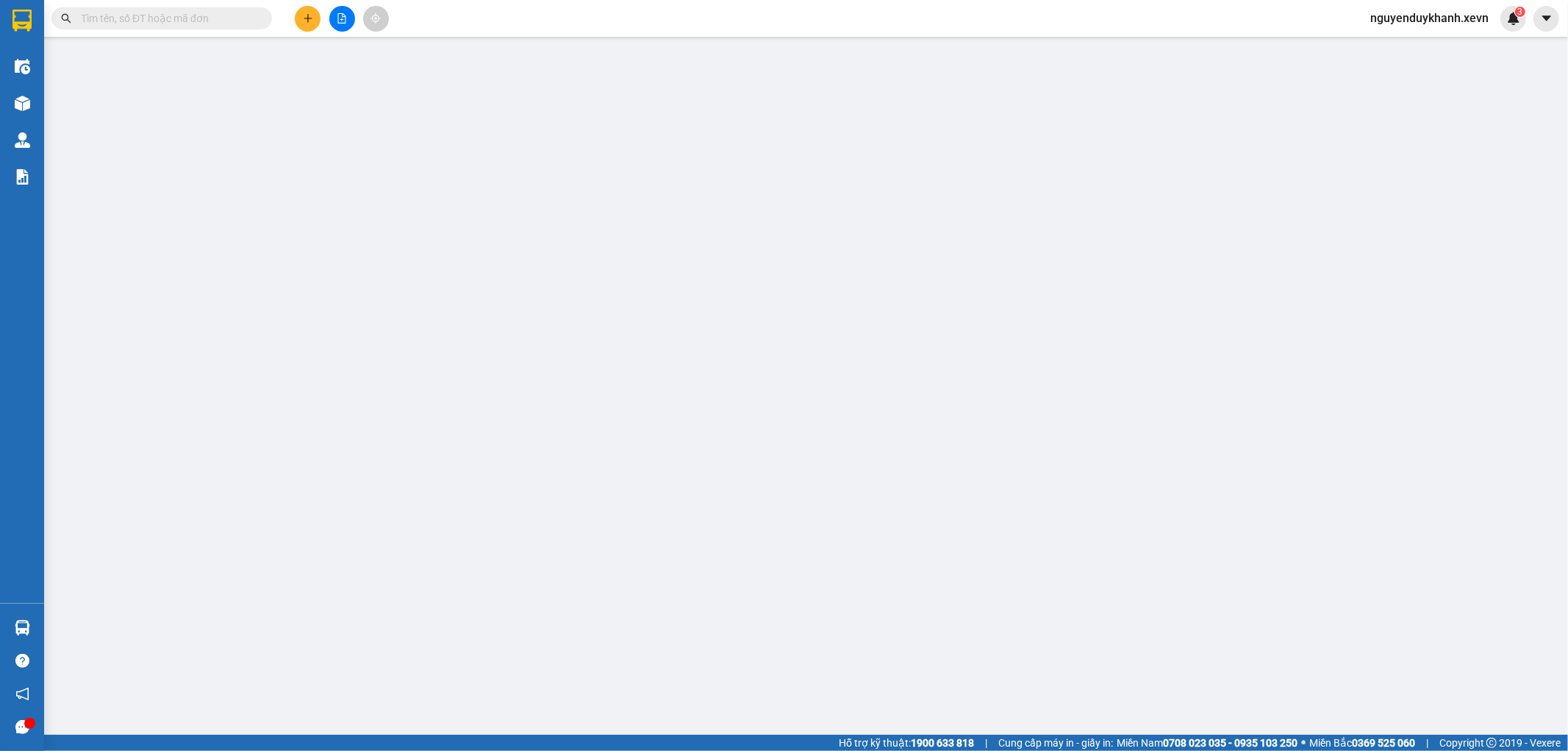
type input "0384475044"
type input "CÔNG HUẾ"
type input "0983929104"
type input "THÀNH LOAN"
type input "GIAO TẬN NƠI"
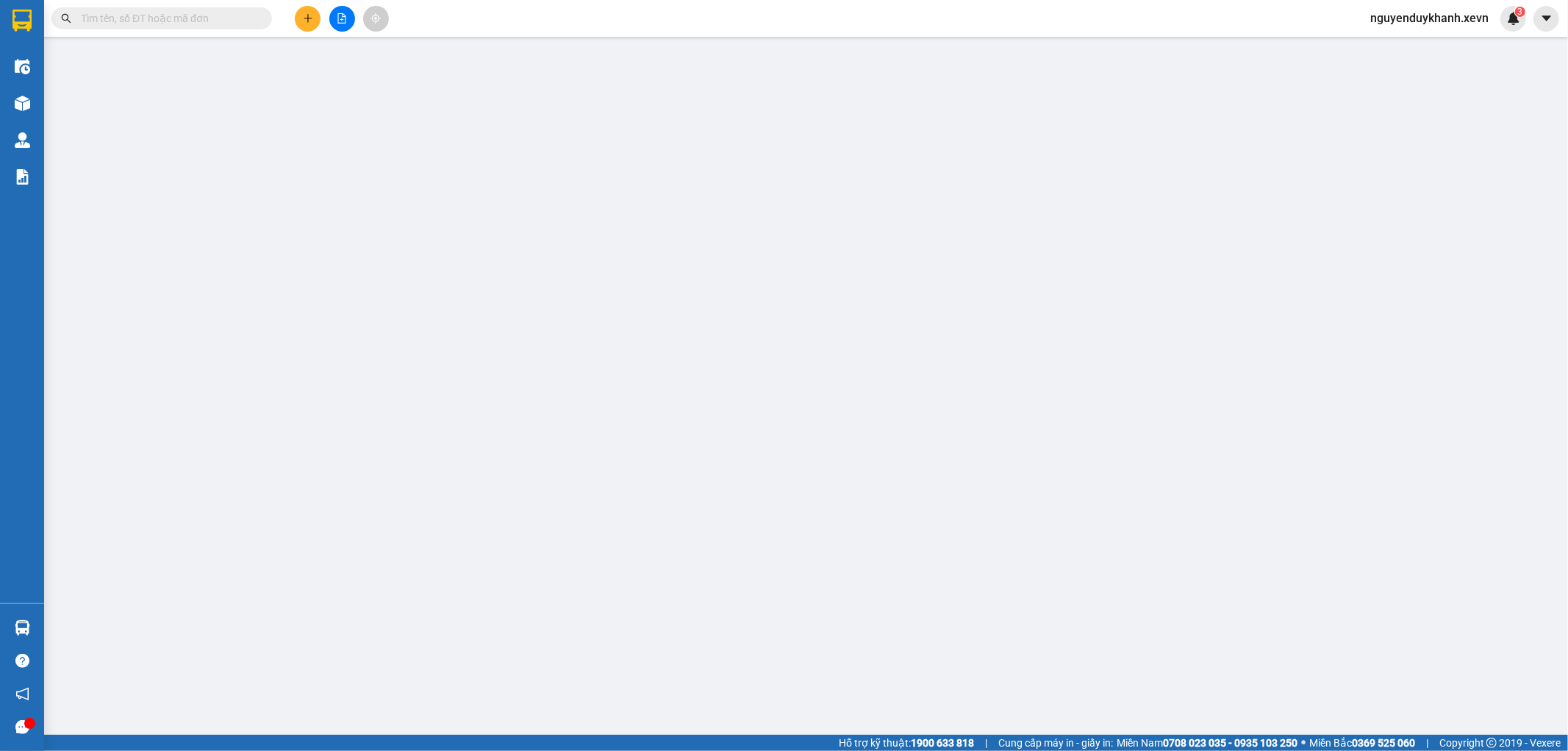
type input "30.000"
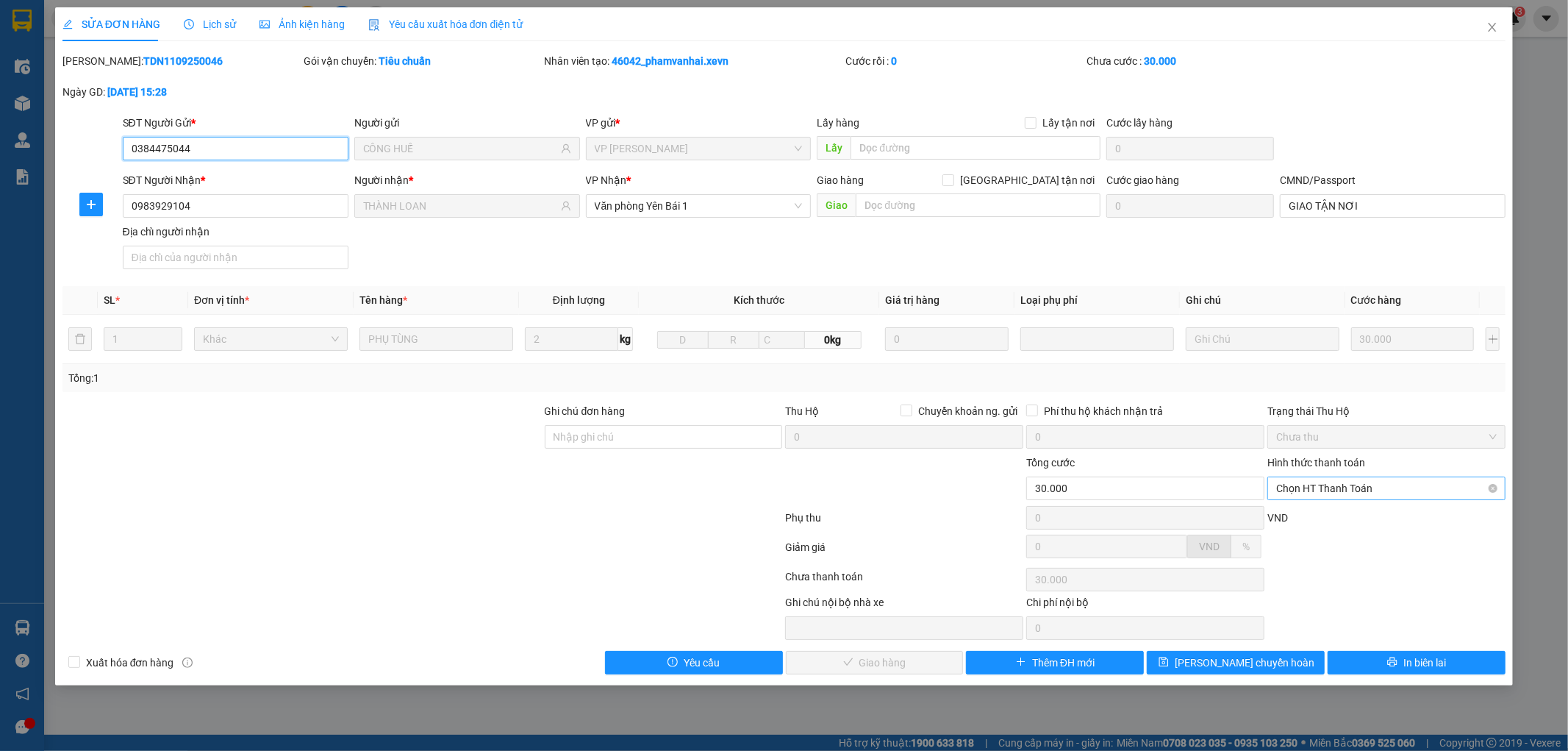
click at [1332, 490] on span "Chọn HT Thanh Toán" at bounding box center [1387, 488] width 221 height 22
click at [1322, 517] on div "Tại văn phòng" at bounding box center [1388, 518] width 221 height 16
type input "0"
click at [888, 664] on span "Giao hàng" at bounding box center [883, 663] width 47 height 16
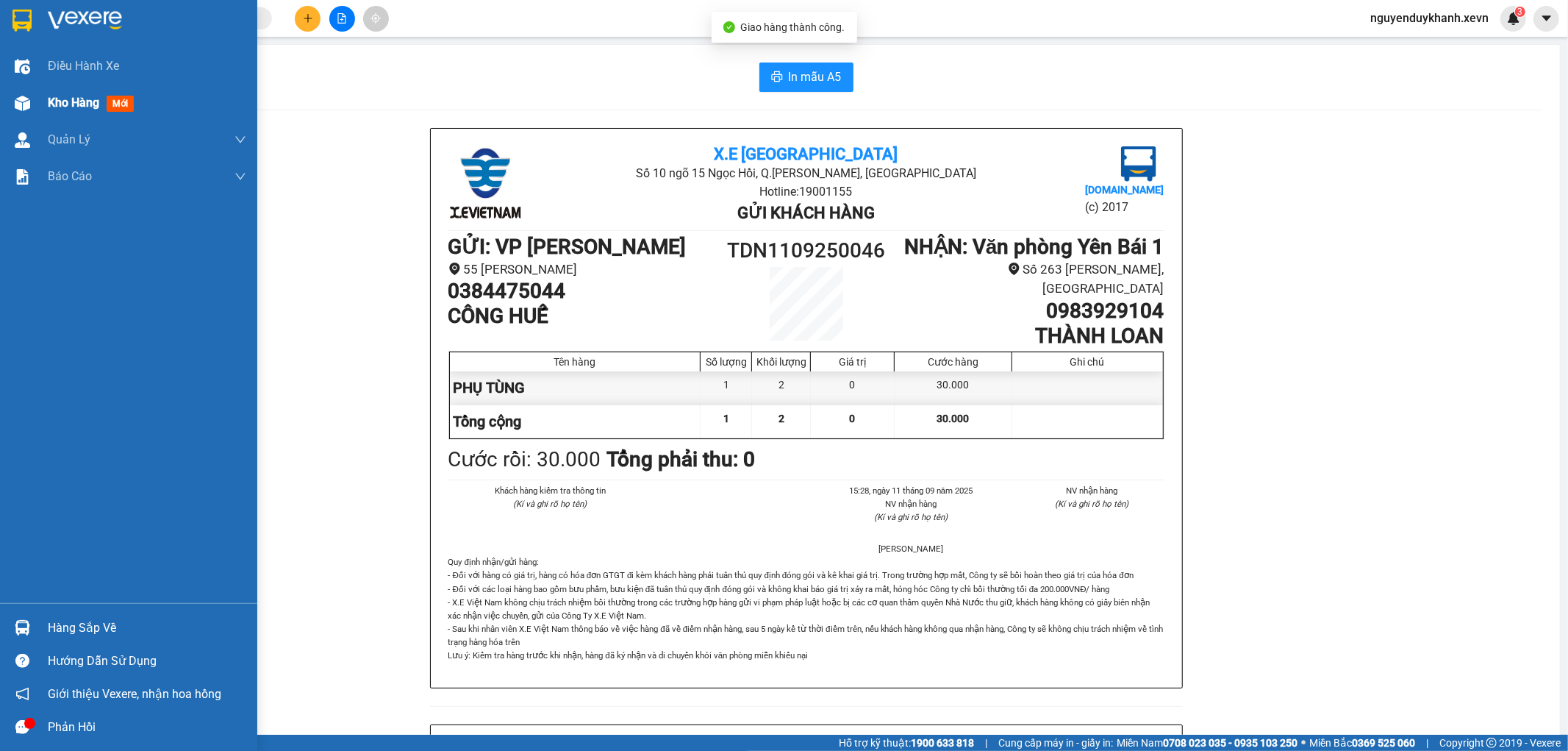
click at [31, 107] on div at bounding box center [22, 103] width 26 height 26
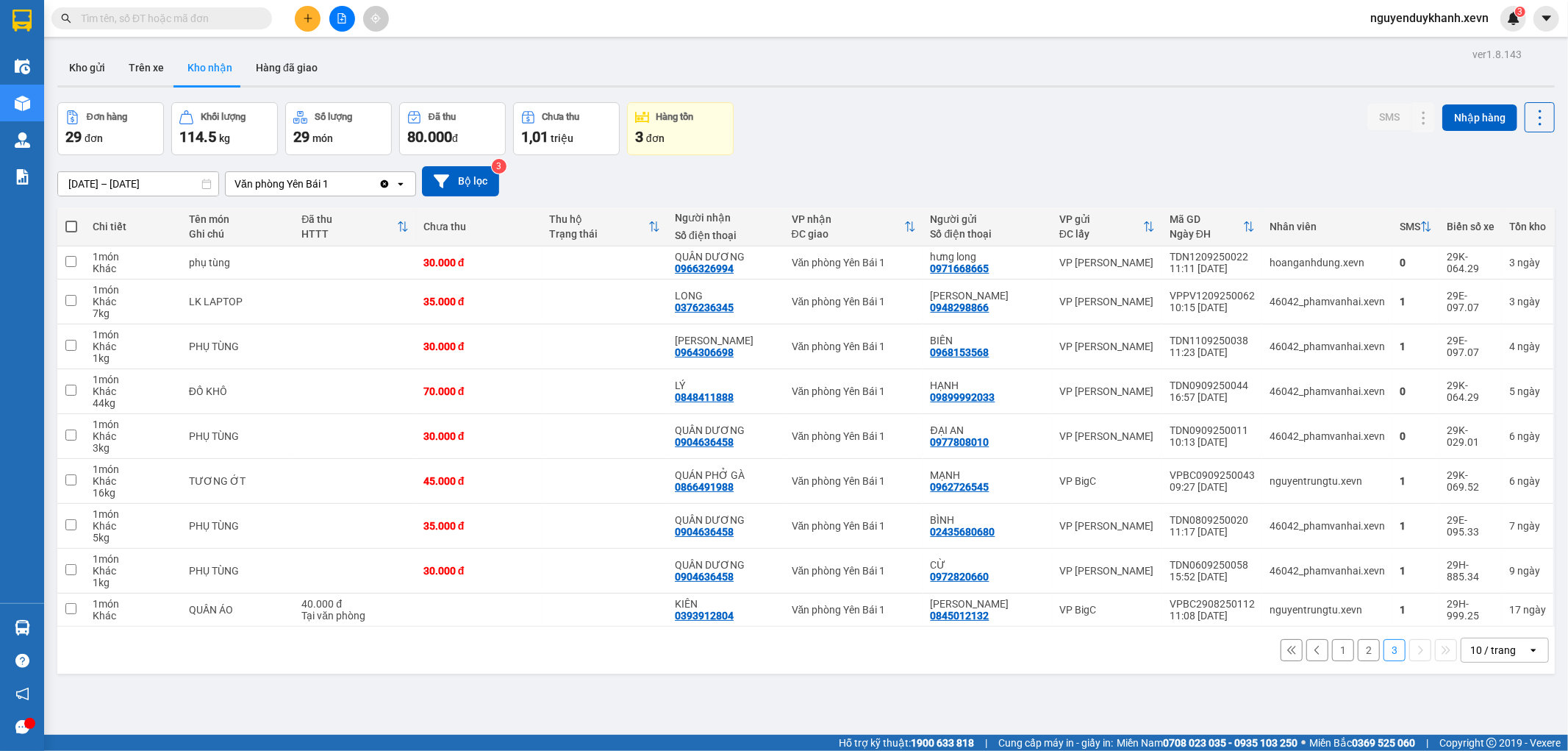
click at [1358, 653] on button "2" at bounding box center [1369, 650] width 22 height 22
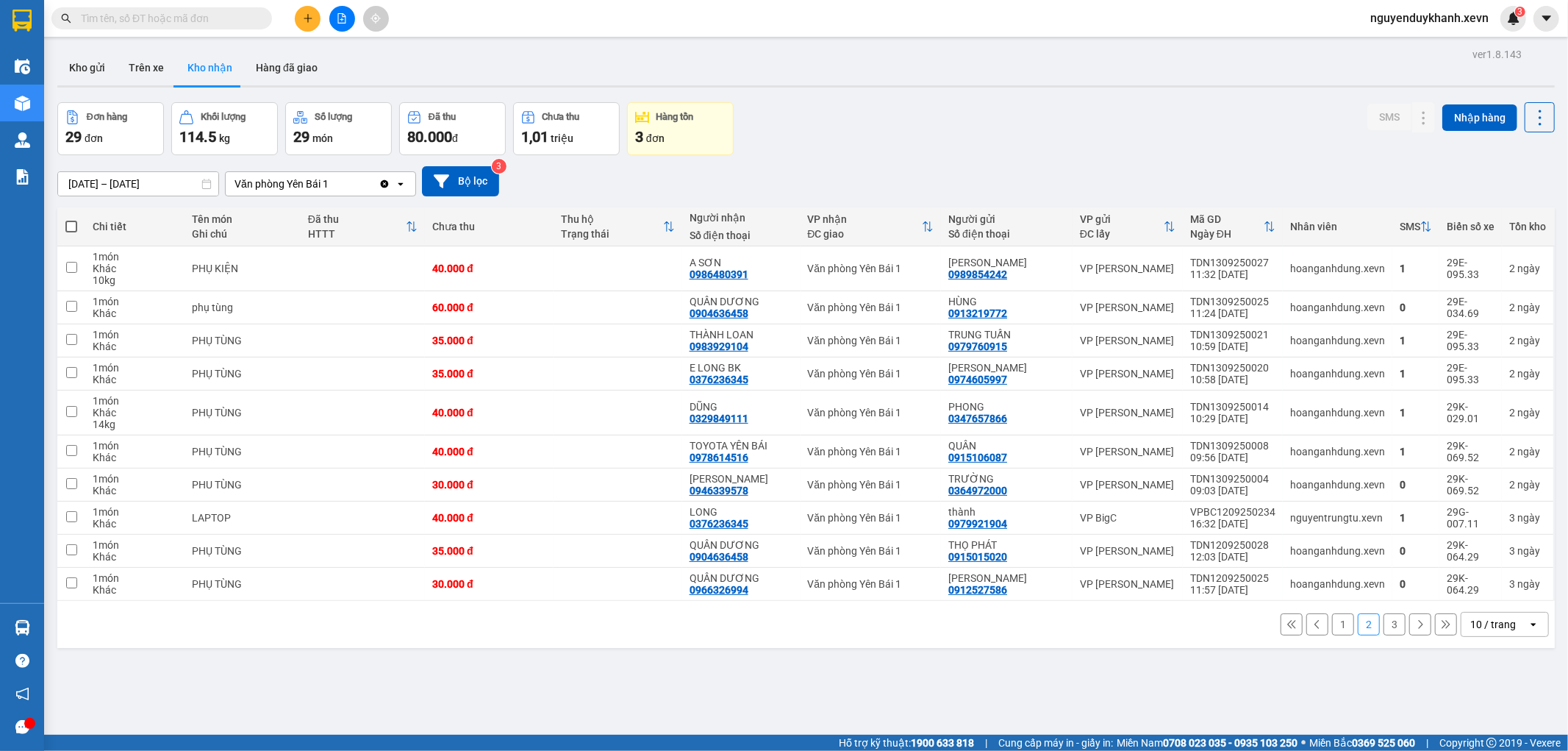
click at [1332, 620] on button "1" at bounding box center [1344, 624] width 22 height 22
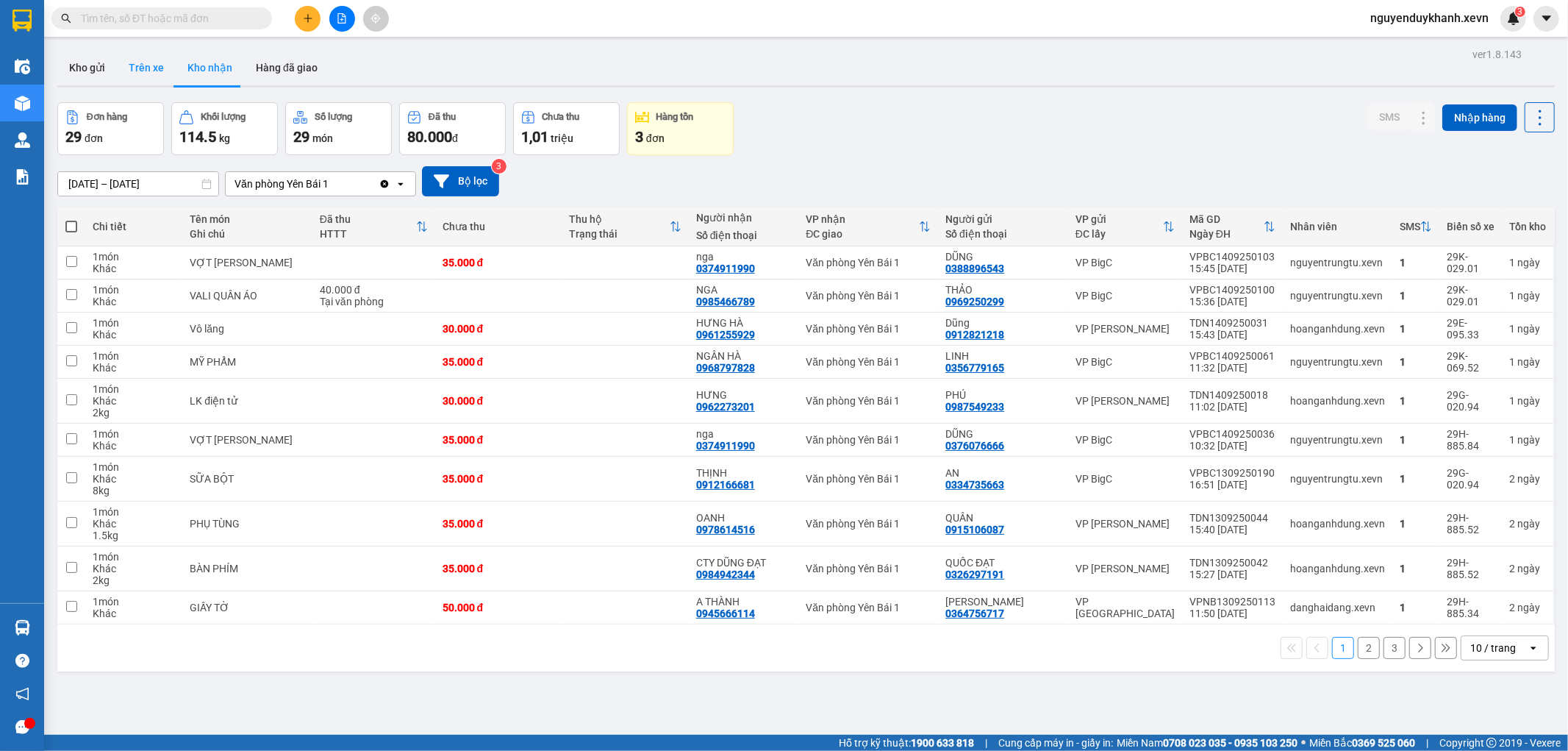
click at [142, 75] on button "Trên xe" at bounding box center [146, 67] width 59 height 35
type input "[DATE] – [DATE]"
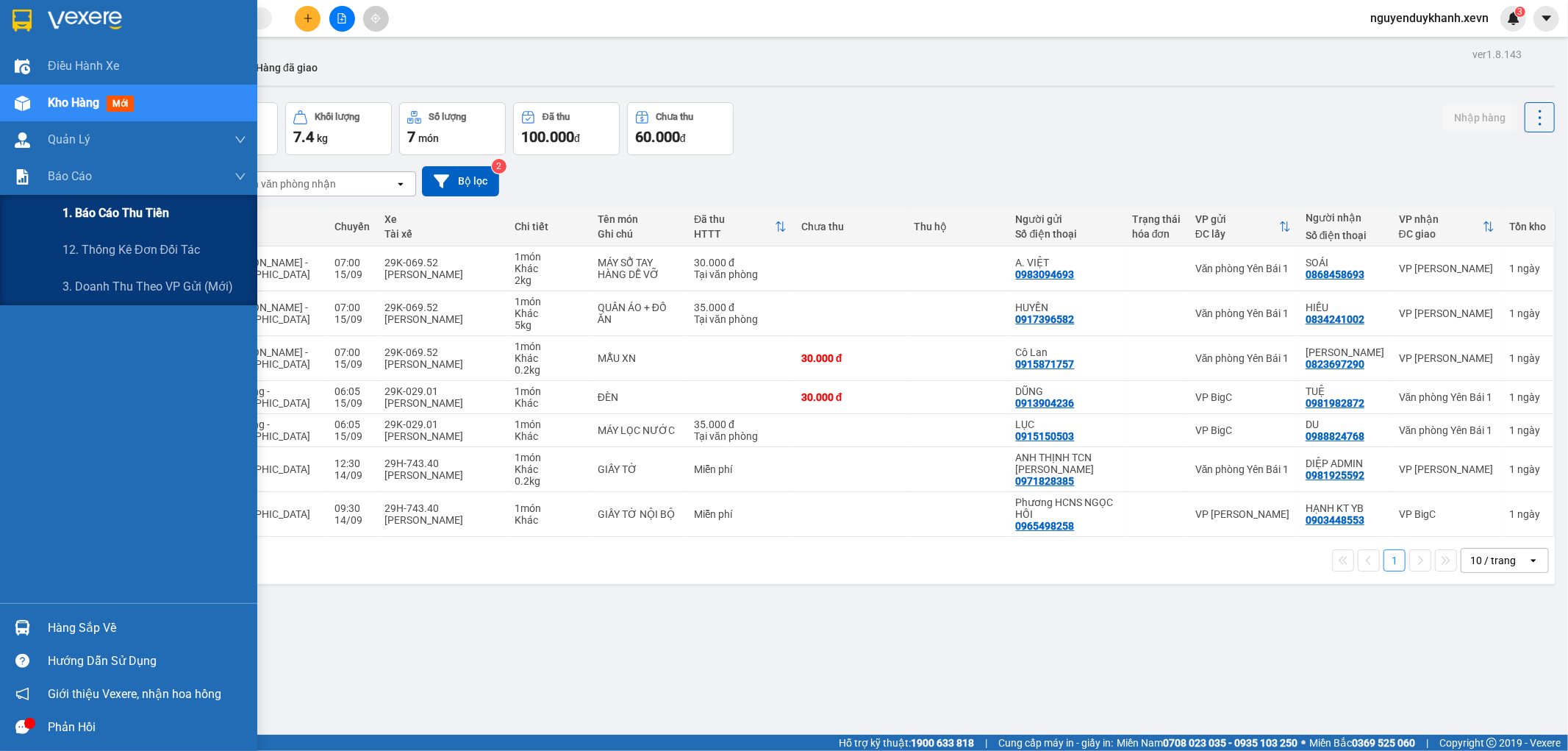
click at [84, 212] on span "1. Báo cáo thu tiền" at bounding box center [116, 213] width 107 height 19
